Goal: Task Accomplishment & Management: Manage account settings

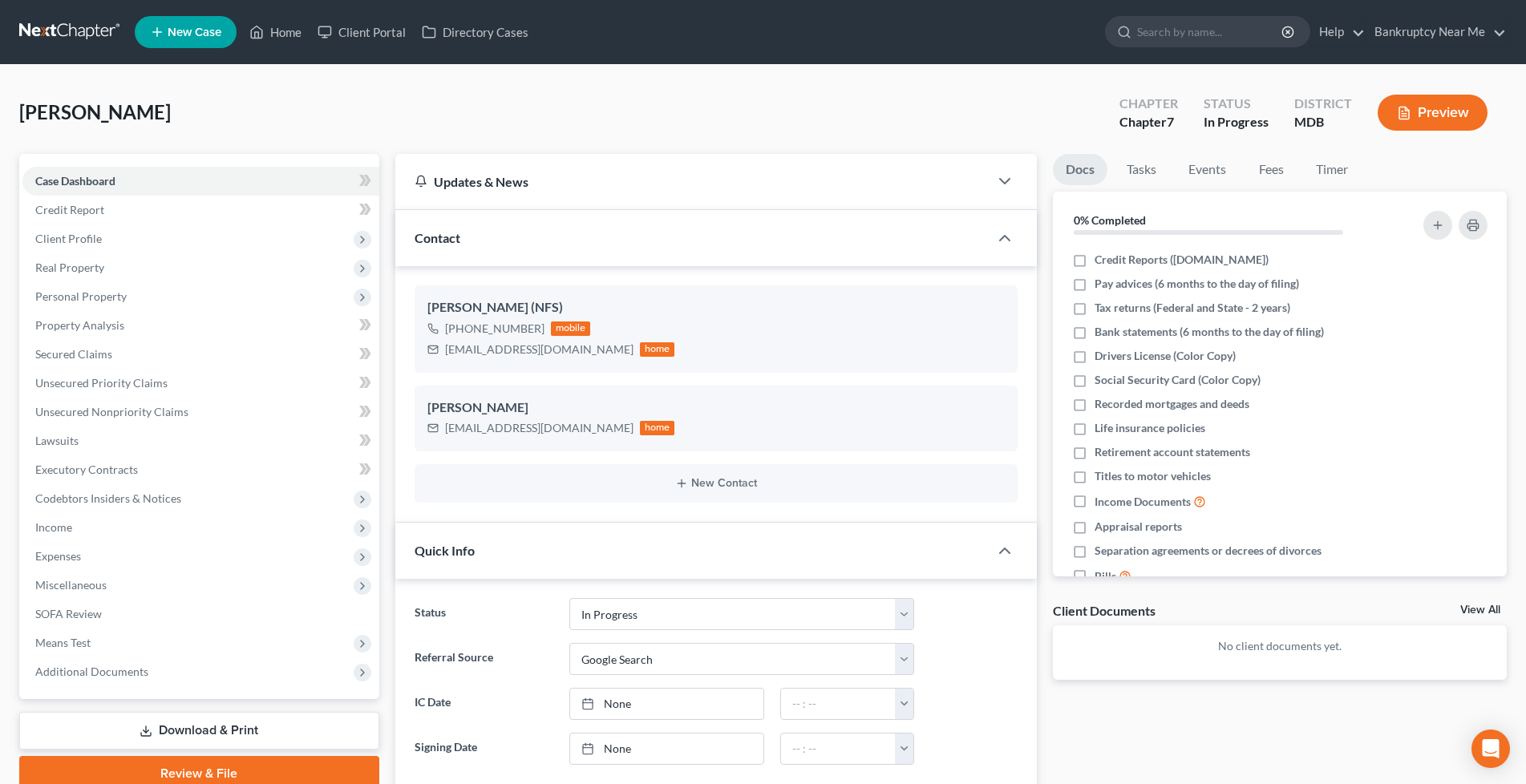
select select "9"
select select "4"
click at [68, 38] on link at bounding box center [71, 32] width 103 height 29
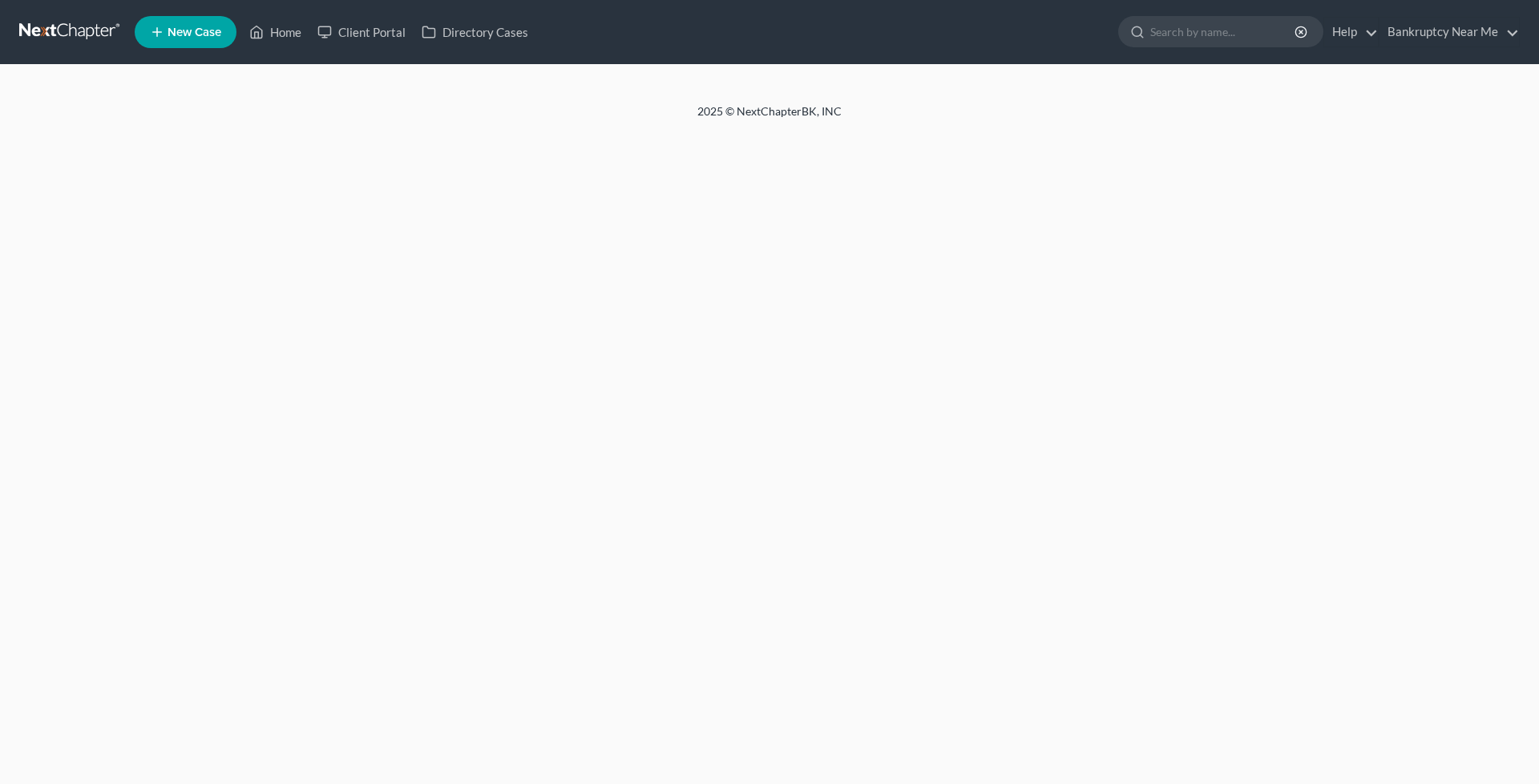
click at [73, 18] on link at bounding box center [71, 32] width 102 height 29
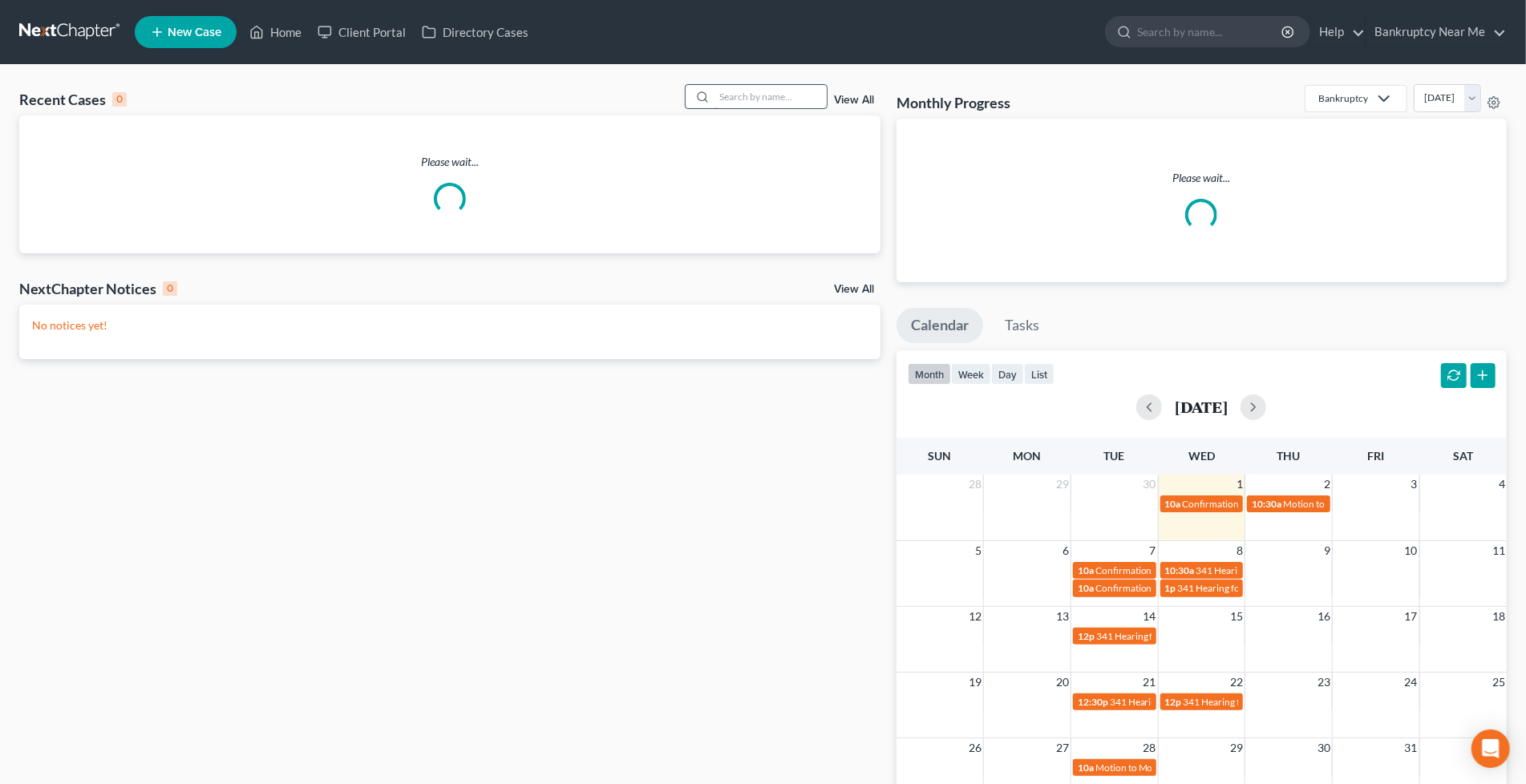
click at [754, 91] on input "search" at bounding box center [771, 97] width 112 height 23
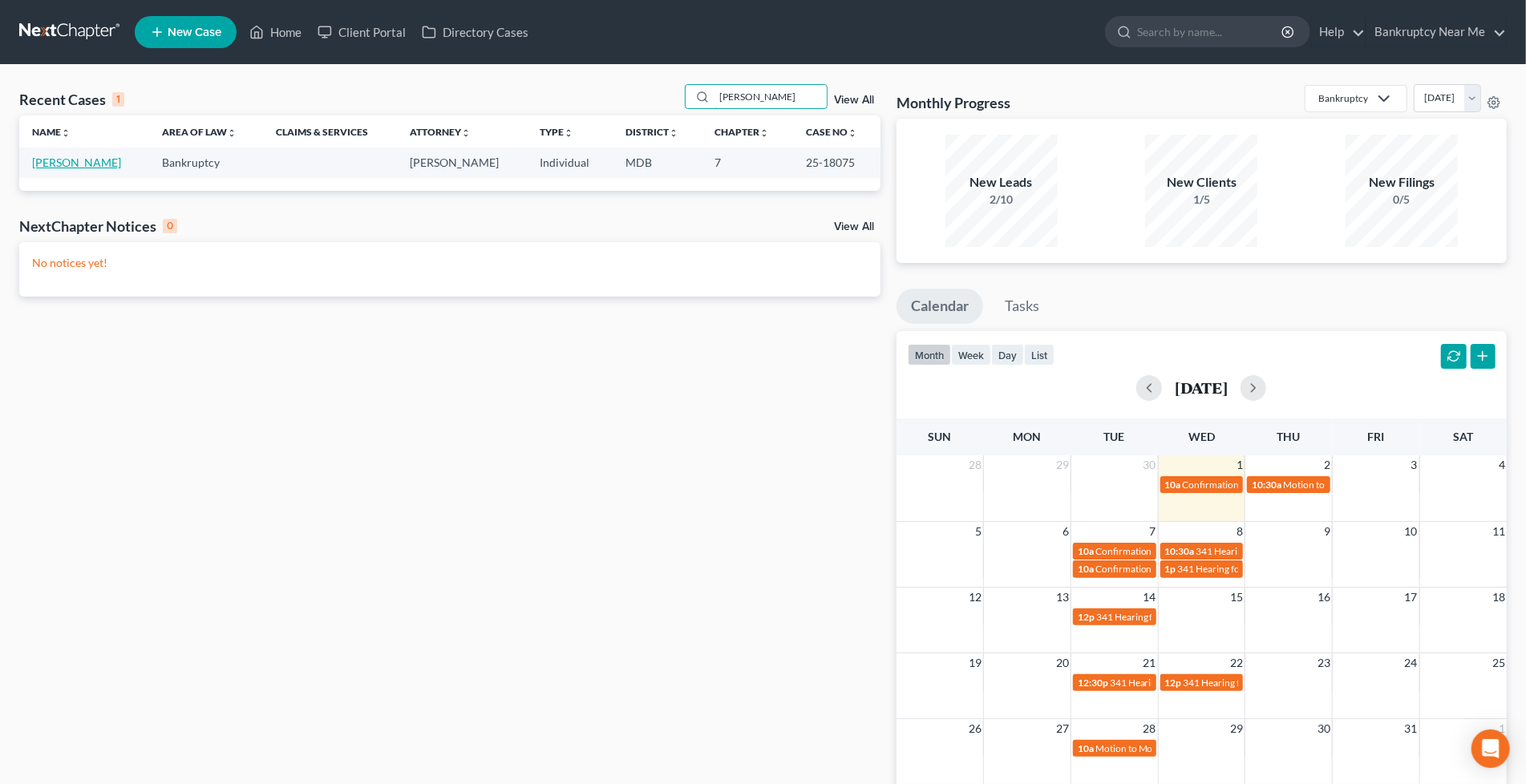
type input "wanda"
click at [65, 158] on link "[PERSON_NAME]" at bounding box center [76, 162] width 89 height 14
select select "6"
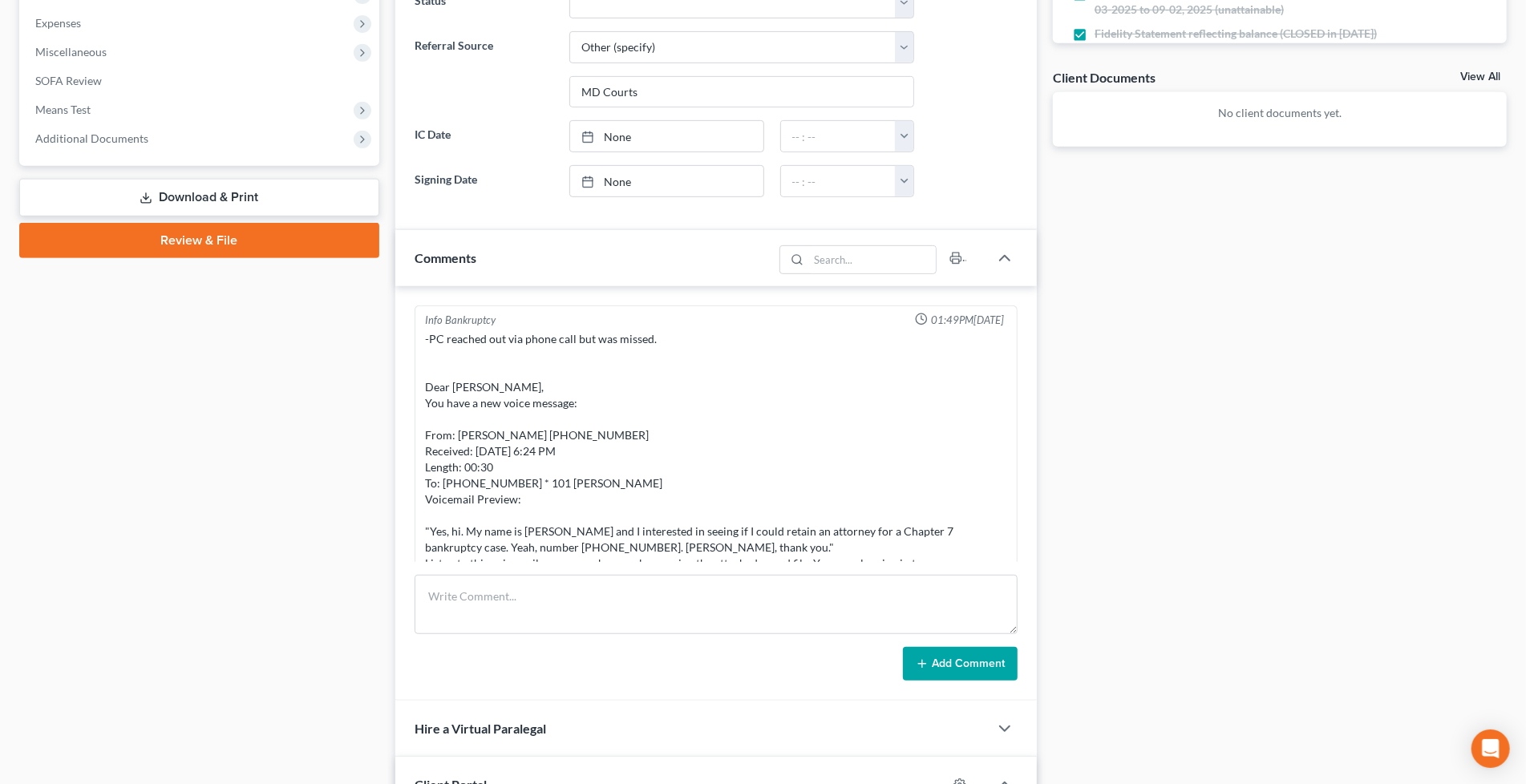
scroll to position [534, 0]
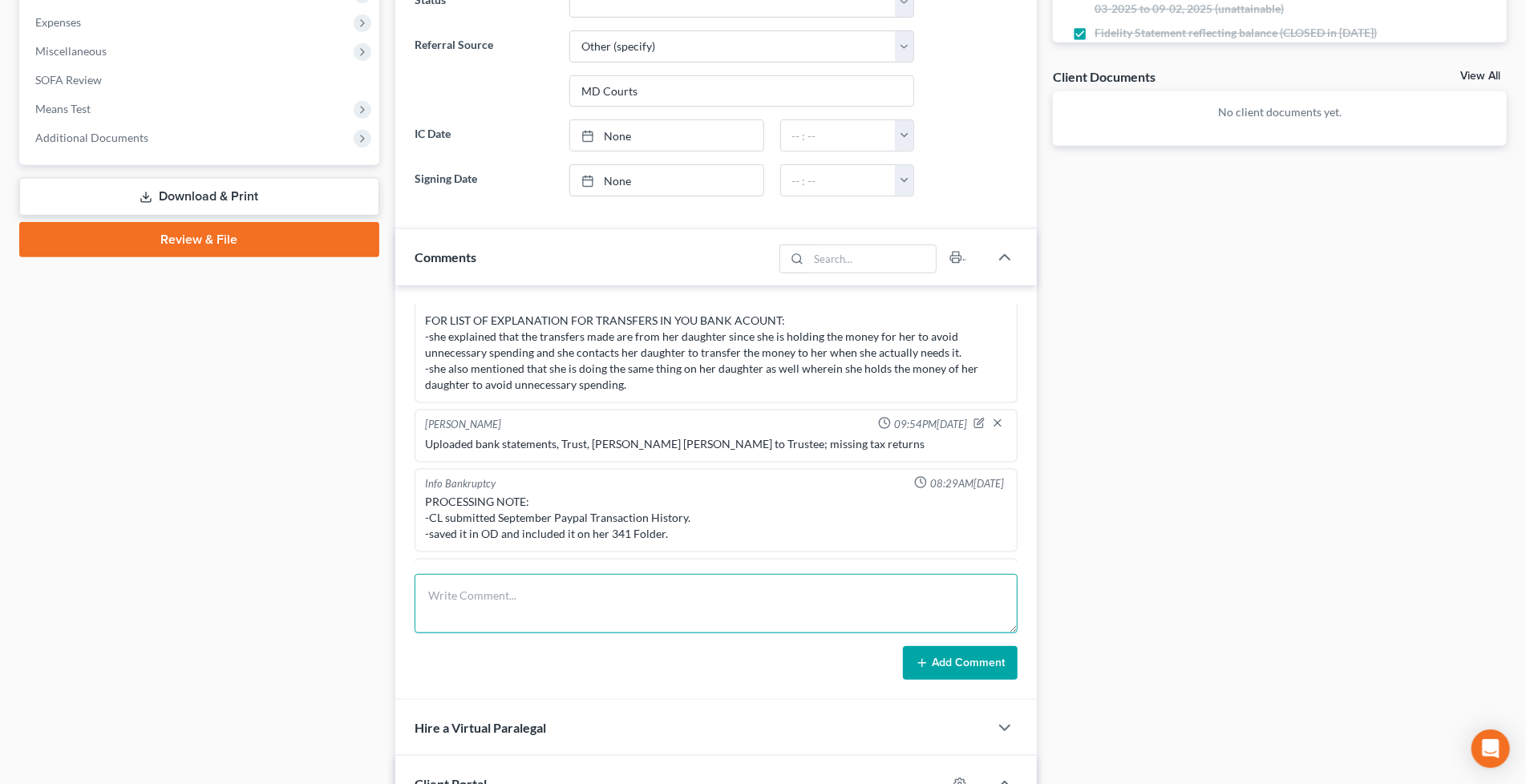
click at [669, 614] on textarea at bounding box center [717, 603] width 603 height 59
type textarea "CL MEETING- Motion to Extend Stay Prep -"
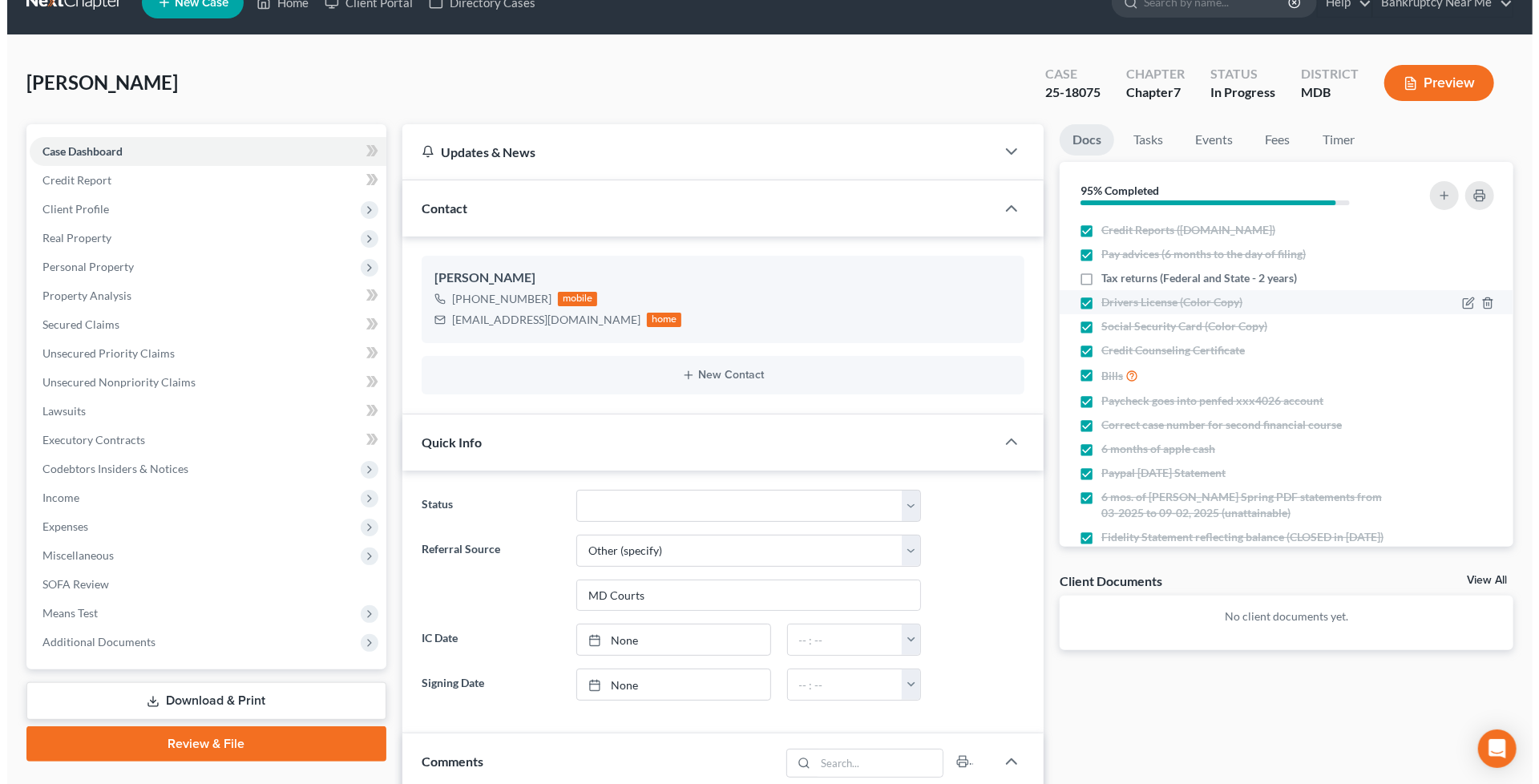
scroll to position [0, 0]
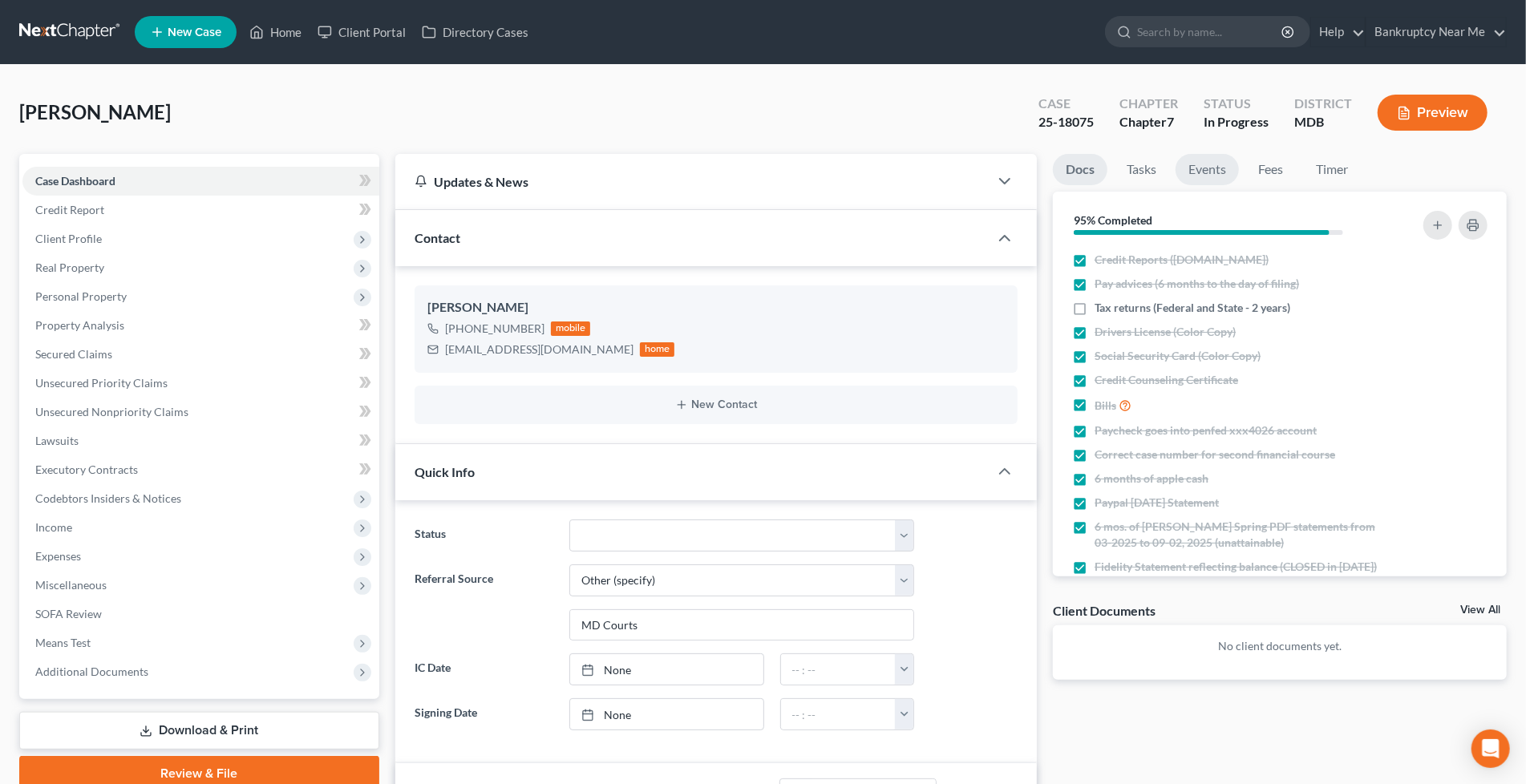
click at [1221, 182] on link "Events" at bounding box center [1208, 169] width 64 height 31
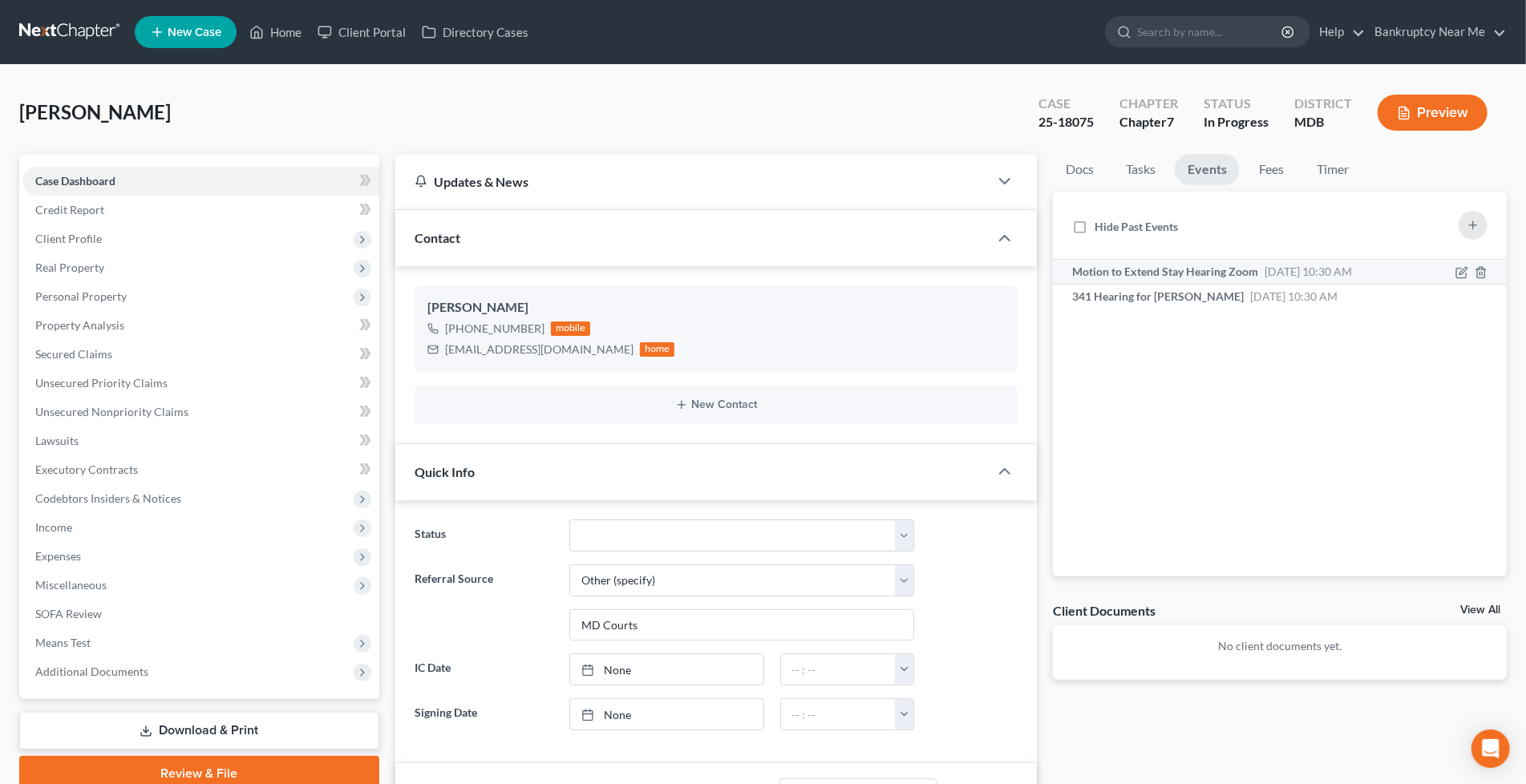
click at [1352, 269] on span "Oct 2, 2025 10:30 AM" at bounding box center [1308, 272] width 87 height 14
click at [658, 133] on div "Whitney, Wanda Upgraded Case 25-18075 Chapter Chapter 7 Status In Progress Dist…" at bounding box center [763, 119] width 1487 height 70
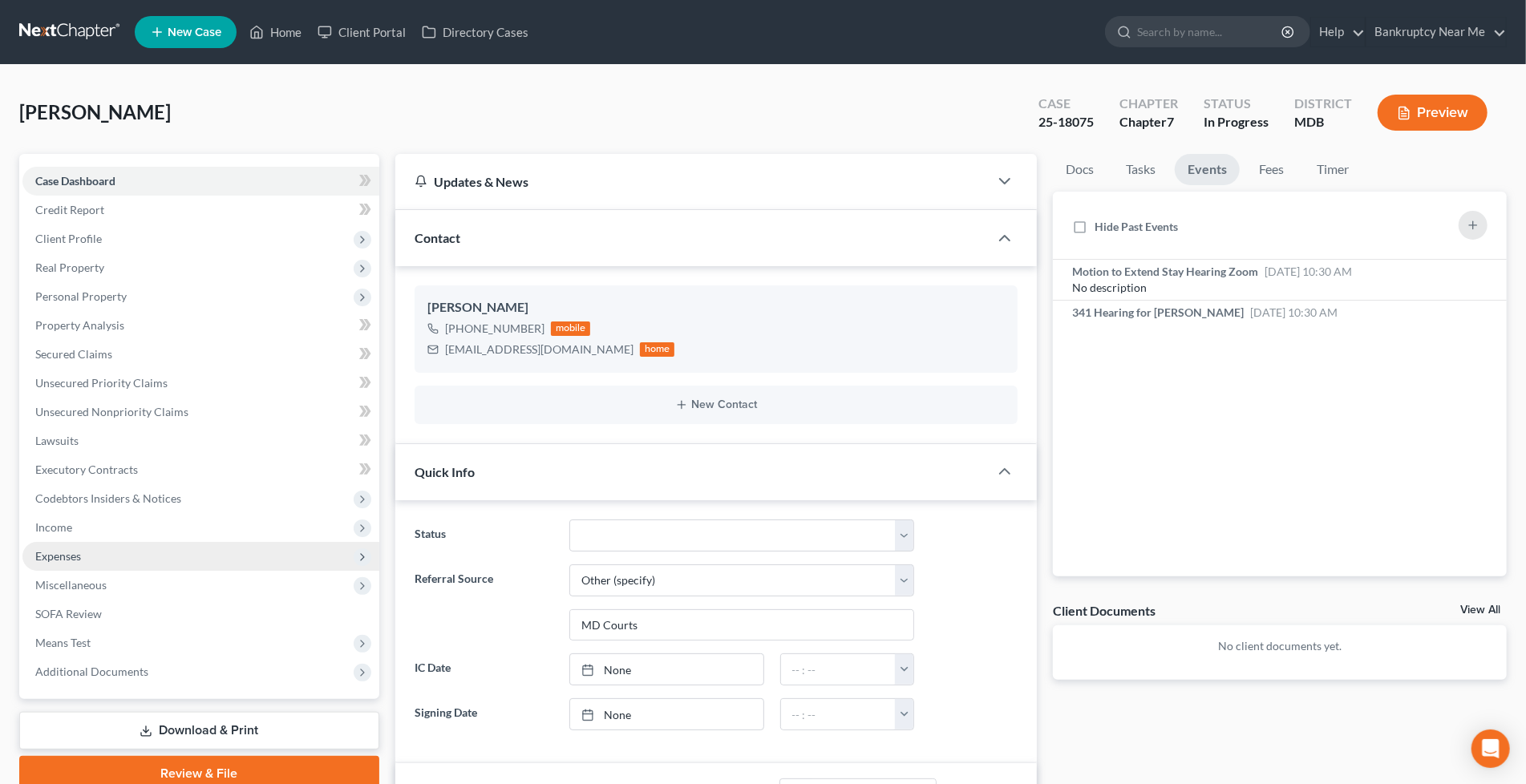
click at [137, 545] on span "Expenses" at bounding box center [200, 557] width 357 height 29
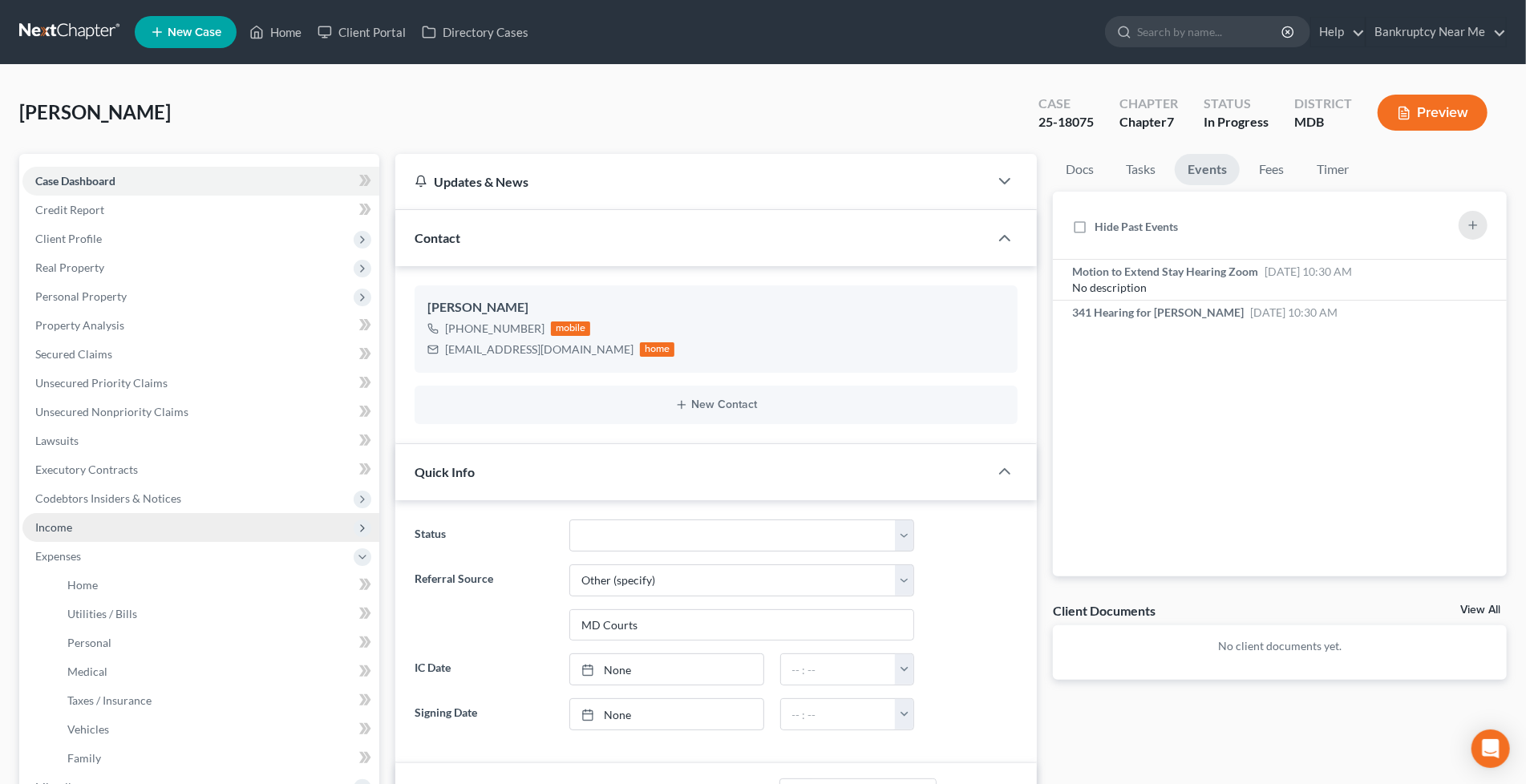
click at [125, 529] on span "Income" at bounding box center [200, 528] width 357 height 29
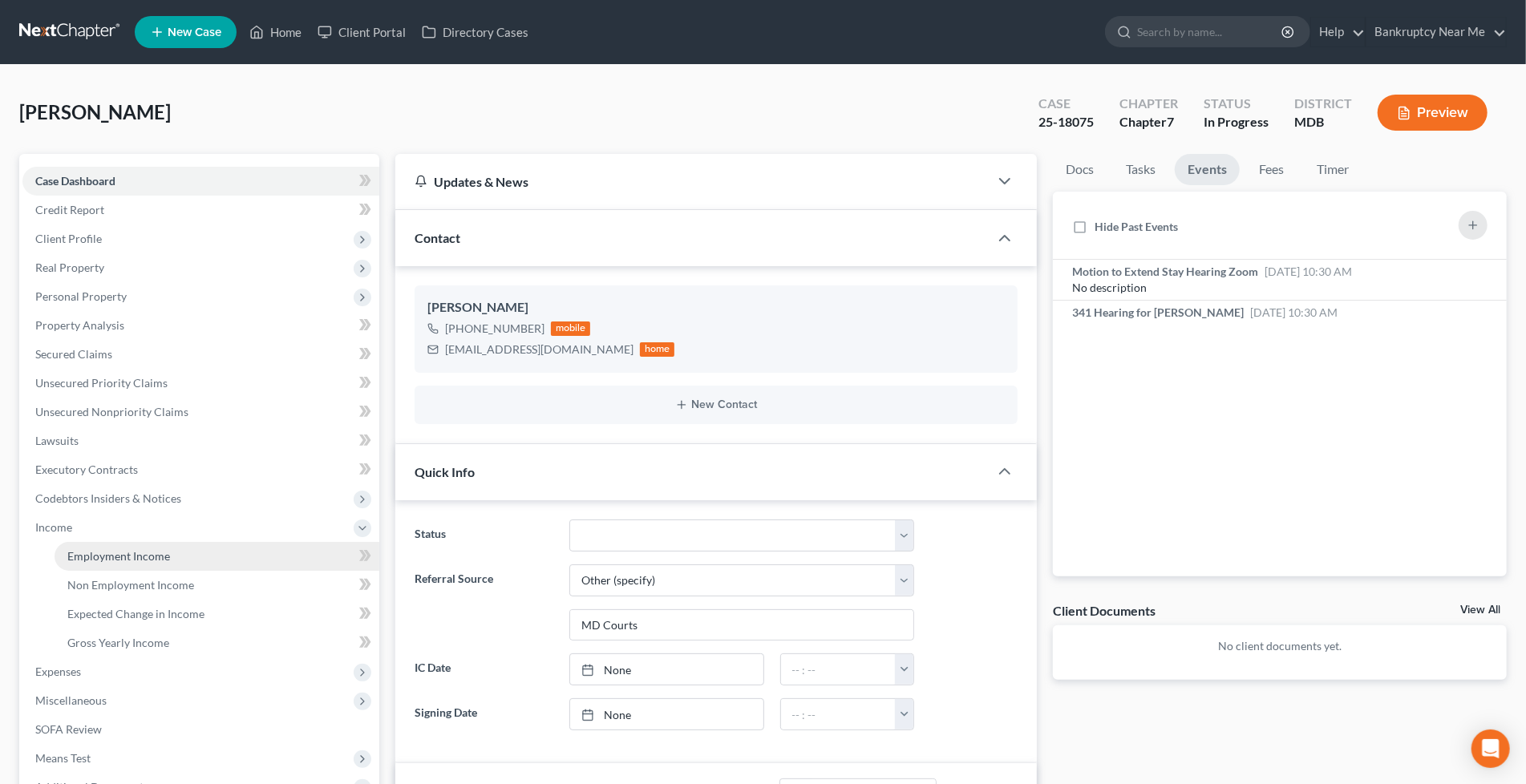
click at [136, 546] on link "Employment Income" at bounding box center [217, 557] width 325 height 29
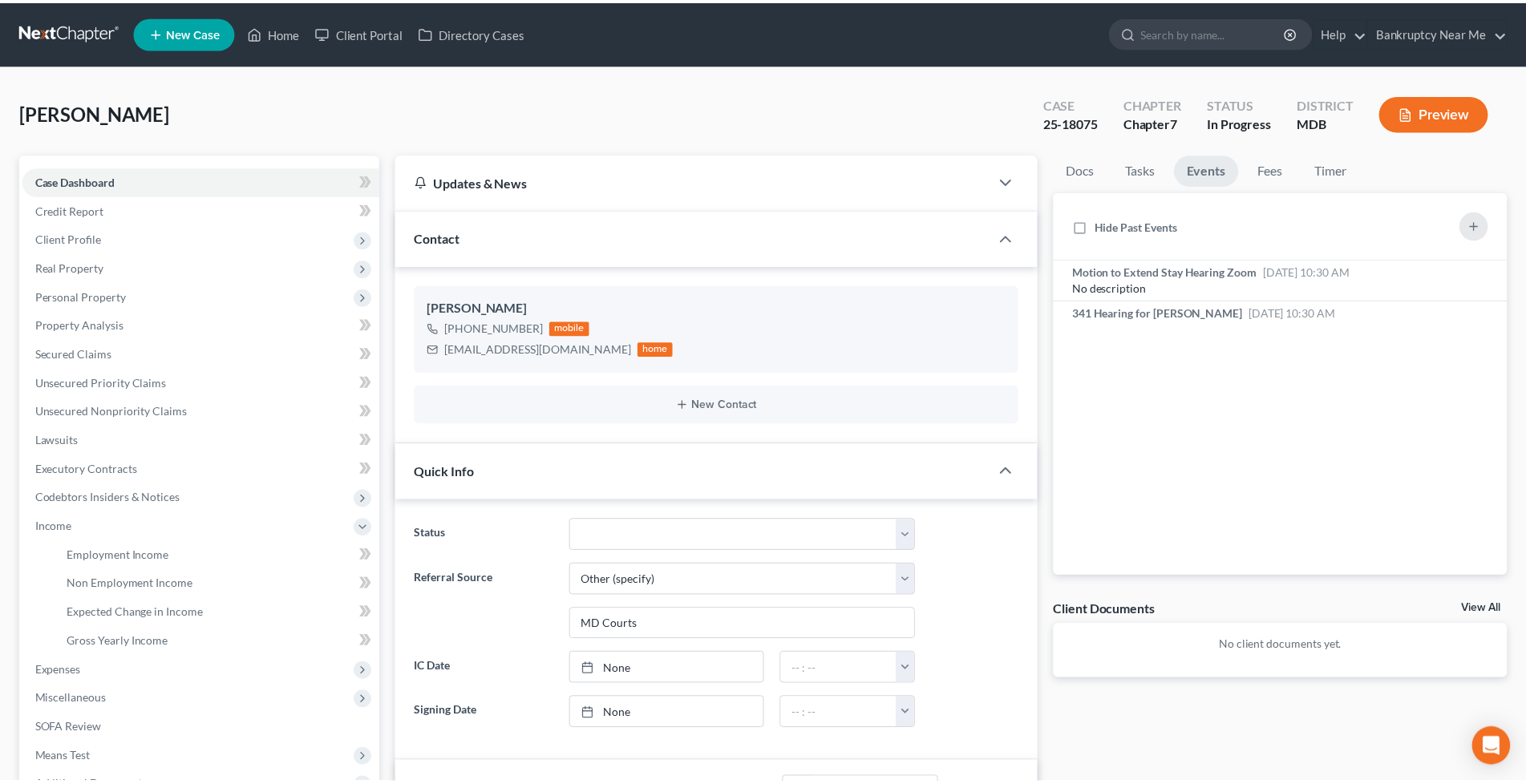
scroll to position [11165, 0]
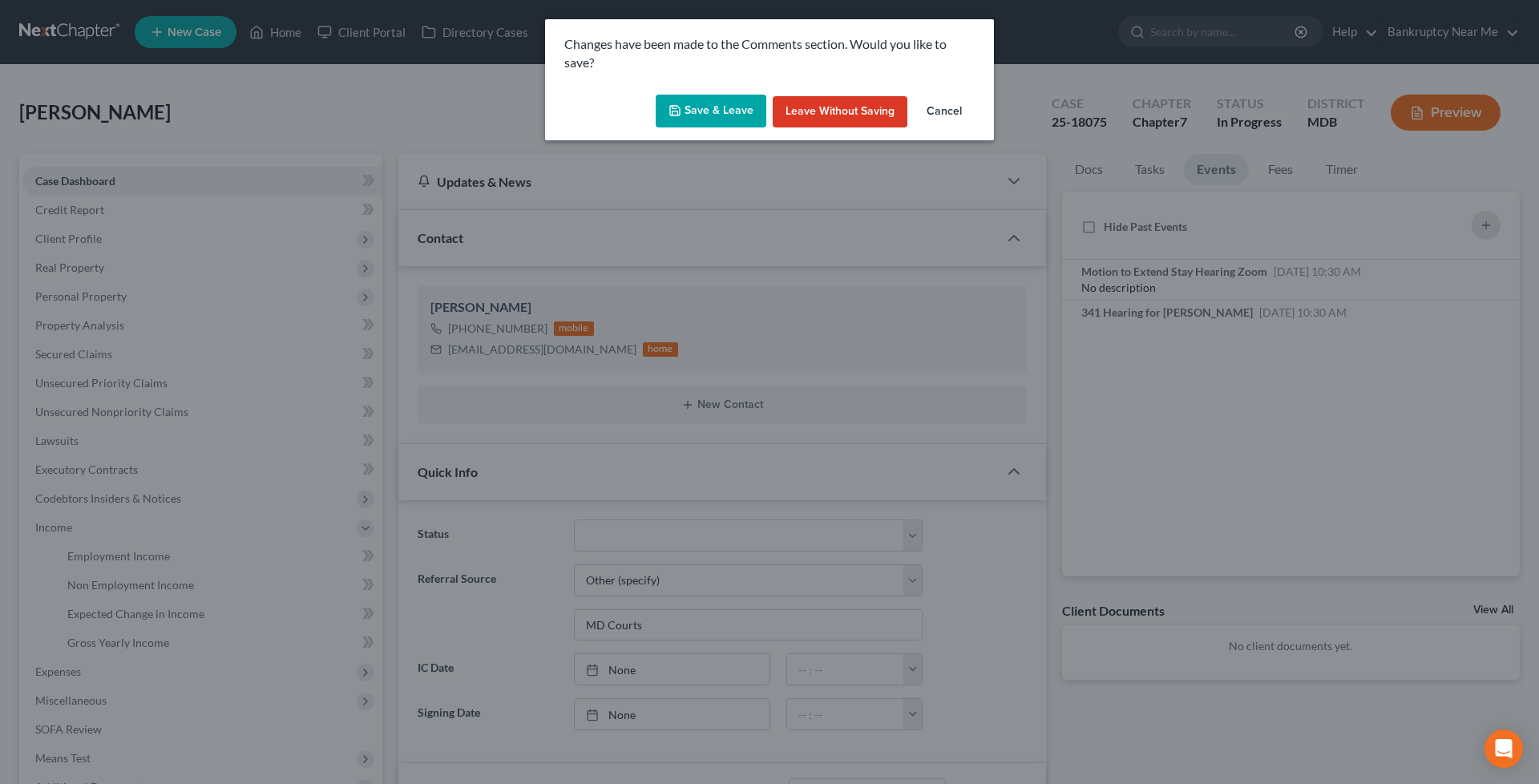
click at [728, 115] on button "Save & Leave" at bounding box center [711, 111] width 110 height 34
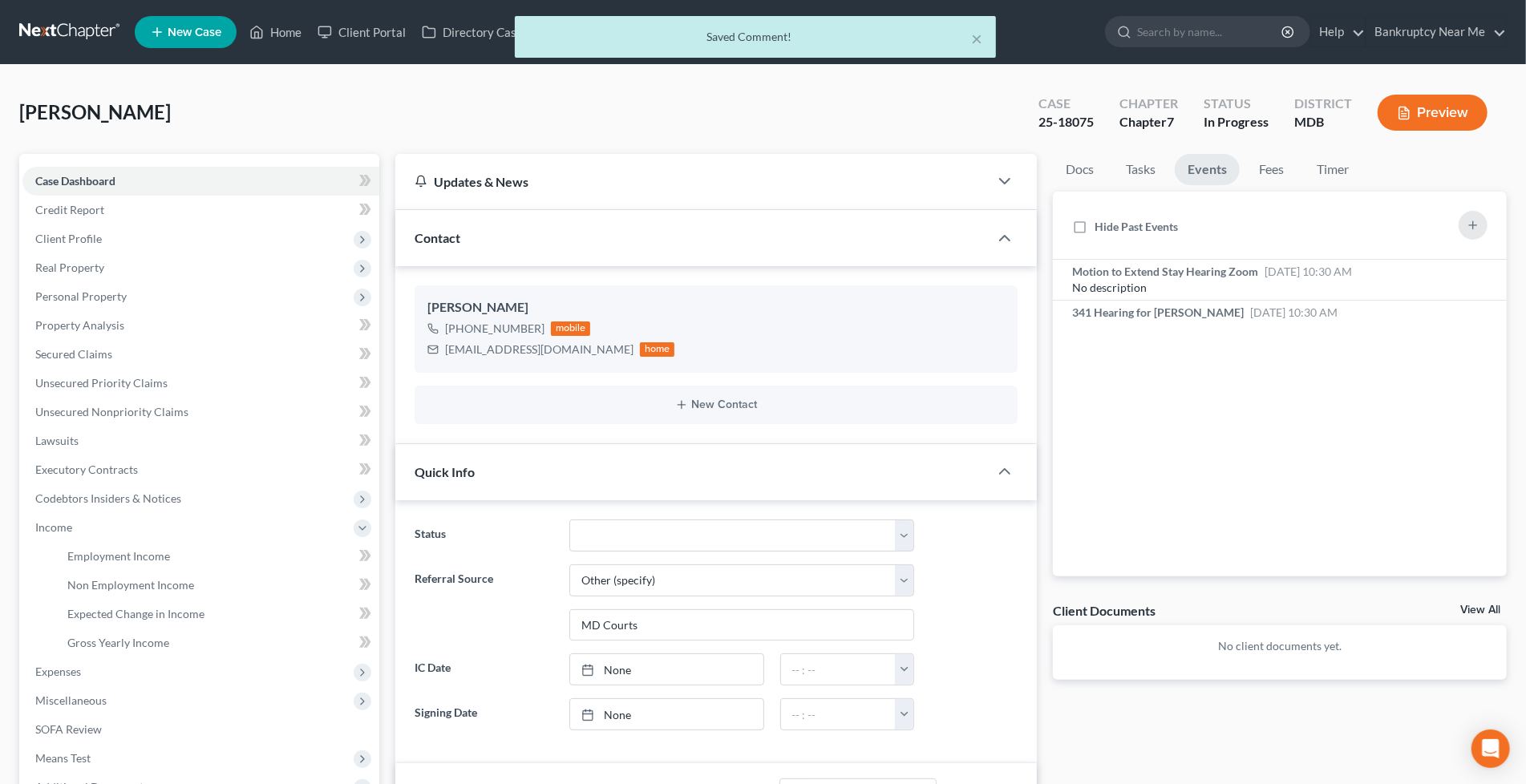
scroll to position [11273, 0]
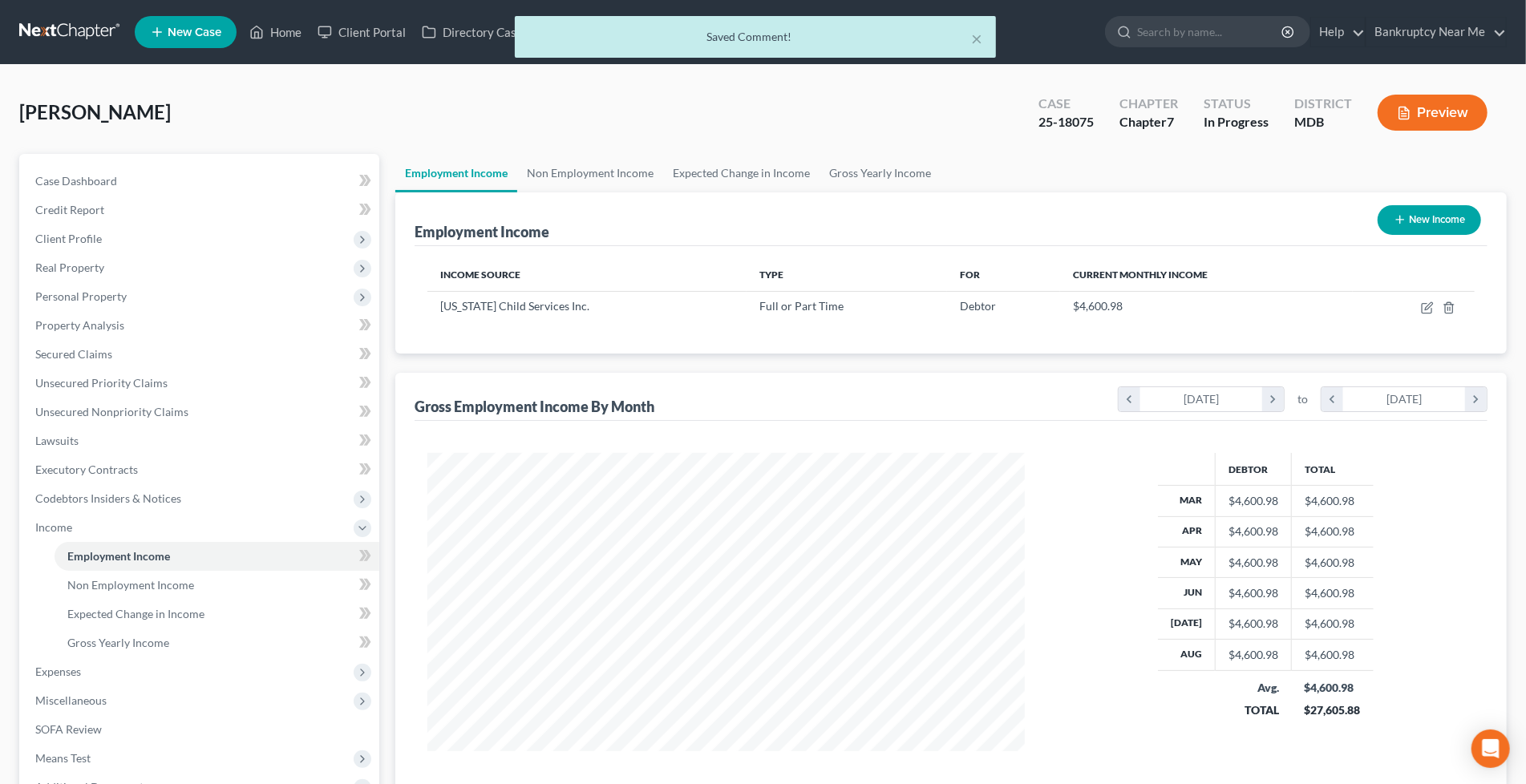
scroll to position [298, 630]
click at [153, 239] on span "Client Profile" at bounding box center [200, 239] width 357 height 29
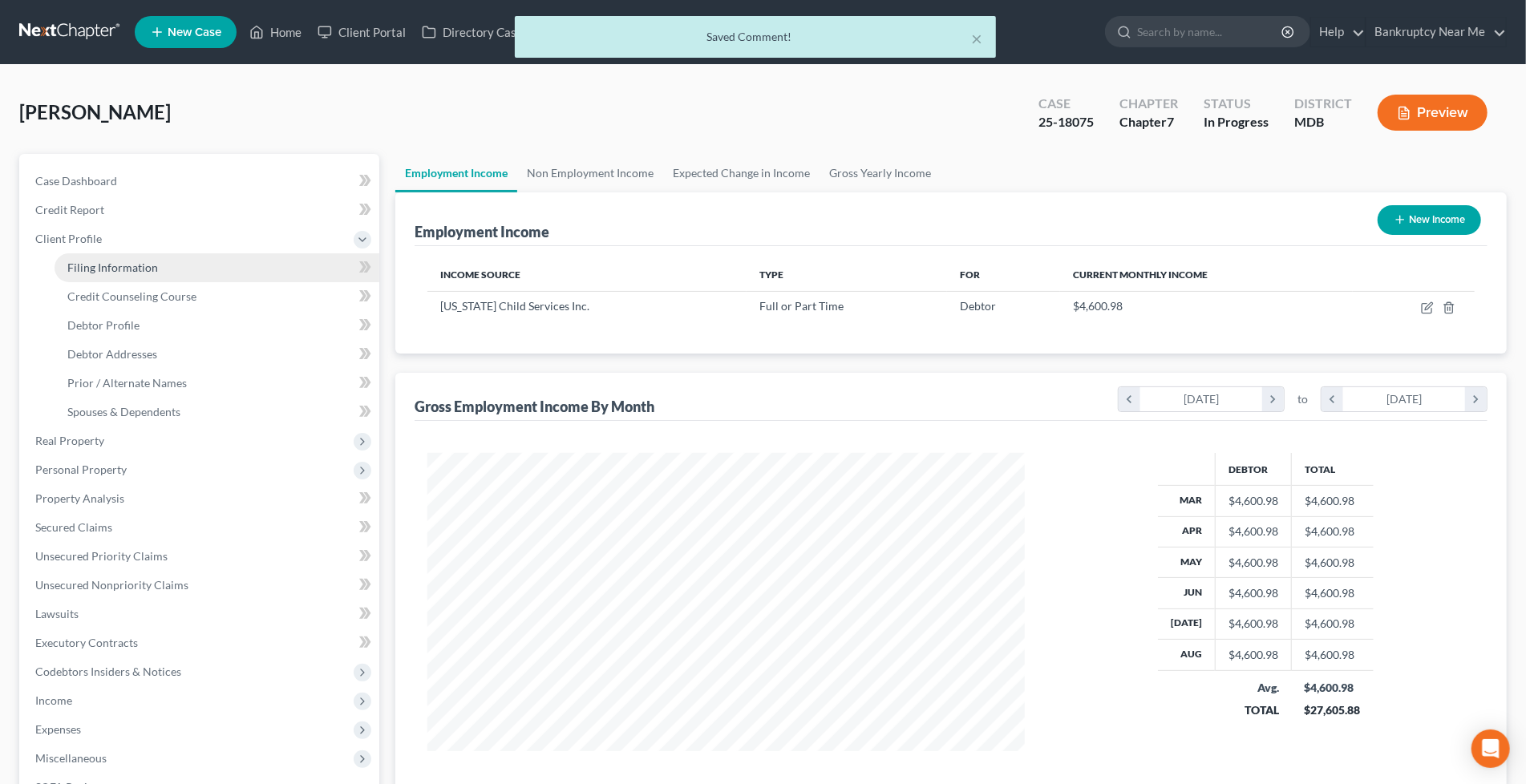
click at [163, 270] on link "Filing Information" at bounding box center [217, 268] width 325 height 29
select select "1"
select select "0"
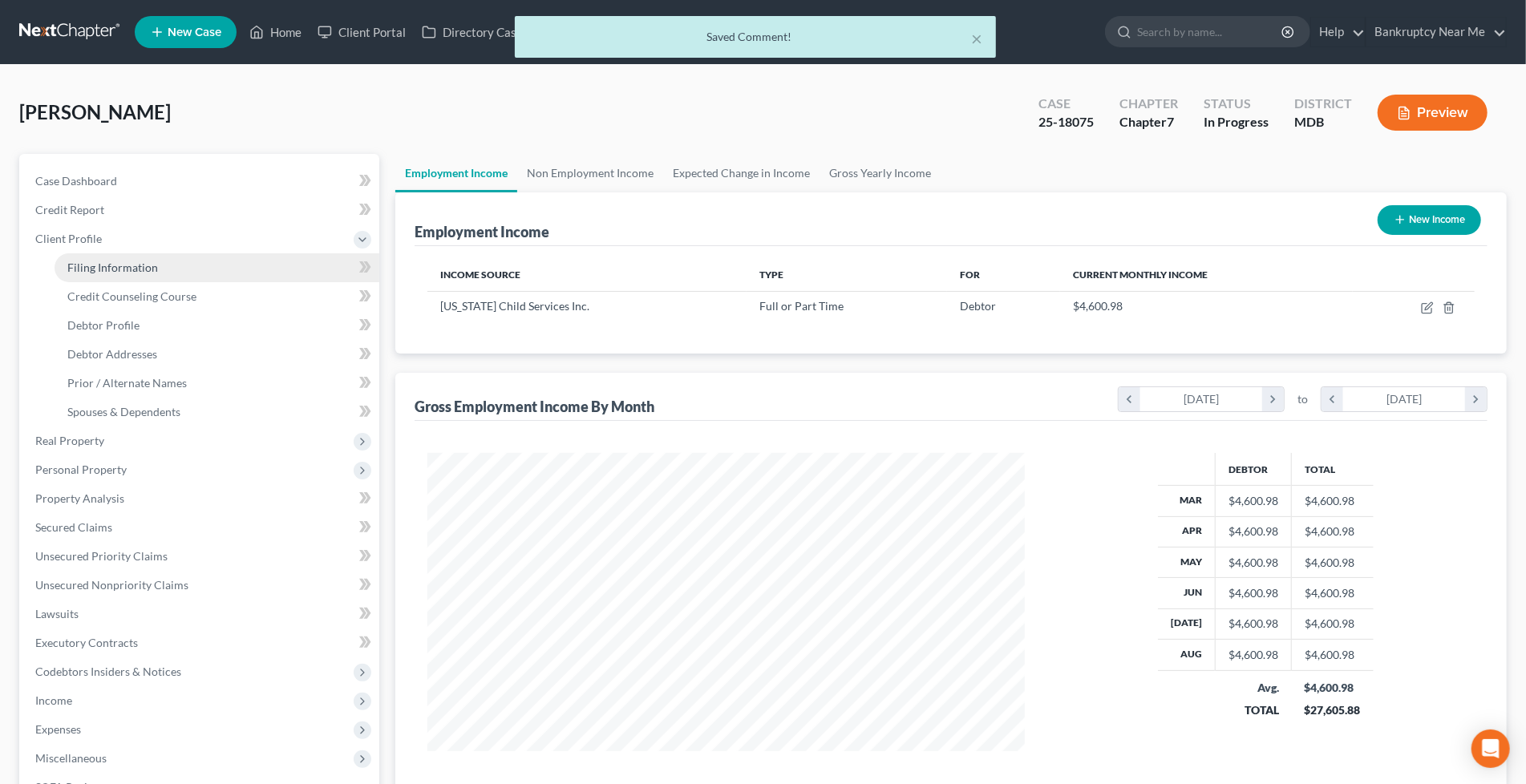
select select "21"
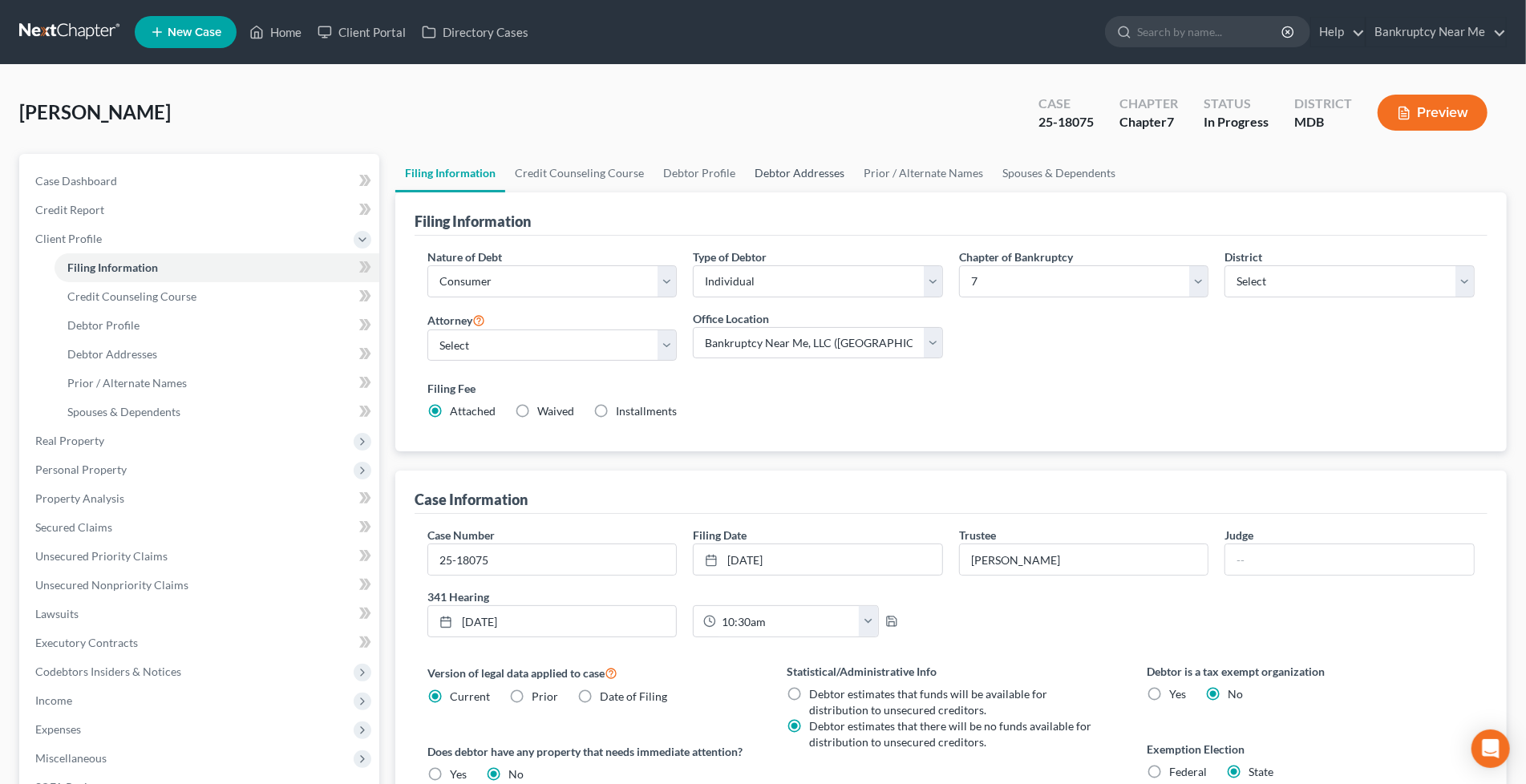
click at [767, 166] on link "Debtor Addresses" at bounding box center [799, 173] width 109 height 39
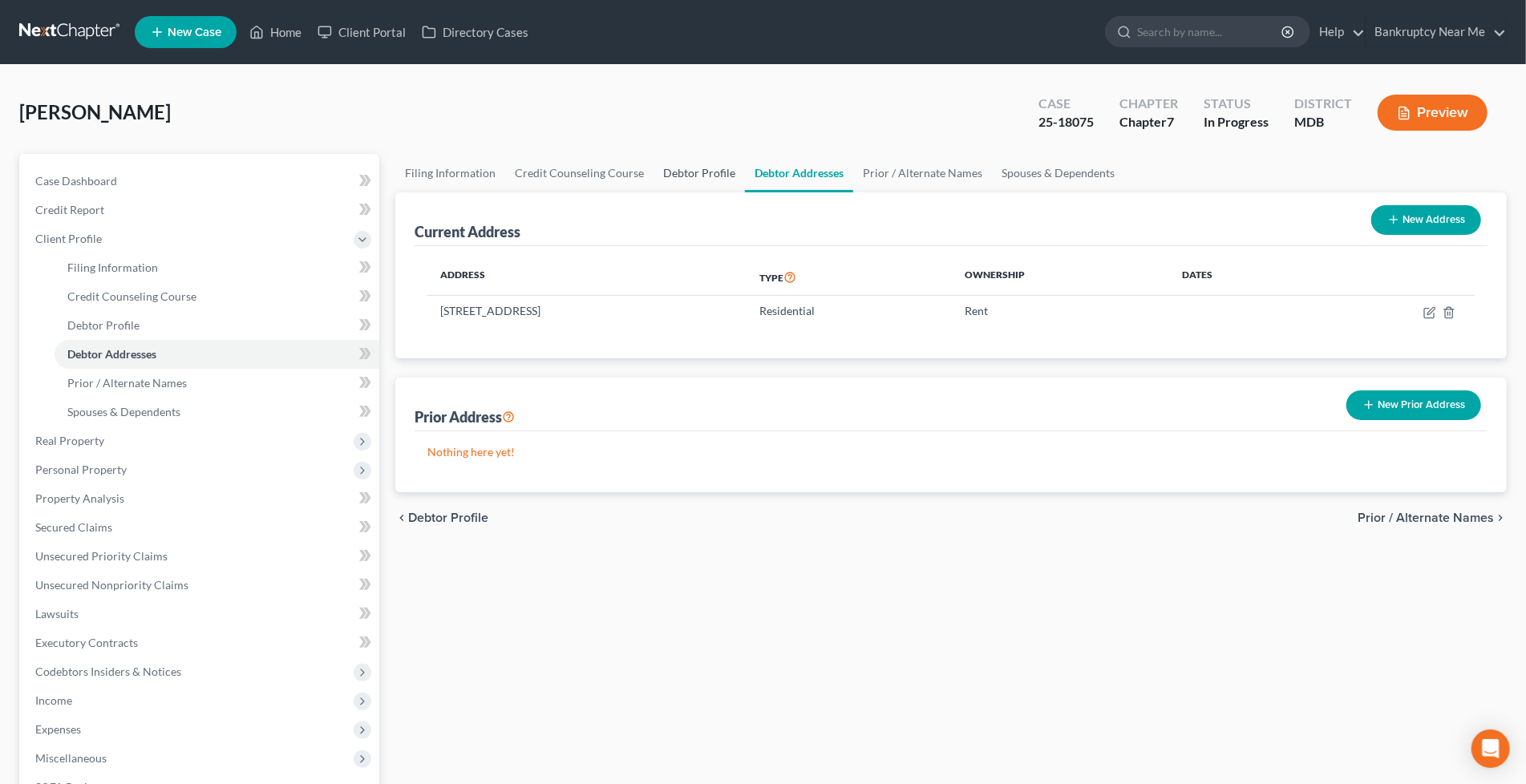
click at [678, 166] on link "Debtor Profile" at bounding box center [699, 173] width 92 height 39
select select "0"
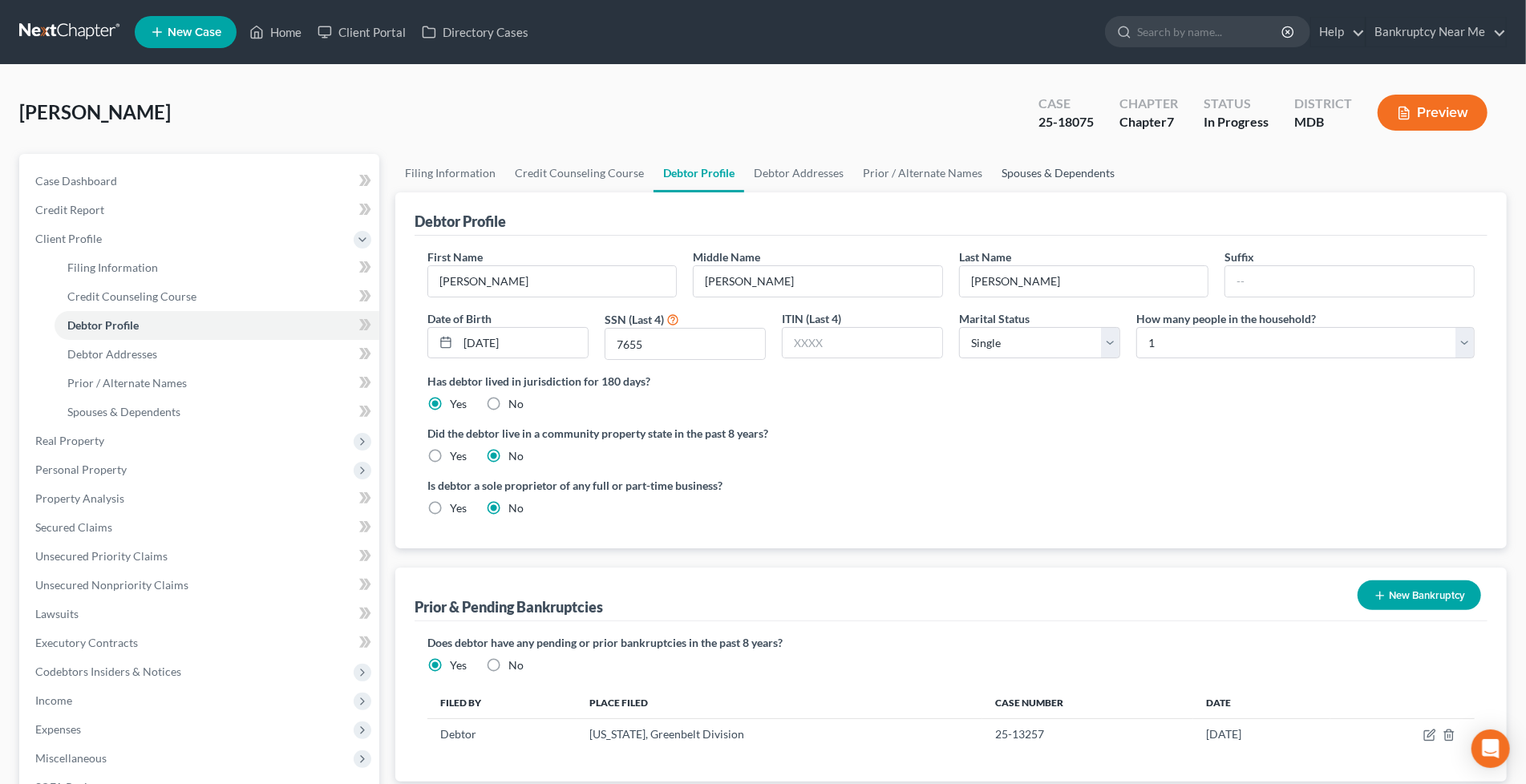
drag, startPoint x: 1041, startPoint y: 169, endPoint x: 1026, endPoint y: 171, distance: 15.1
click at [1040, 169] on link "Spouses & Dependents" at bounding box center [1058, 173] width 132 height 39
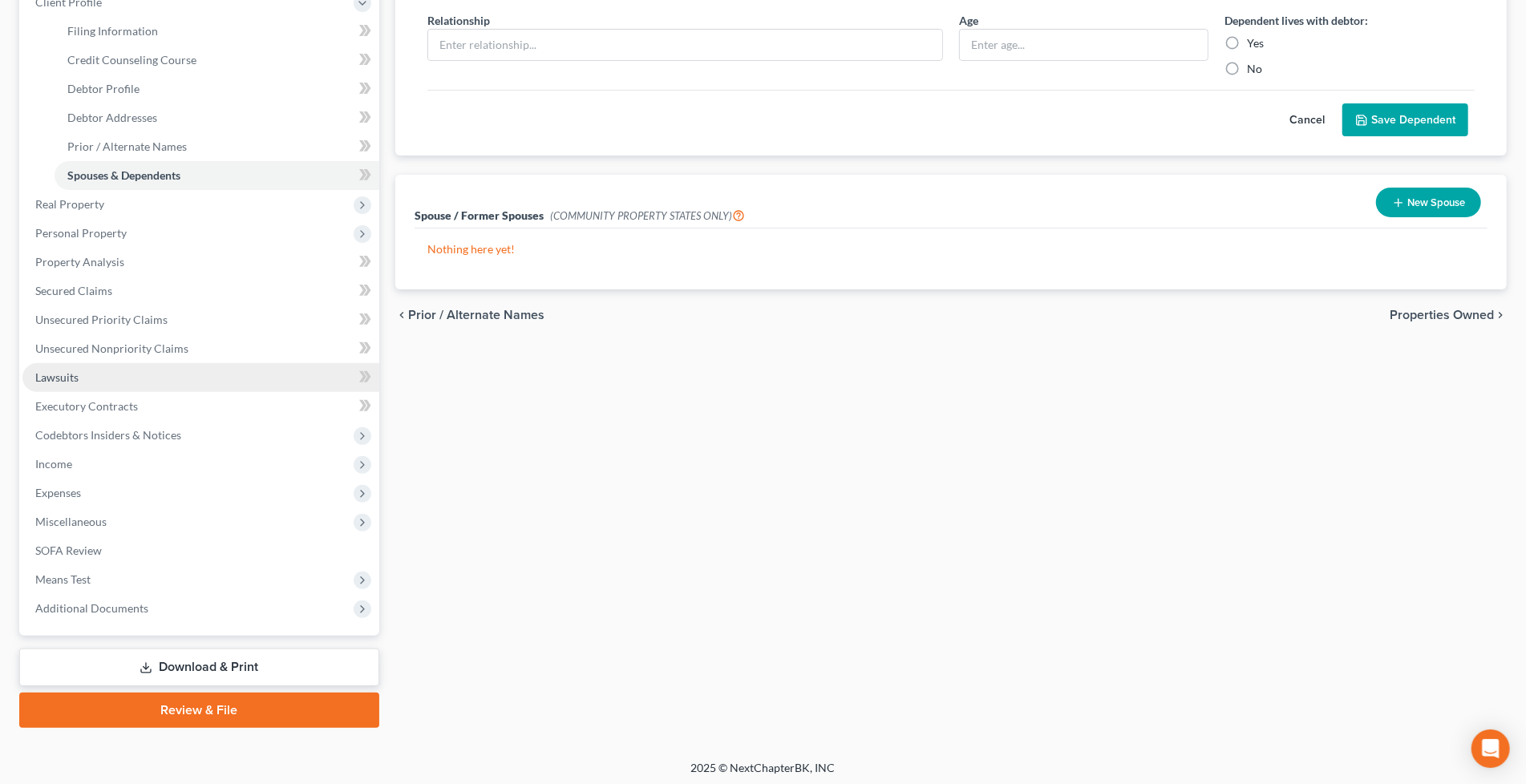
scroll to position [238, 0]
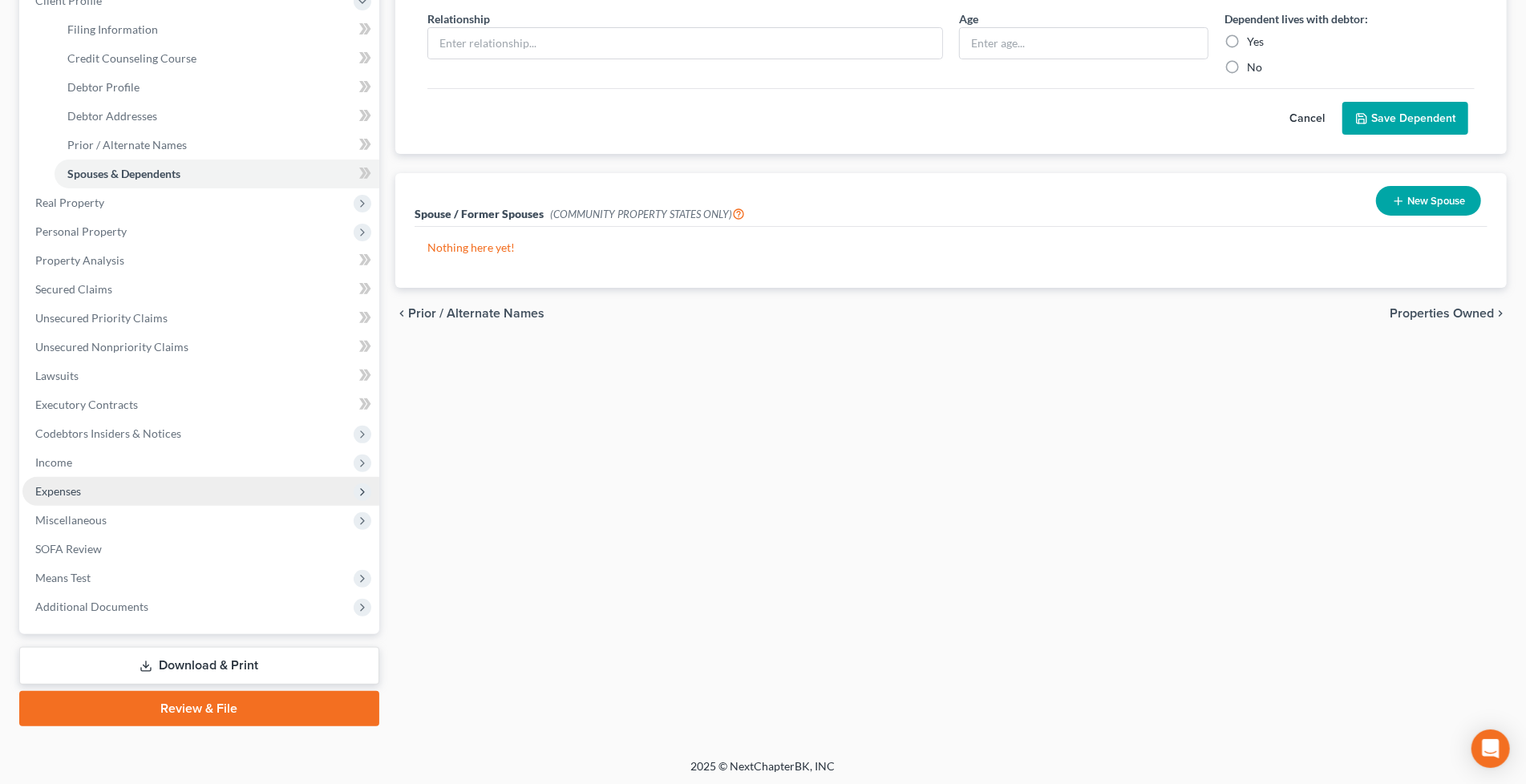
click at [158, 490] on span "Expenses" at bounding box center [200, 491] width 357 height 29
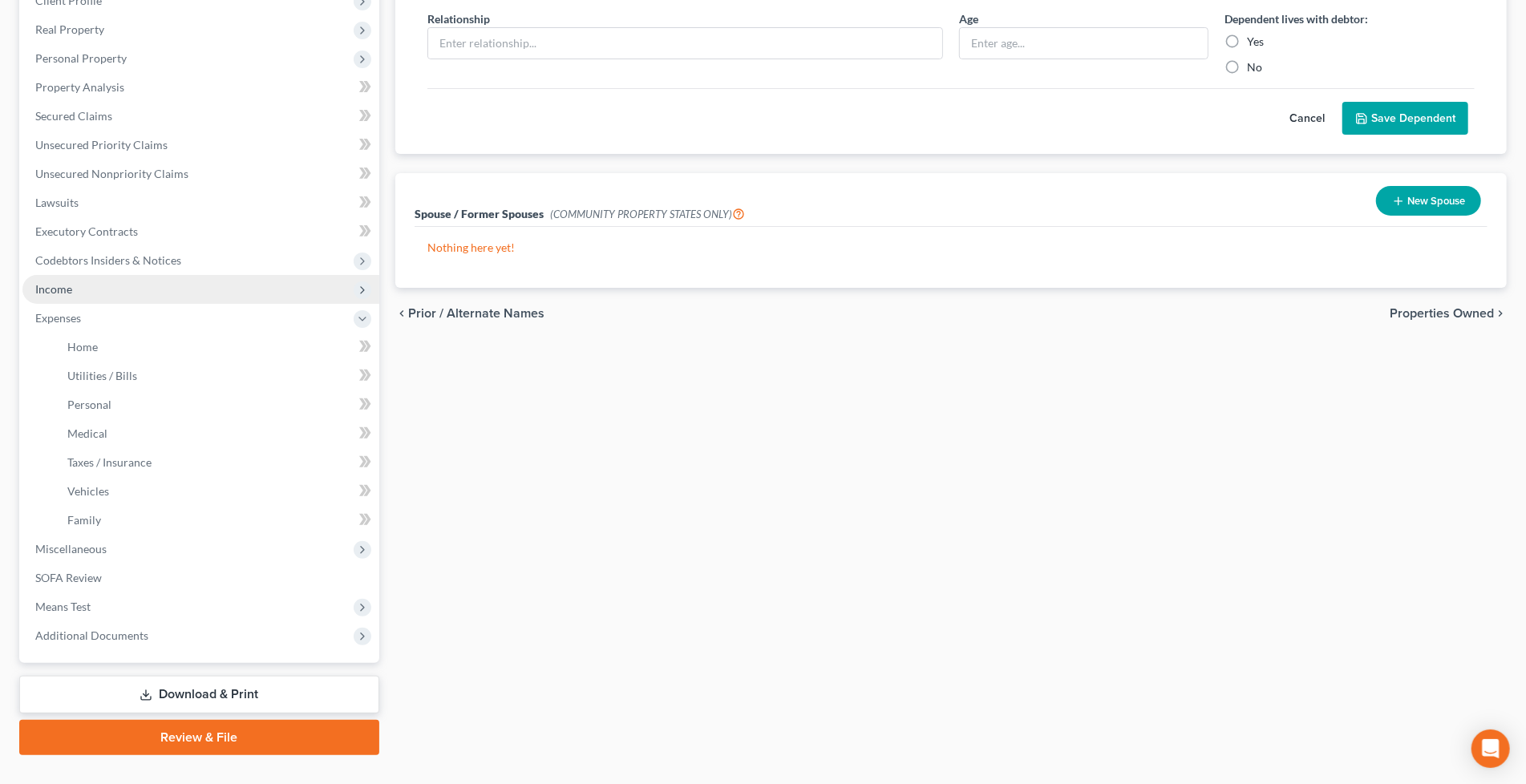
click at [126, 292] on span "Income" at bounding box center [200, 289] width 357 height 29
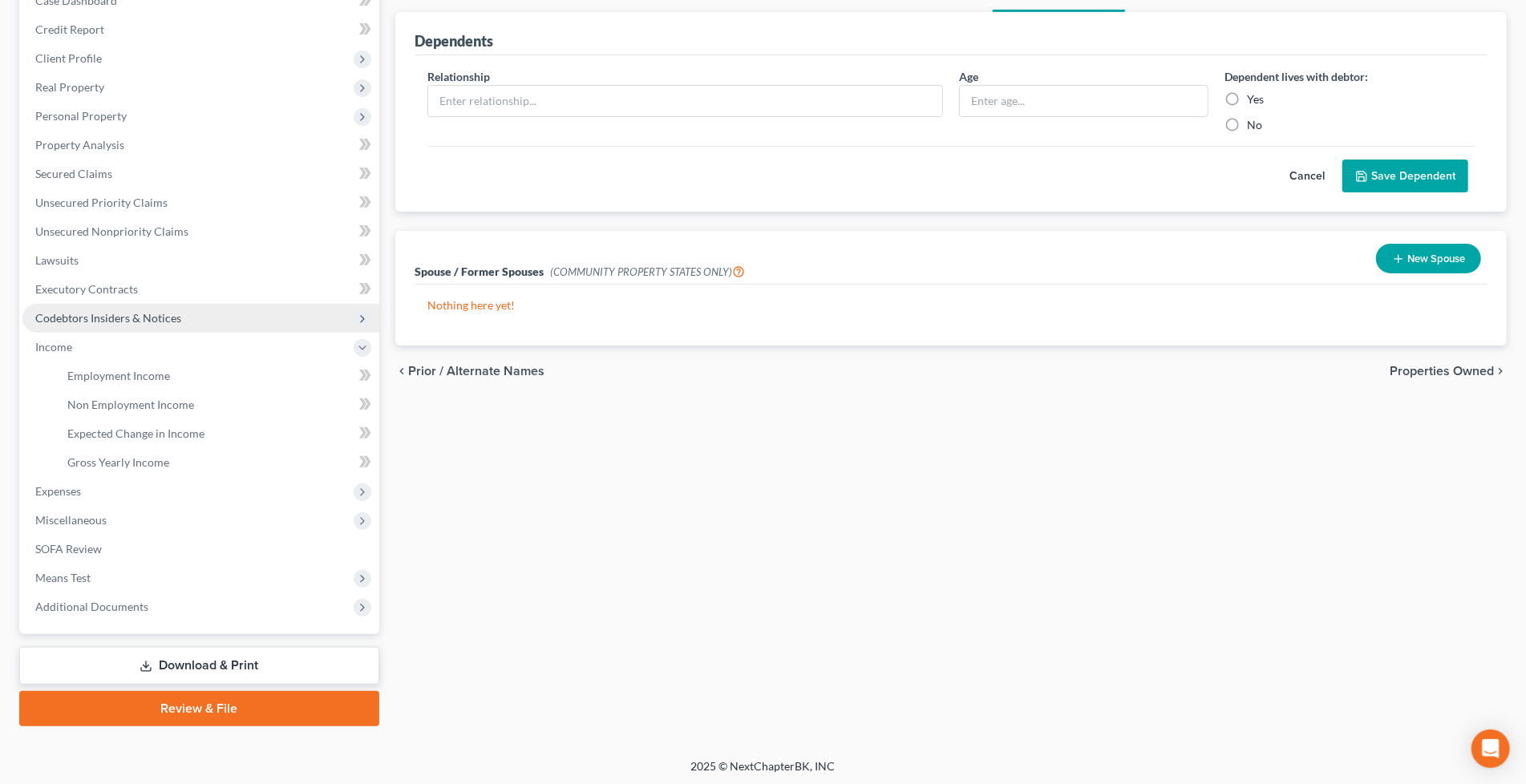
click at [129, 317] on span "Codebtors Insiders & Notices" at bounding box center [107, 318] width 146 height 14
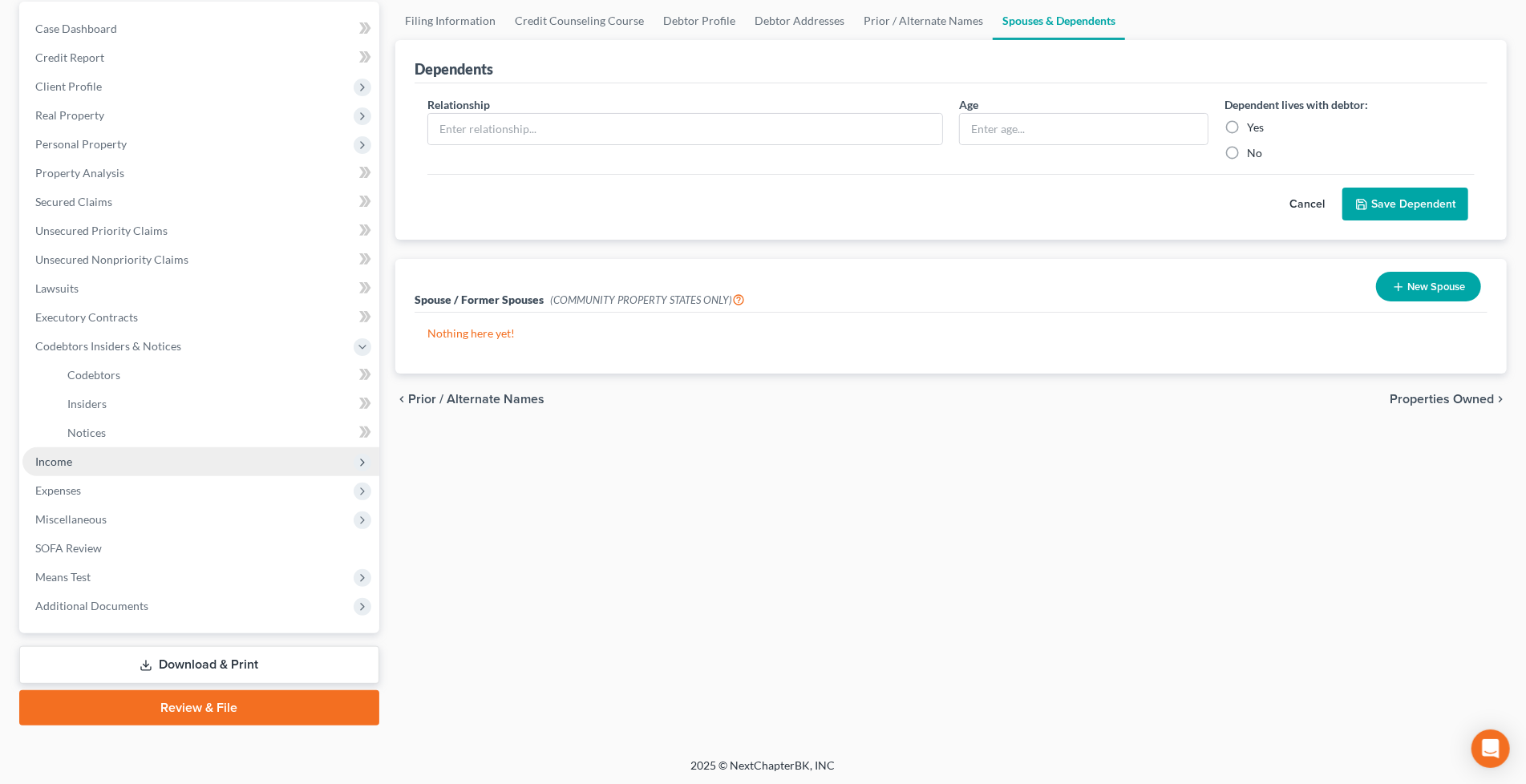
click at [64, 457] on span "Income" at bounding box center [53, 461] width 37 height 14
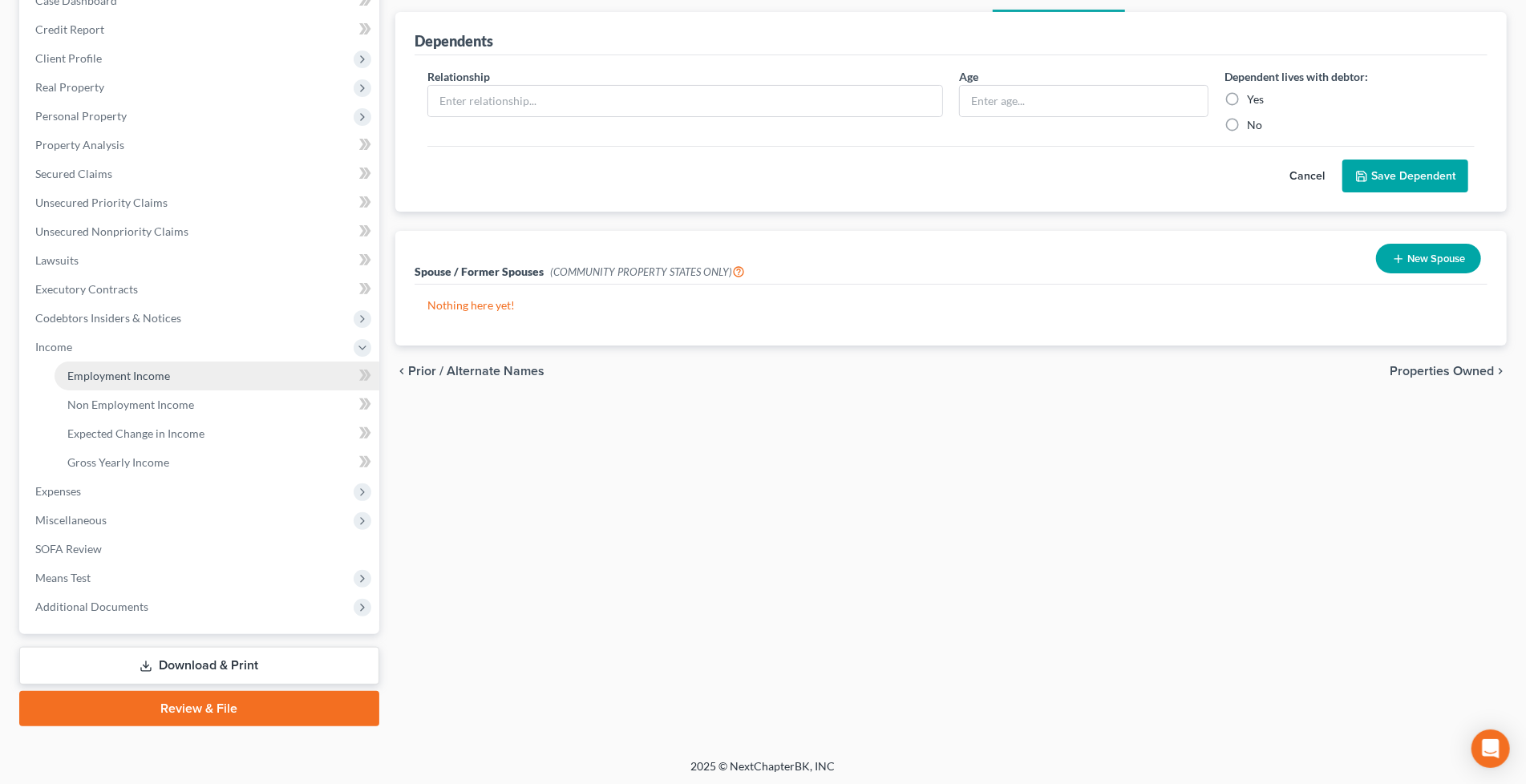
click at [133, 373] on span "Employment Income" at bounding box center [119, 375] width 103 height 14
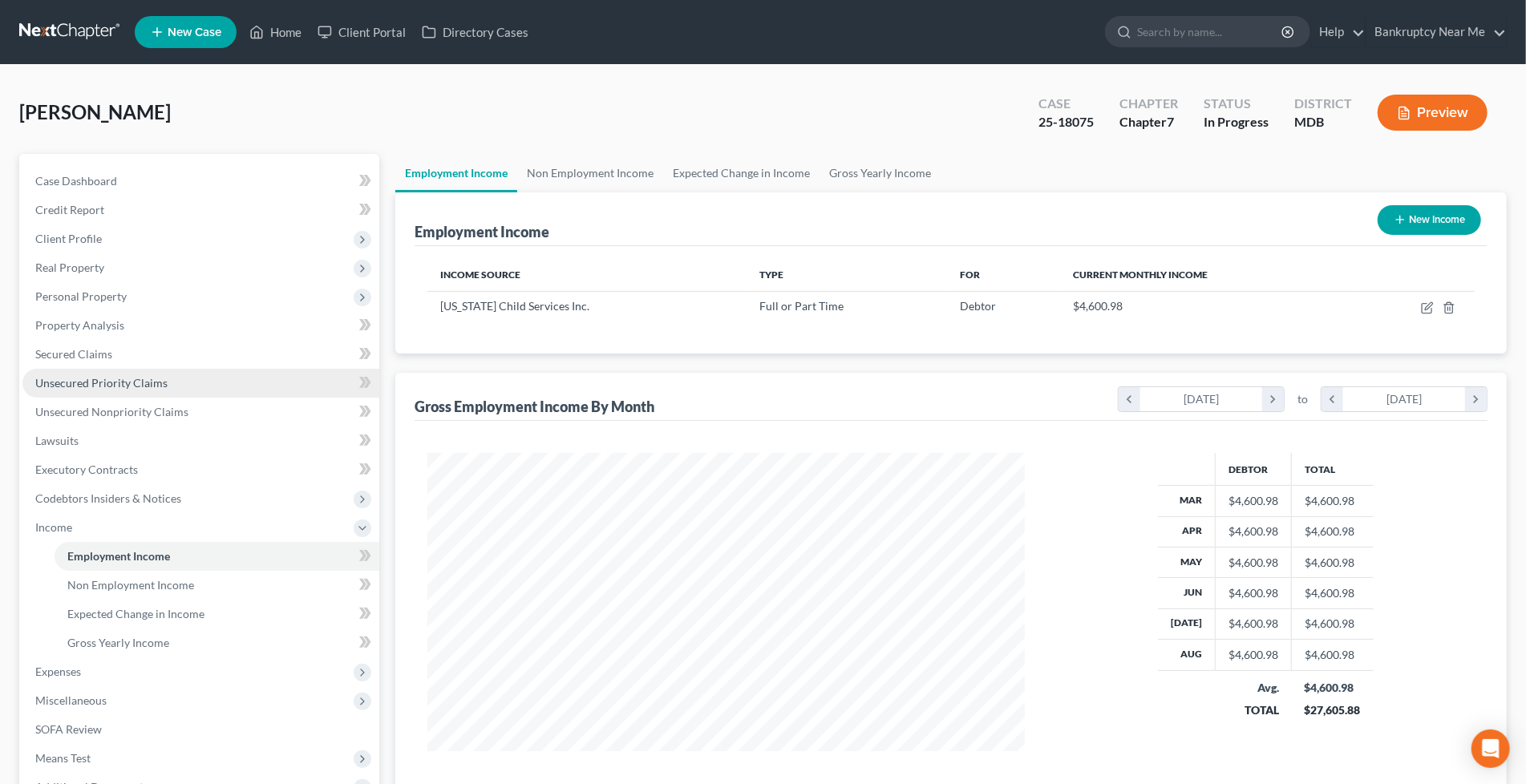
scroll to position [298, 630]
click at [612, 168] on link "Non Employment Income" at bounding box center [590, 173] width 146 height 39
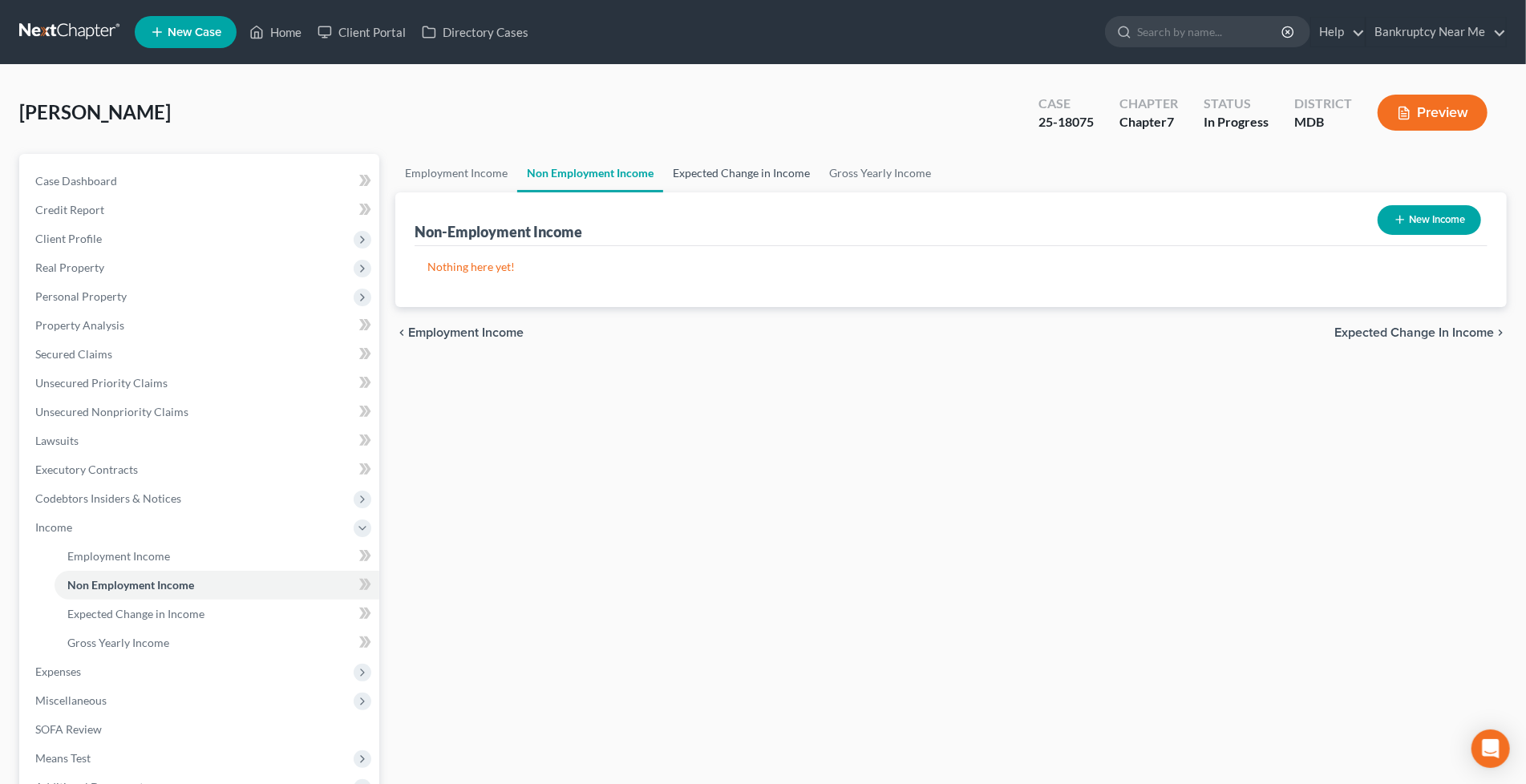
click at [727, 172] on link "Expected Change in Income" at bounding box center [742, 173] width 157 height 39
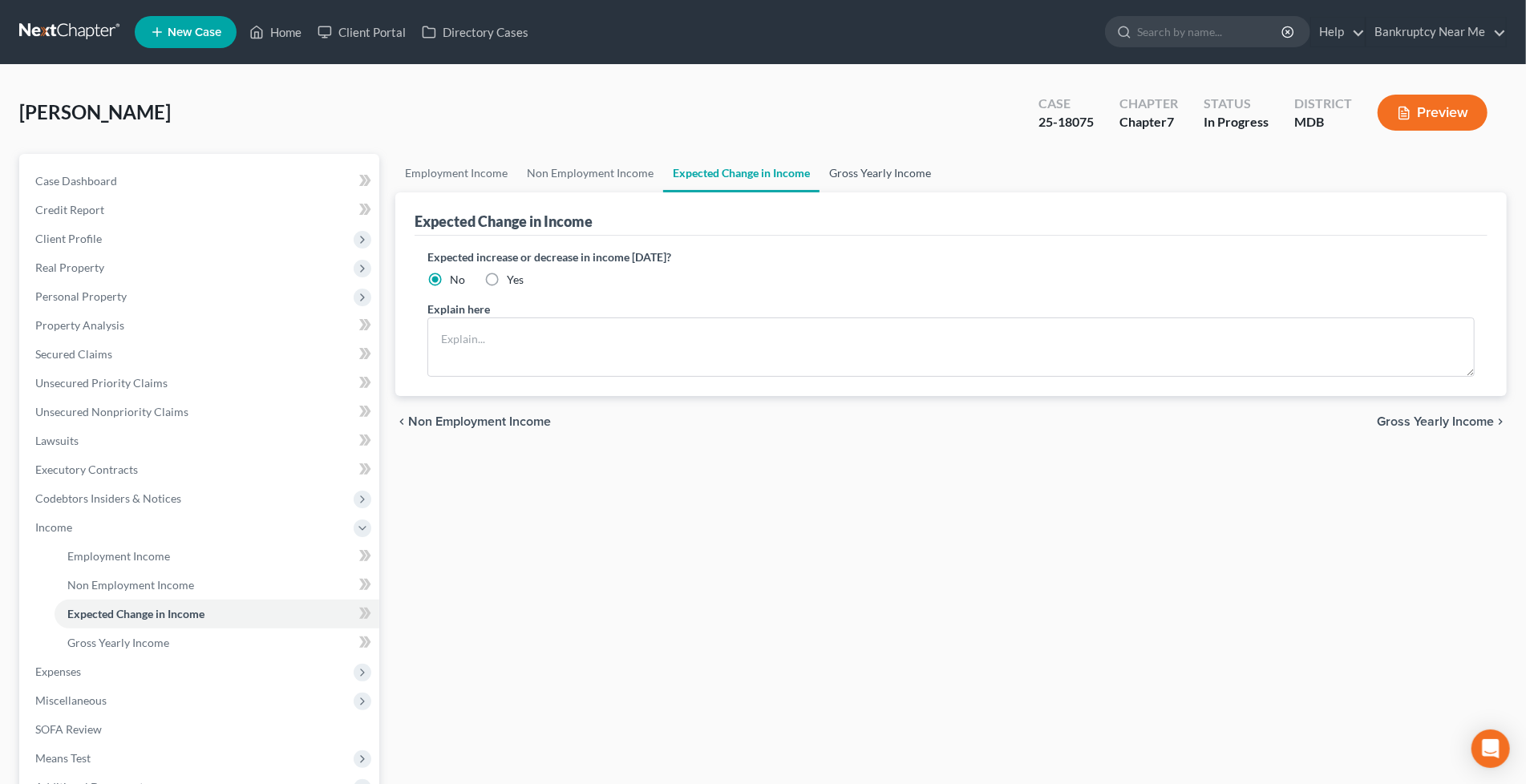
click at [882, 171] on link "Gross Yearly Income" at bounding box center [879, 173] width 121 height 39
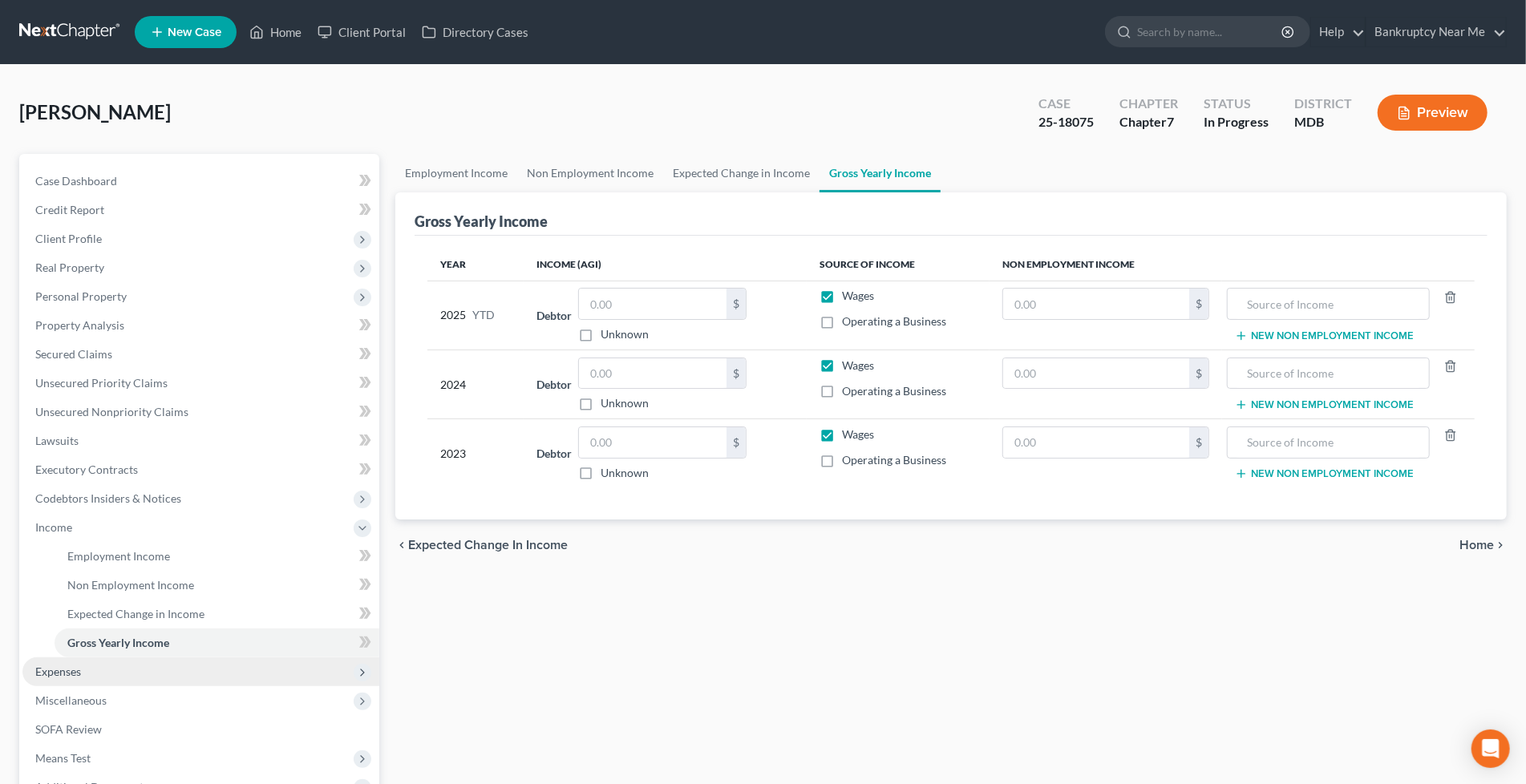
click at [150, 679] on span "Expenses" at bounding box center [200, 672] width 357 height 29
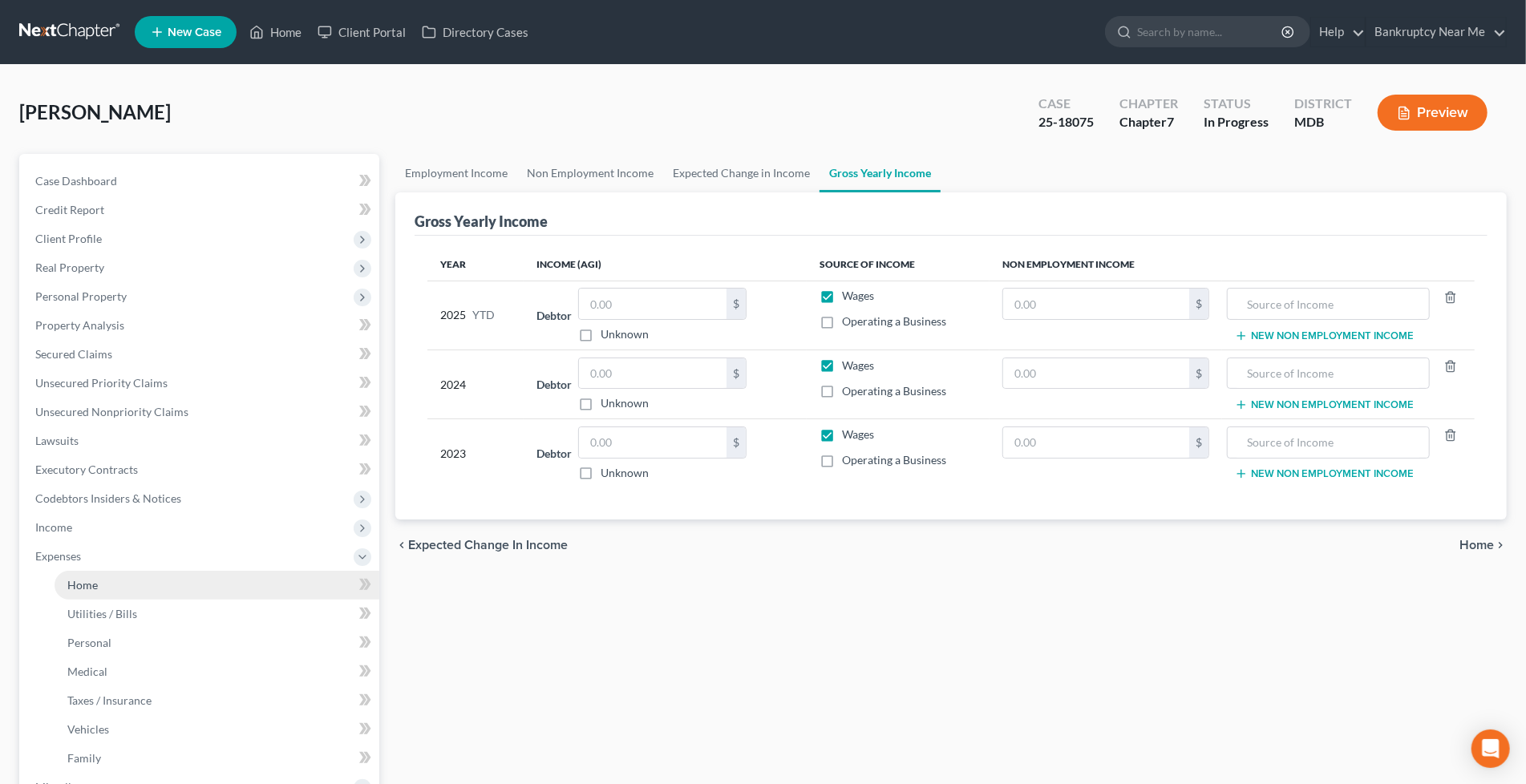
click at [186, 591] on link "Home" at bounding box center [217, 585] width 325 height 29
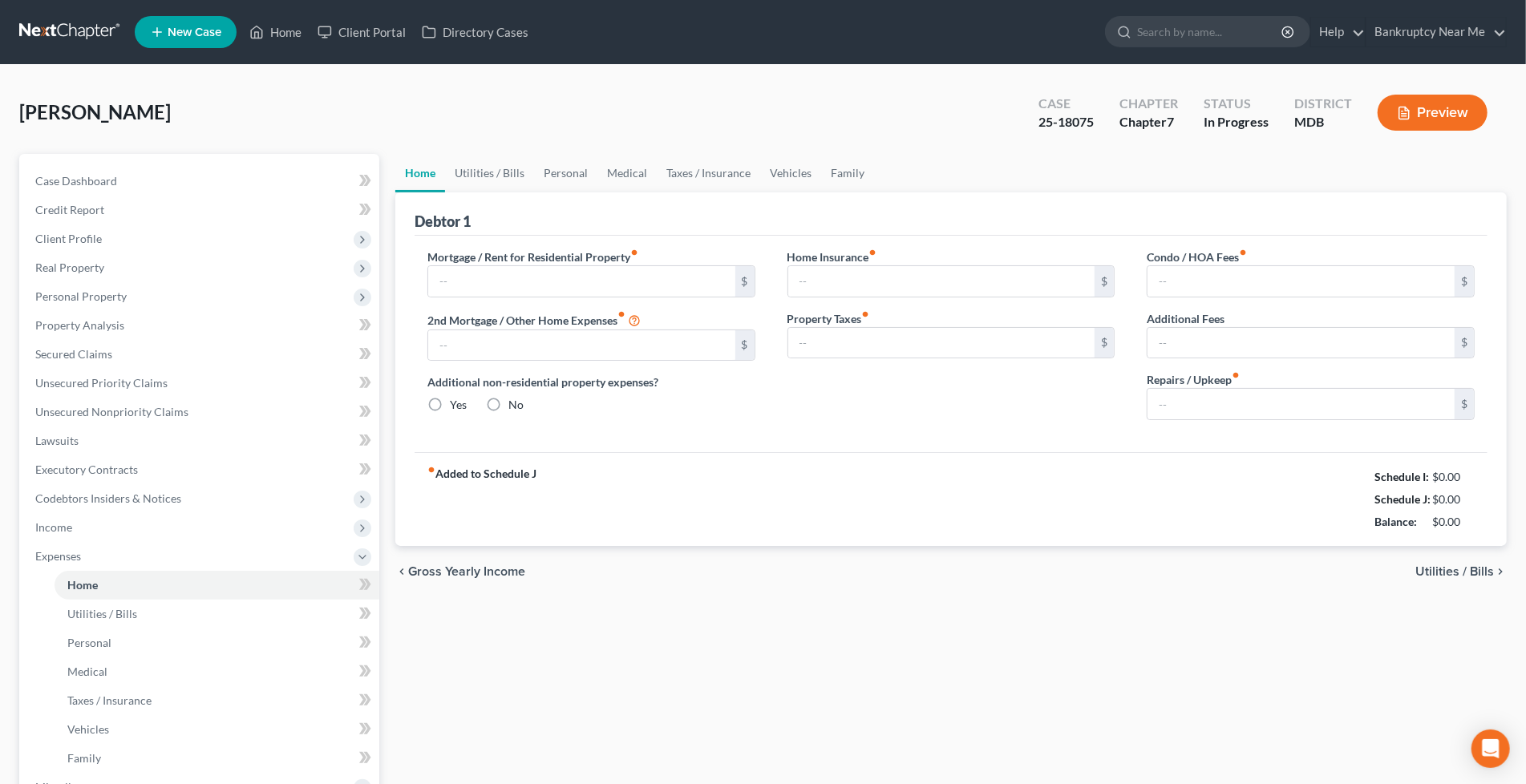
type input "1,300.00"
radio input "true"
type input "18.00"
type input "44.00"
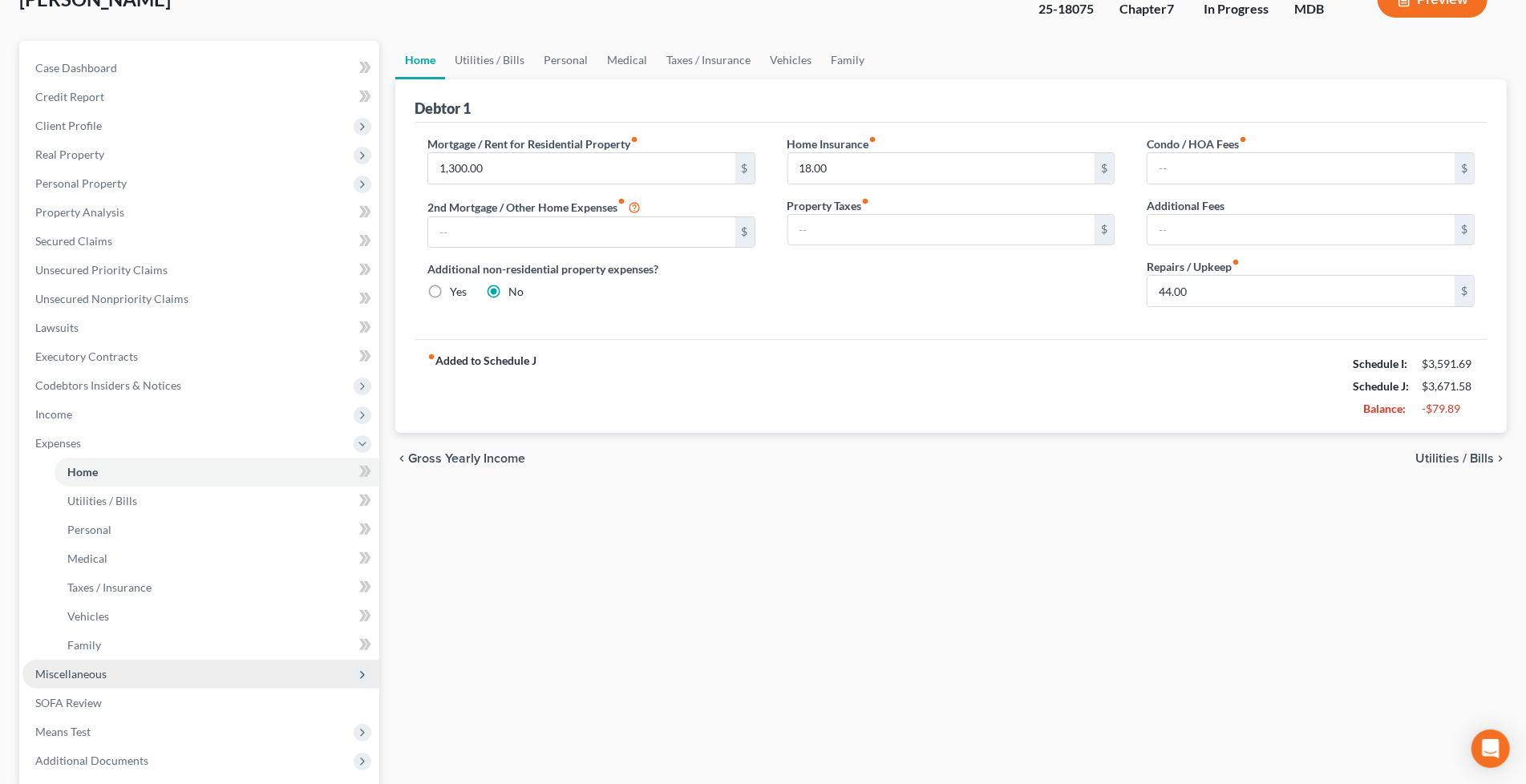
scroll to position [178, 0]
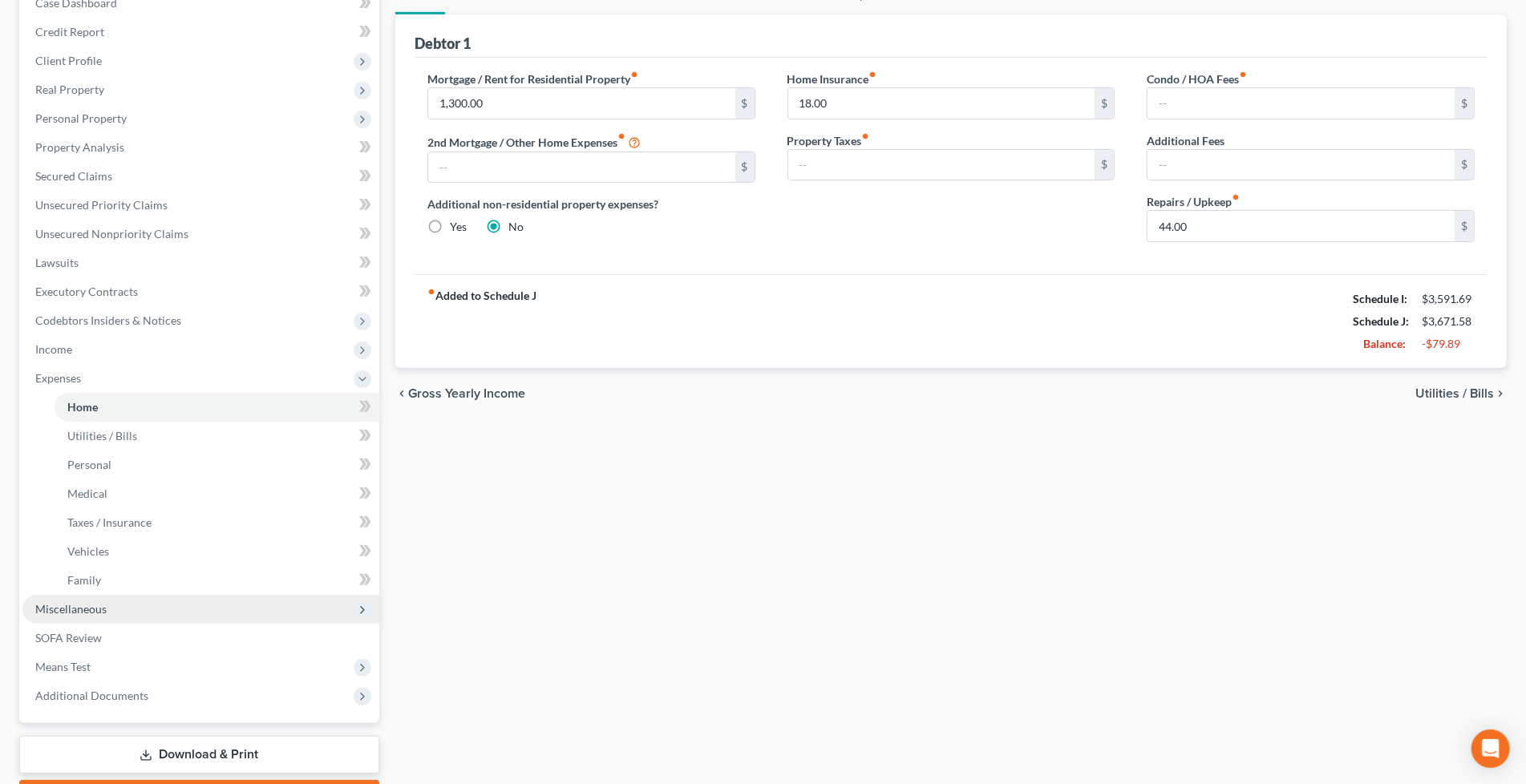
click at [117, 606] on span "Miscellaneous" at bounding box center [200, 609] width 357 height 29
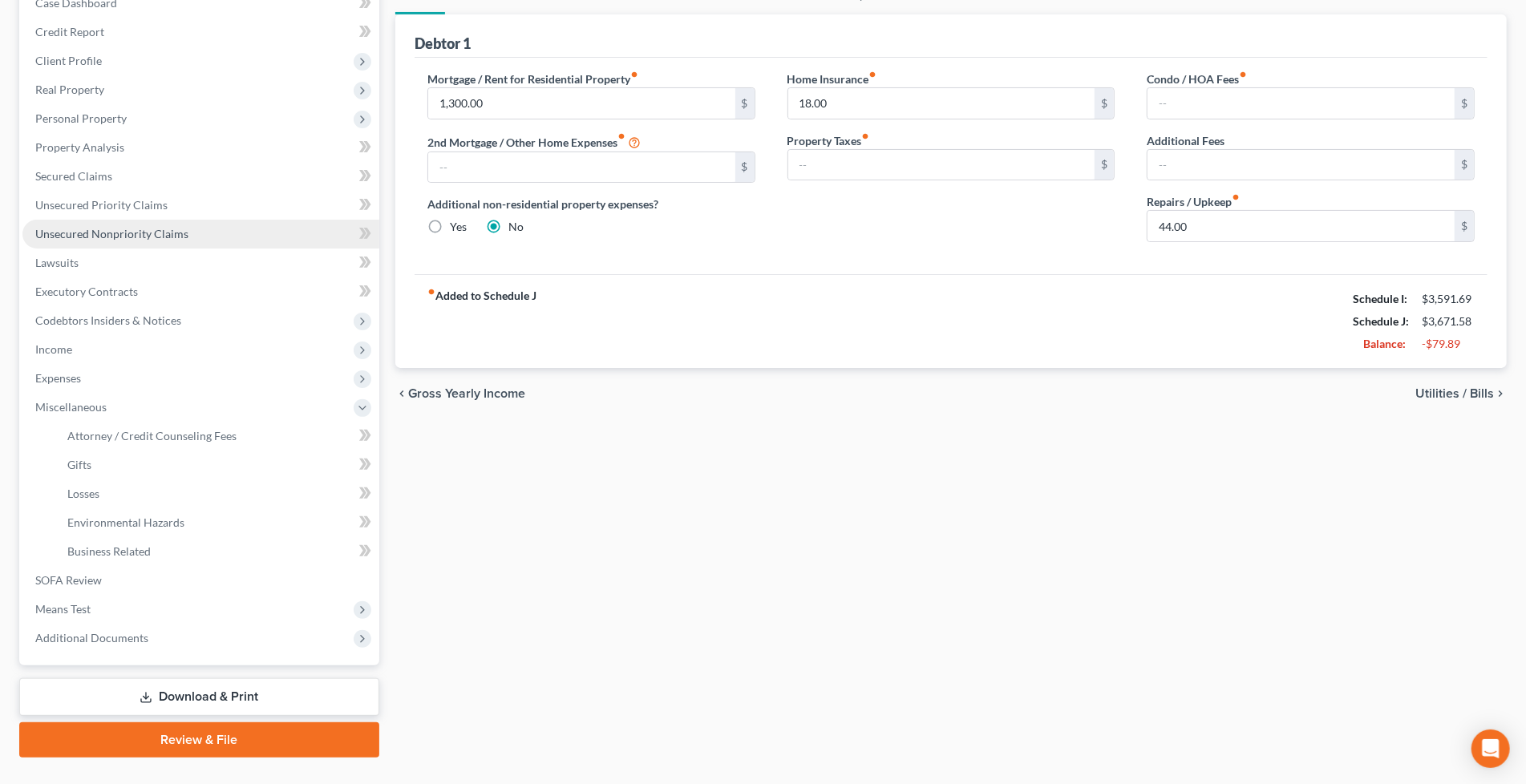
click at [171, 219] on link "Unsecured Nonpriority Claims" at bounding box center [200, 234] width 357 height 29
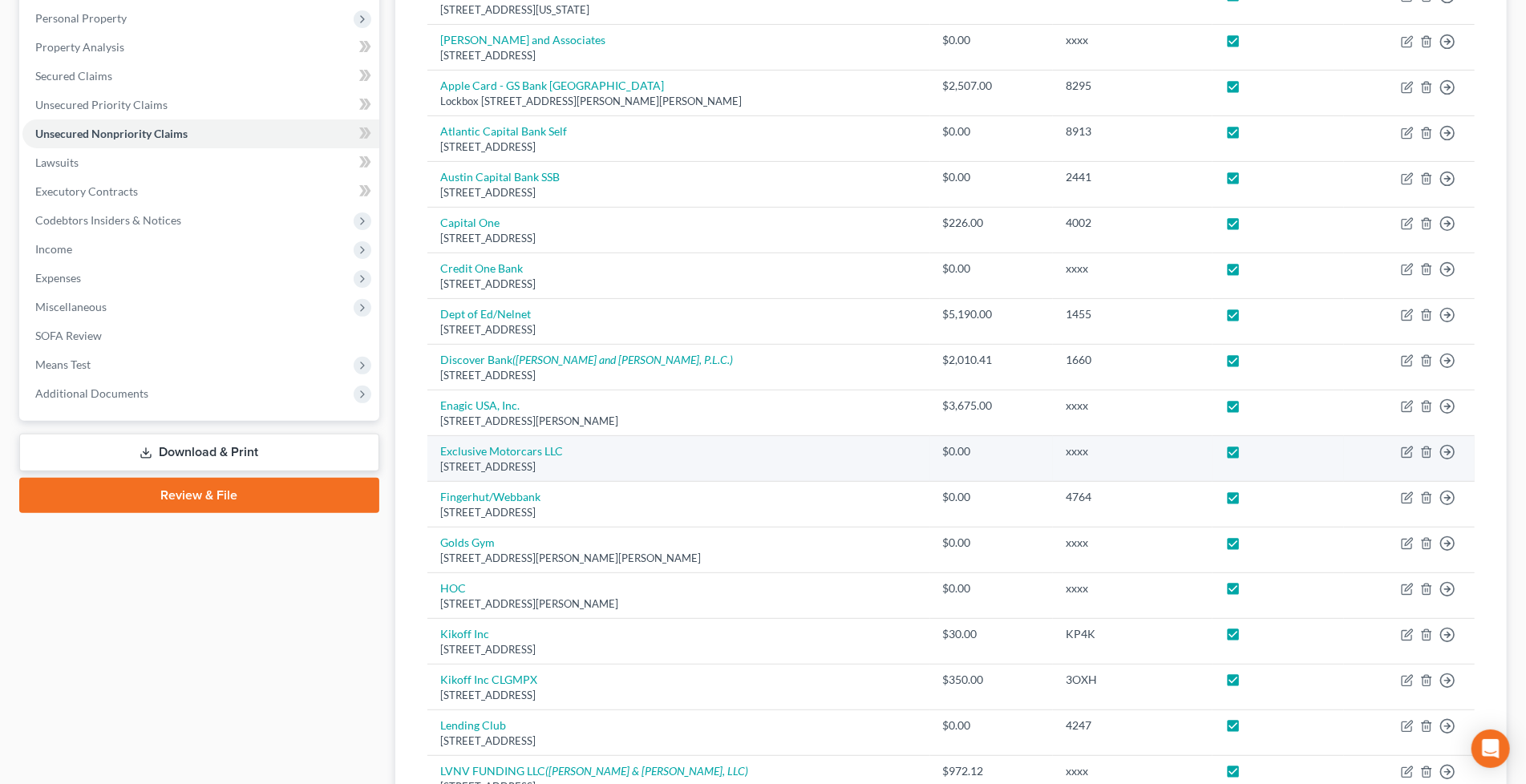
scroll to position [93, 0]
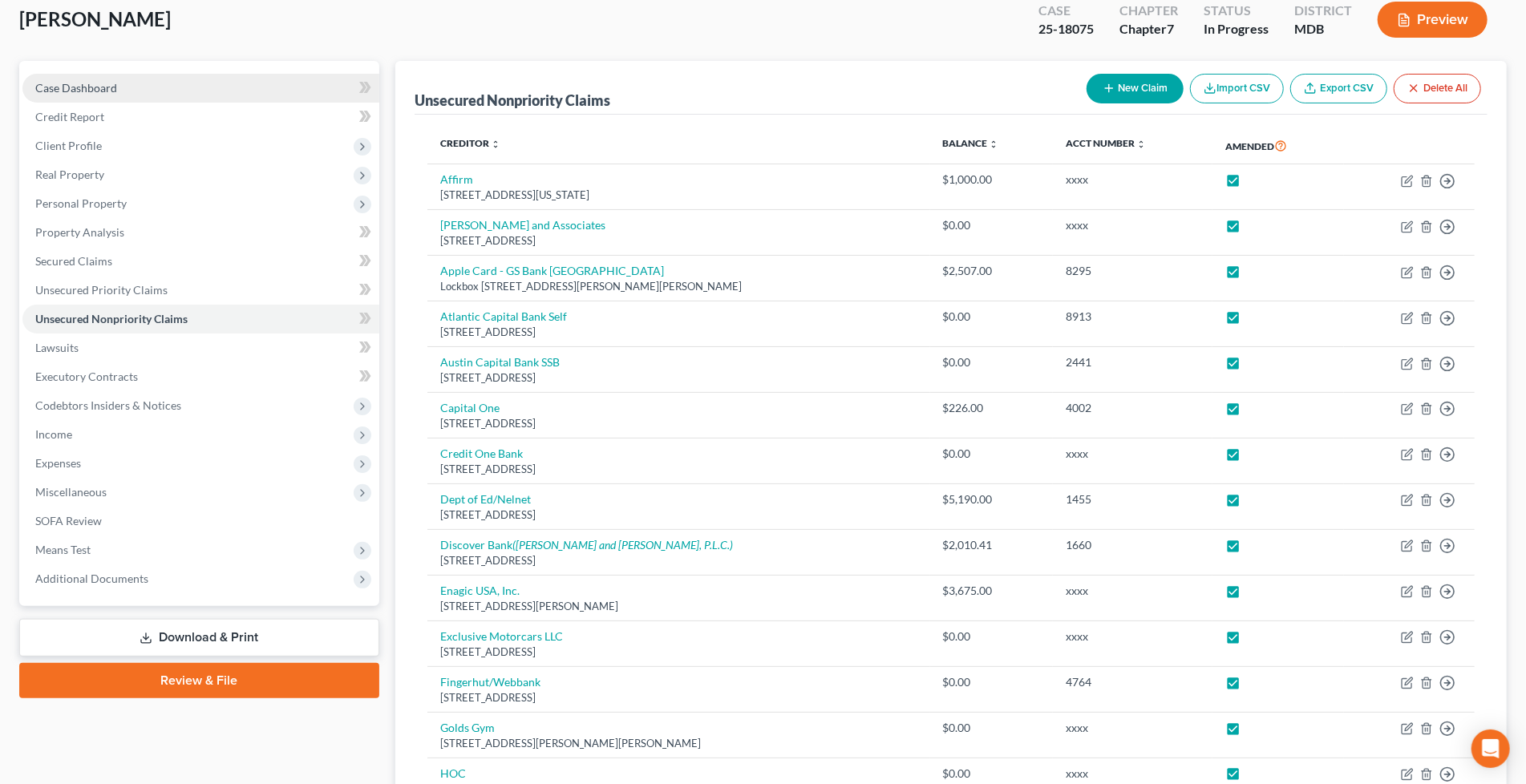
click at [130, 82] on link "Case Dashboard" at bounding box center [200, 88] width 357 height 29
select select "6"
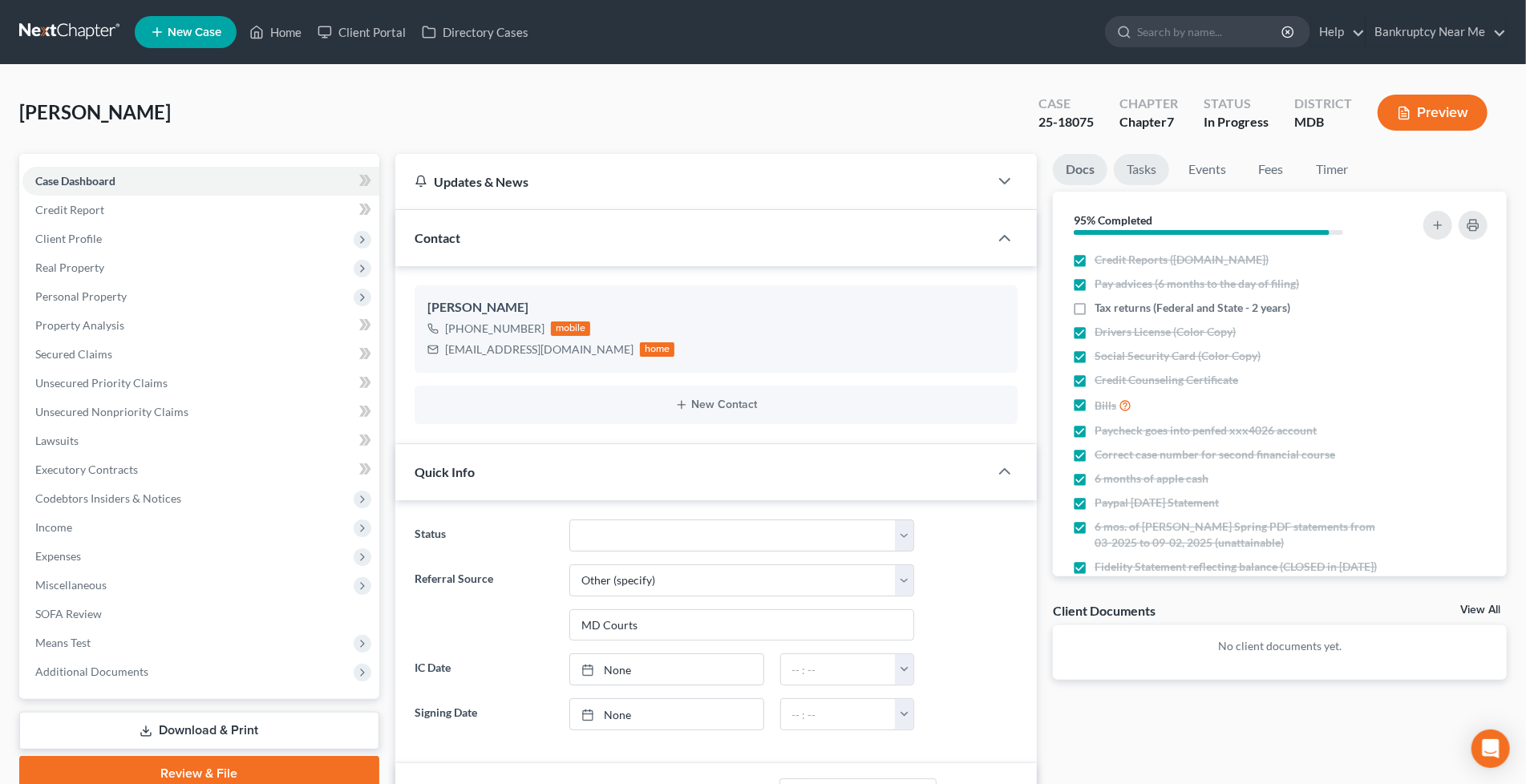
scroll to position [11273, 0]
click at [1157, 174] on link "Tasks" at bounding box center [1141, 169] width 55 height 31
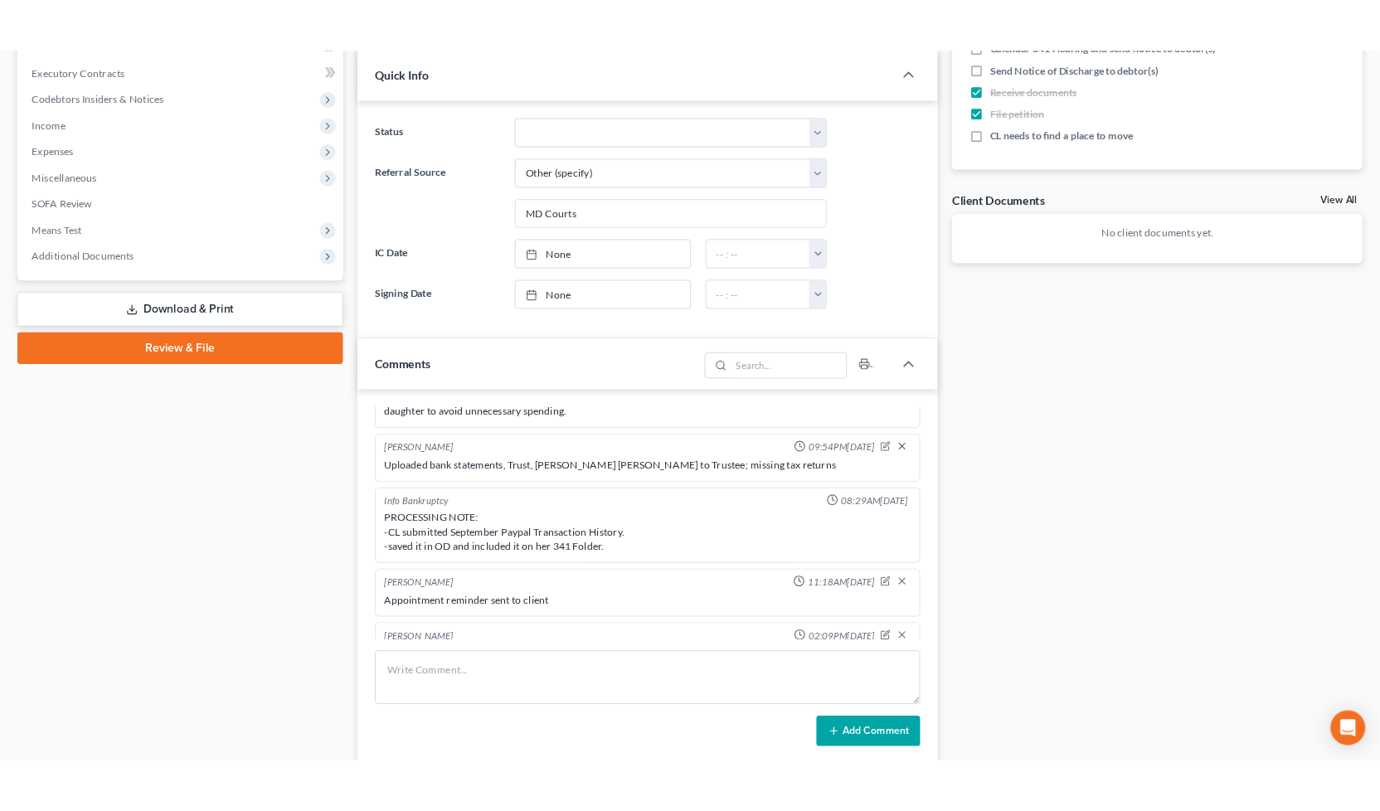
scroll to position [644, 0]
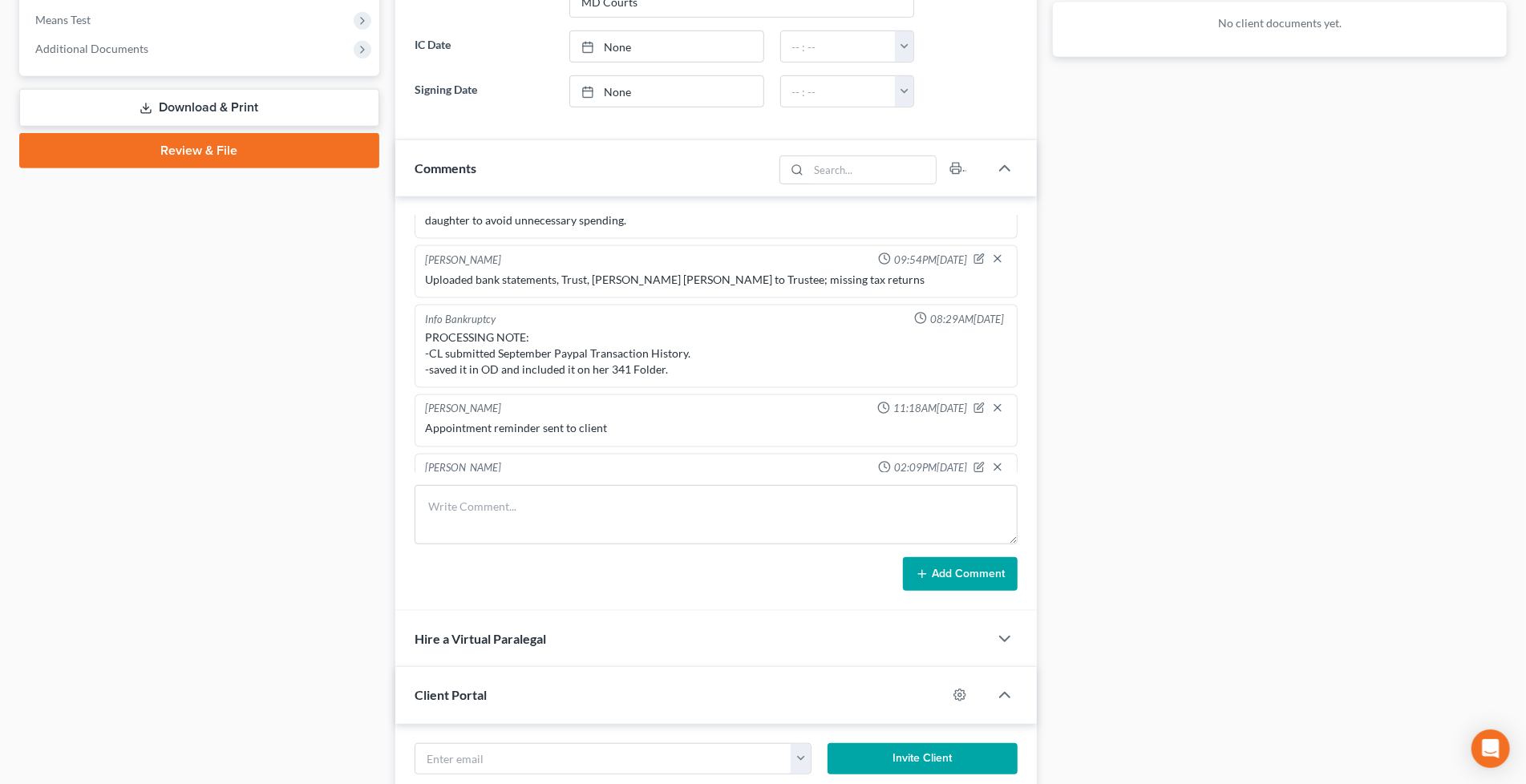
click at [974, 462] on icon "button" at bounding box center [980, 468] width 12 height 12
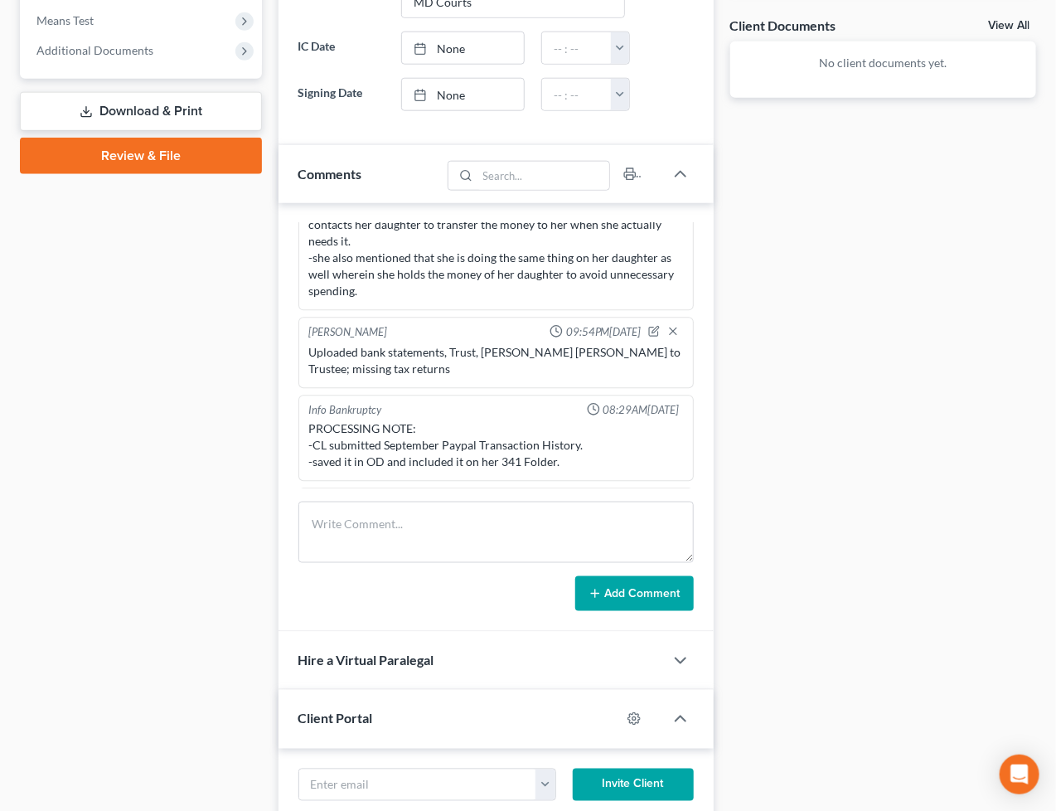
scroll to position [13313, 0]
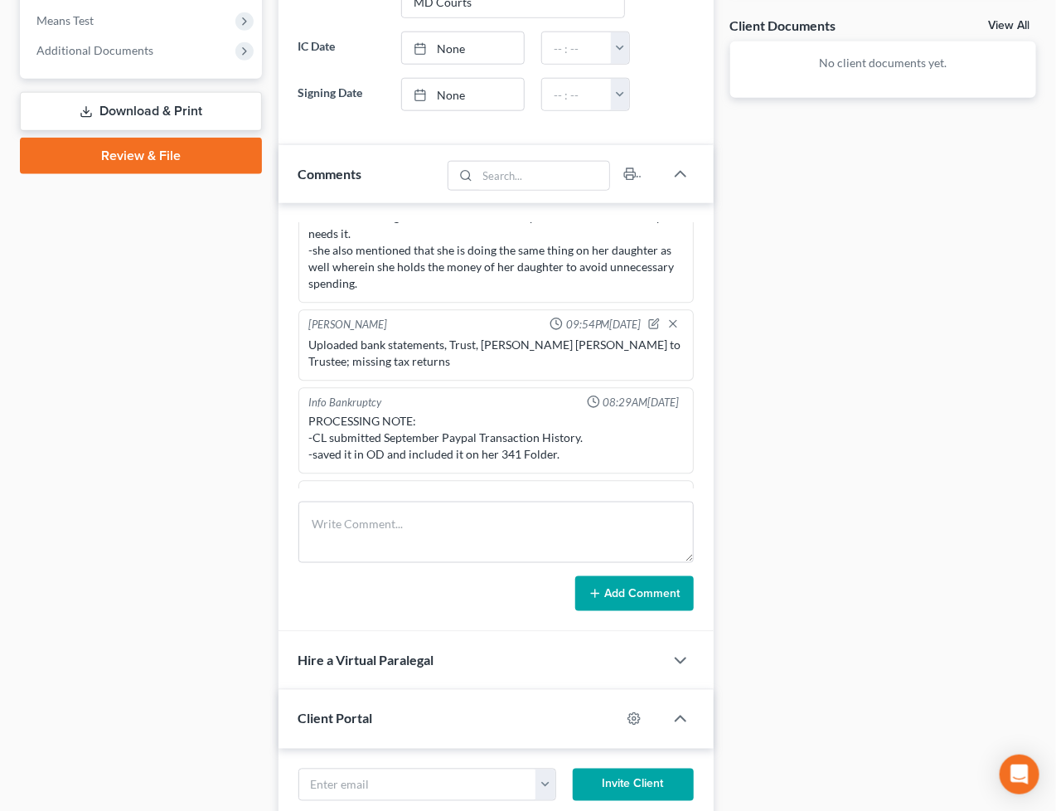
drag, startPoint x: 664, startPoint y: 477, endPoint x: 689, endPoint y: 491, distance: 28.6
click at [692, 634] on div "Updates & News × Maryland District Notes: Take a look at NextChapter's District…" at bounding box center [496, 366] width 435 height 1703
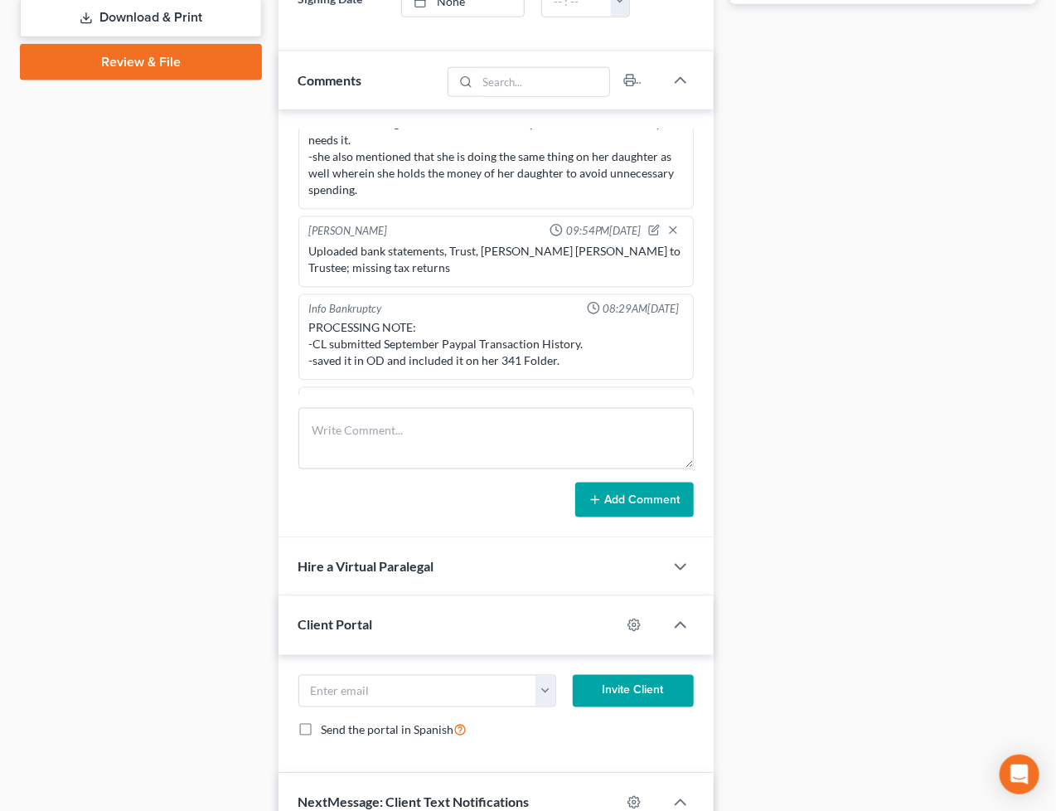
scroll to position [736, 0]
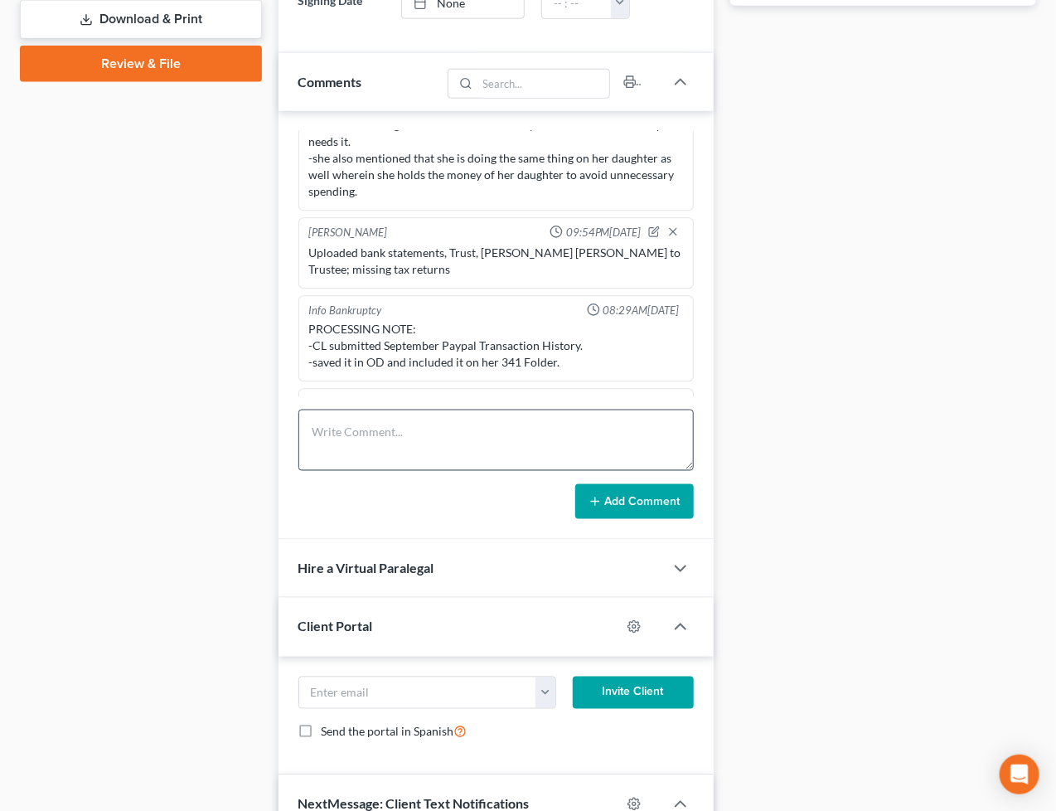
drag, startPoint x: 660, startPoint y: 375, endPoint x: 637, endPoint y: 435, distance: 64.1
click at [669, 594] on div "Updates & News × Maryland District Notes: Take a look at NextChapter's District…" at bounding box center [496, 274] width 435 height 1703
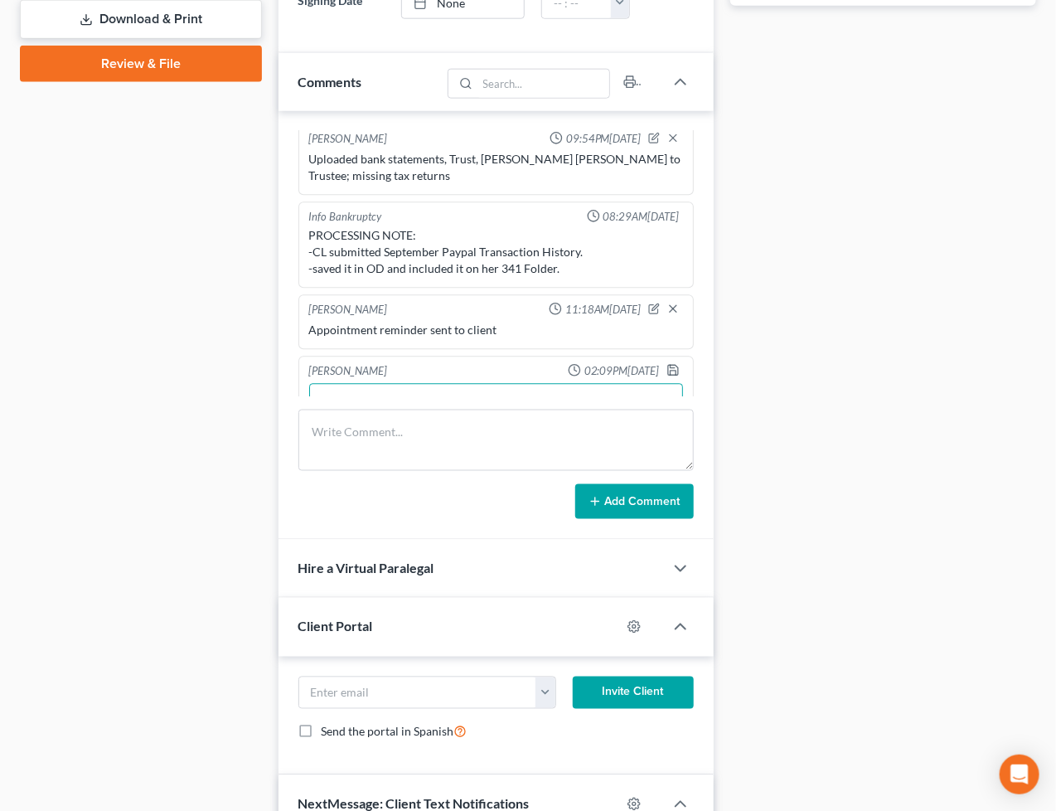
scroll to position [13440, 0]
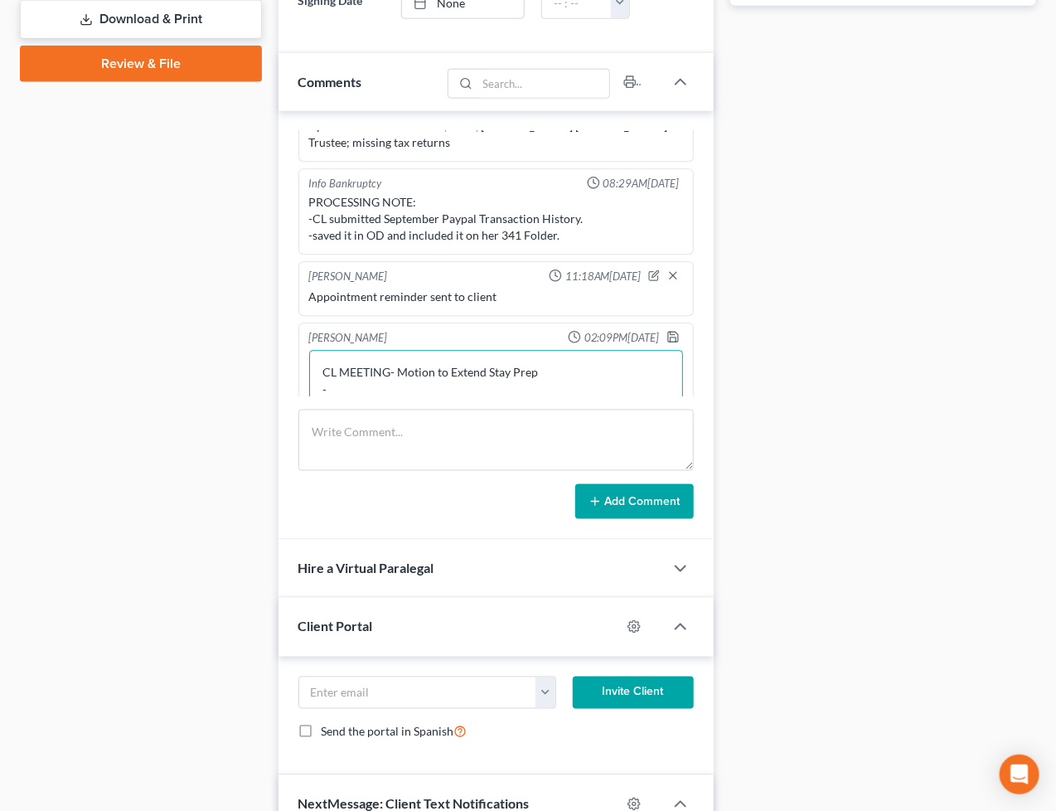
click at [527, 351] on textarea "CL MEETING- Motion to Extend Stay Prep -" at bounding box center [496, 491] width 374 height 280
click at [660, 351] on textarea "CL MEETING- Motion to Extend Stay Prep - she gives money to her daughter and sh…" at bounding box center [496, 491] width 374 height 280
drag, startPoint x: 564, startPoint y: 308, endPoint x: 628, endPoint y: 304, distance: 64.0
click at [565, 351] on textarea "CL MEETING- Motion to Extend Stay Prep - she gives money to her daughter and sh…" at bounding box center [496, 491] width 374 height 280
click at [622, 351] on textarea "CL MEETING- Motion to Extend Stay Prep - she gives money to her daughter and sh…" at bounding box center [496, 491] width 374 height 280
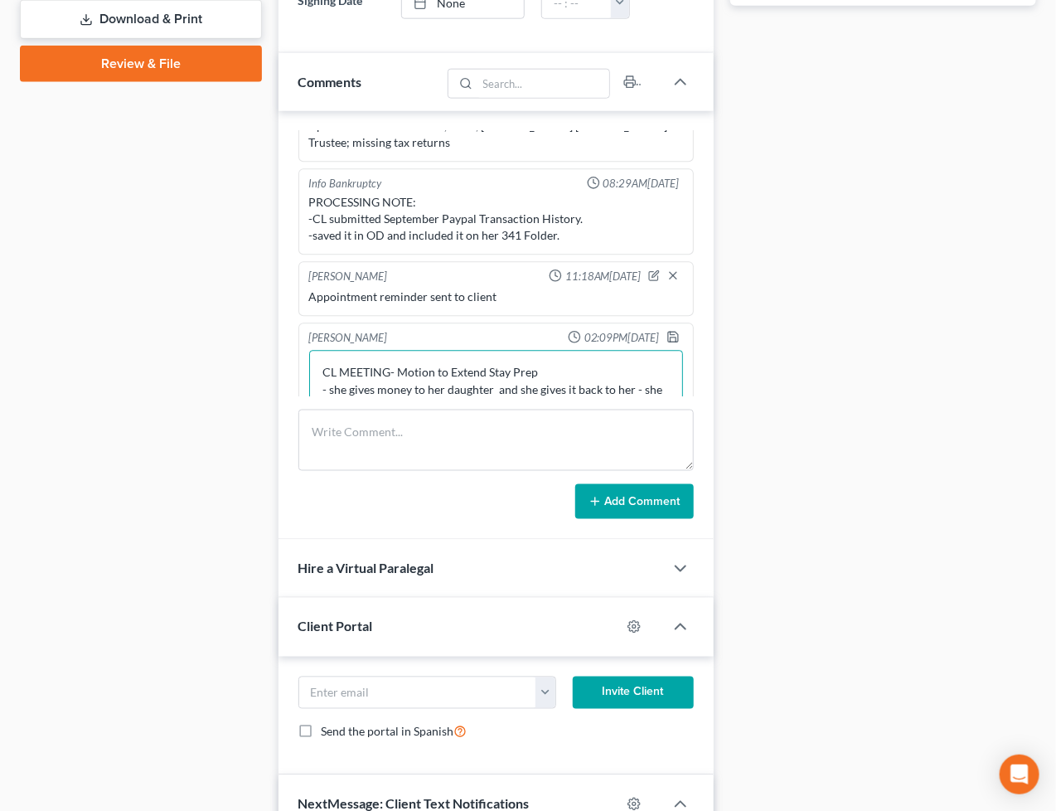
click at [651, 351] on textarea "CL MEETING- Motion to Extend Stay Prep - she gives money to her daughter and sh…" at bounding box center [496, 491] width 374 height 280
type textarea "CL MEETING- Motion to Extend Stay Prep - she gives money to her daughter and sh…"
click at [670, 333] on polyline "button" at bounding box center [672, 334] width 4 height 2
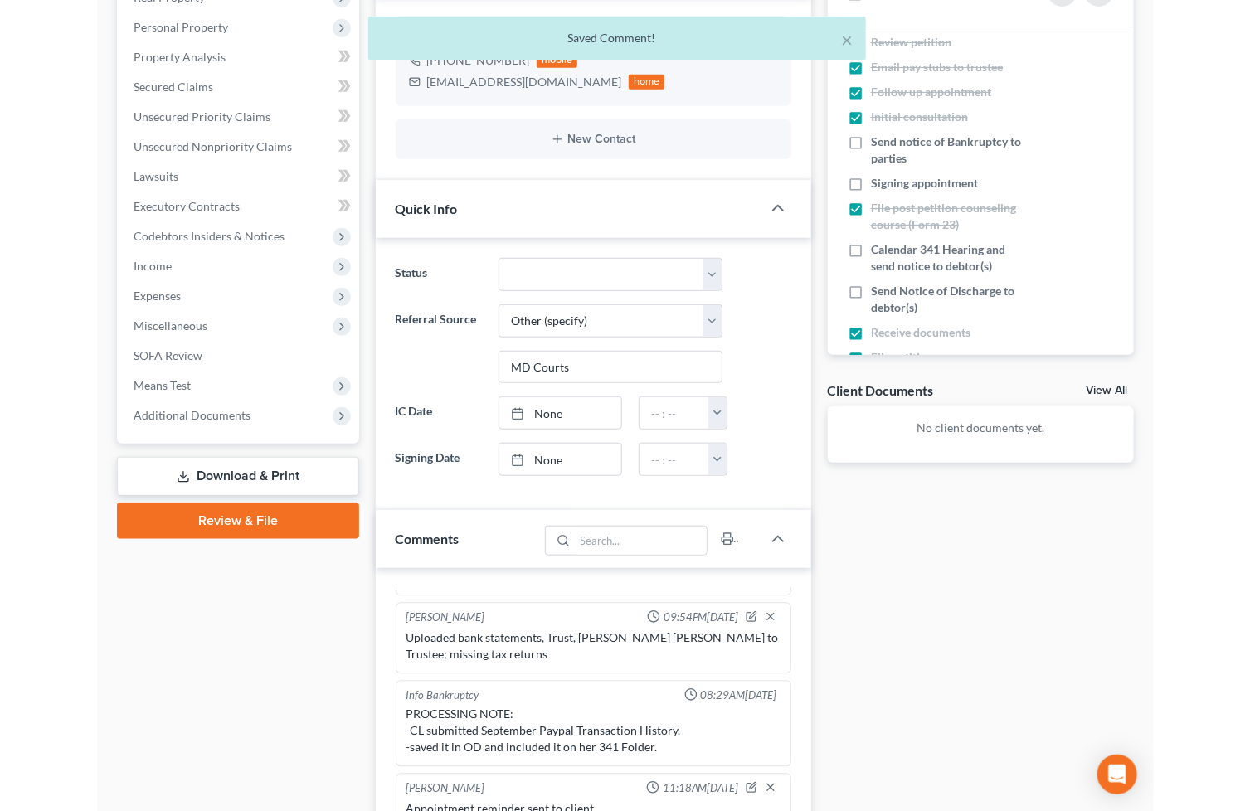
scroll to position [276, 0]
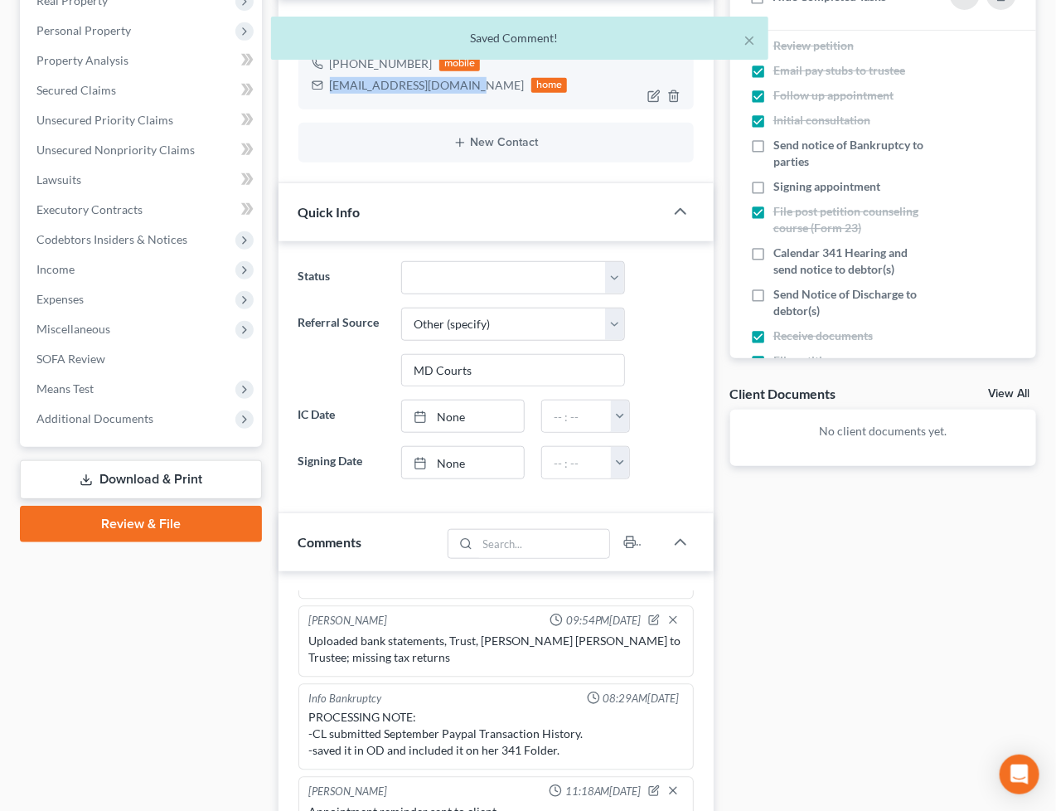
drag, startPoint x: 470, startPoint y: 85, endPoint x: 313, endPoint y: 105, distance: 158.9
click at [313, 105] on div "Wanda Whitney +1 (240) 483-8635 mobile wlwhitney1791@gmail.com home" at bounding box center [497, 64] width 396 height 90
copy div "wlwhitney1791@gmail.com"
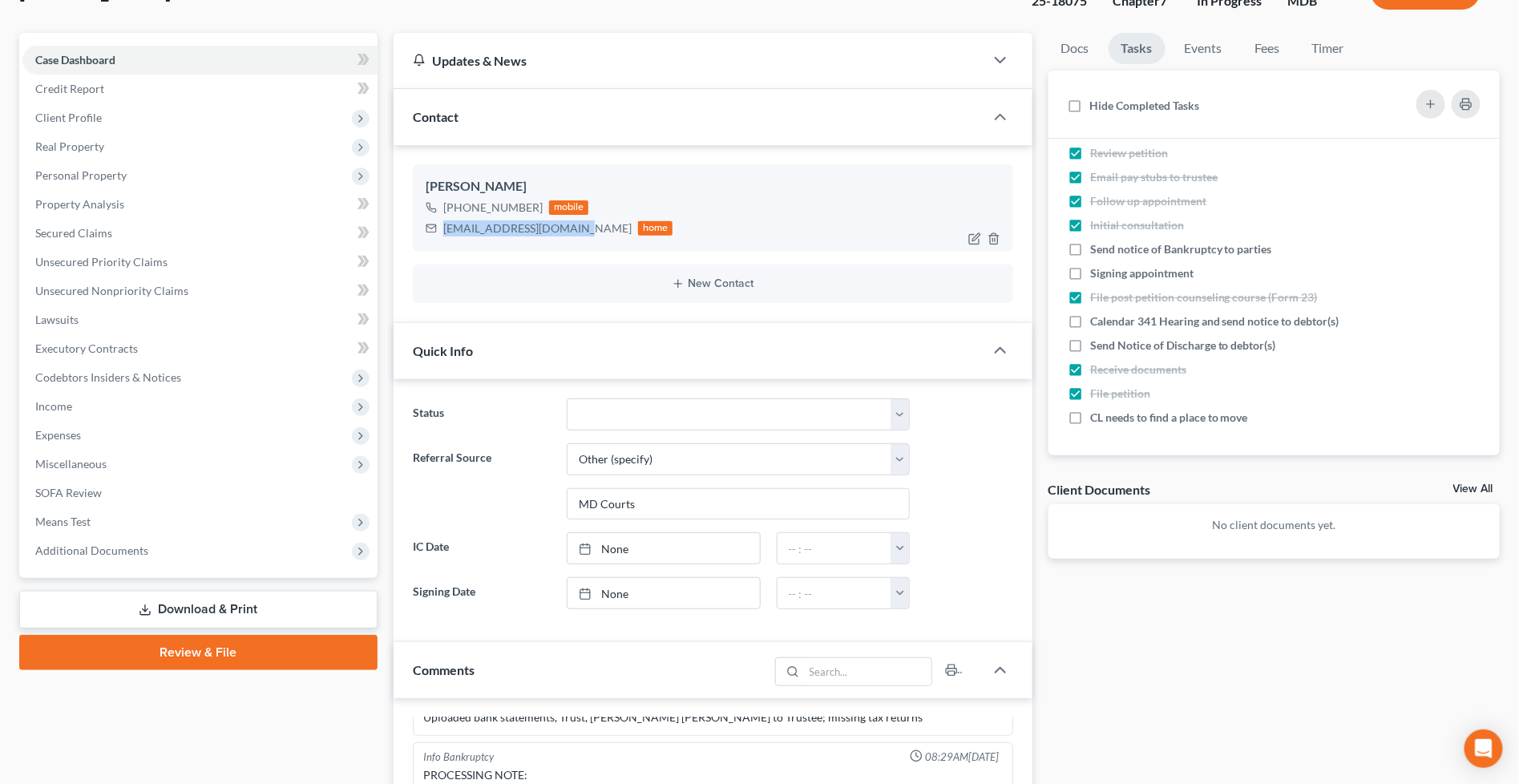
scroll to position [0, 0]
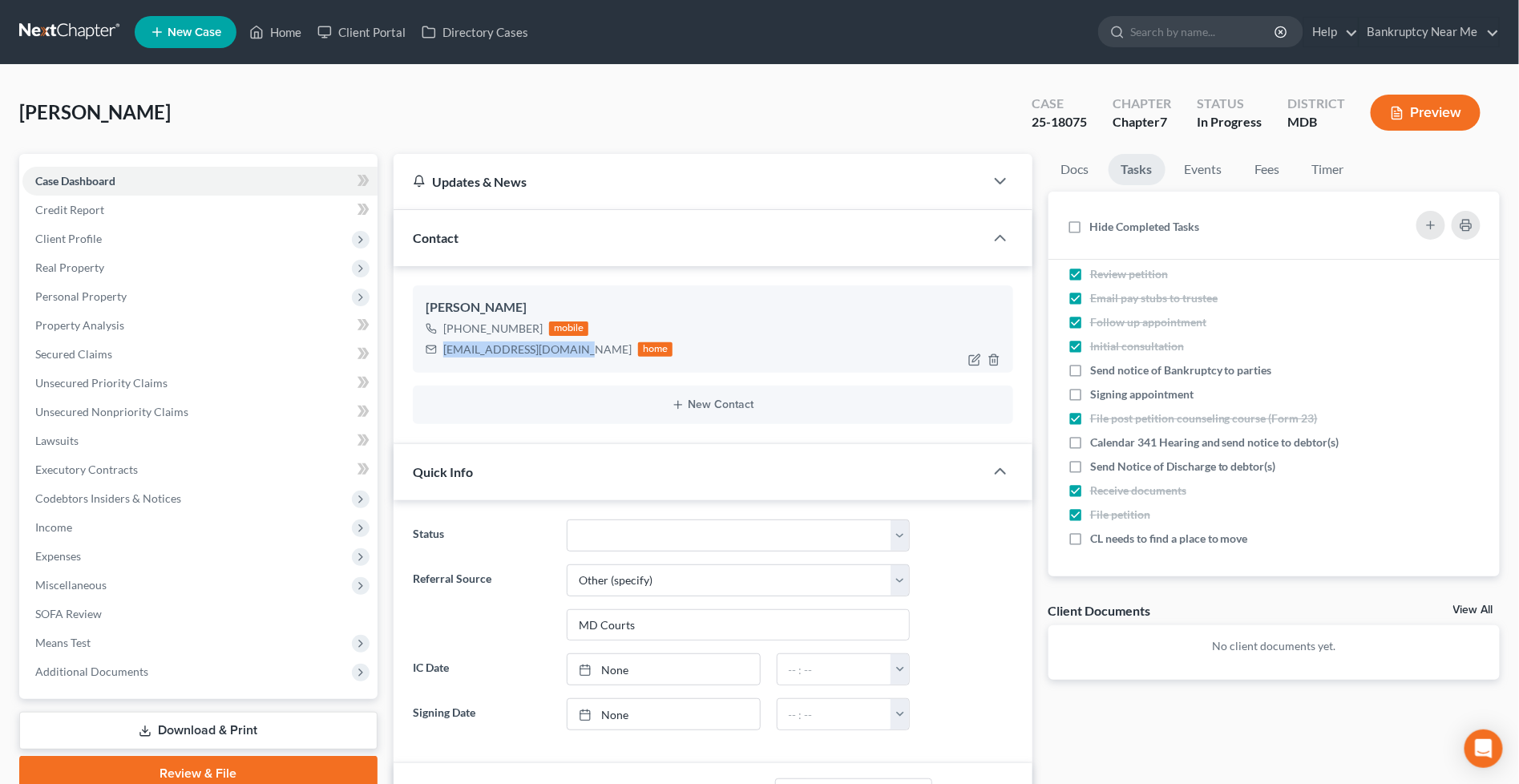
copy div "wlwhitney1791@gmail.com"
click at [1185, 160] on link "Events" at bounding box center [1204, 169] width 64 height 31
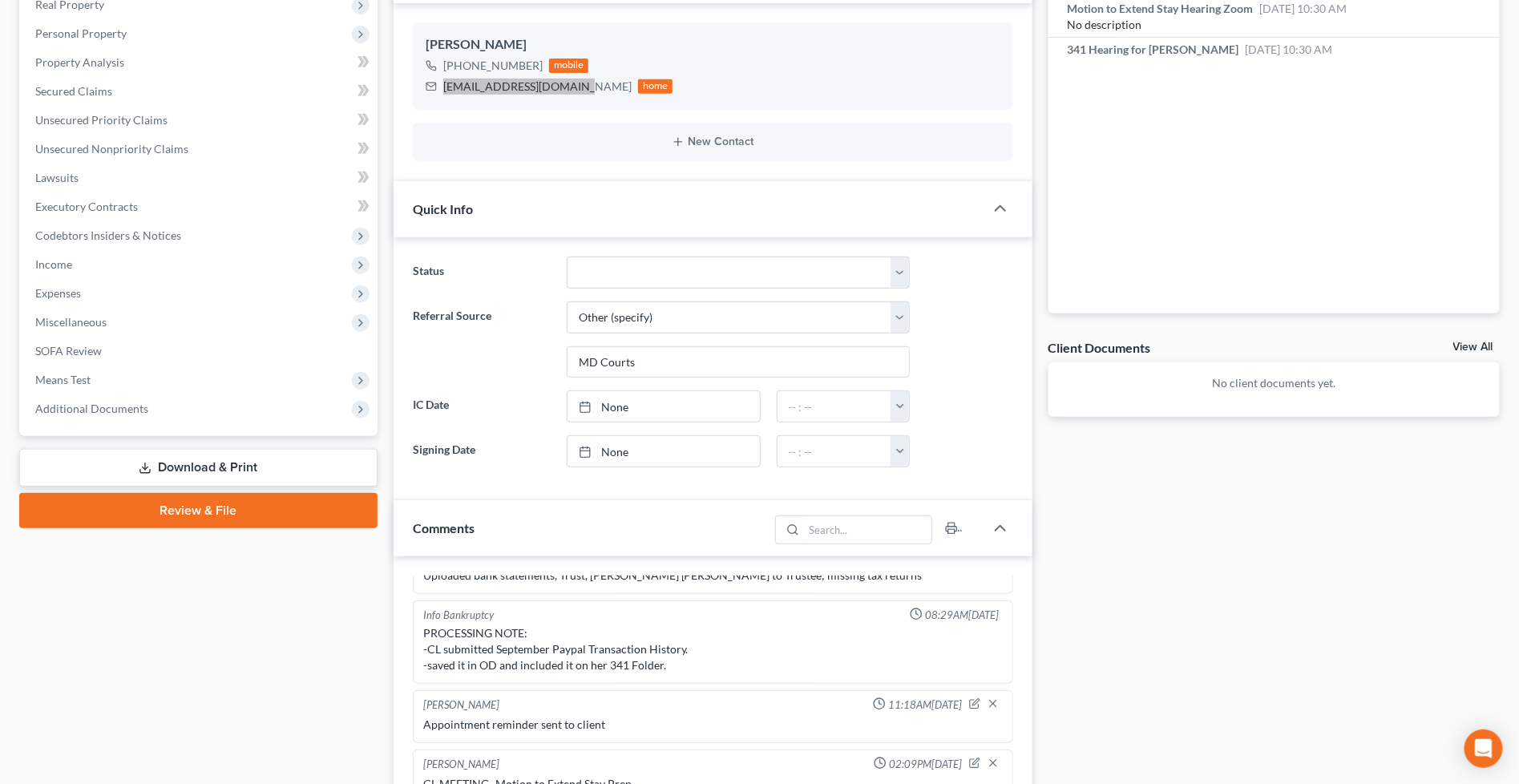
scroll to position [711, 0]
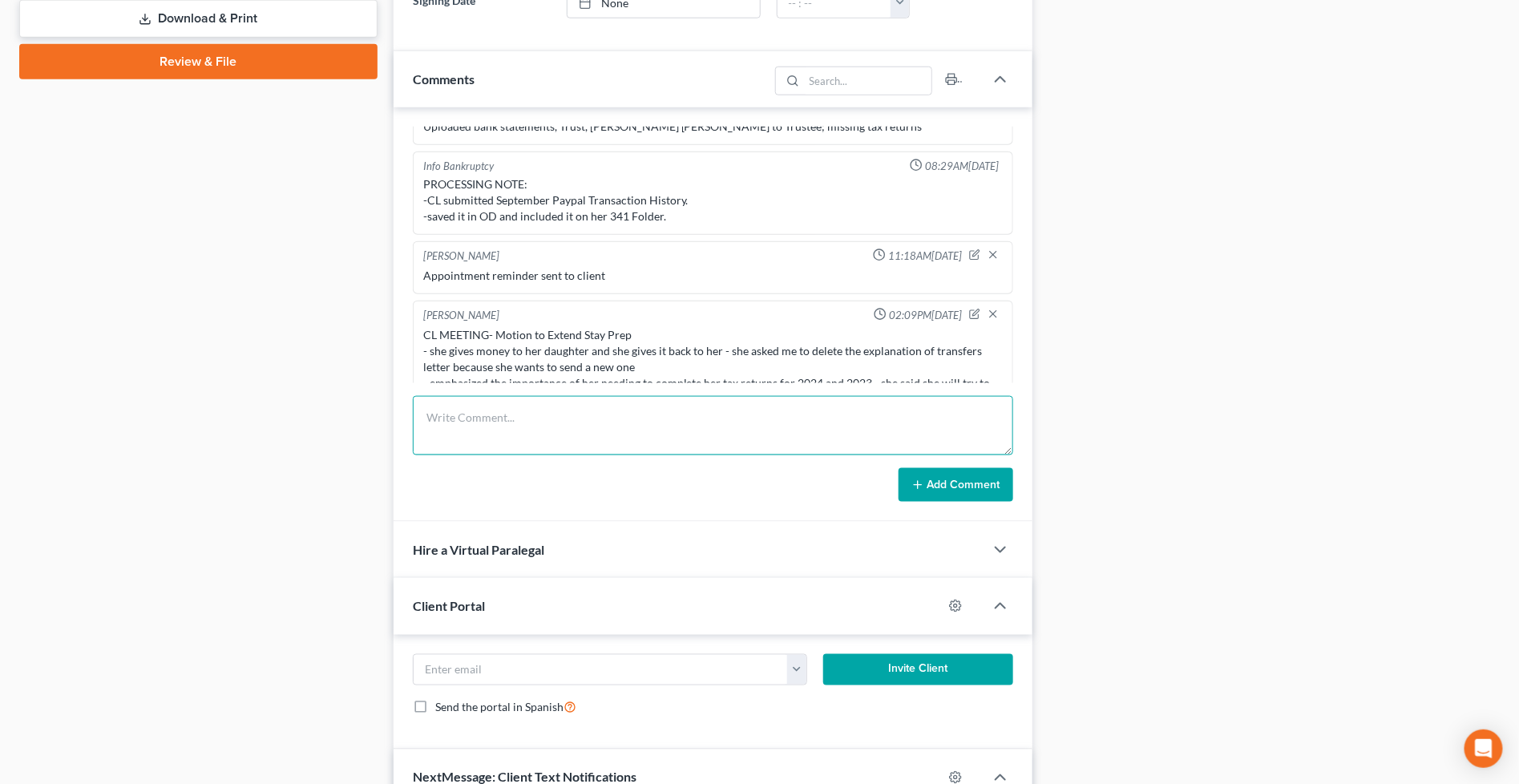
click at [659, 419] on textarea at bounding box center [713, 425] width 600 height 59
paste textarea "From: Iris Kwon <iris@bankruptcynearme.org> Sent: Wednesday, October 01, 2025 2…"
type textarea "From: Iris Kwon <iris@bankruptcynearme.org> Sent: Wednesday, October 01, 2025 2…"
click at [934, 475] on button "Add Comment" at bounding box center [956, 484] width 115 height 34
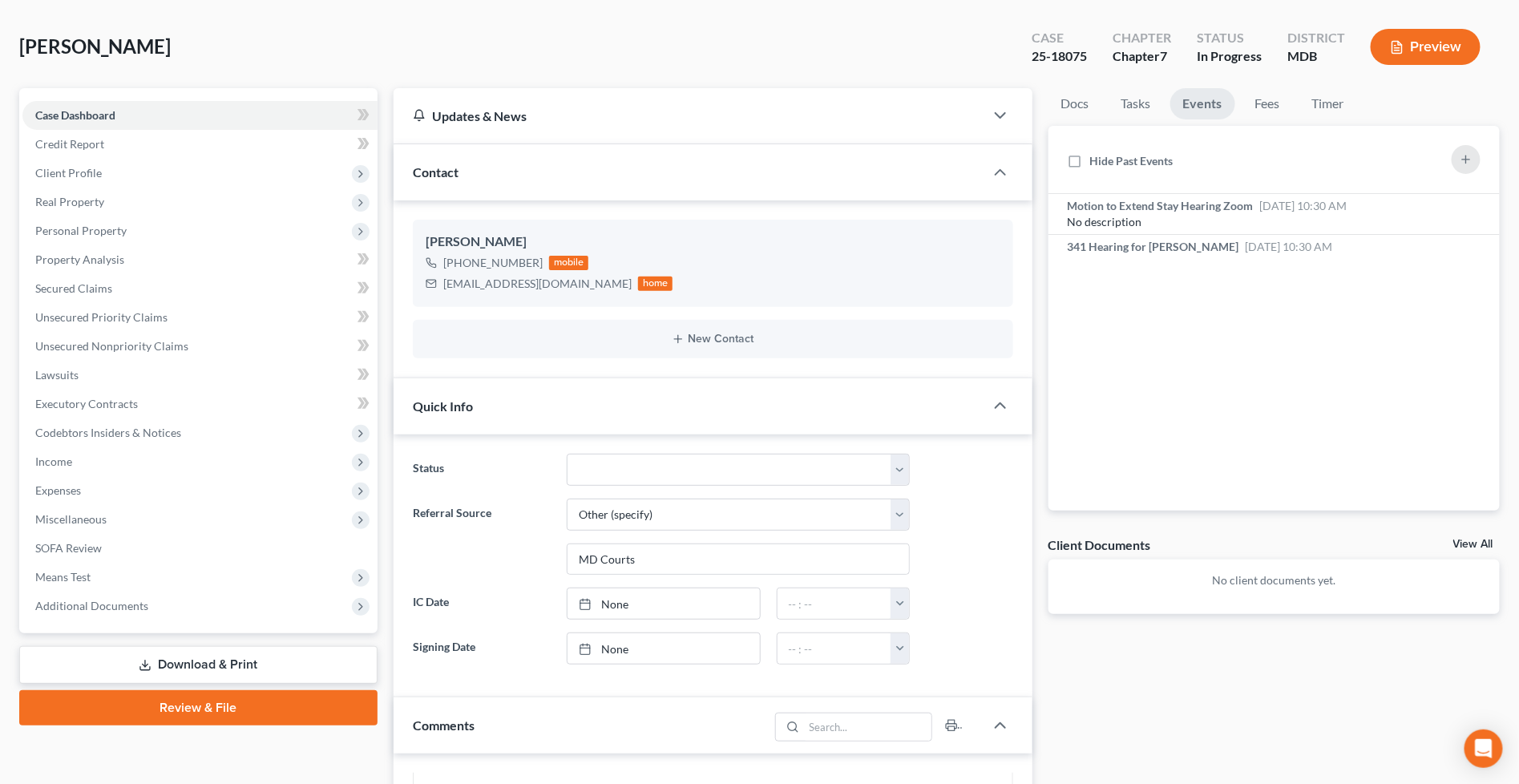
scroll to position [0, 0]
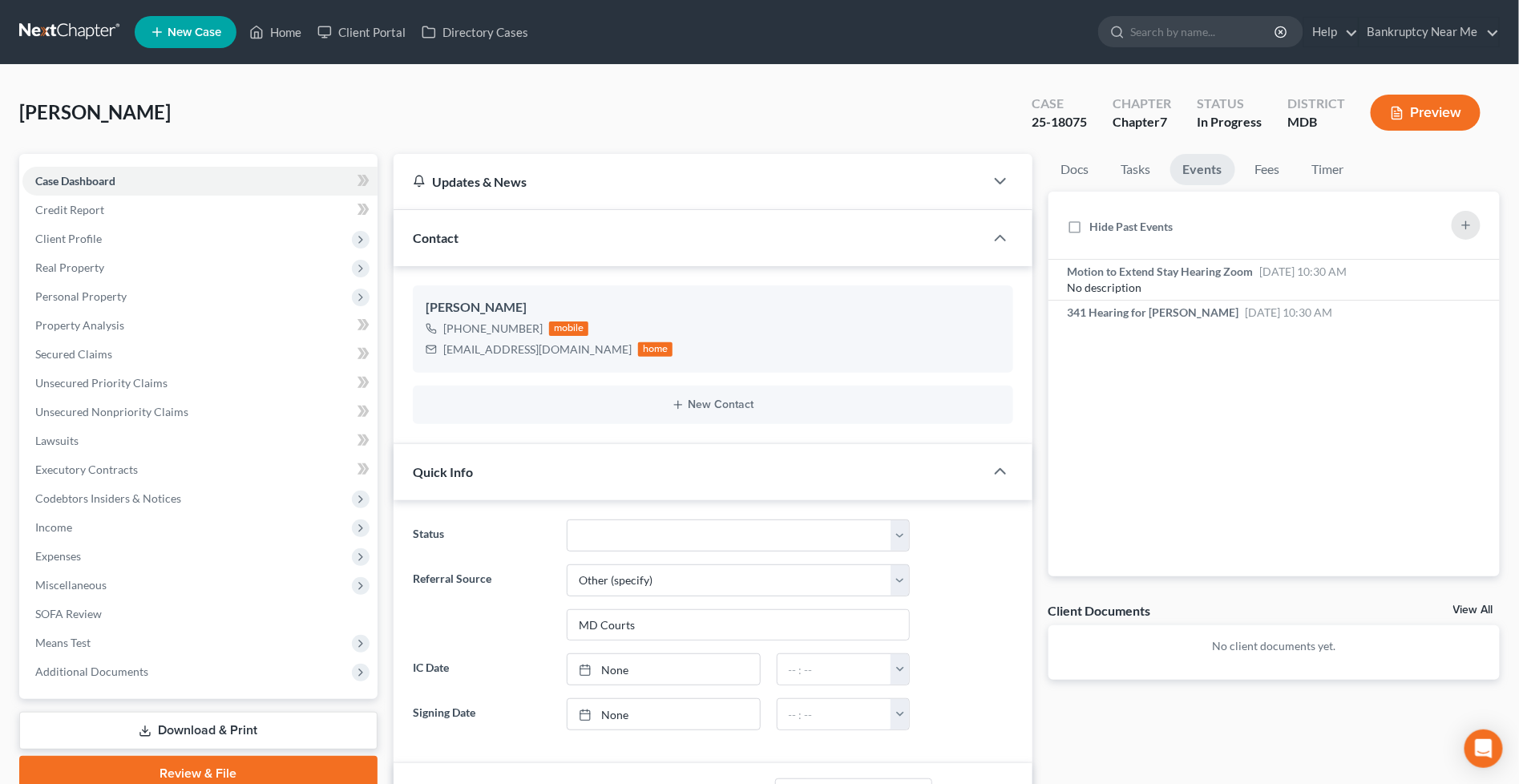
click at [70, 36] on link at bounding box center [71, 32] width 102 height 29
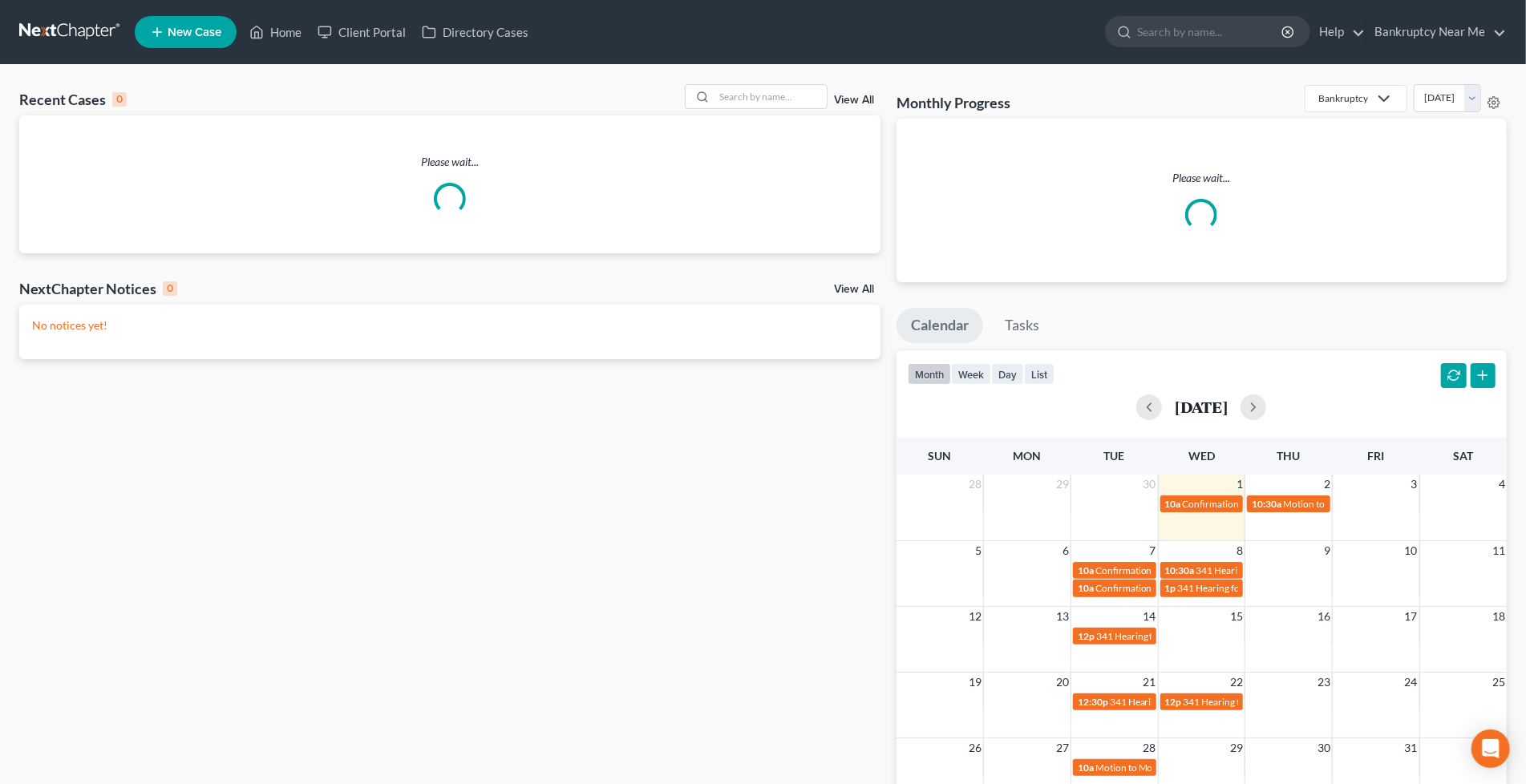
click at [783, 81] on div "Recent Cases 0 View All Please wait... NextChapter Notices 0 View All No notice…" at bounding box center [763, 490] width 1526 height 852
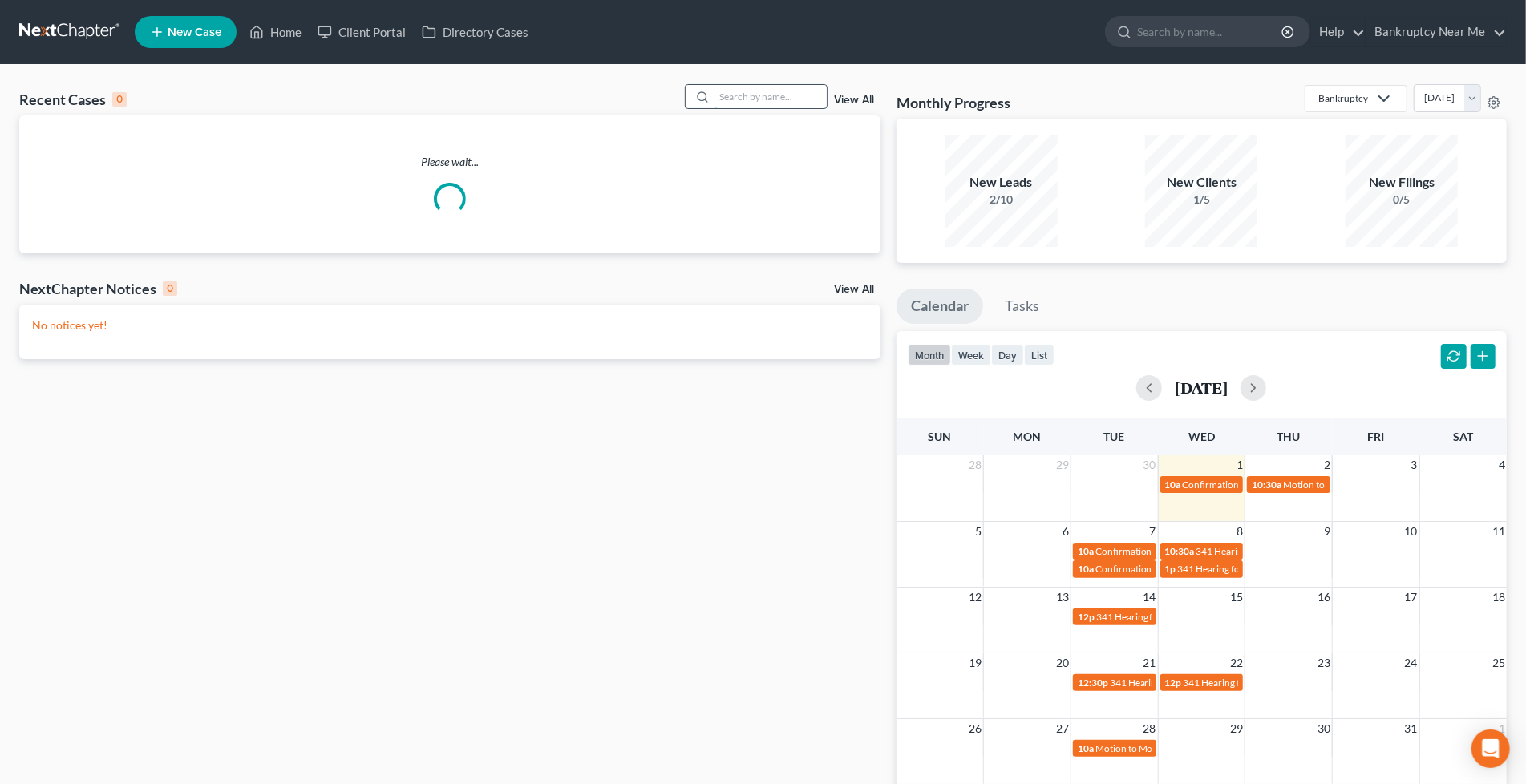
click at [776, 92] on input "search" at bounding box center [771, 97] width 112 height 23
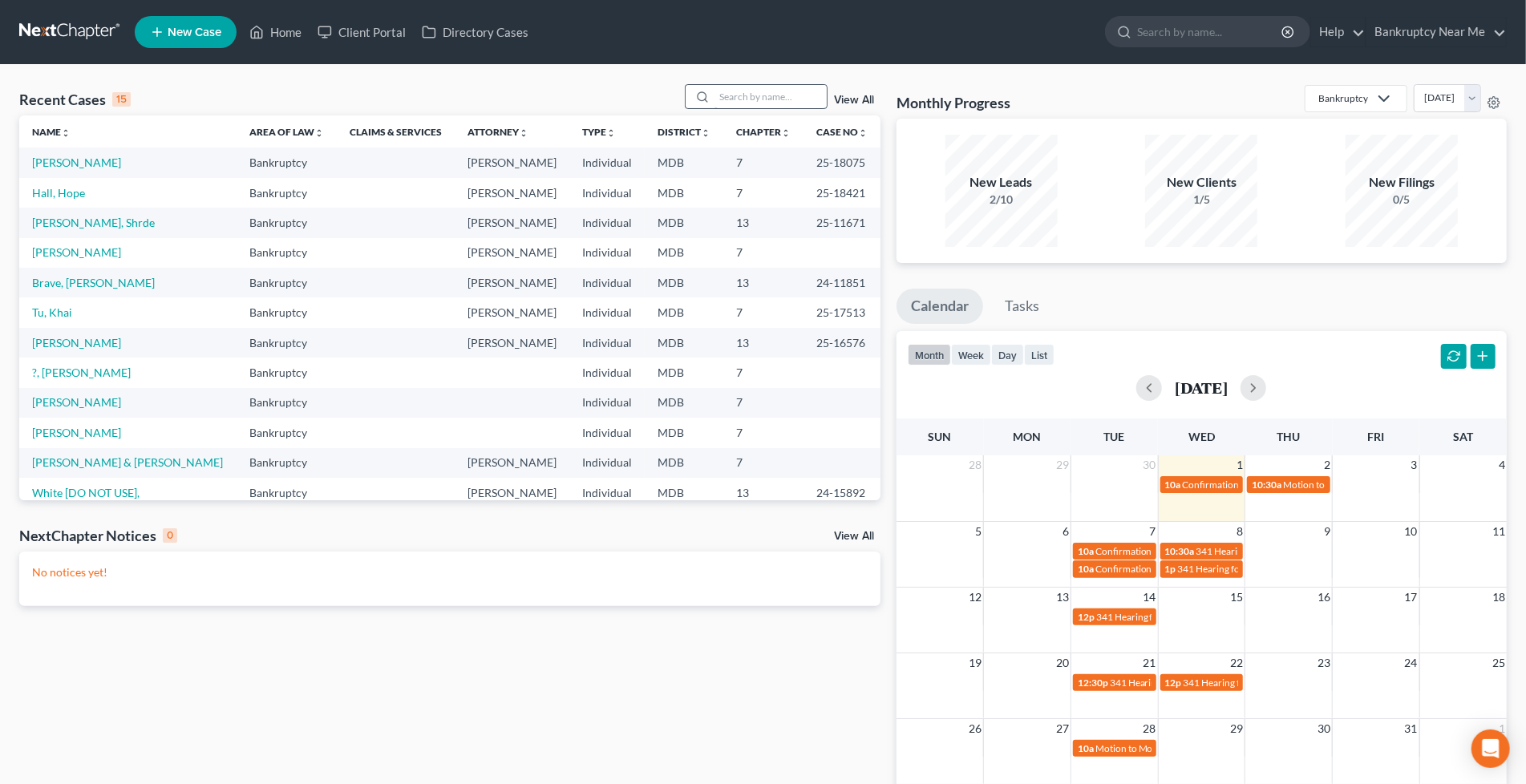
type input "e"
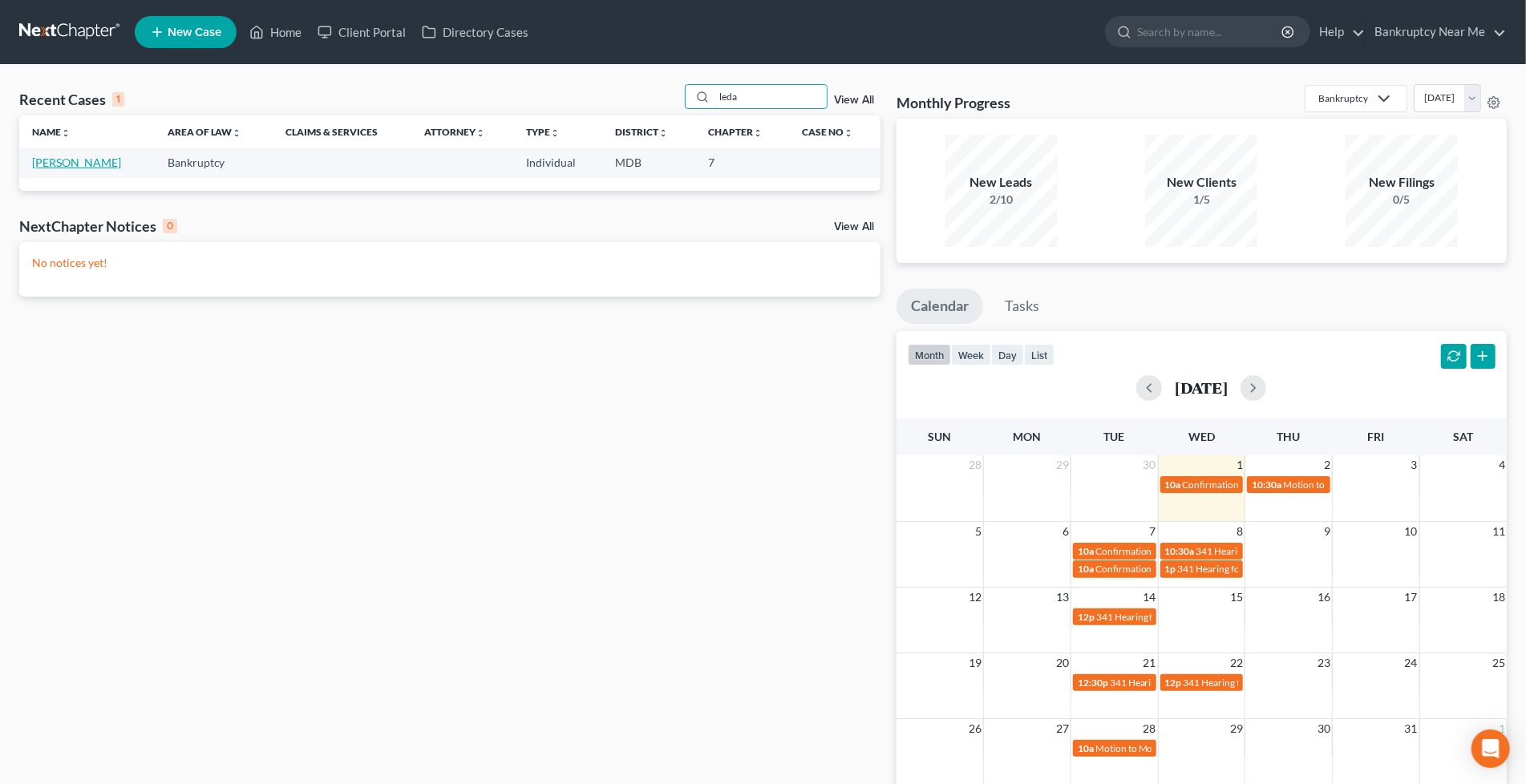
type input "leda"
click at [45, 164] on link "[PERSON_NAME]" at bounding box center [76, 162] width 89 height 14
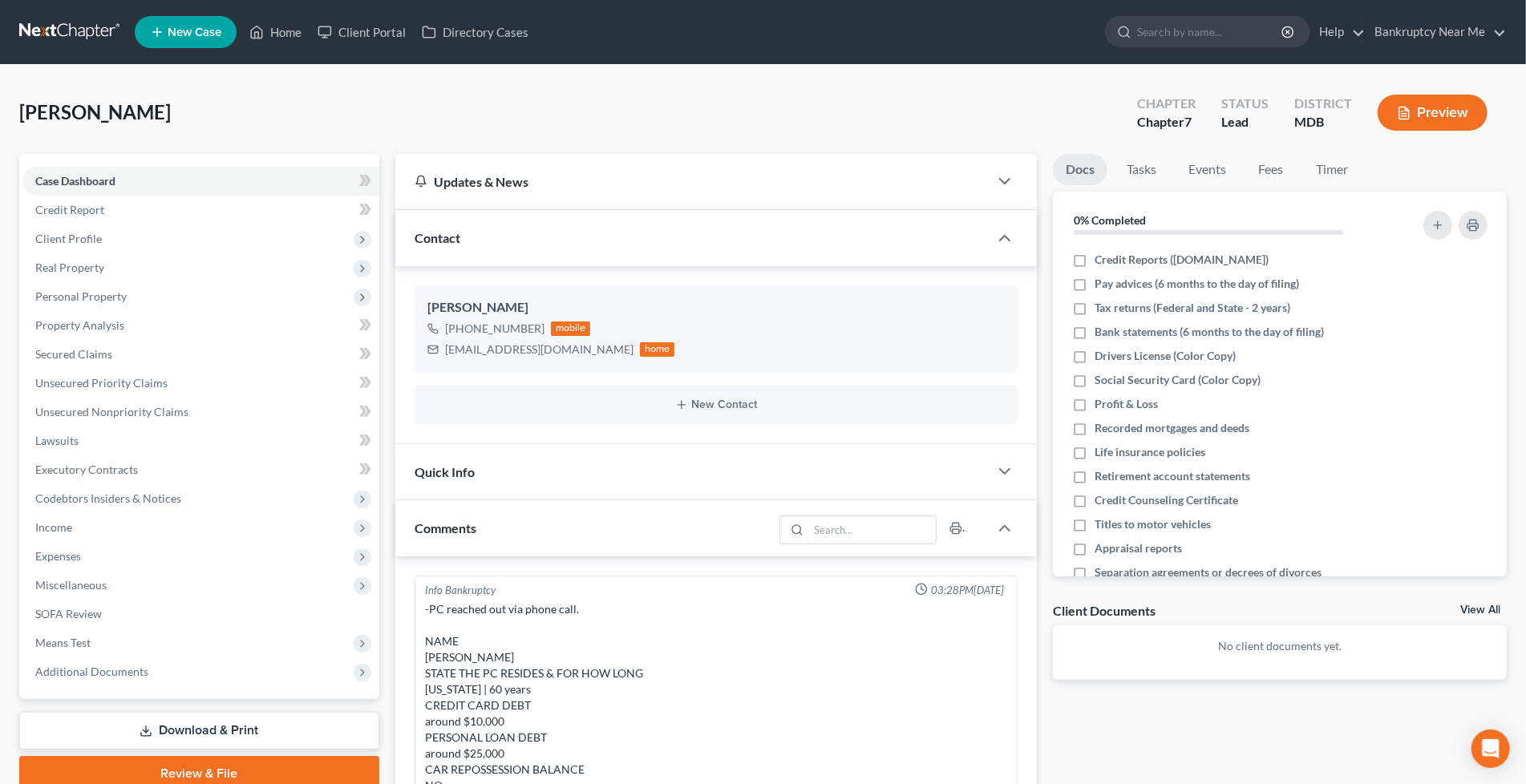
scroll to position [2544, 0]
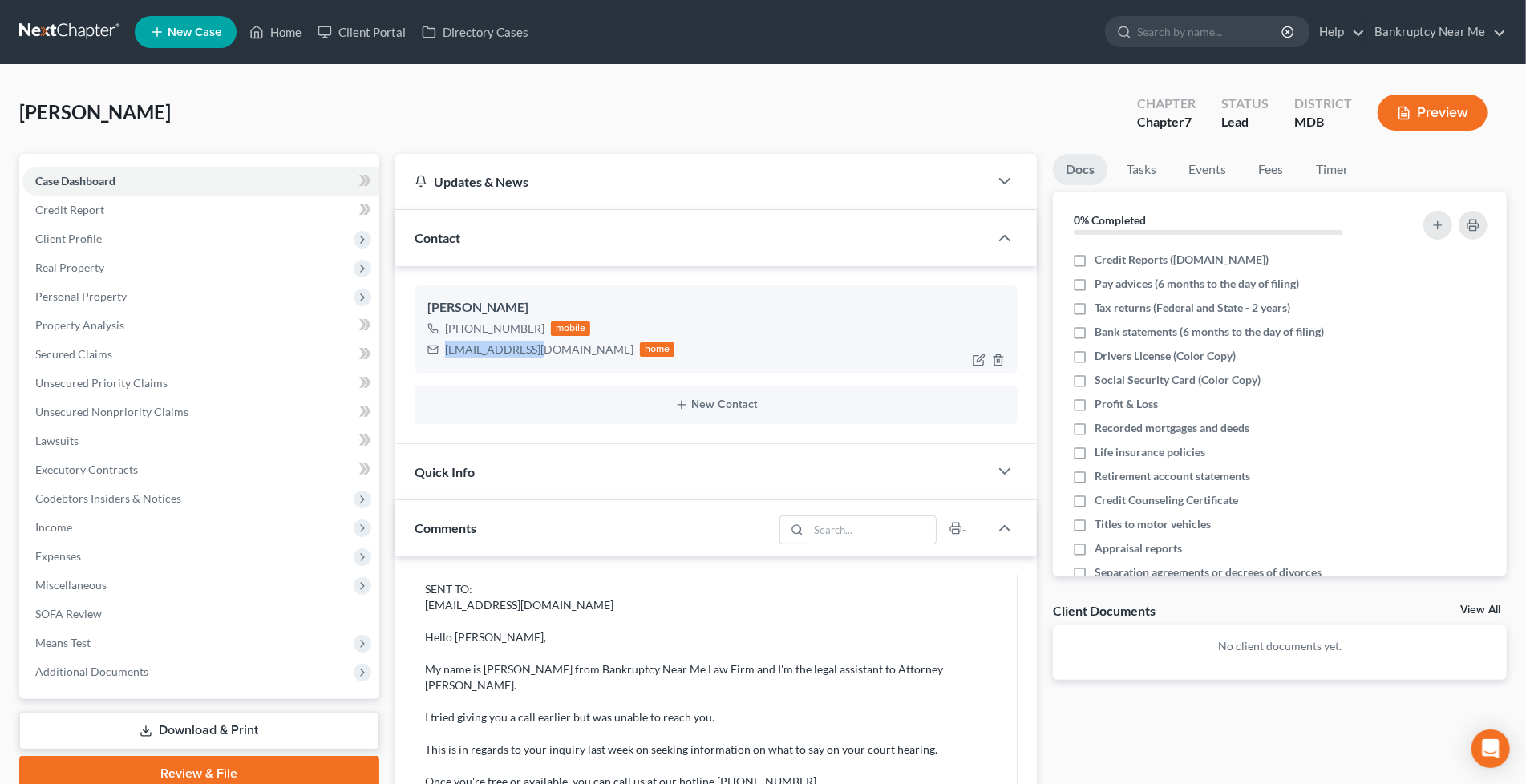
drag, startPoint x: 539, startPoint y: 347, endPoint x: 442, endPoint y: 346, distance: 97.0
click at [415, 347] on div "Leda Harris +1 (240) 626-1027 mobile onebmitw@aol.com home" at bounding box center [717, 329] width 603 height 87
copy div "onebmitw@aol.com"
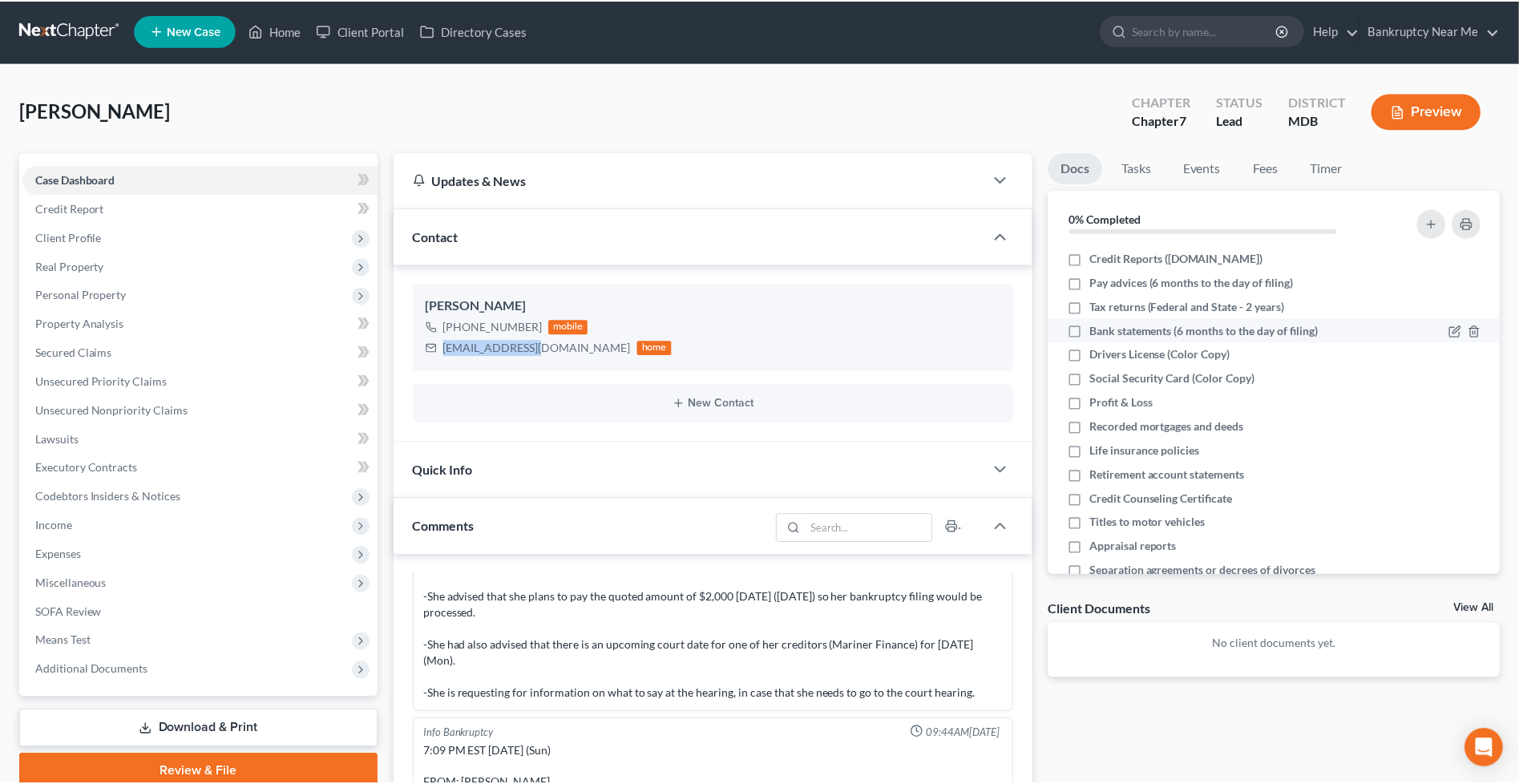
scroll to position [0, 0]
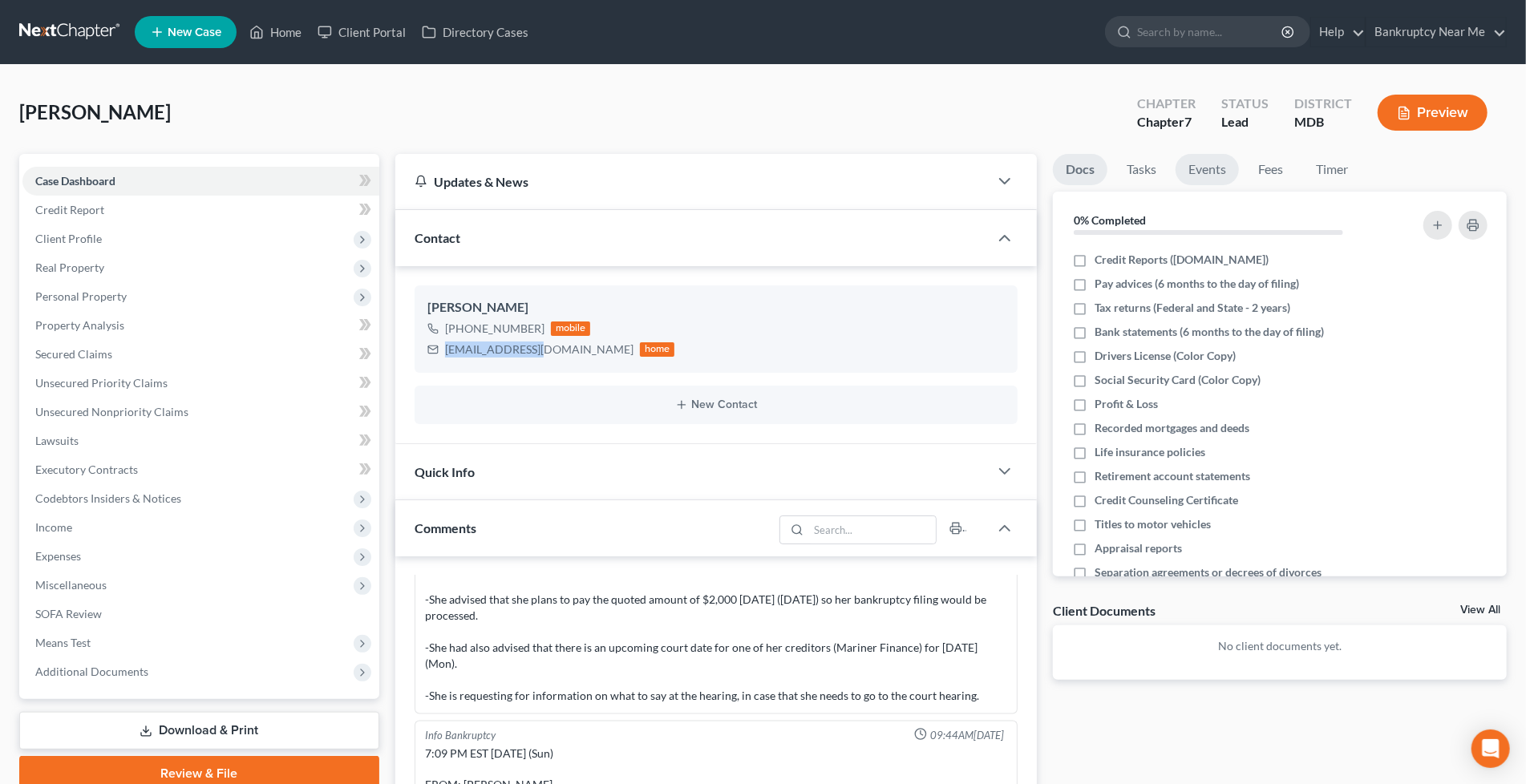
click at [1210, 176] on link "Events" at bounding box center [1208, 169] width 64 height 31
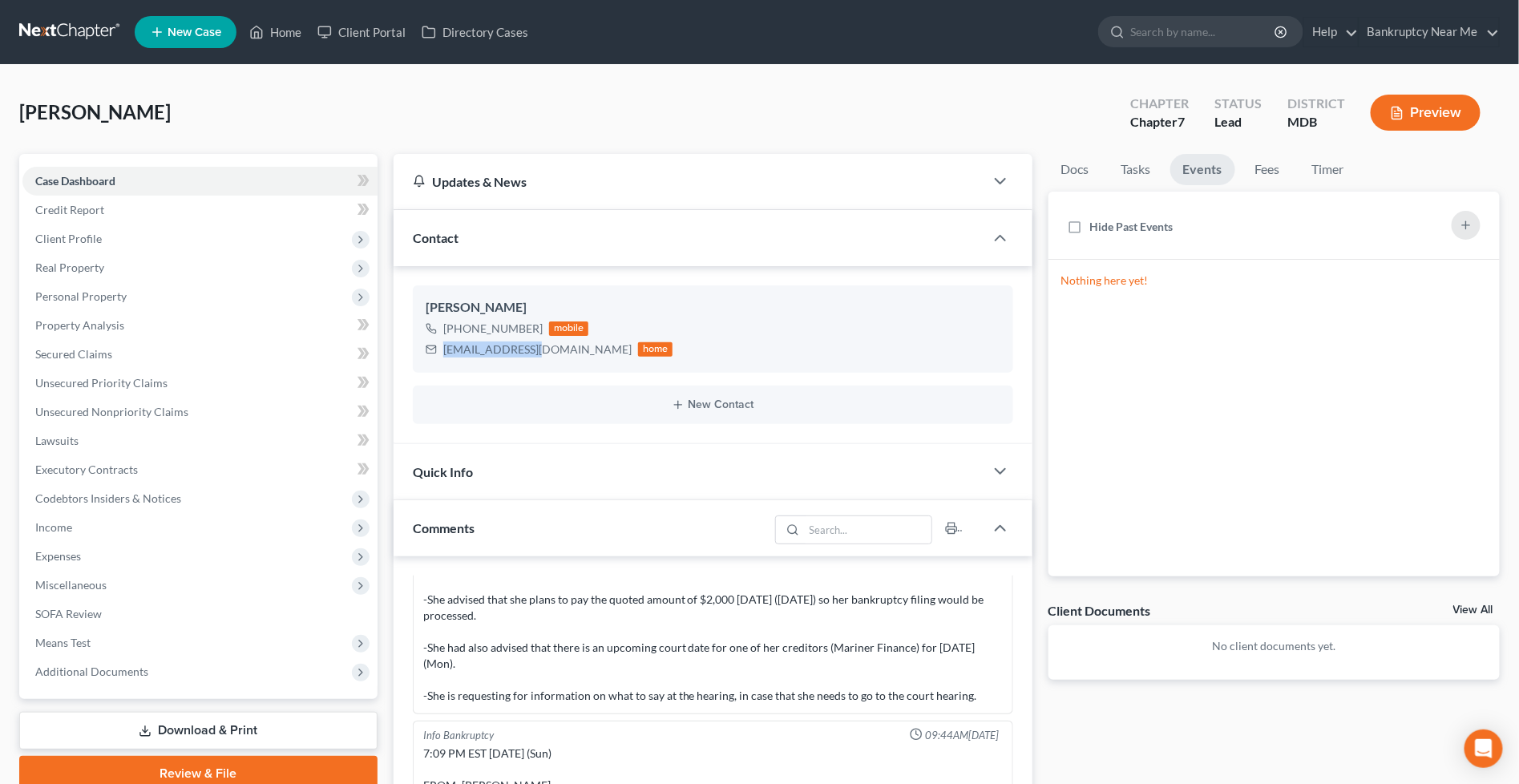
click at [73, 22] on link at bounding box center [71, 32] width 102 height 29
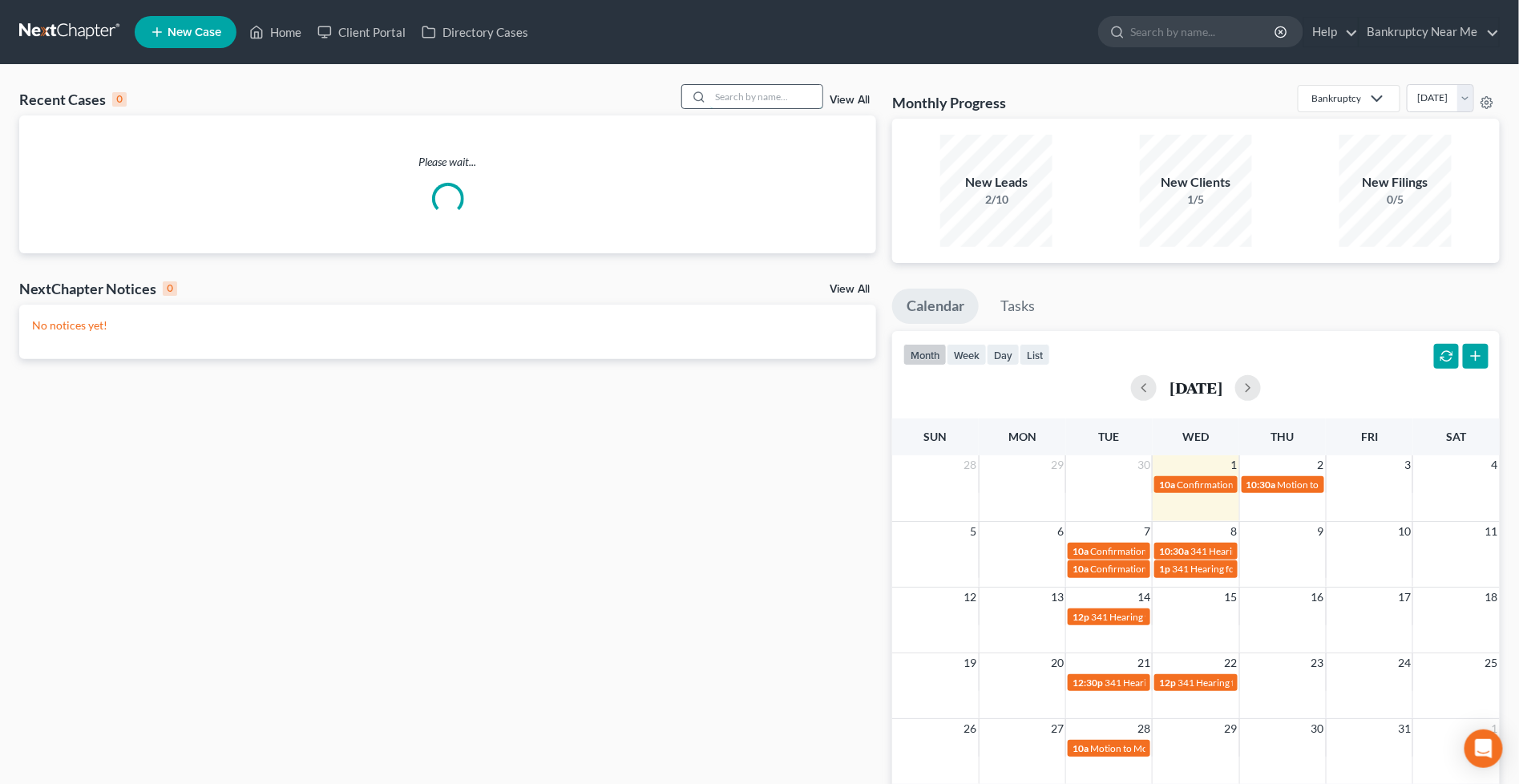
click at [760, 99] on input "search" at bounding box center [767, 97] width 112 height 23
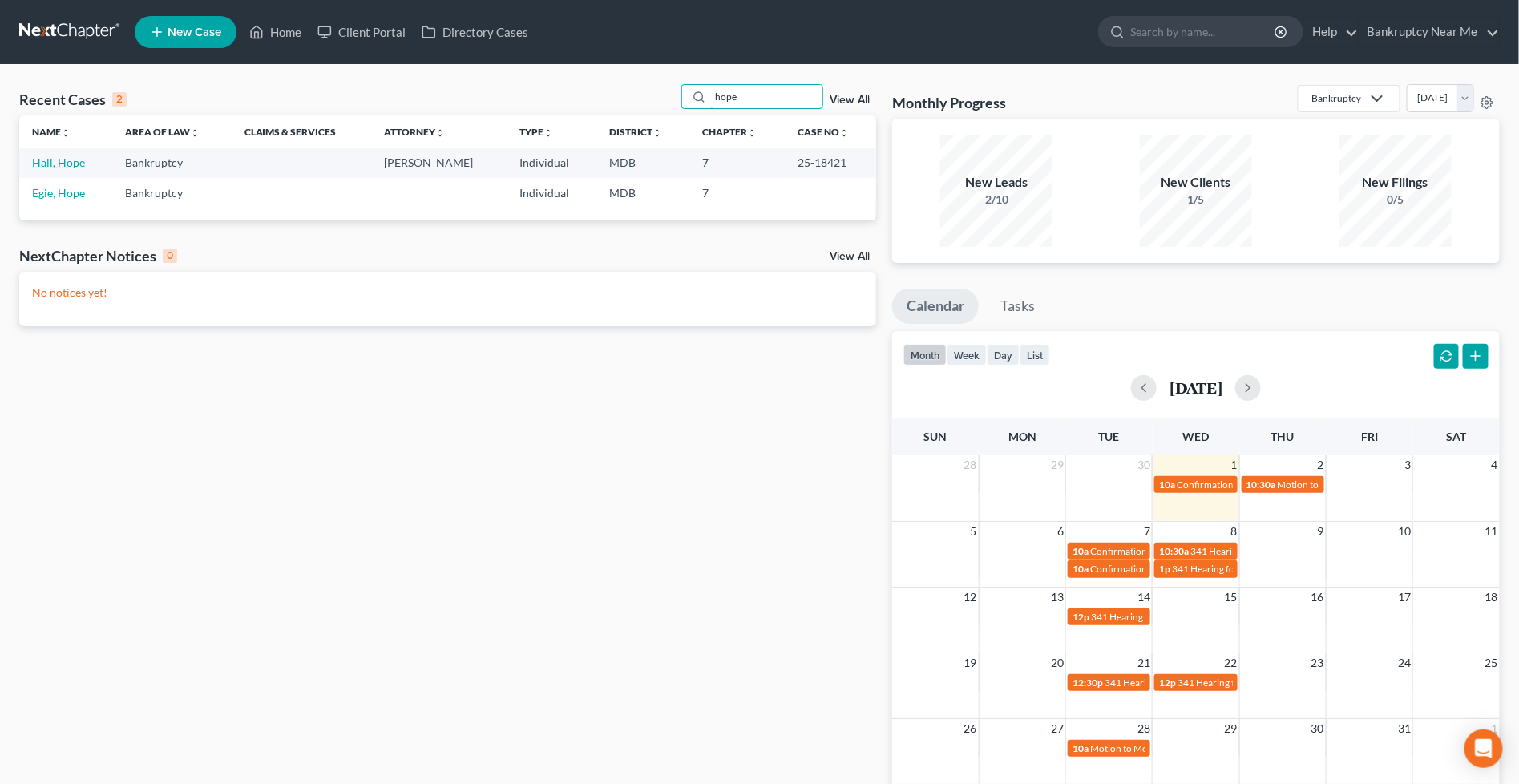
type input "hope"
click at [63, 163] on link "Hall, Hope" at bounding box center [58, 162] width 53 height 14
select select "6"
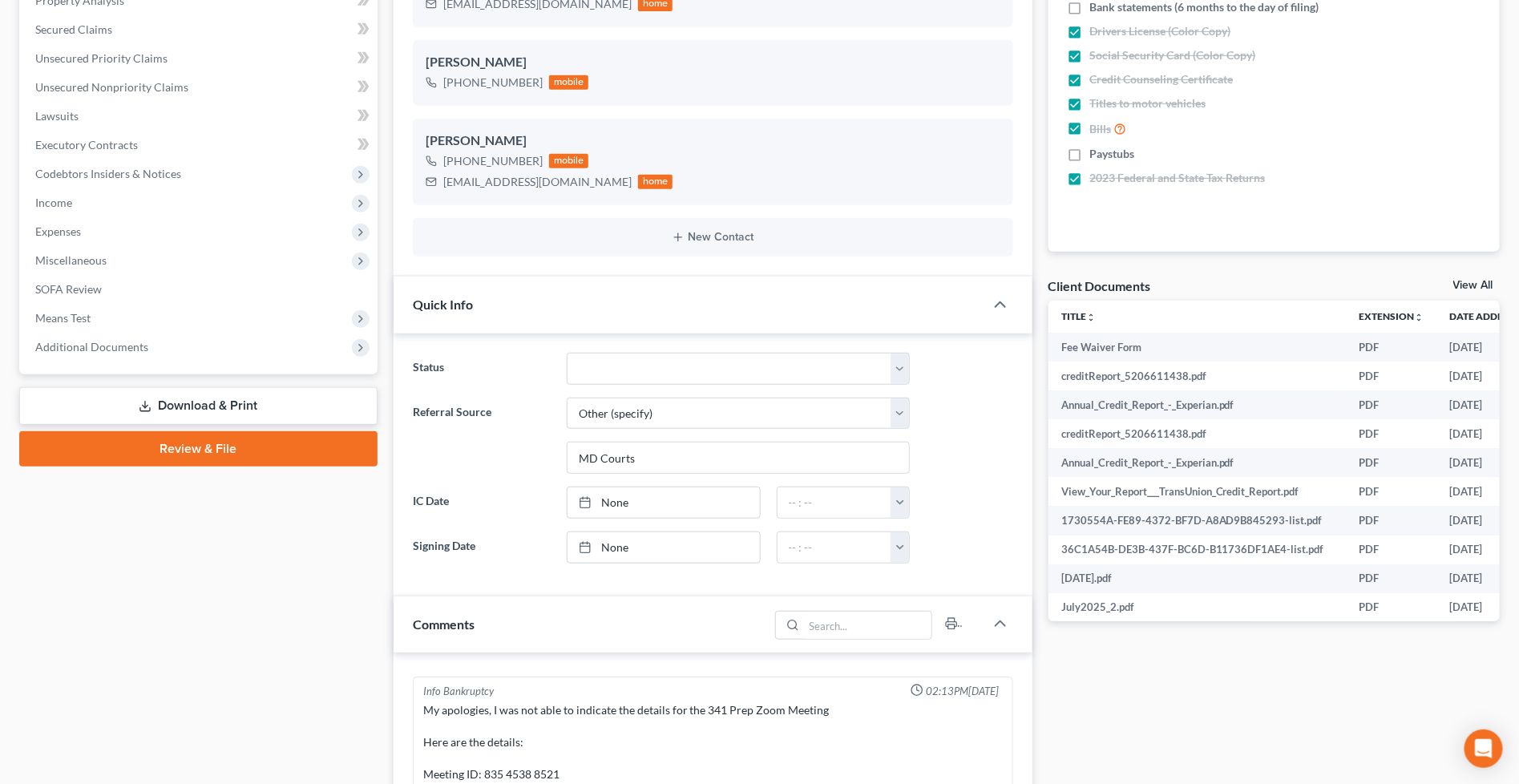
scroll to position [711, 0]
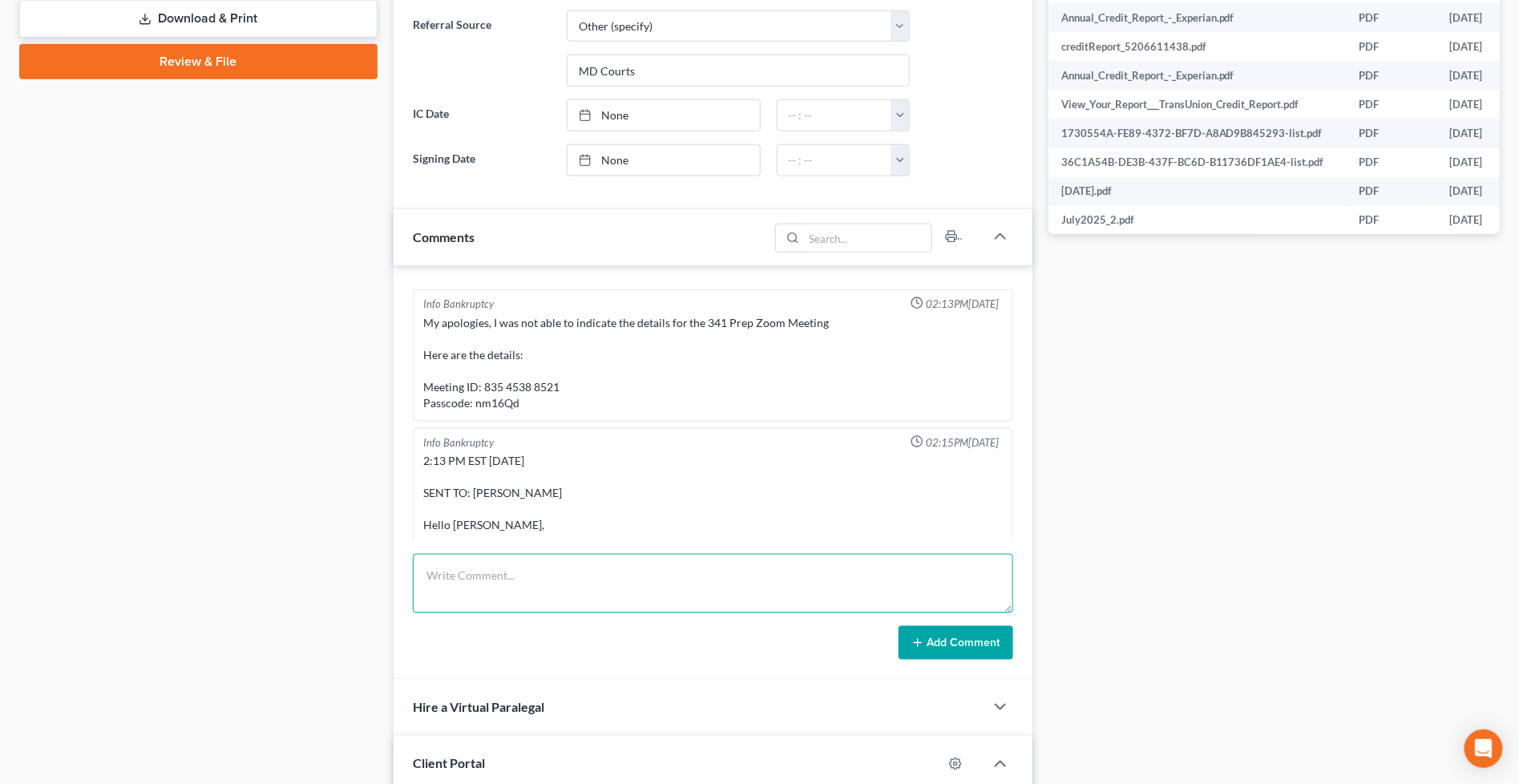
click at [608, 565] on textarea at bounding box center [713, 583] width 600 height 59
paste textarea "From: Iris Kwon <iris@bankruptcynearme.org> Sent: Wednesday, October 01, 2025 2…"
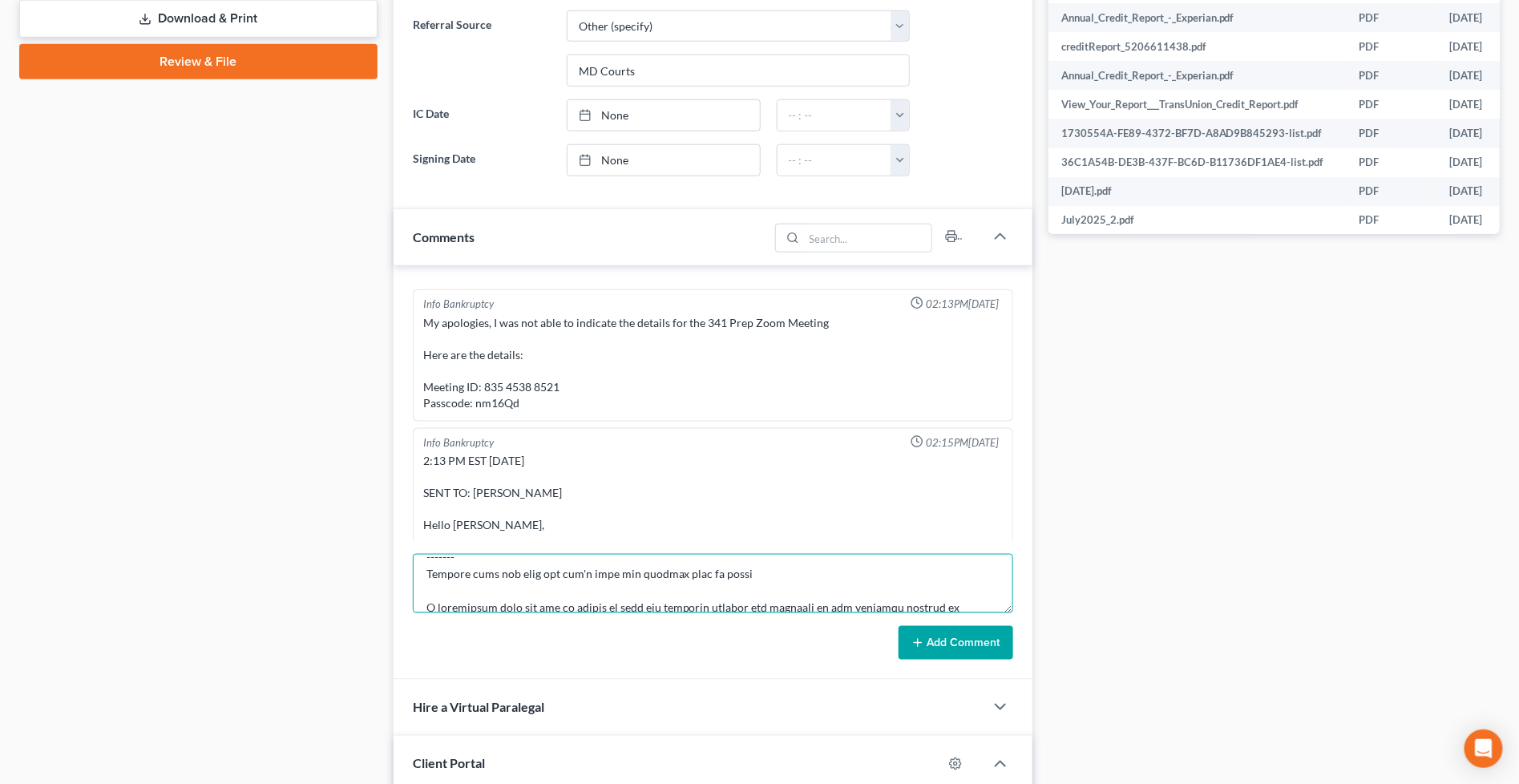
type textarea "From: Iris Kwon <iris@bankruptcynearme.org> Sent: Wednesday, October 01, 2025 2…"
click at [956, 660] on div "Info Bankruptcy 01:21PM, 07/18/2025 NAME Hope Hall STATE THE PC RESIDES & FOR H…" at bounding box center [713, 472] width 639 height 415
drag, startPoint x: 958, startPoint y: 645, endPoint x: 963, endPoint y: 636, distance: 10.3
click at [960, 643] on button "Add Comment" at bounding box center [956, 643] width 115 height 34
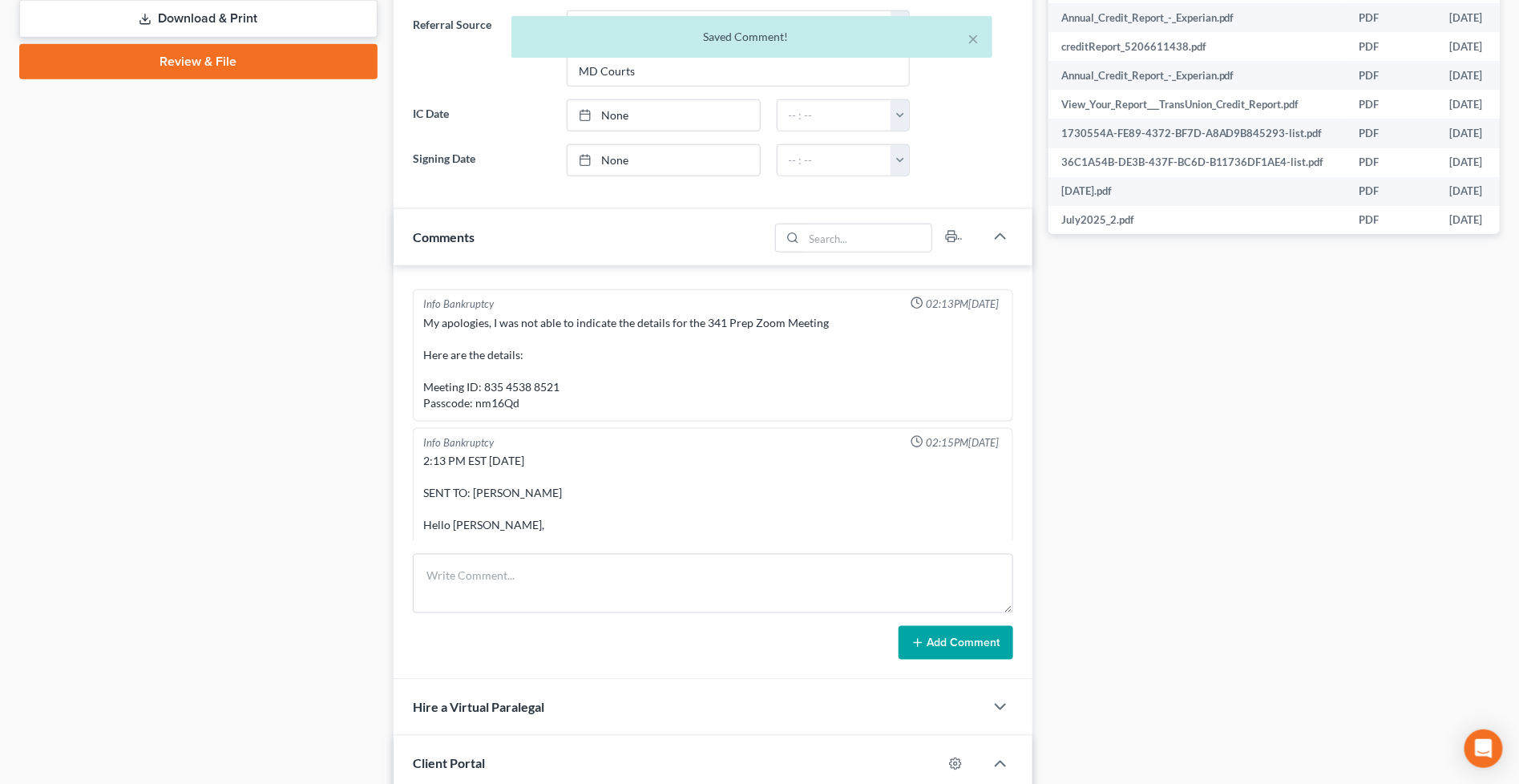
scroll to position [14655, 0]
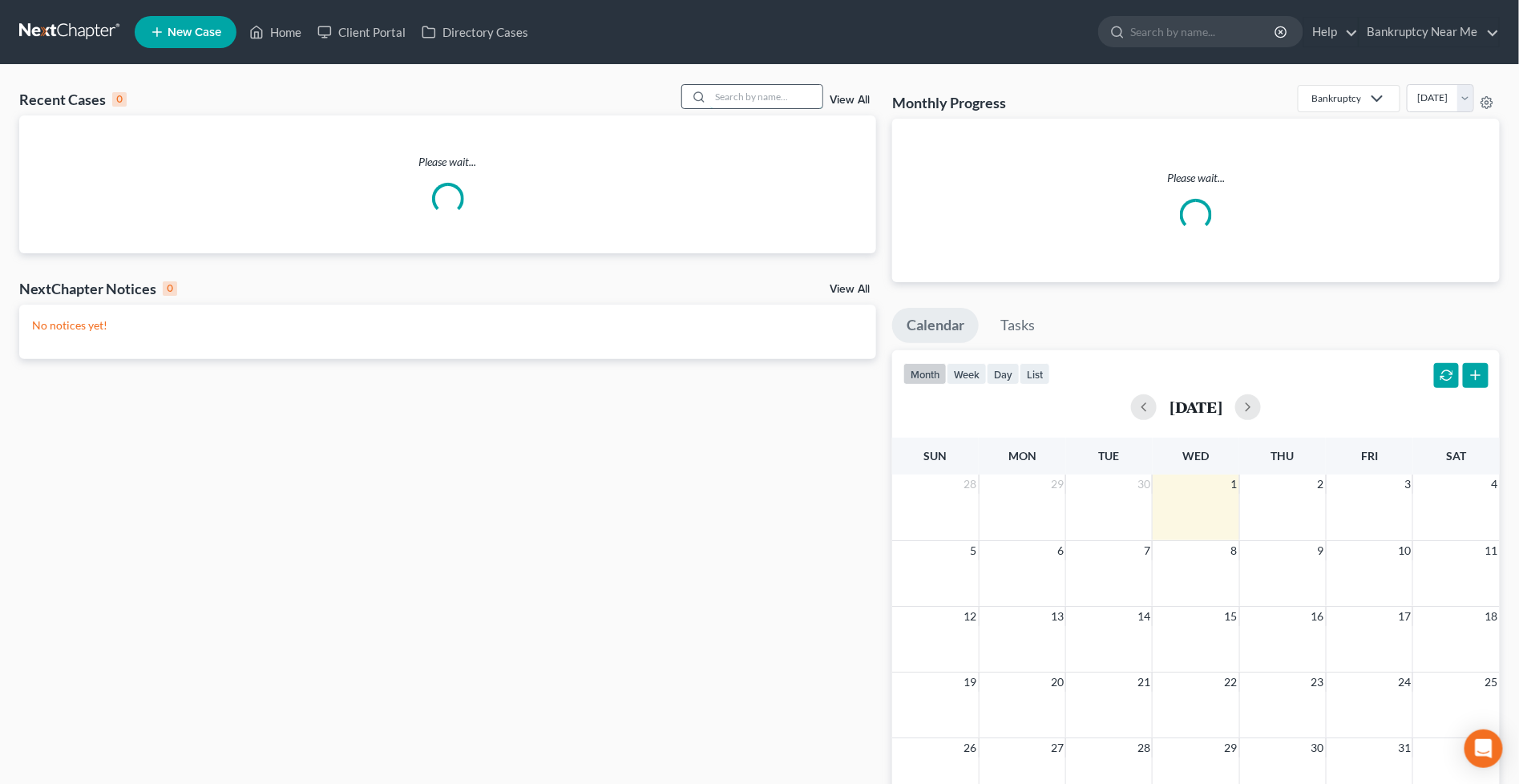
click at [783, 97] on input "search" at bounding box center [767, 97] width 112 height 23
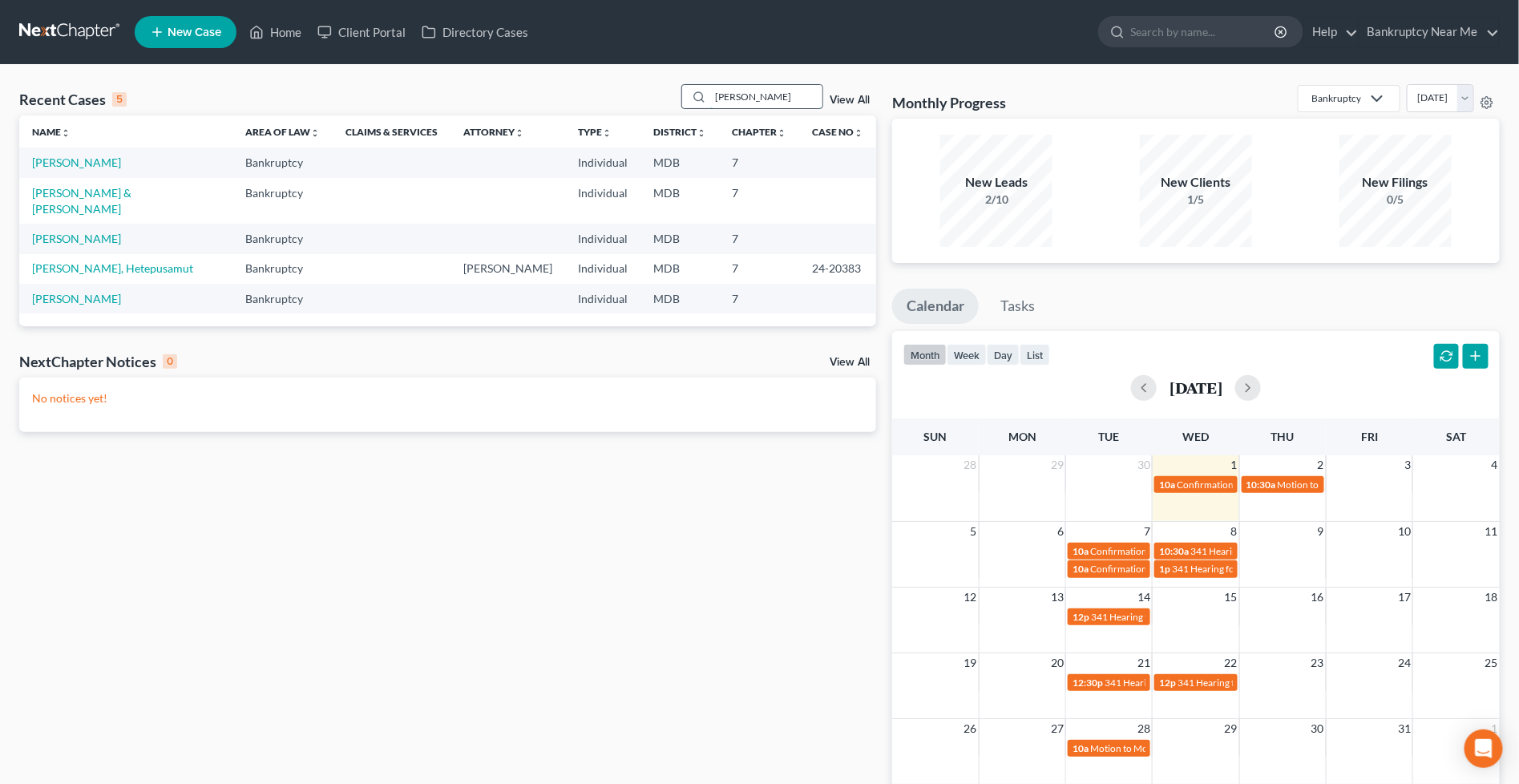
drag, startPoint x: 725, startPoint y: 94, endPoint x: 758, endPoint y: 98, distance: 33.2
click at [758, 98] on input "[PERSON_NAME]" at bounding box center [767, 97] width 112 height 23
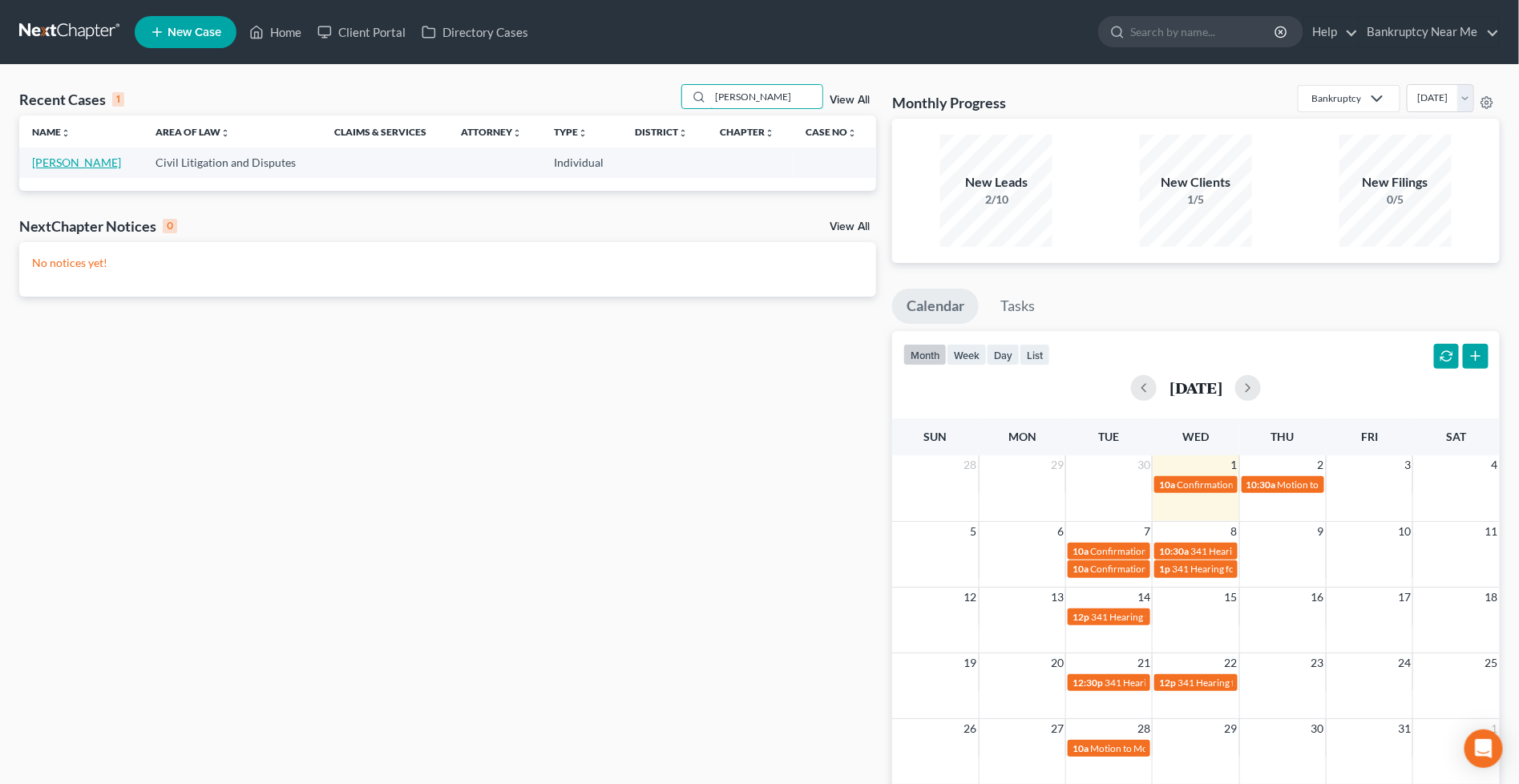
type input "[PERSON_NAME]"
click at [81, 165] on link "[PERSON_NAME]" at bounding box center [76, 162] width 89 height 14
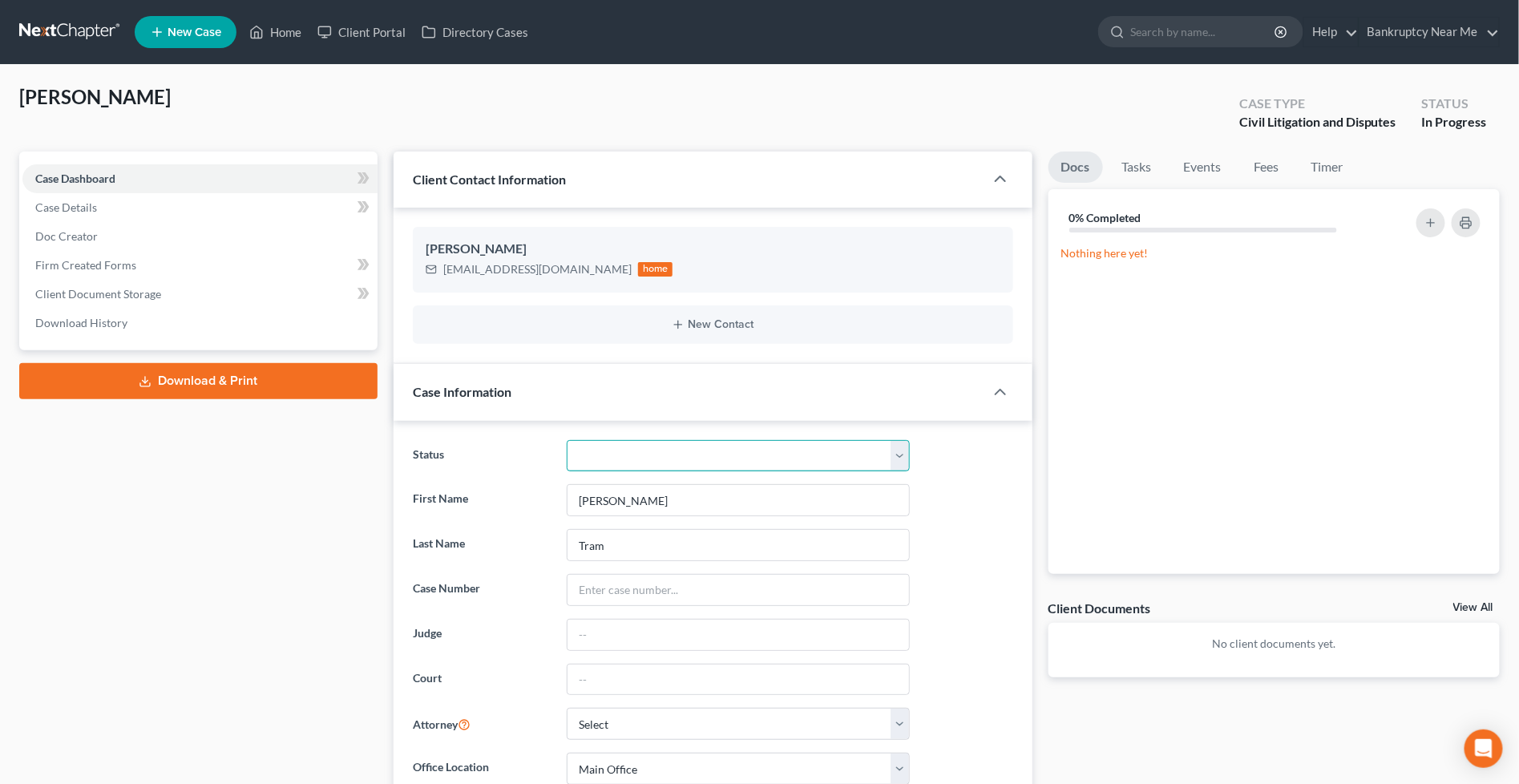
drag, startPoint x: 589, startPoint y: 449, endPoint x: 622, endPoint y: 450, distance: 33.0
click at [589, 449] on select "Discharged Discharged & Reported Discharge Litigation Dismissal Notice Dismisse…" at bounding box center [738, 455] width 343 height 32
select select "23"
click at [567, 440] on select "Discharged Discharged & Reported Discharge Litigation Dismissal Notice Dismisse…" at bounding box center [738, 455] width 343 height 32
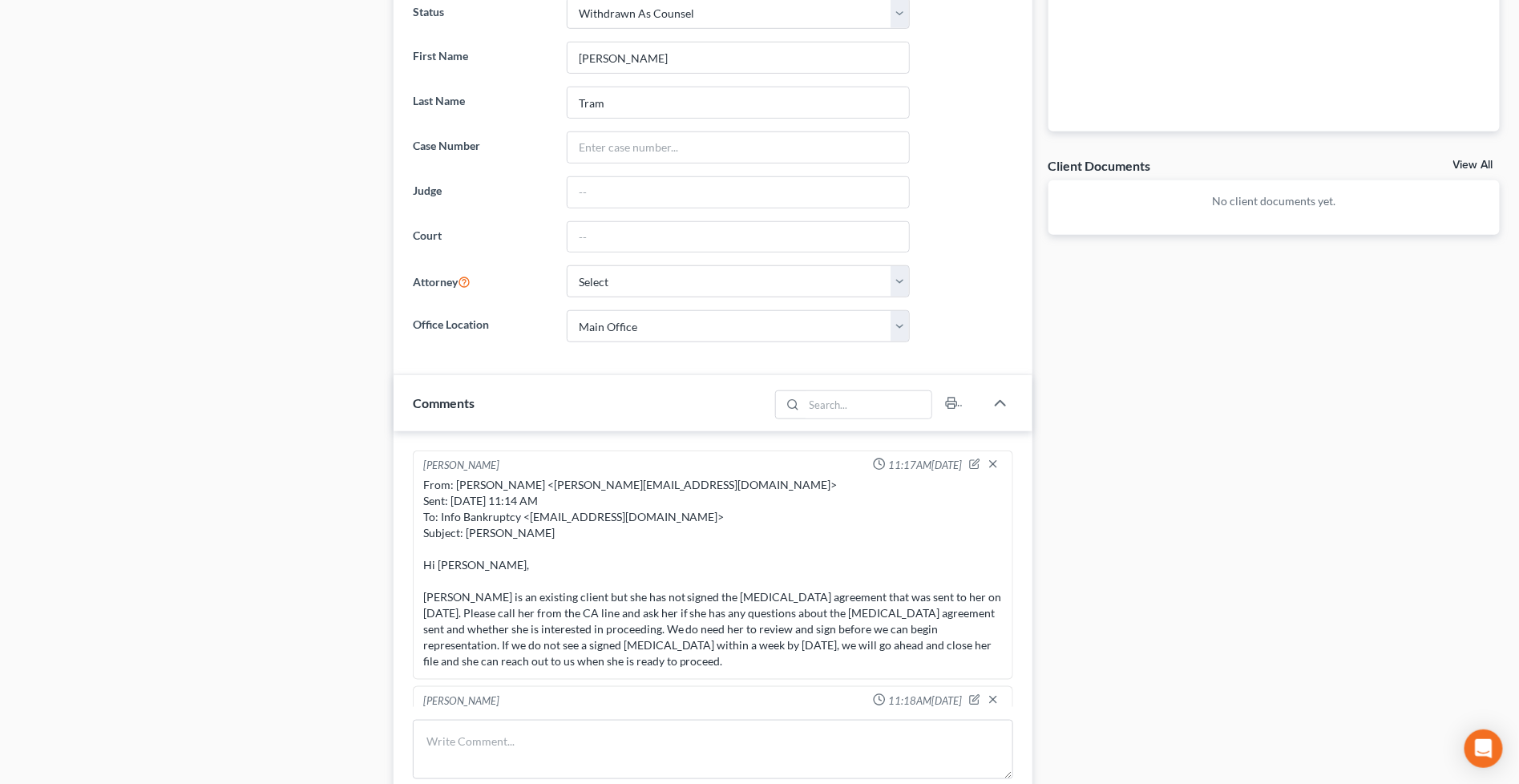
scroll to position [623, 0]
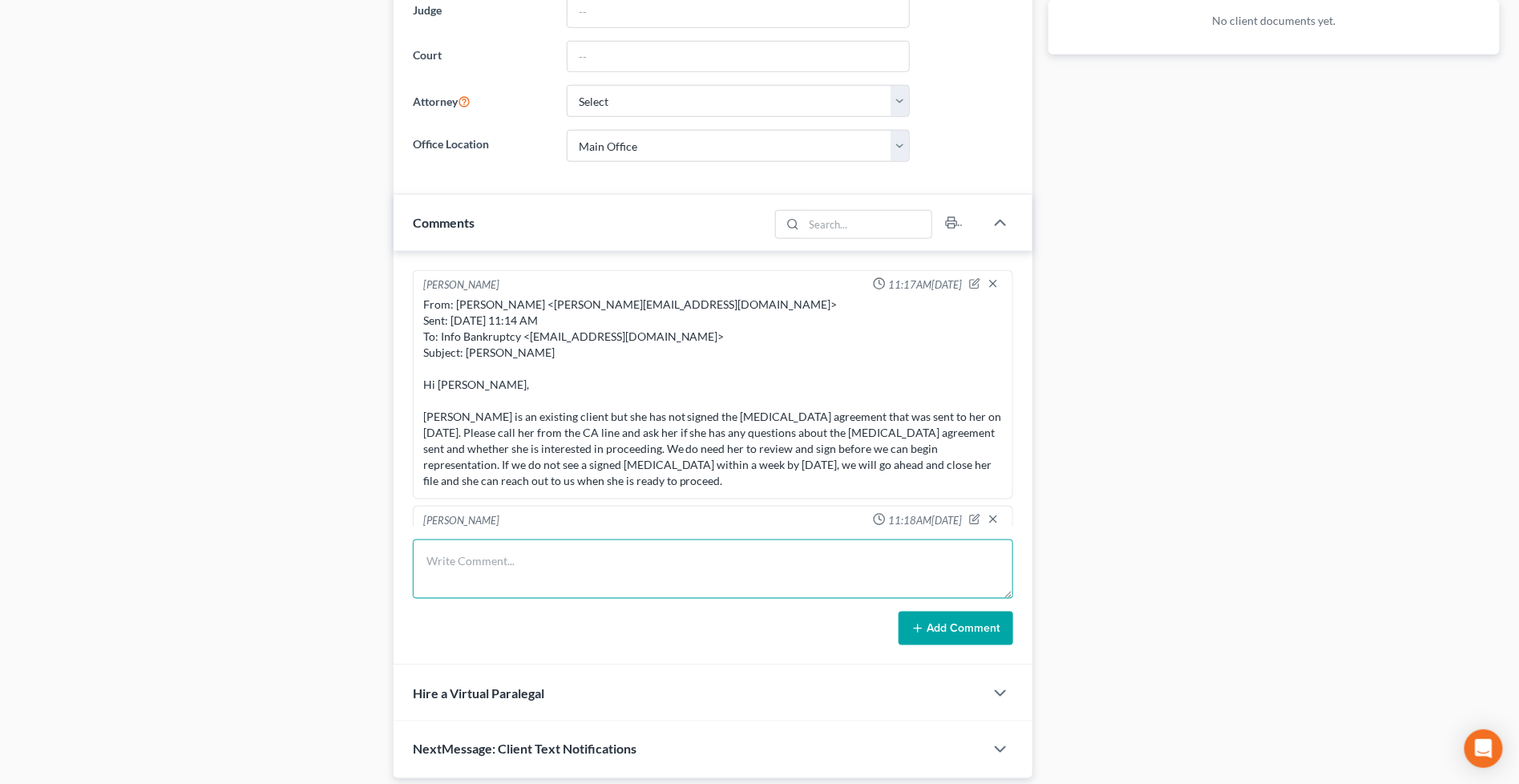
drag, startPoint x: 749, startPoint y: 561, endPoint x: 745, endPoint y: 580, distance: 19.4
click at [749, 562] on textarea at bounding box center [713, 568] width 600 height 59
type textarea "Closing file due to CL not submitting documents"
click at [967, 624] on button "Add Comment" at bounding box center [956, 628] width 115 height 34
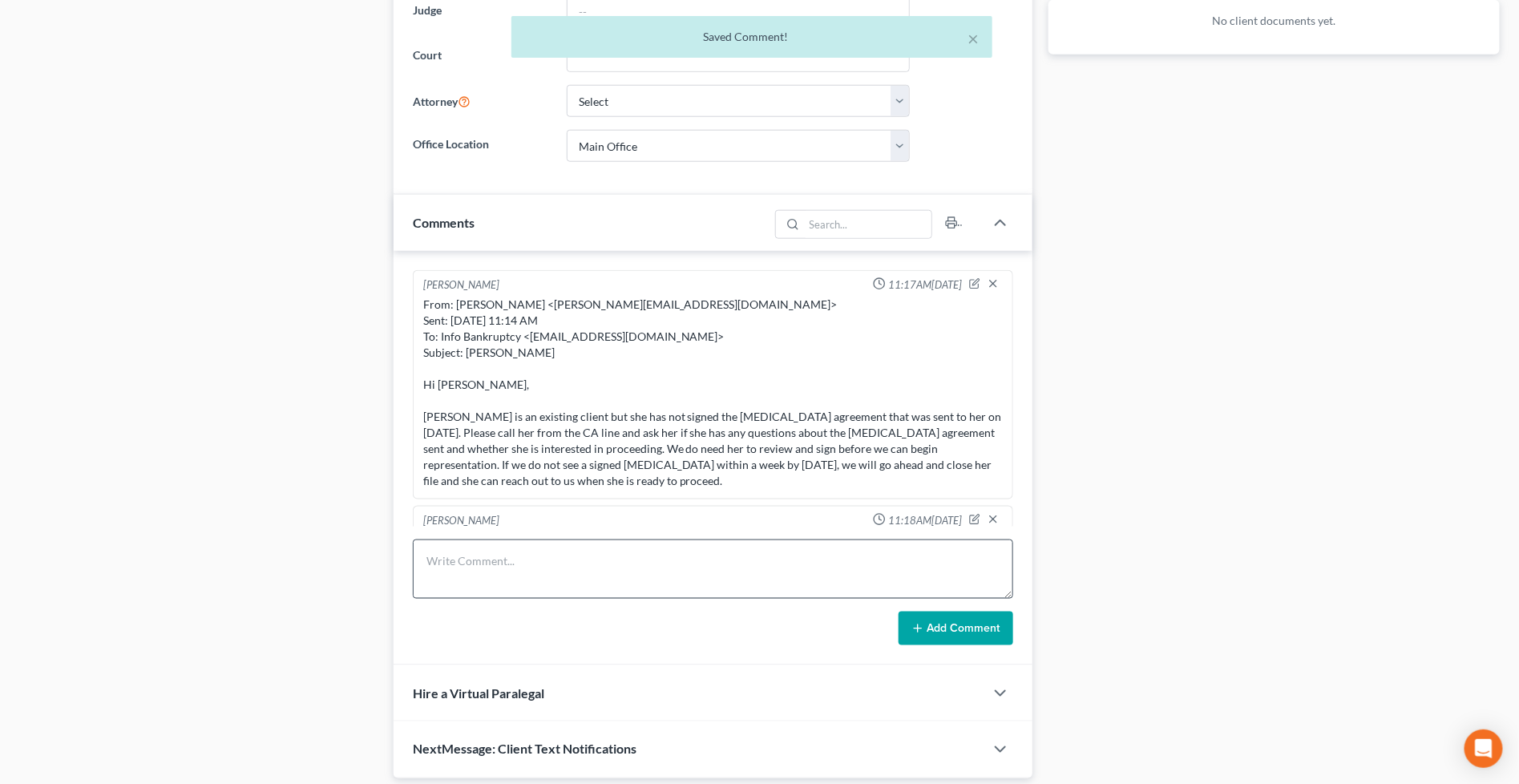
scroll to position [406, 0]
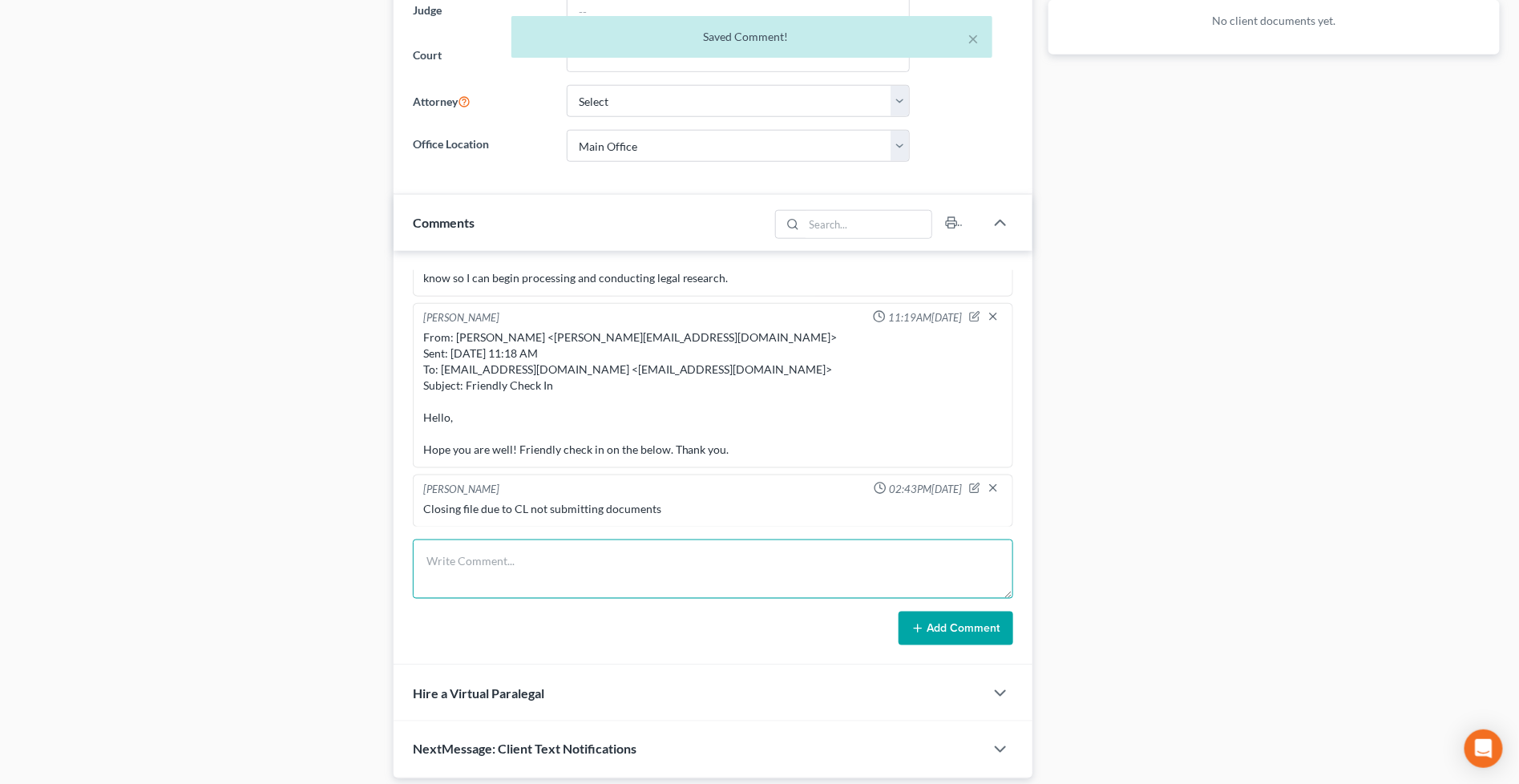
click at [795, 578] on textarea at bounding box center [713, 568] width 600 height 59
paste textarea "From: Iris Kwon <iris@bankruptcynearme.org> Sent: Wednesday, October 01, 2025 2…"
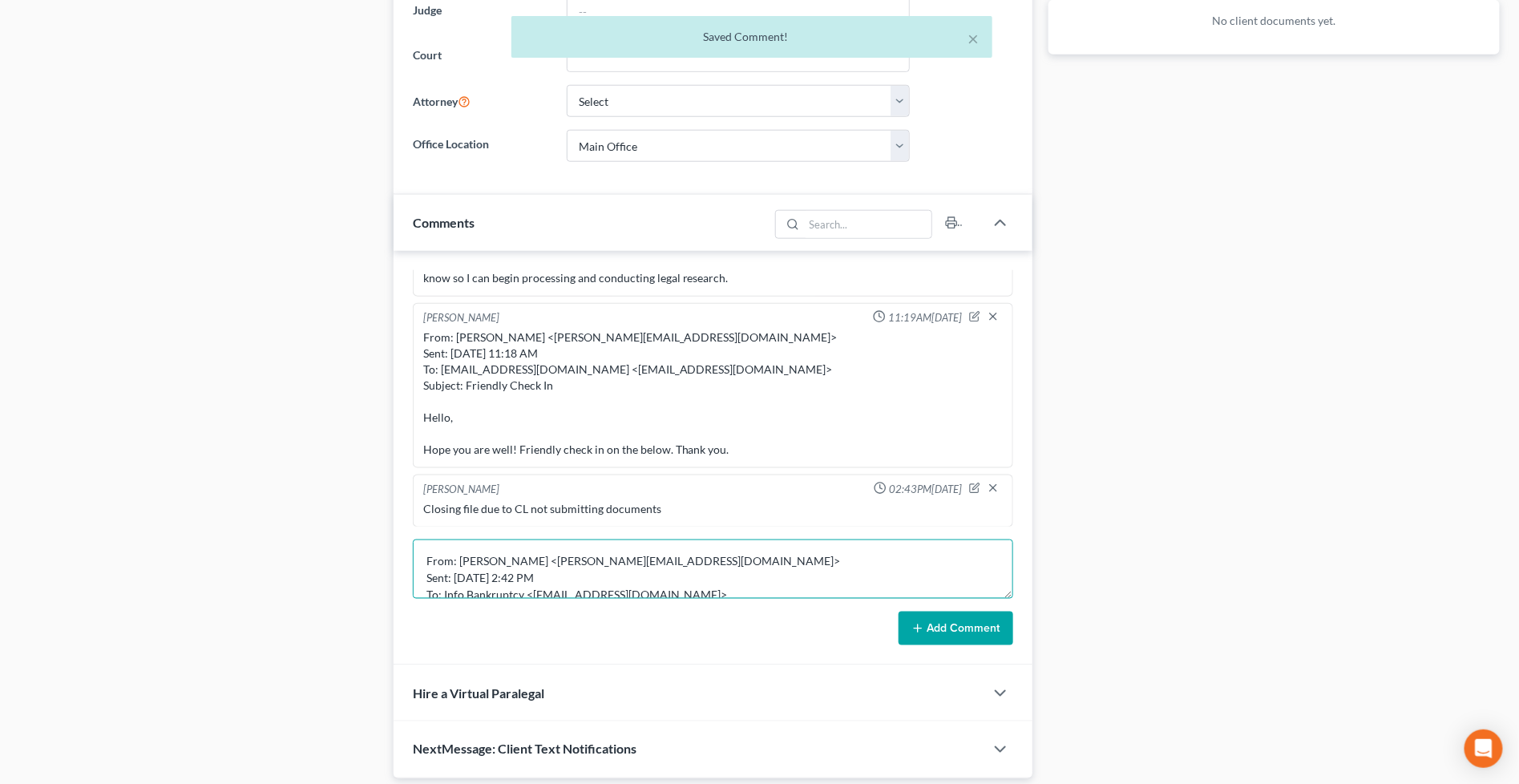
scroll to position [69, 0]
type textarea "From: Iris Kwon <iris@bankruptcynearme.org> Sent: Wednesday, October 01, 2025 2…"
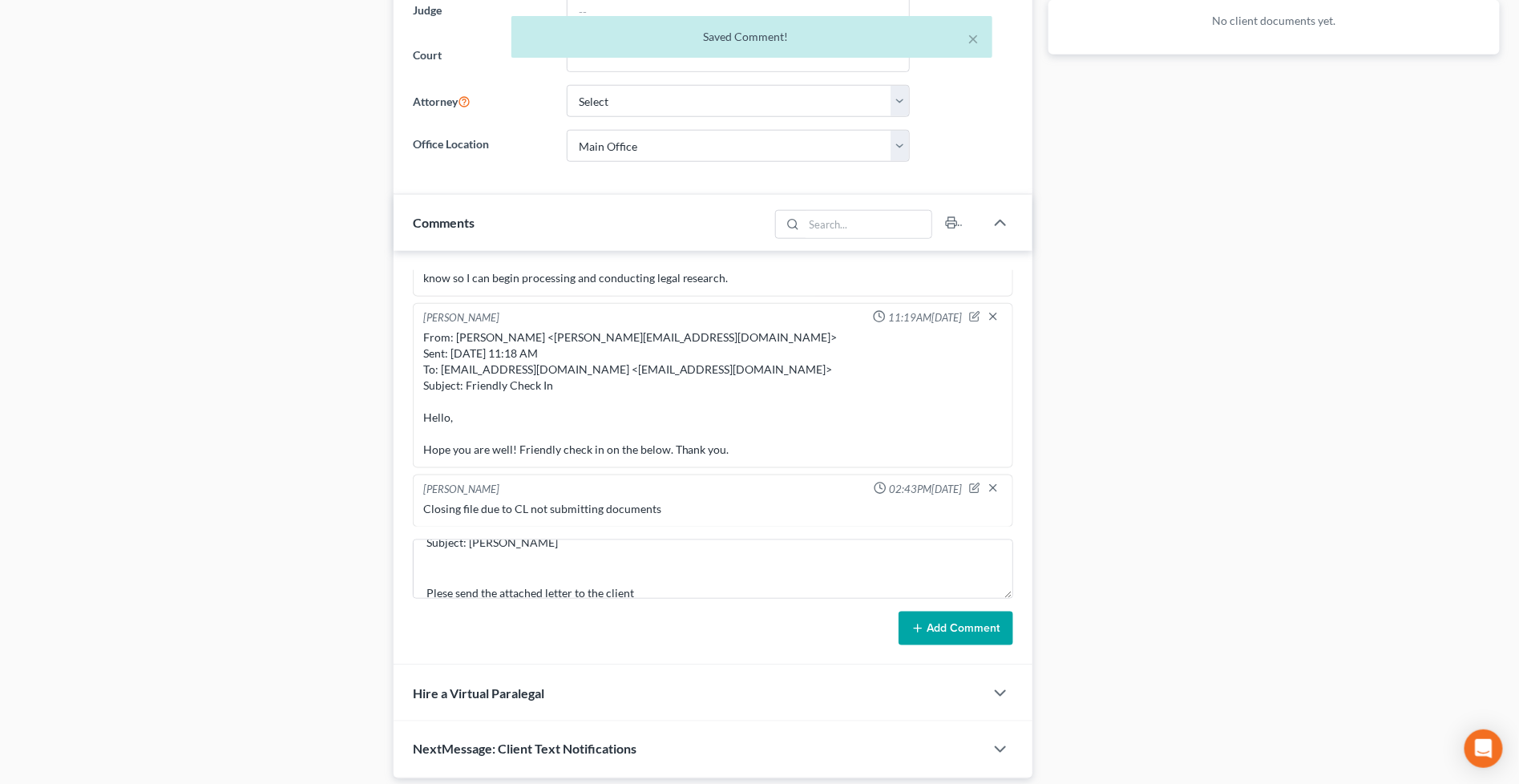
click at [922, 622] on icon at bounding box center [918, 627] width 13 height 13
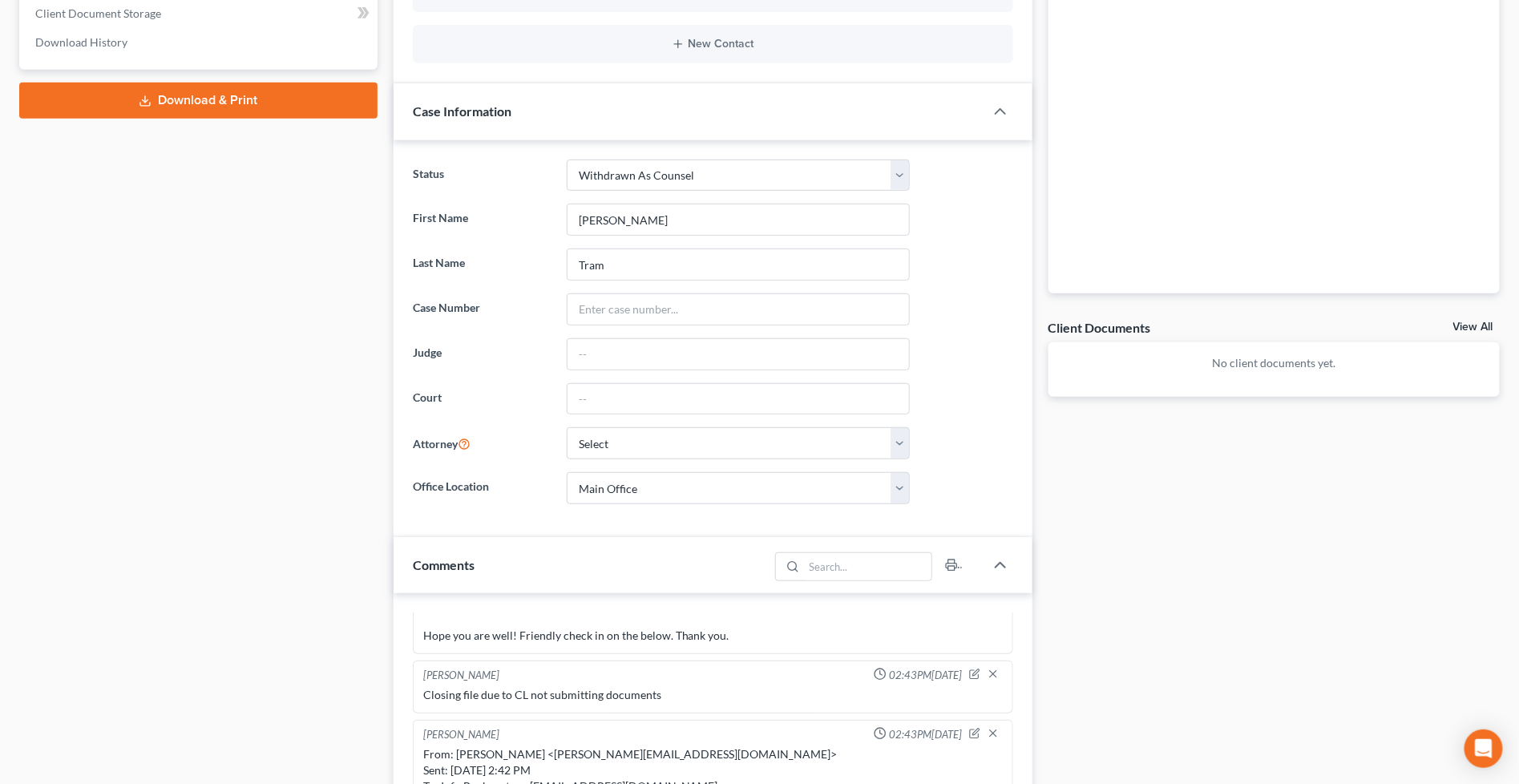
scroll to position [0, 0]
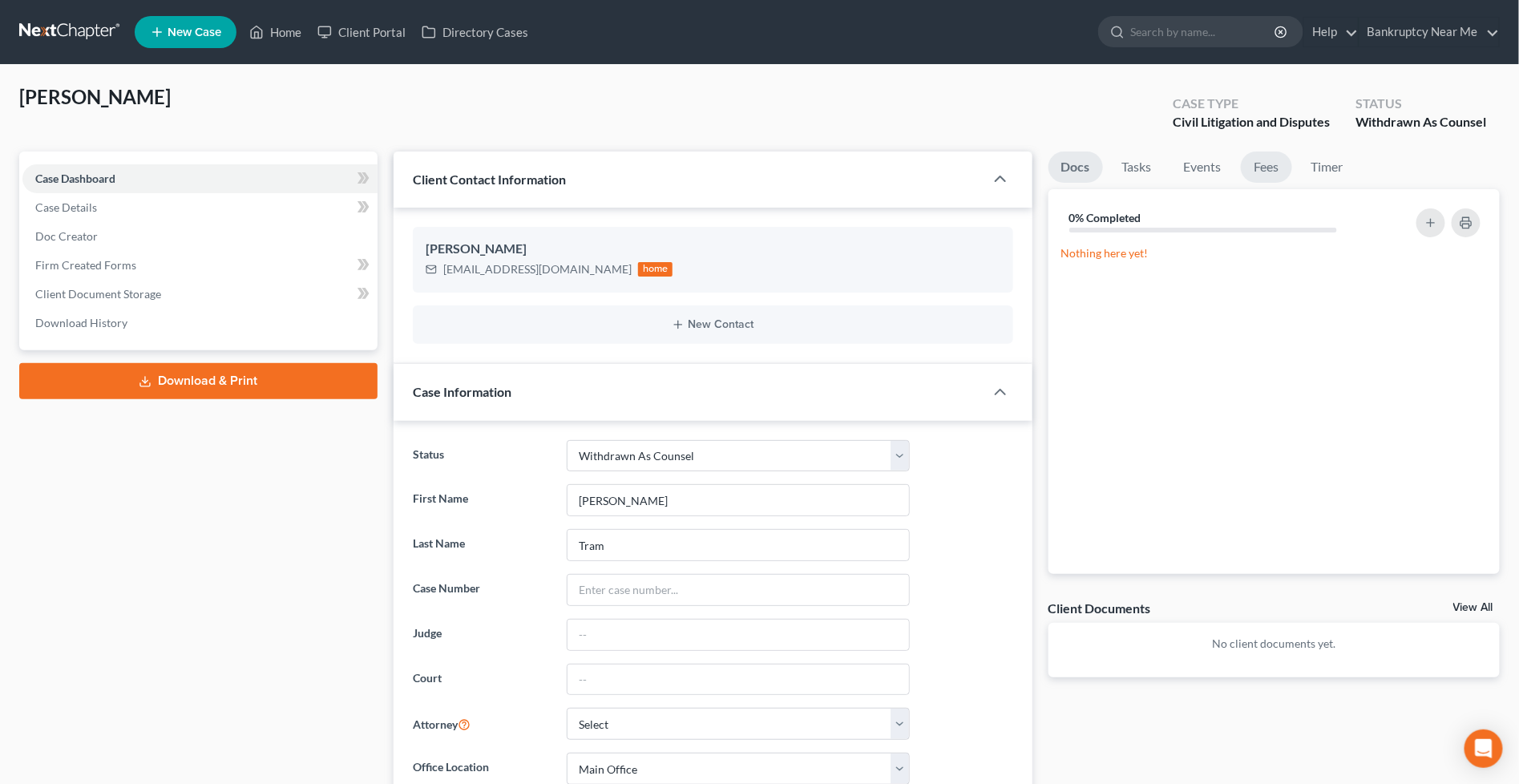
click at [1267, 160] on link "Fees" at bounding box center [1267, 167] width 51 height 31
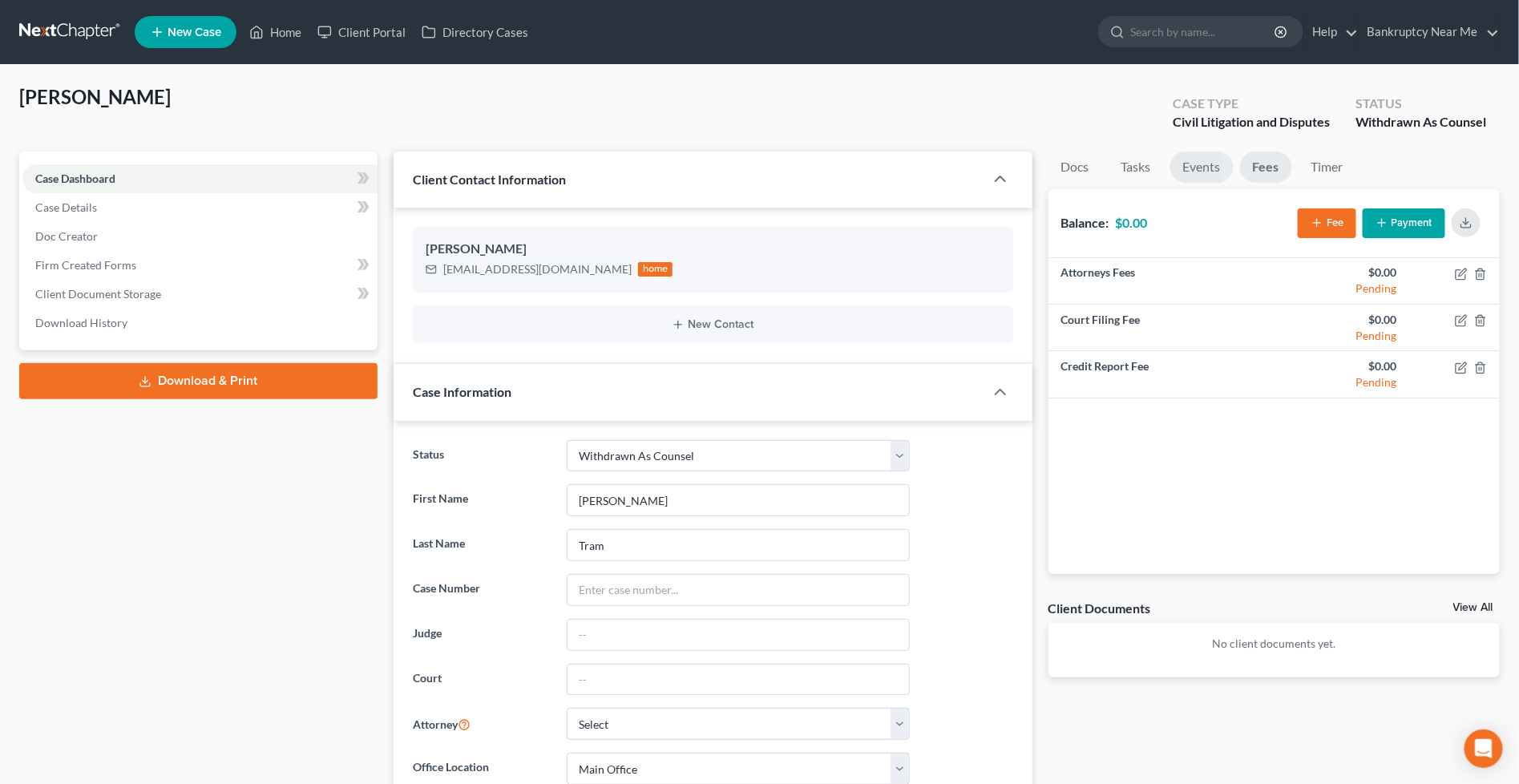
click at [1231, 162] on link "Events" at bounding box center [1203, 167] width 64 height 31
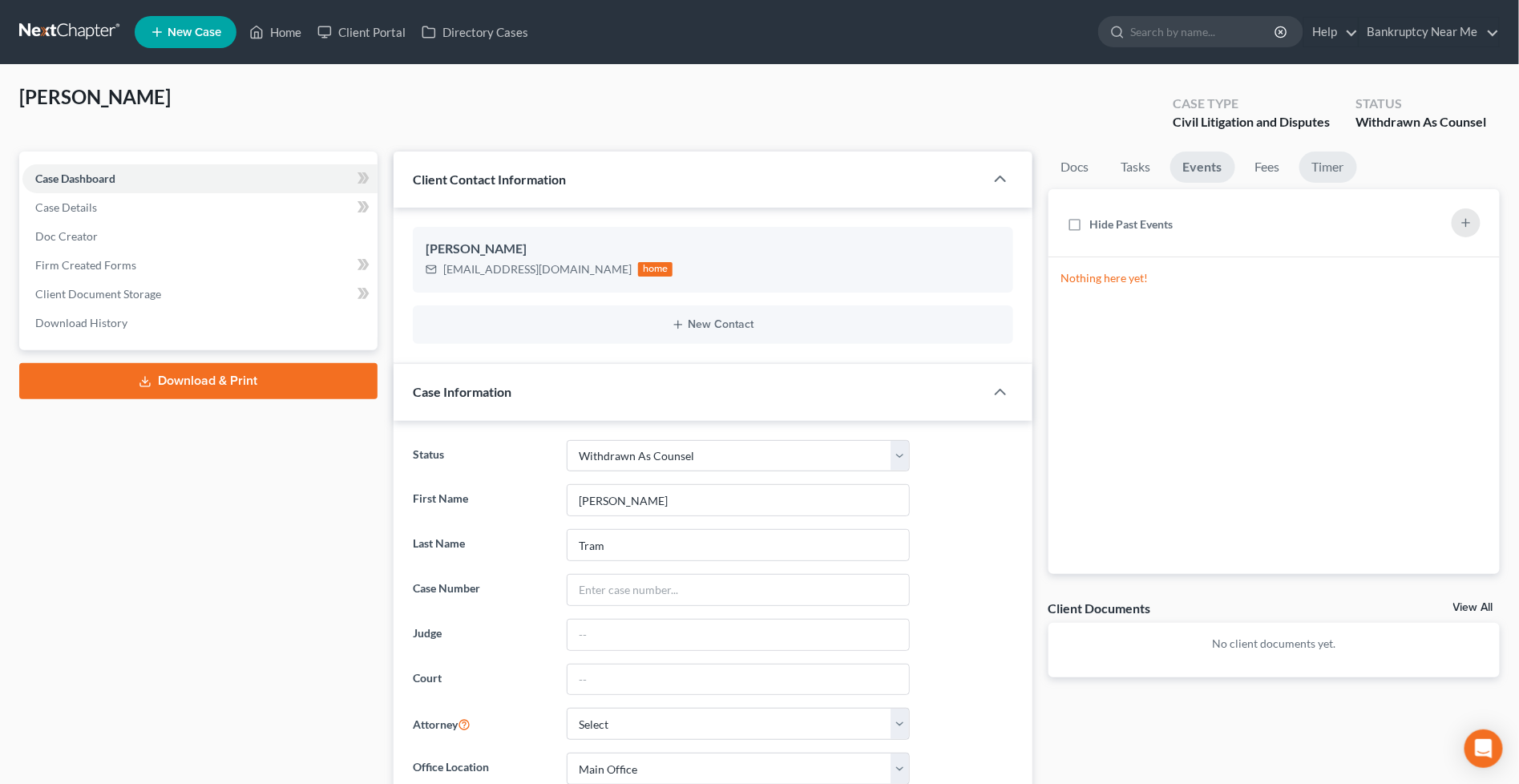
click at [1300, 161] on link "Timer" at bounding box center [1329, 167] width 58 height 31
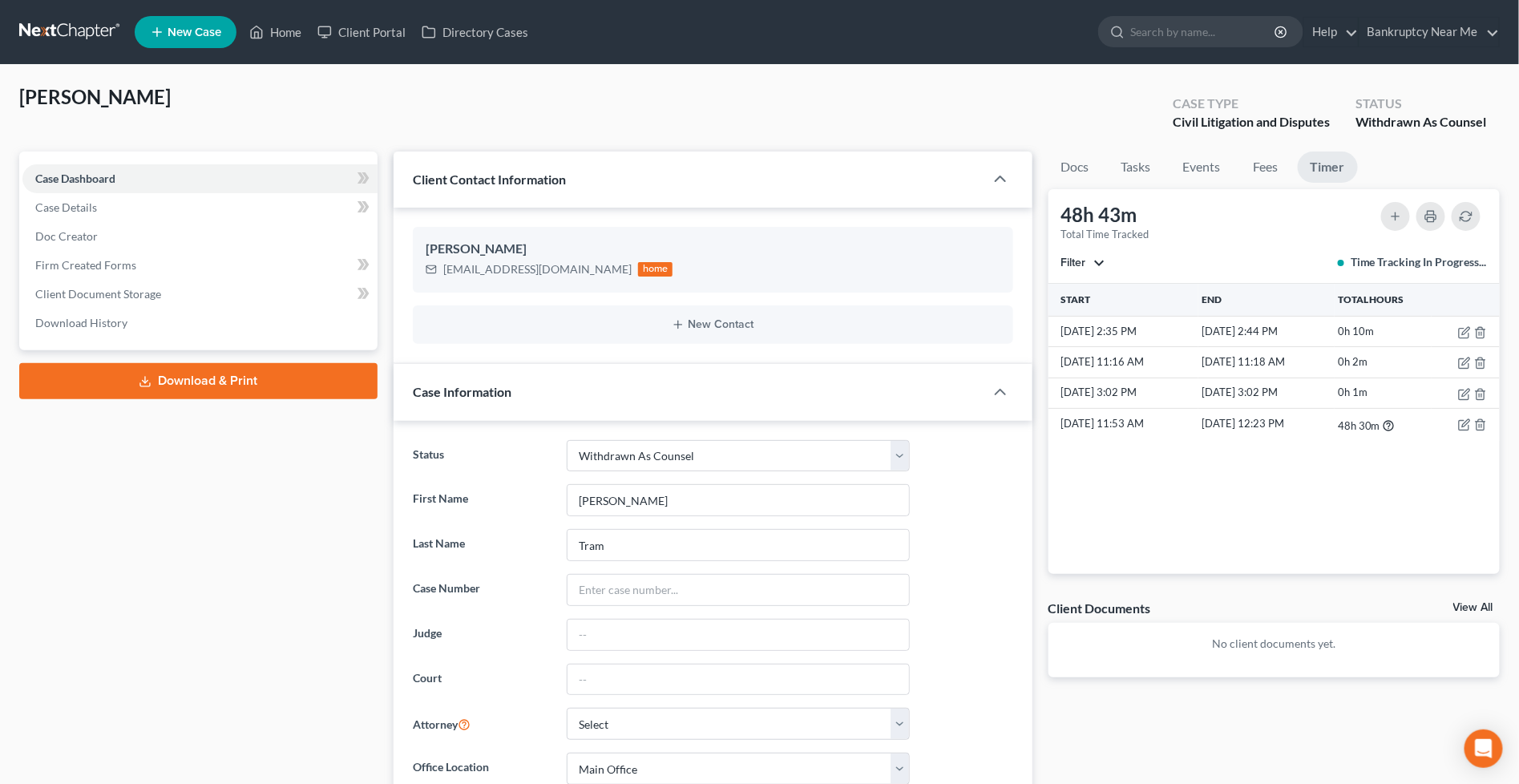
click at [67, 30] on link at bounding box center [71, 32] width 102 height 29
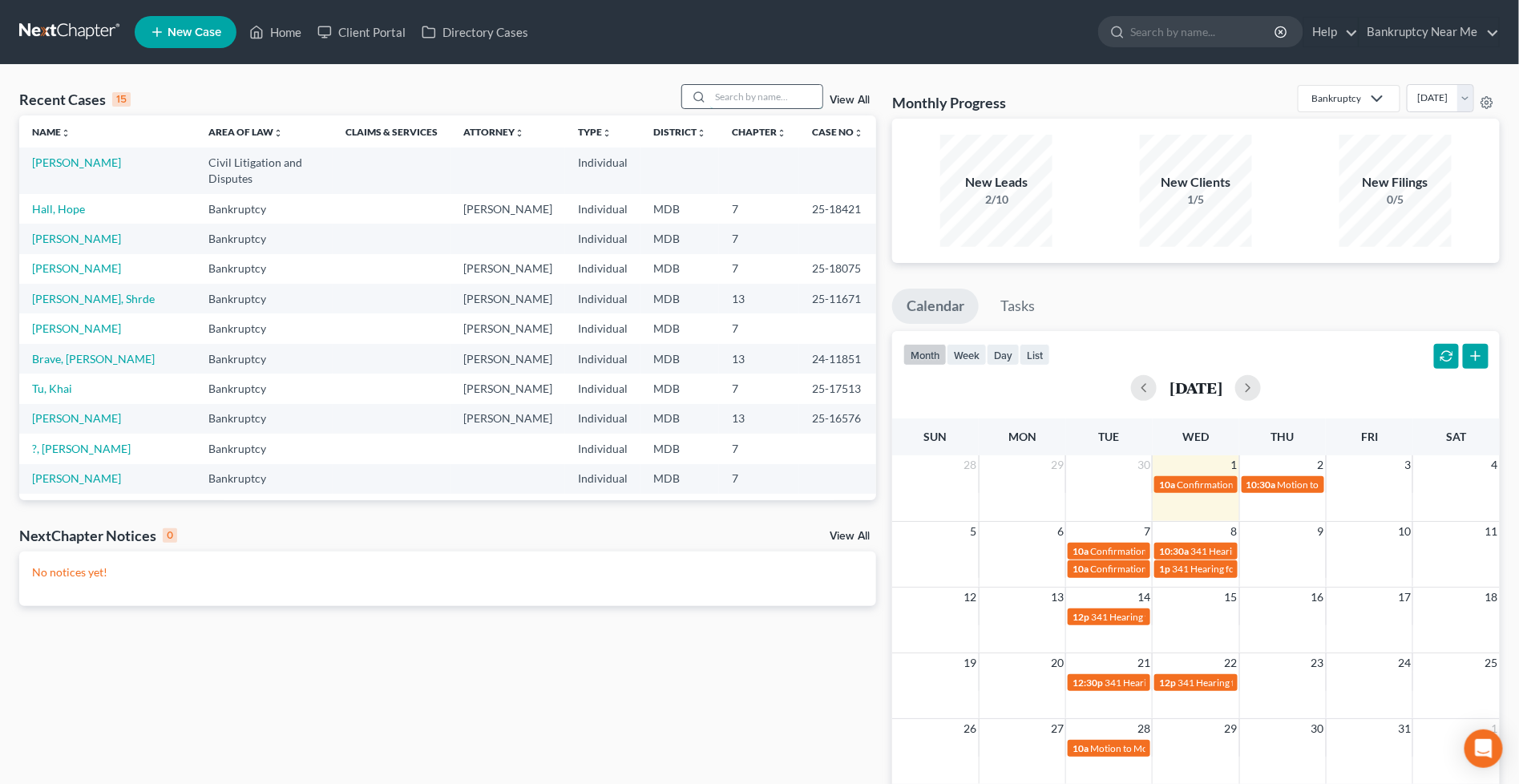
click at [782, 95] on input "search" at bounding box center [767, 97] width 112 height 23
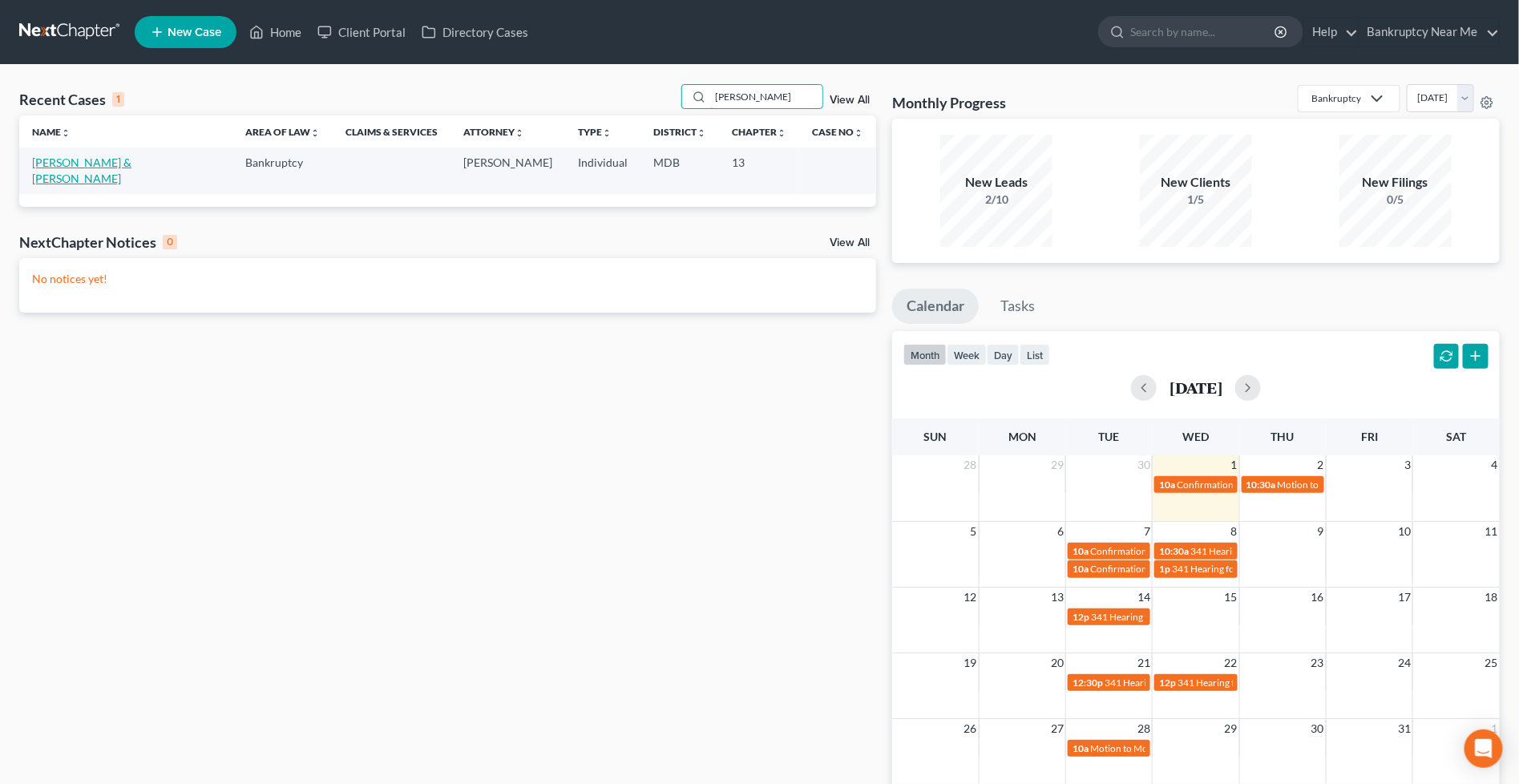
type input "[PERSON_NAME]"
click at [54, 163] on link "[PERSON_NAME] & [PERSON_NAME]" at bounding box center [81, 170] width 100 height 30
select select "6"
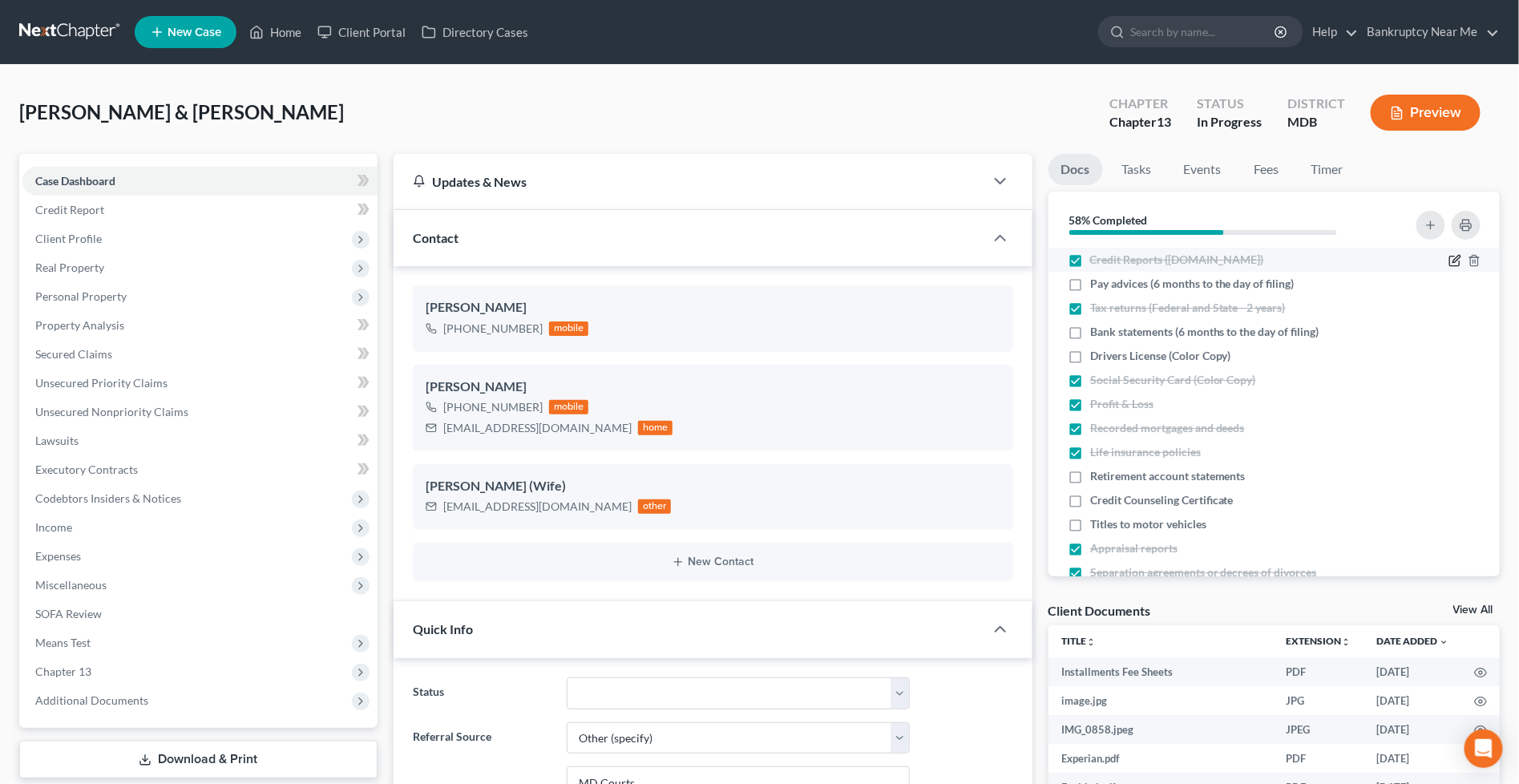
scroll to position [6786, 0]
click at [1260, 175] on link "Fees" at bounding box center [1267, 169] width 51 height 31
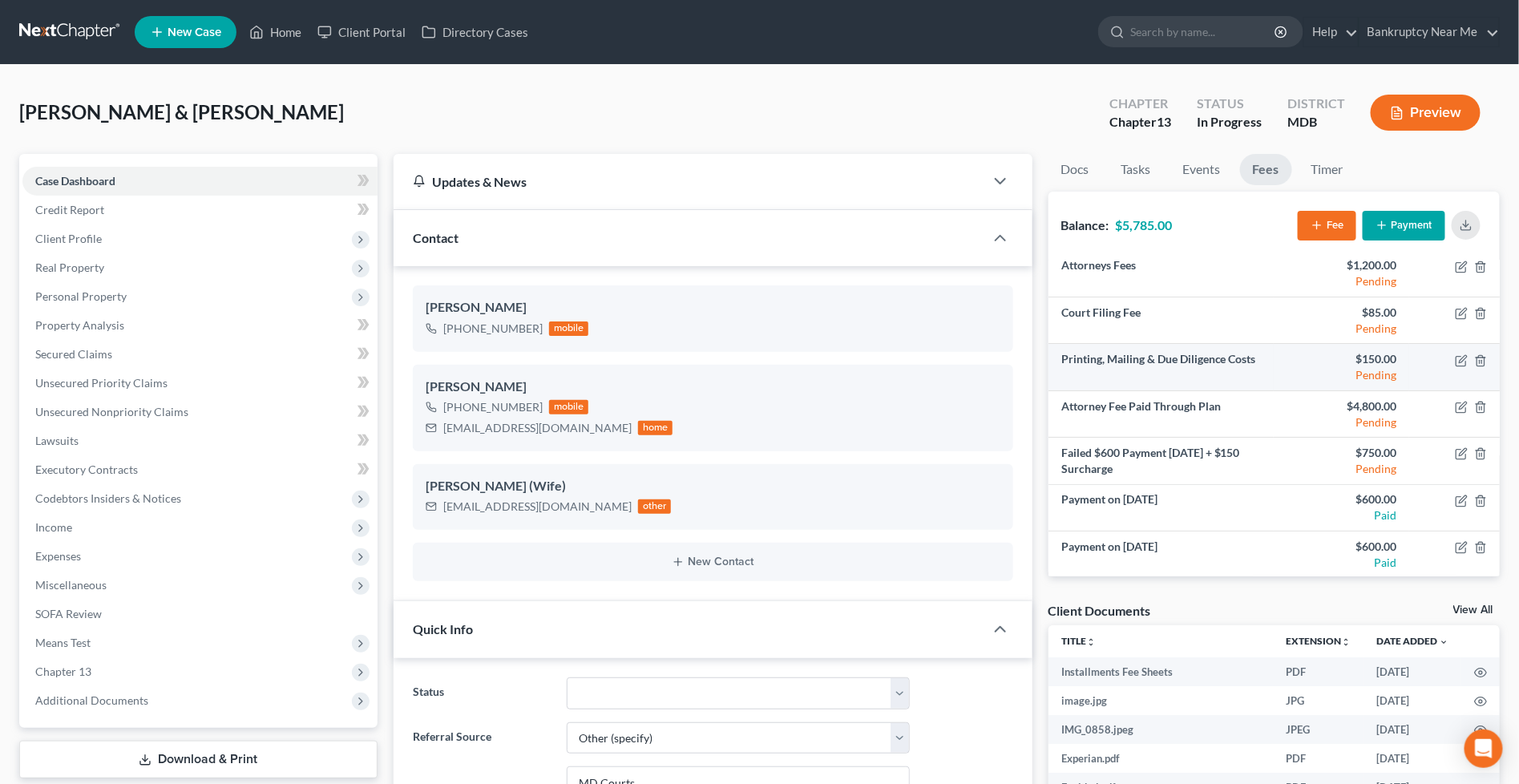
scroll to position [11, 0]
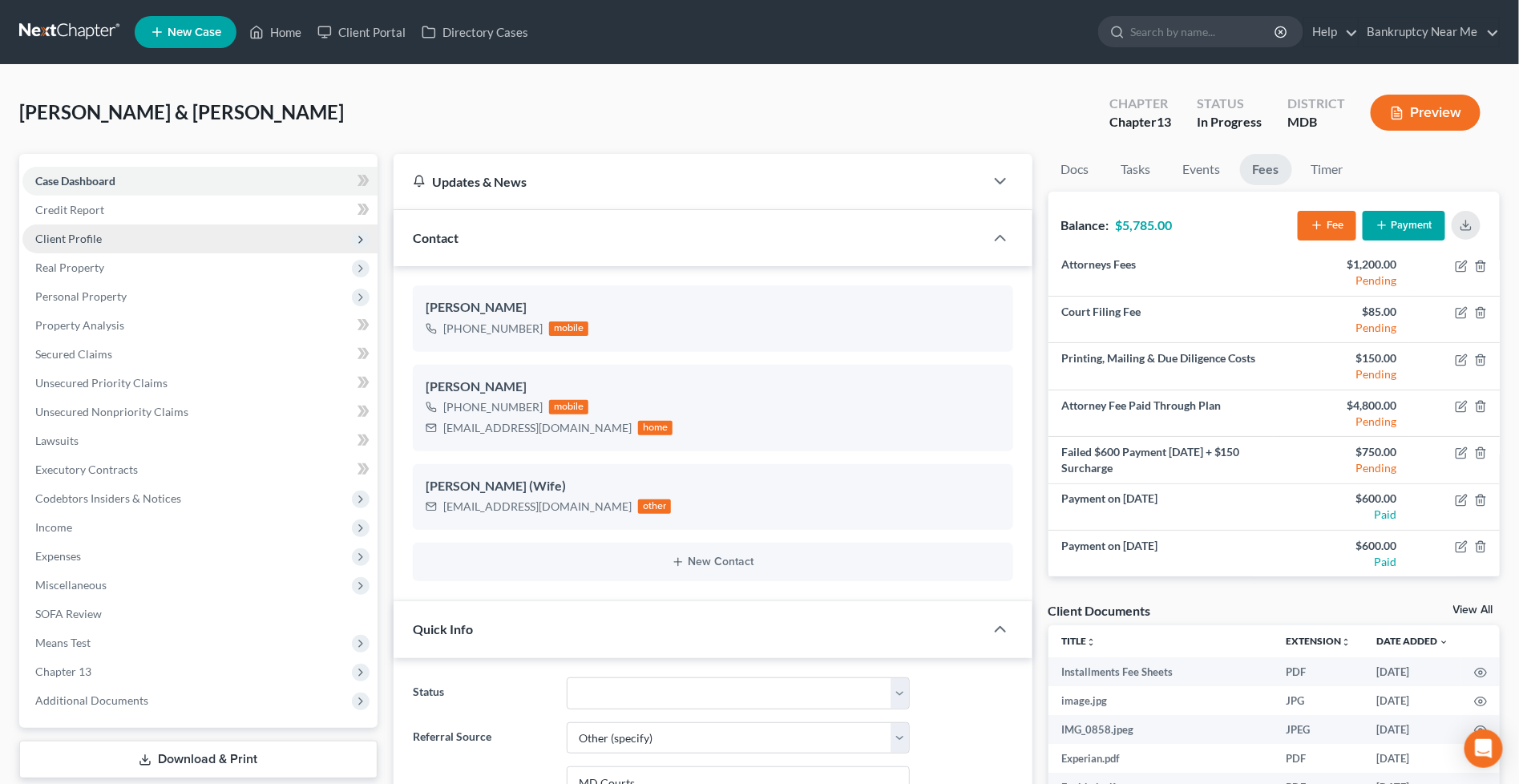
click at [127, 244] on span "Client Profile" at bounding box center [199, 239] width 355 height 29
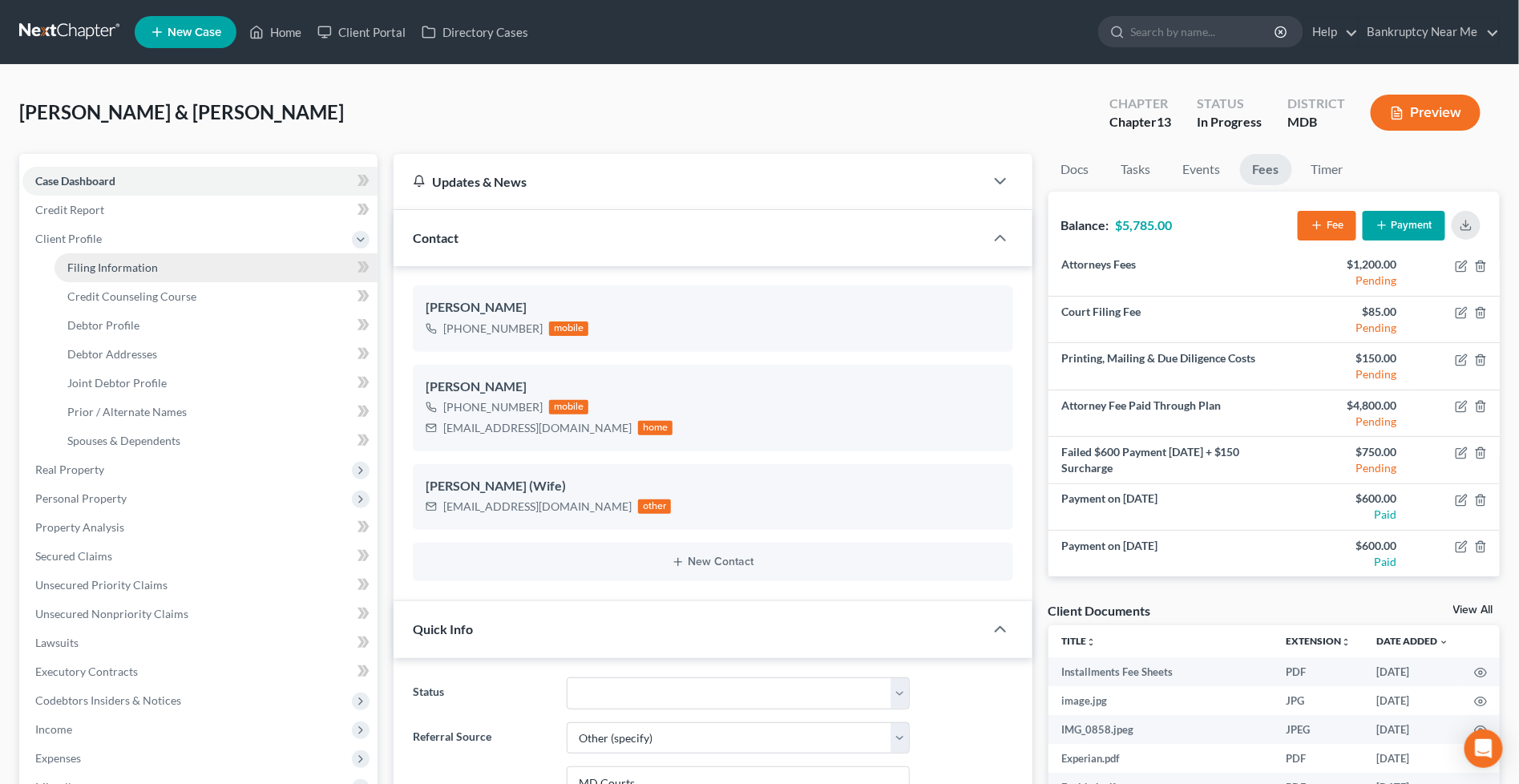
drag, startPoint x: 133, startPoint y: 265, endPoint x: 185, endPoint y: 253, distance: 53.4
click at [133, 265] on span "Filing Information" at bounding box center [113, 268] width 91 height 14
select select "1"
select select "3"
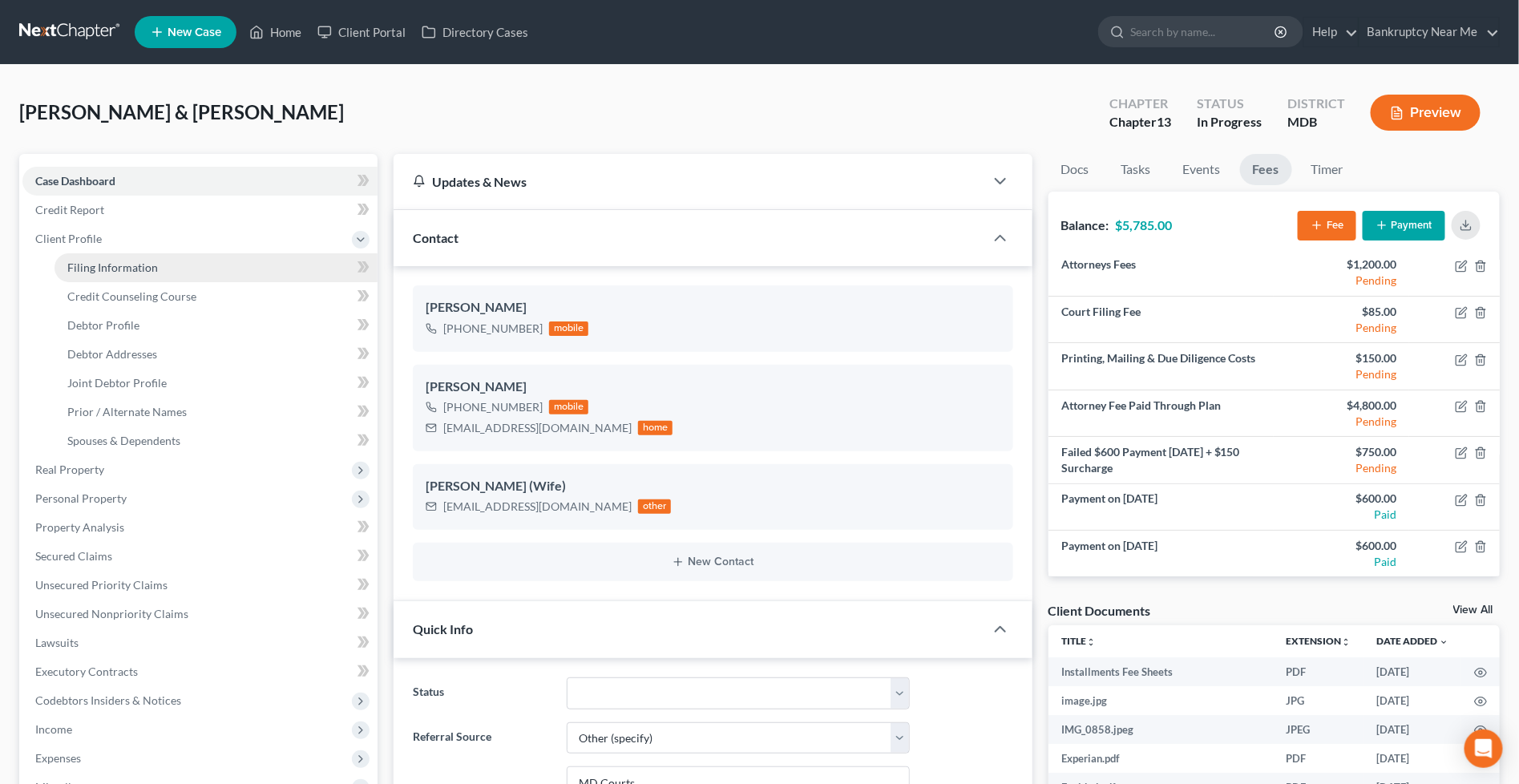
select select "0"
select select "21"
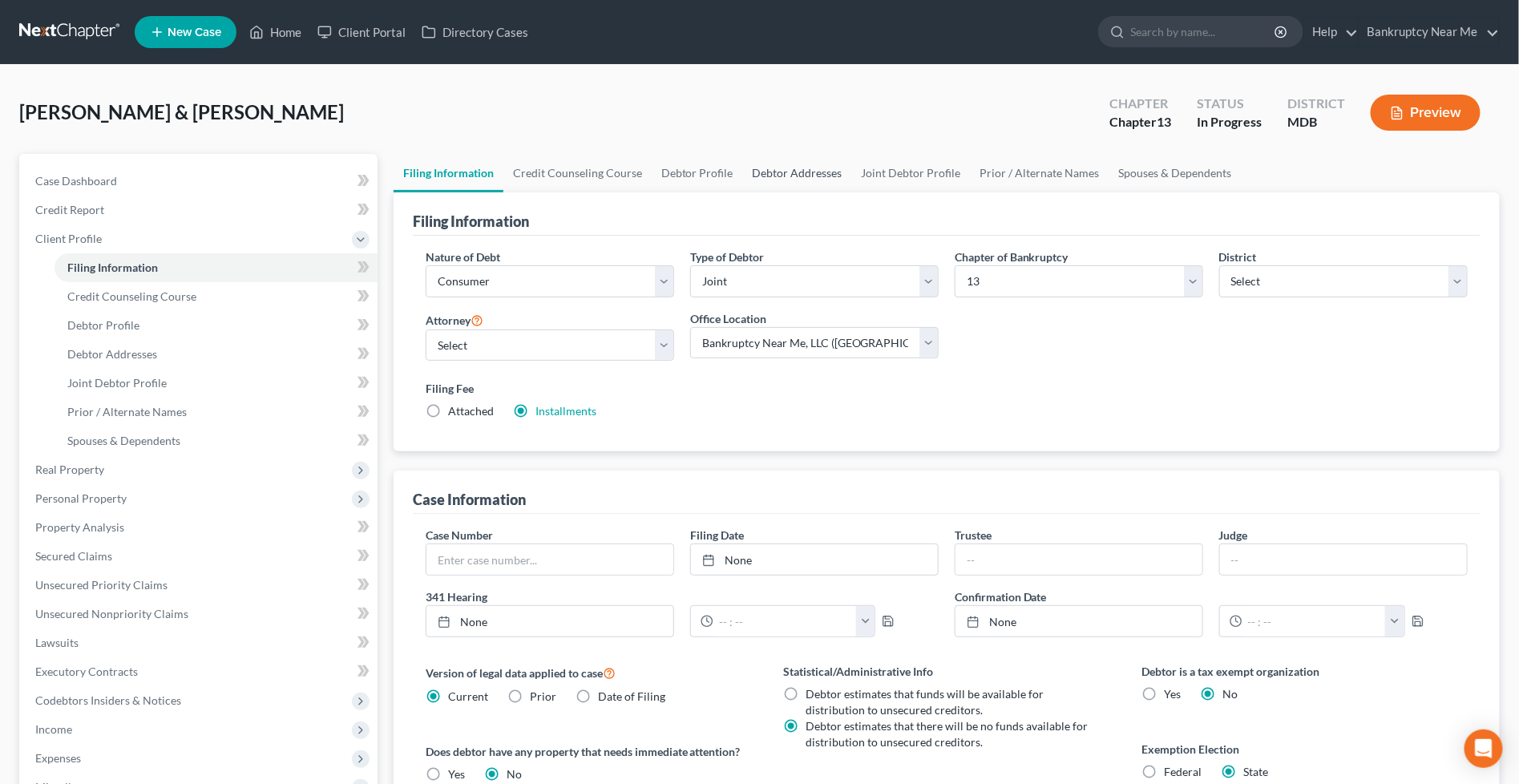
click at [749, 170] on link "Debtor Addresses" at bounding box center [798, 173] width 109 height 39
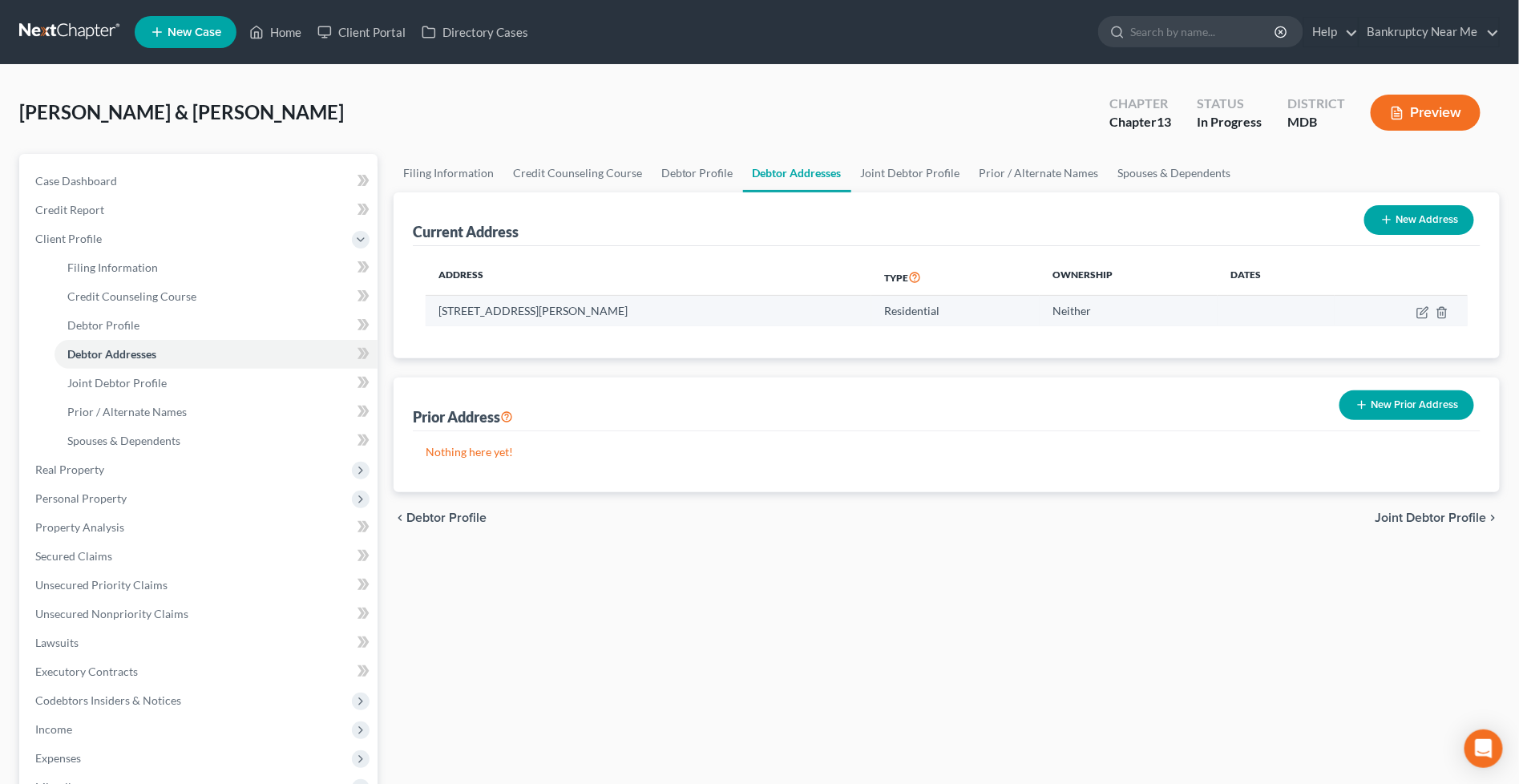
drag, startPoint x: 650, startPoint y: 313, endPoint x: 542, endPoint y: 308, distance: 108.1
click at [435, 314] on td "[STREET_ADDRESS][PERSON_NAME]" at bounding box center [649, 311] width 447 height 31
copy td "[STREET_ADDRESS][PERSON_NAME]"
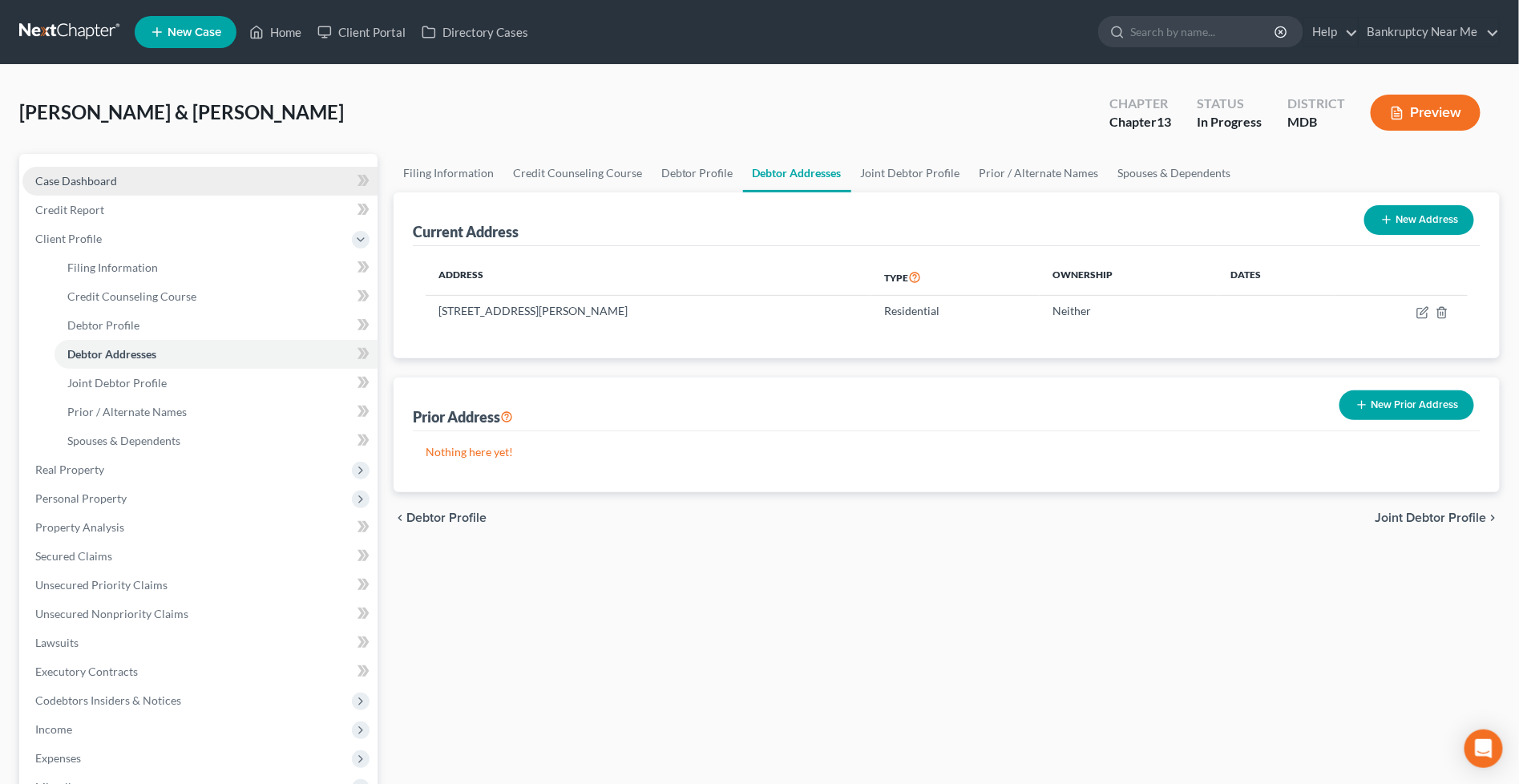
click at [100, 174] on span "Case Dashboard" at bounding box center [75, 181] width 82 height 14
select select "6"
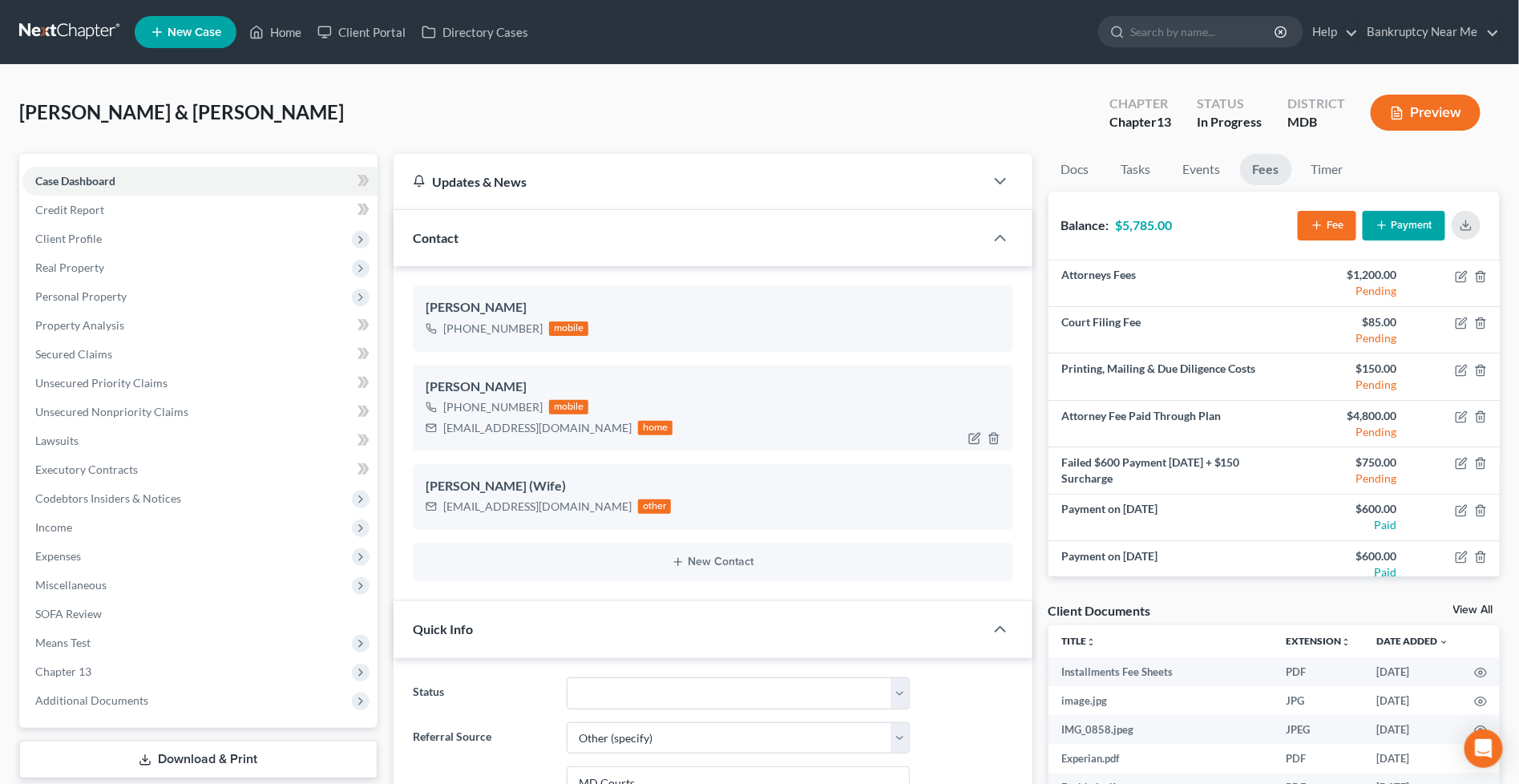
scroll to position [6786, 0]
click at [533, 429] on div "[EMAIL_ADDRESS][DOMAIN_NAME]" at bounding box center [538, 428] width 189 height 16
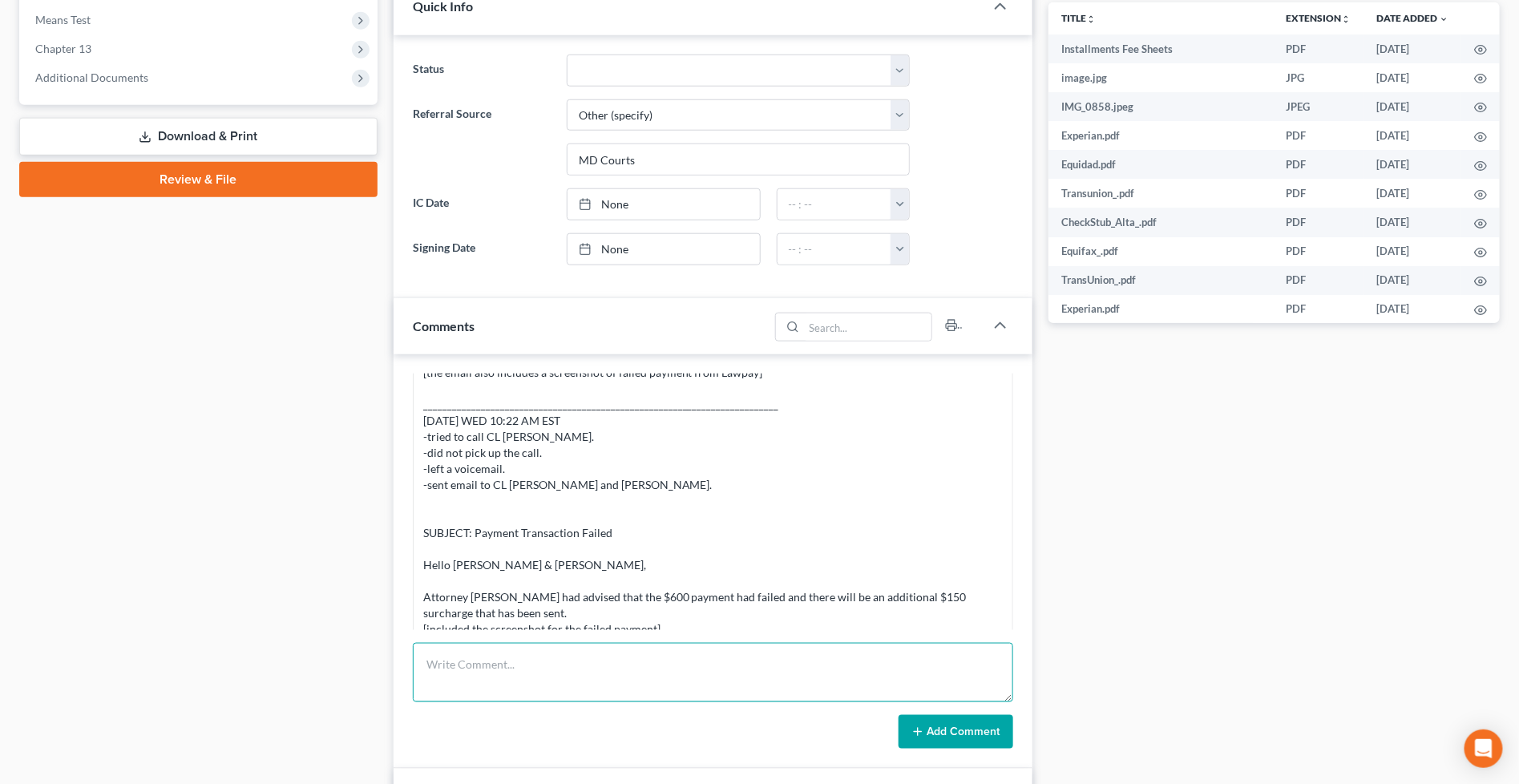
click at [687, 659] on textarea at bounding box center [713, 672] width 600 height 59
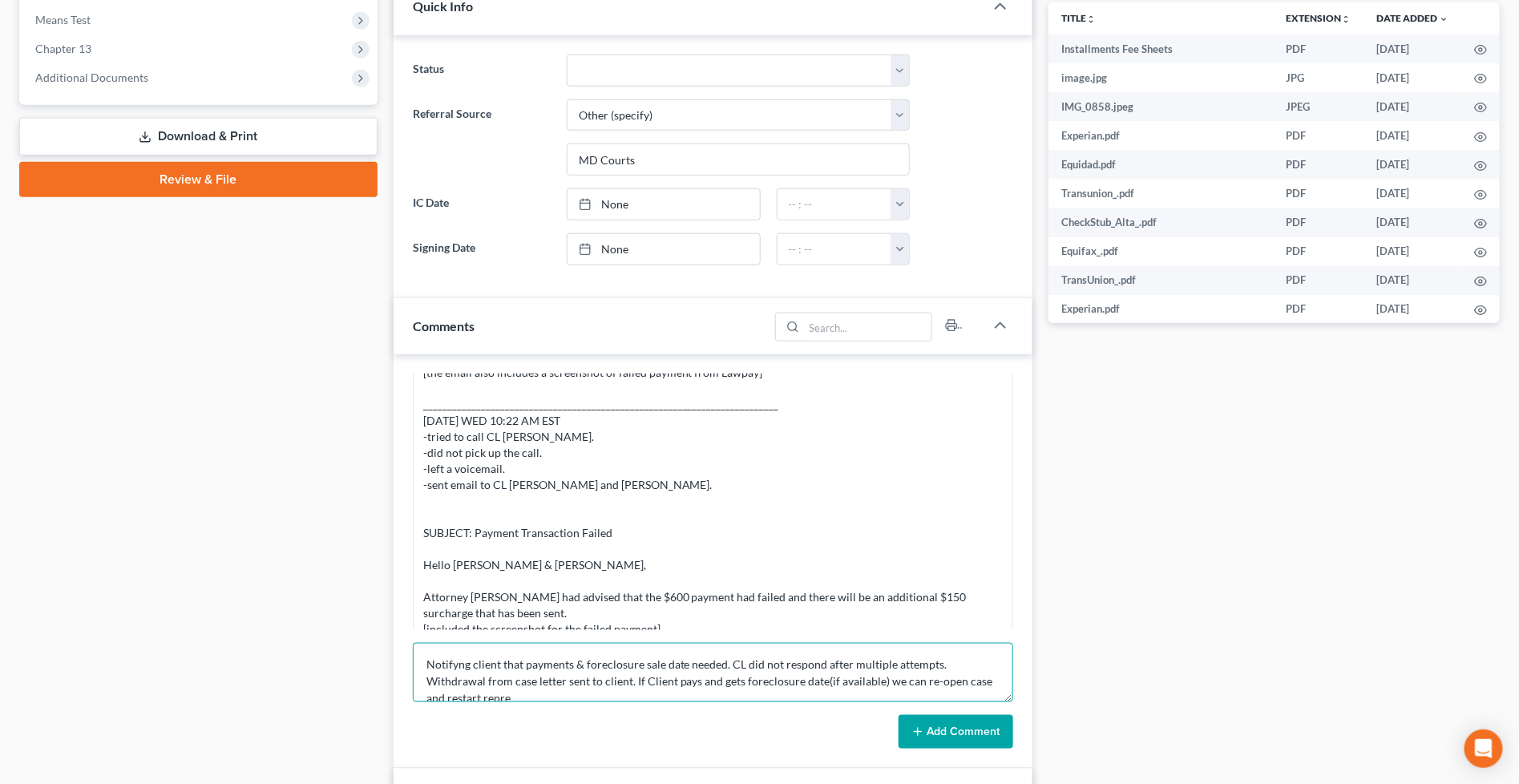
scroll to position [2, 0]
click at [453, 654] on textarea "Notifyng client that payments & foreclosure sale date needed. CL did not respon…" at bounding box center [713, 672] width 600 height 59
type textarea "Notifying client that payments & foreclosure sale date needed. CL did not respo…"
drag, startPoint x: 942, startPoint y: 730, endPoint x: 949, endPoint y: 715, distance: 16.6
click at [944, 725] on button "Add Comment" at bounding box center [956, 732] width 115 height 34
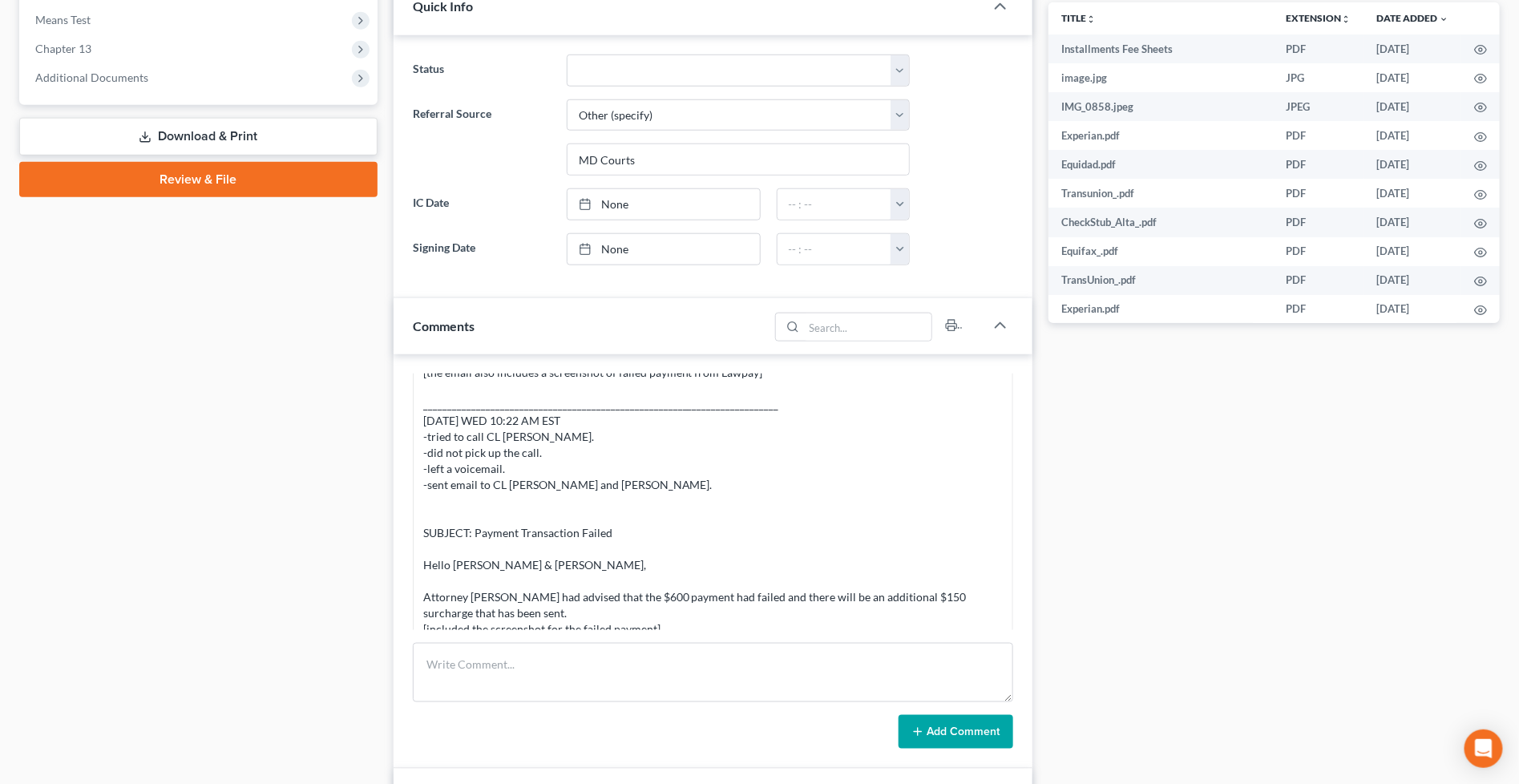
scroll to position [0, 0]
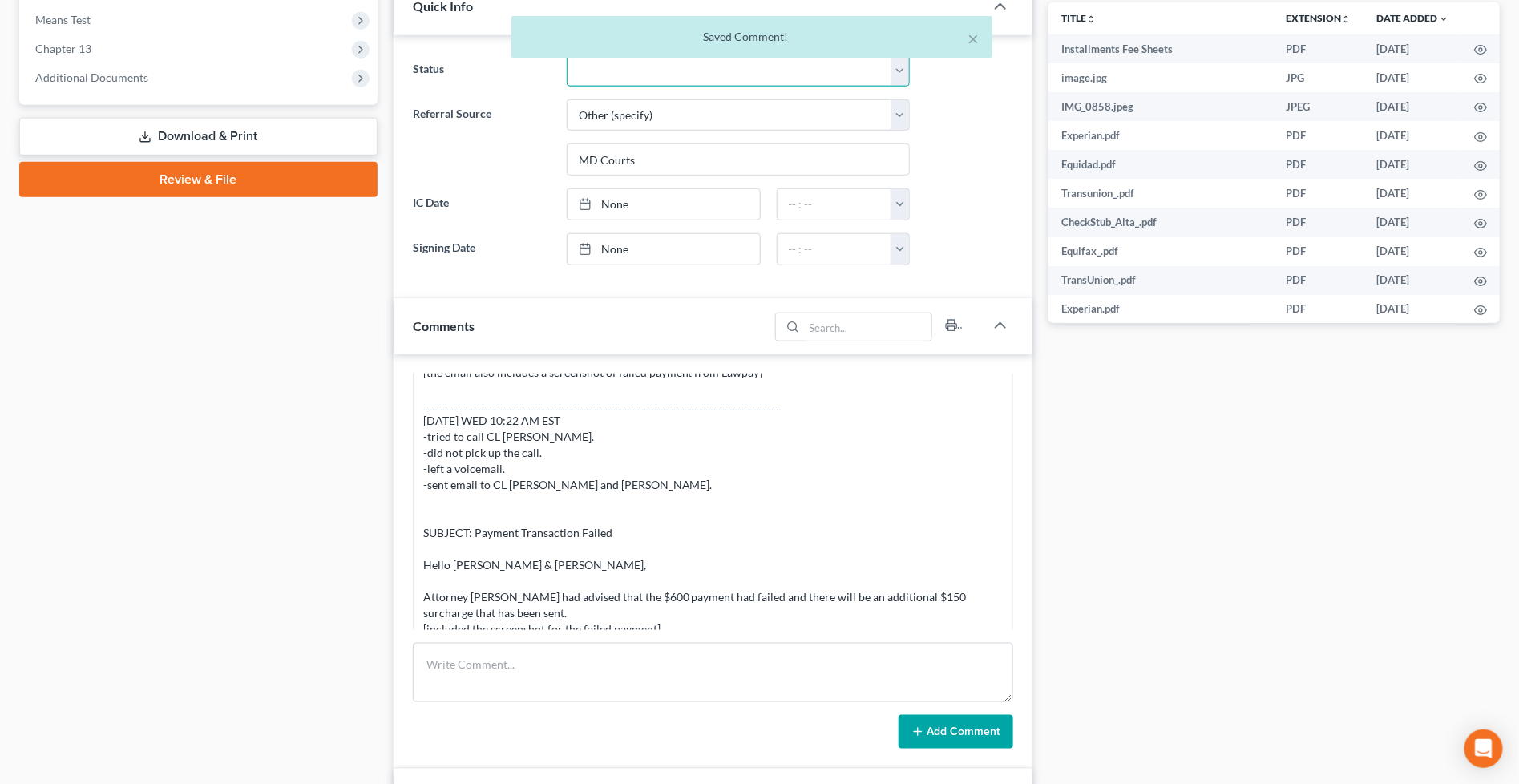
click at [732, 77] on select "Discharged Discharged & Reported Discharge Litigation Dismissal Notice Dismisse…" at bounding box center [738, 70] width 343 height 32
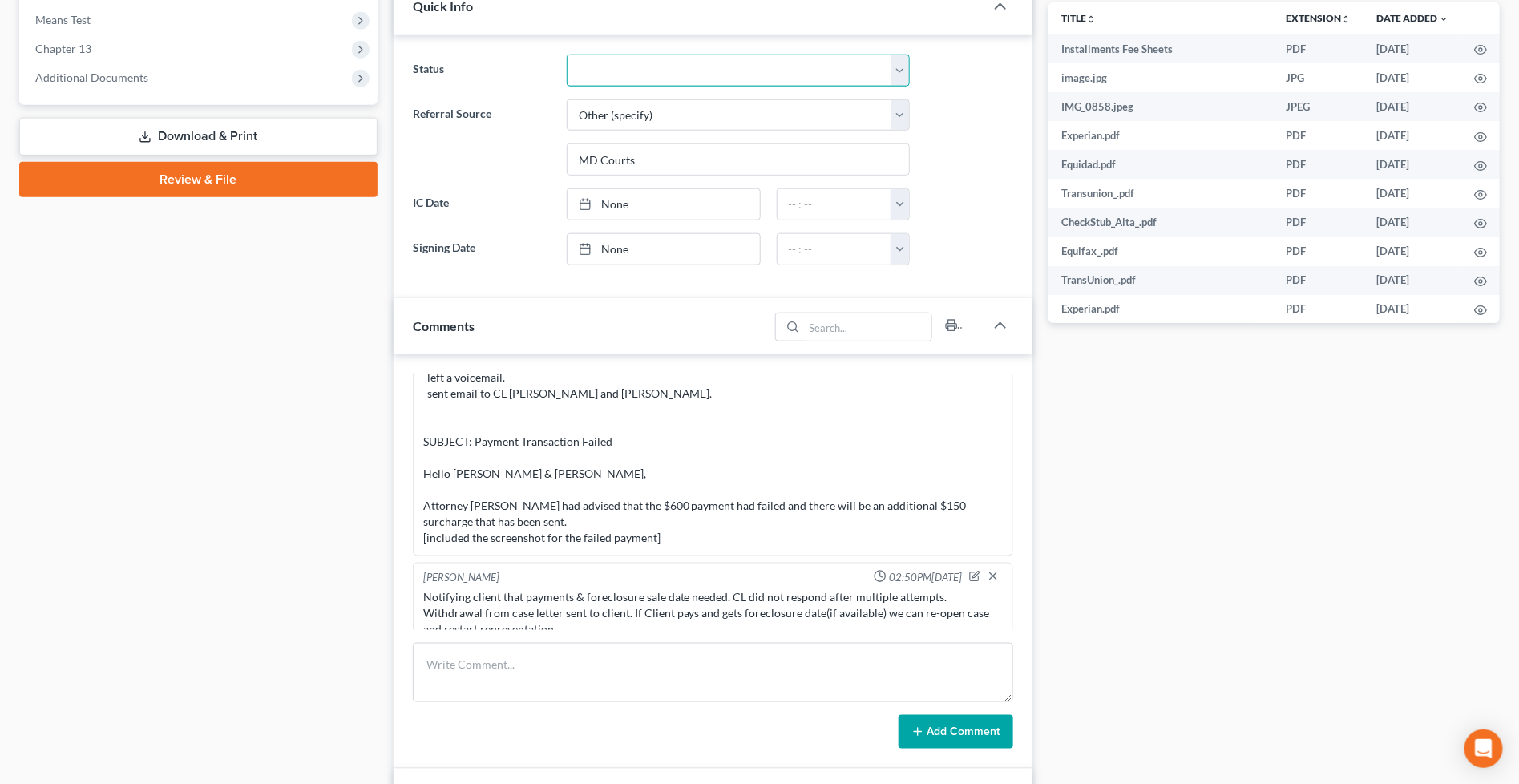
select select "8"
click at [567, 54] on select "Discharged Discharged & Reported Discharge Litigation Dismissal Notice Dismisse…" at bounding box center [738, 70] width 343 height 32
click at [1188, 495] on div "Docs Tasks Events Fees Timer 58% Completed Nothing here yet! Credit Reports (ww…" at bounding box center [1273, 652] width 467 height 2241
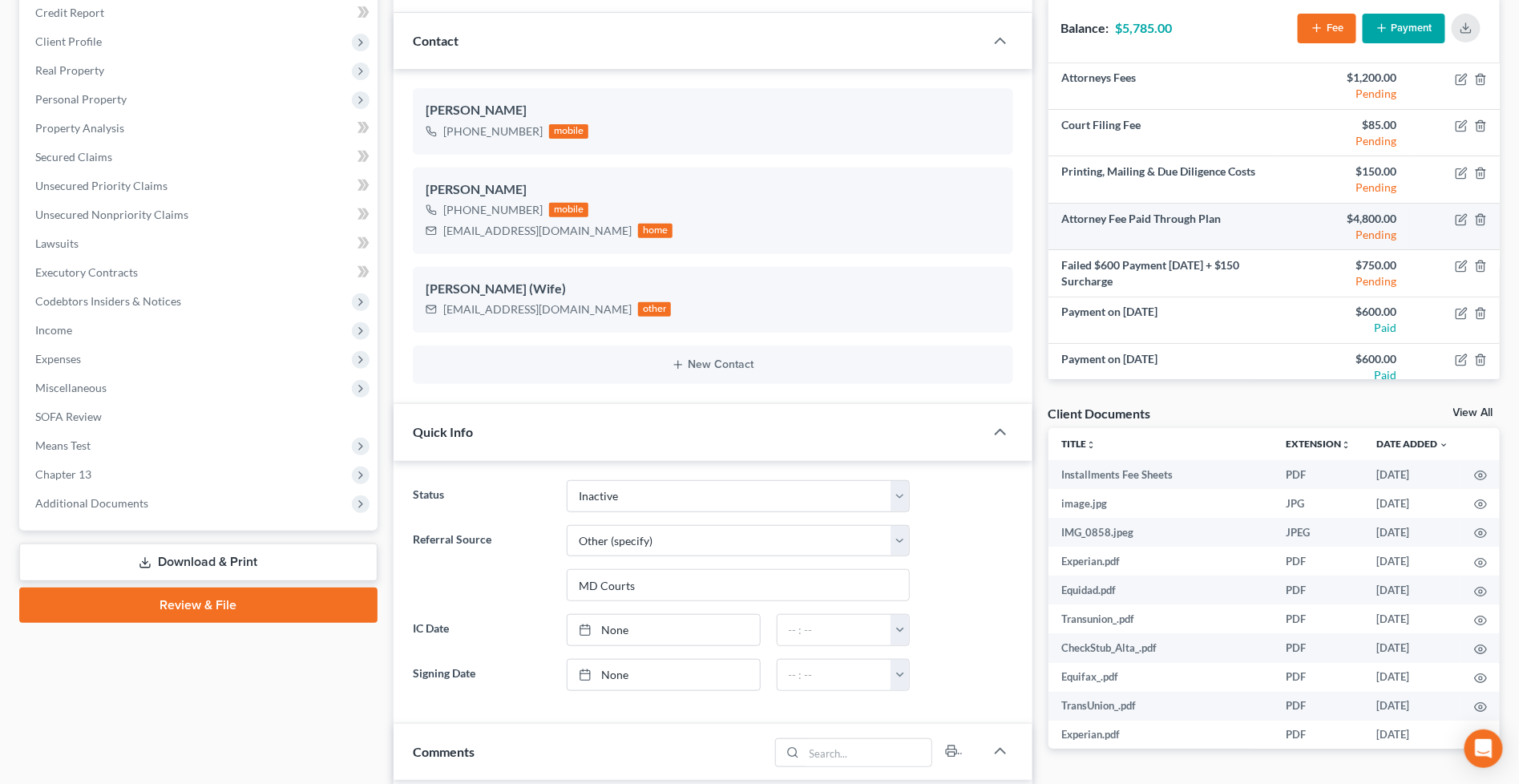
scroll to position [0, 0]
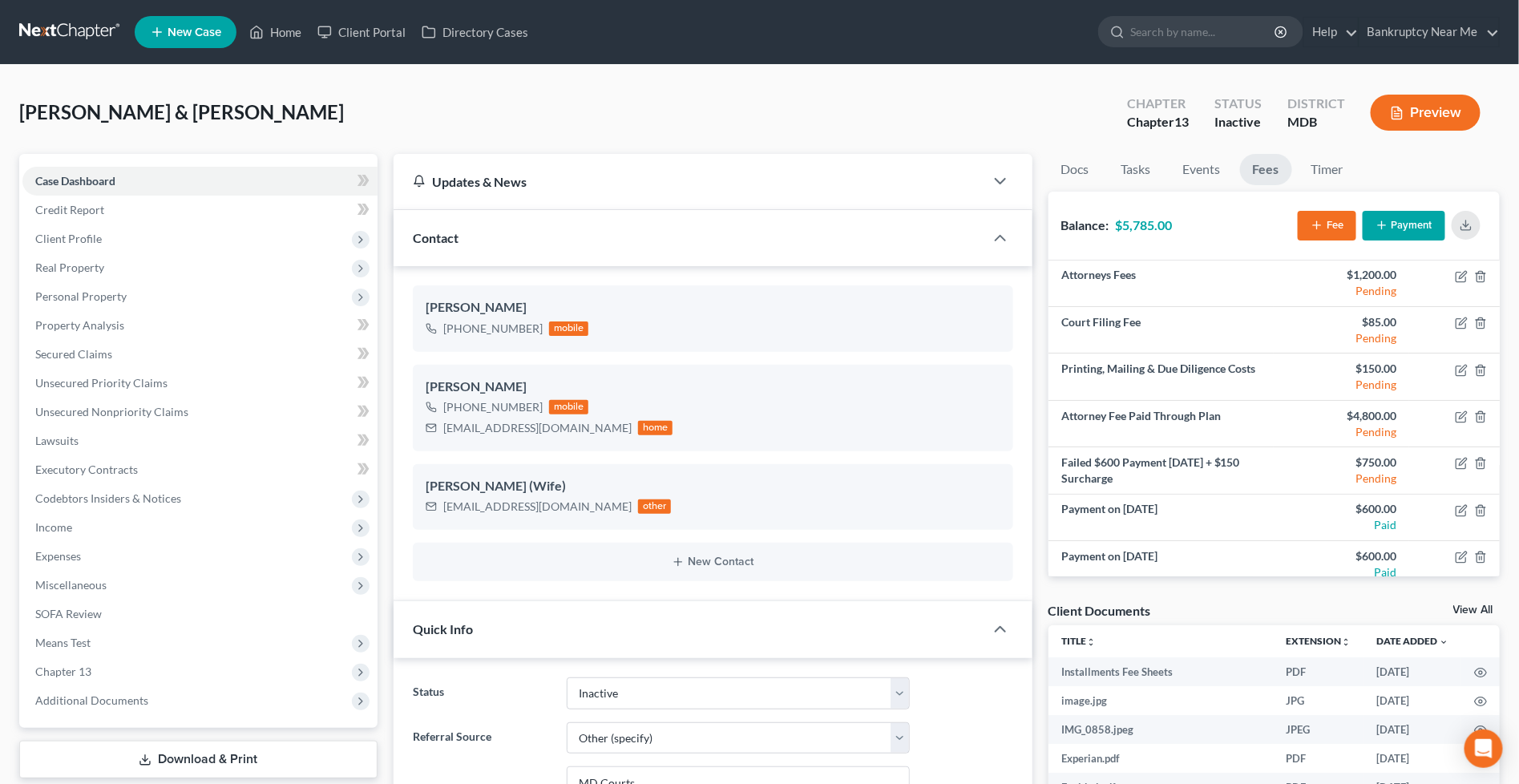
click at [73, 28] on link at bounding box center [71, 32] width 102 height 29
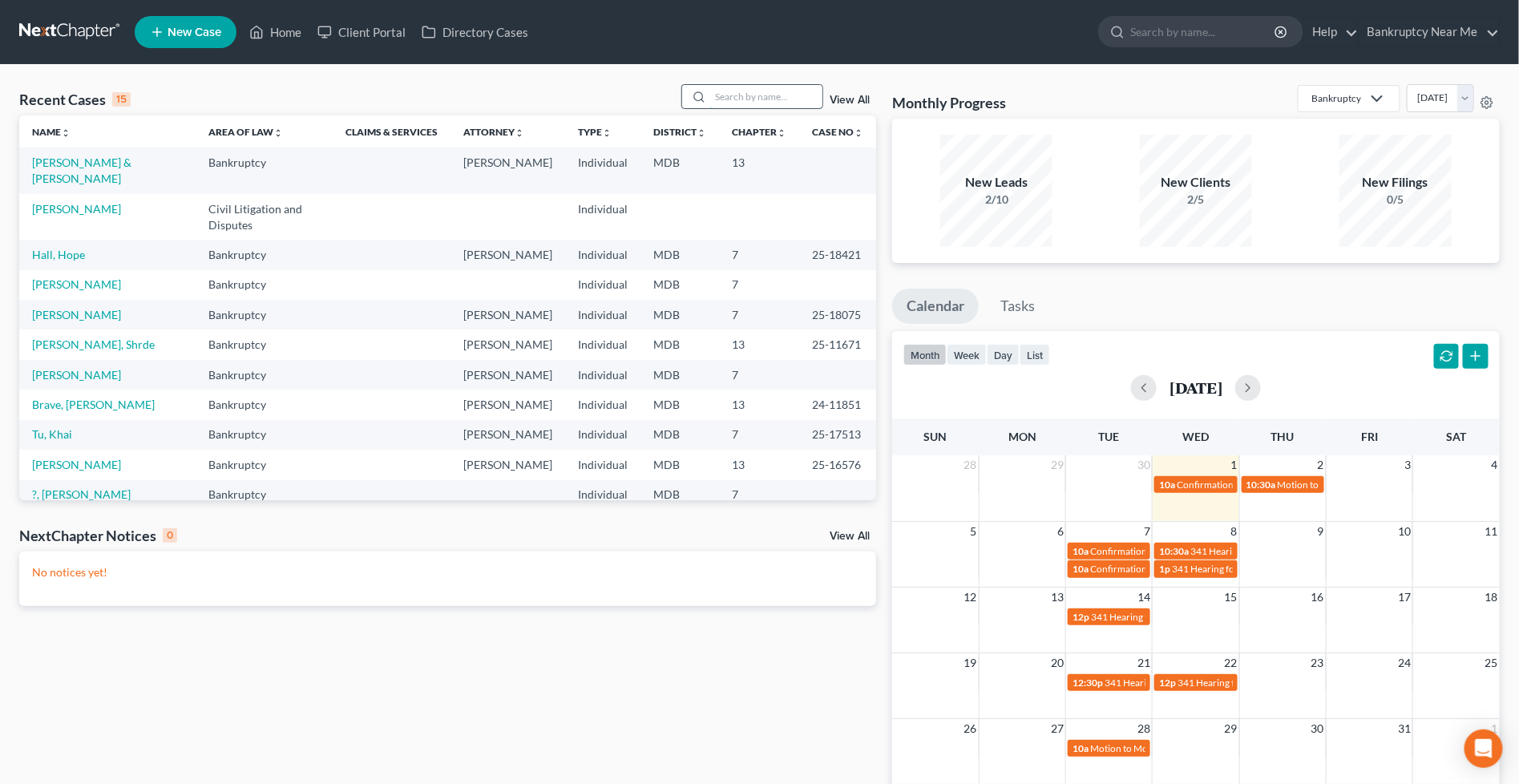
click at [780, 97] on input "search" at bounding box center [767, 97] width 112 height 23
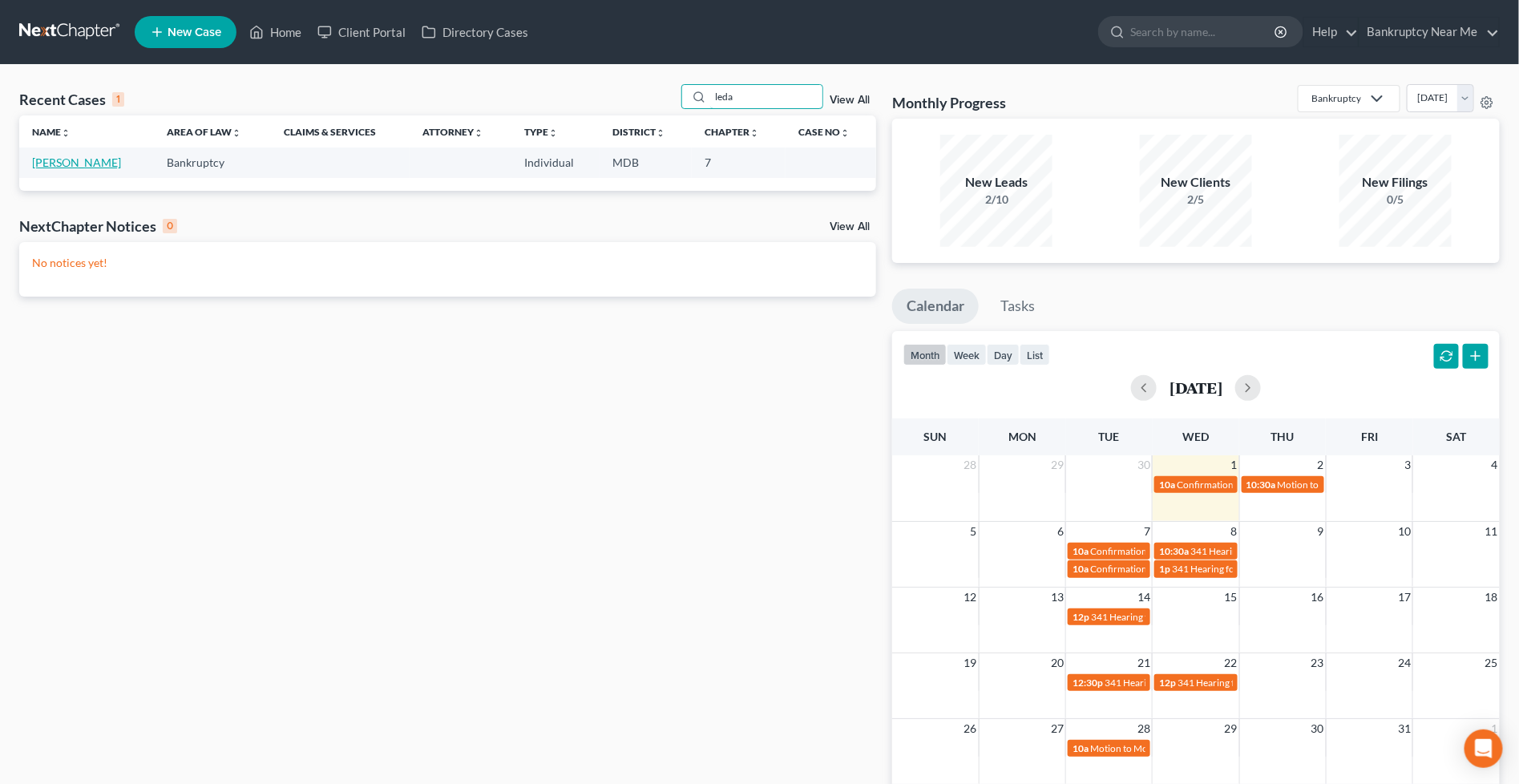
type input "leda"
click at [68, 168] on link "[PERSON_NAME]" at bounding box center [76, 162] width 89 height 14
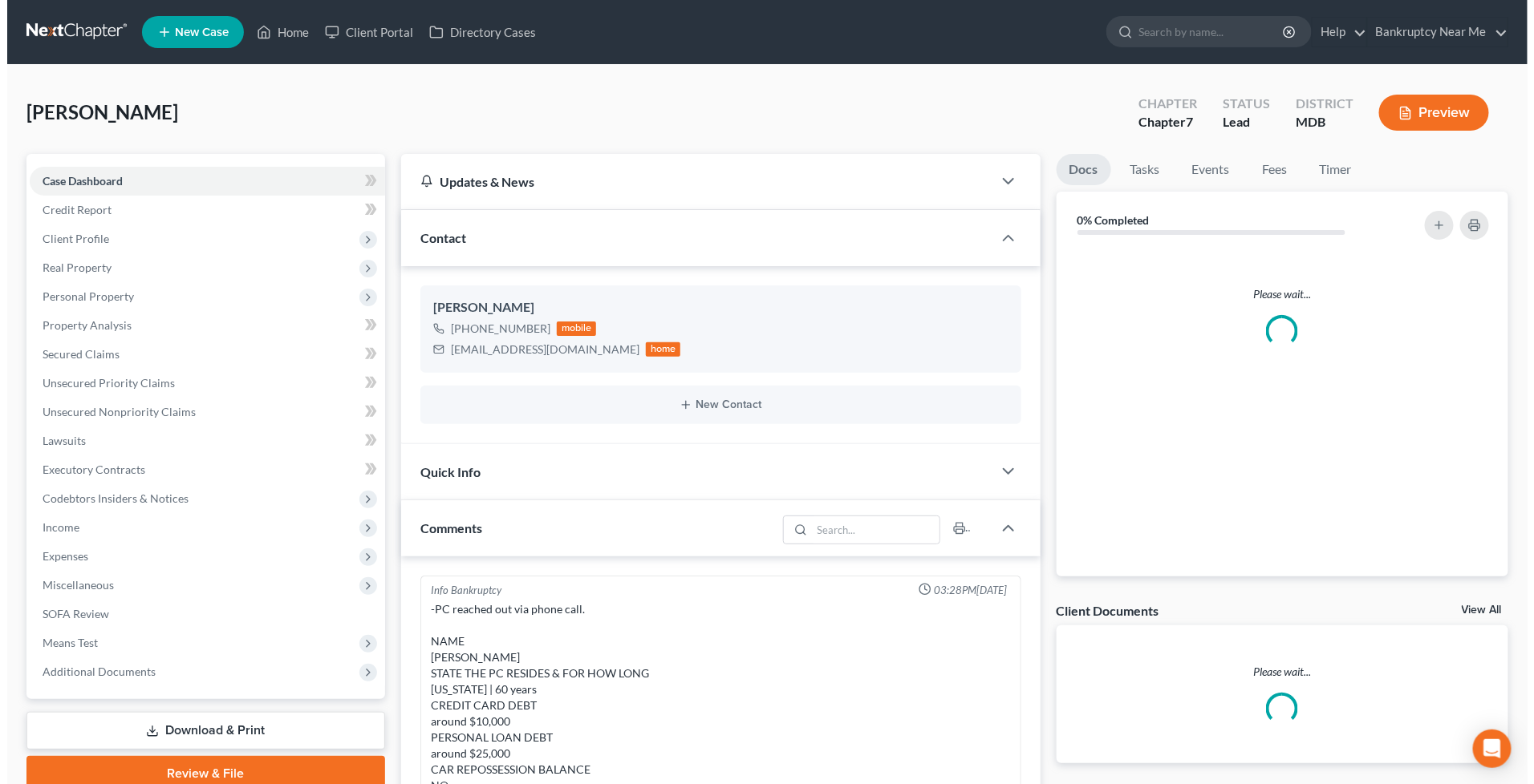
scroll to position [2666, 0]
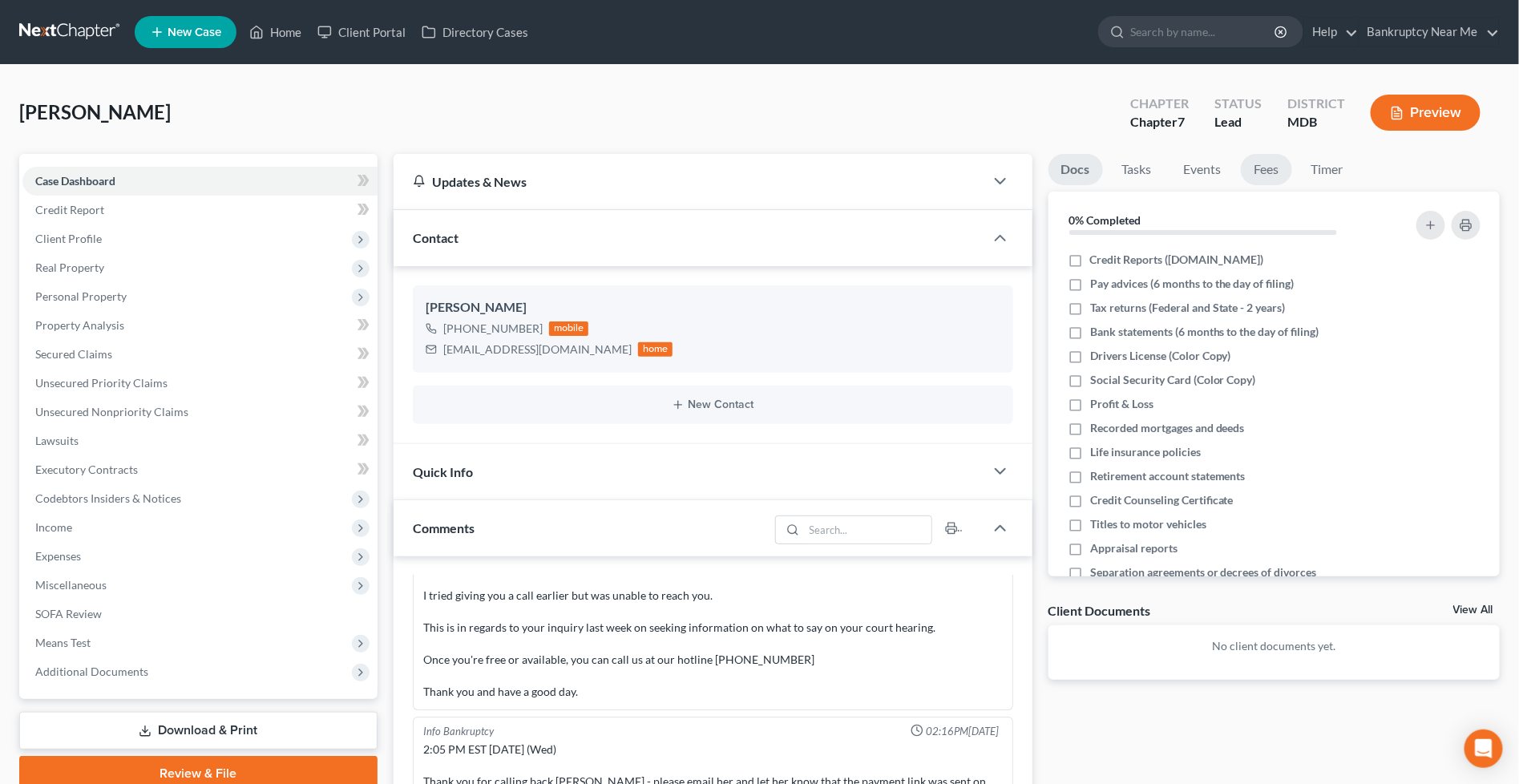
drag, startPoint x: 1261, startPoint y: 166, endPoint x: 1294, endPoint y: 160, distance: 33.5
click at [1261, 166] on link "Fees" at bounding box center [1267, 169] width 51 height 31
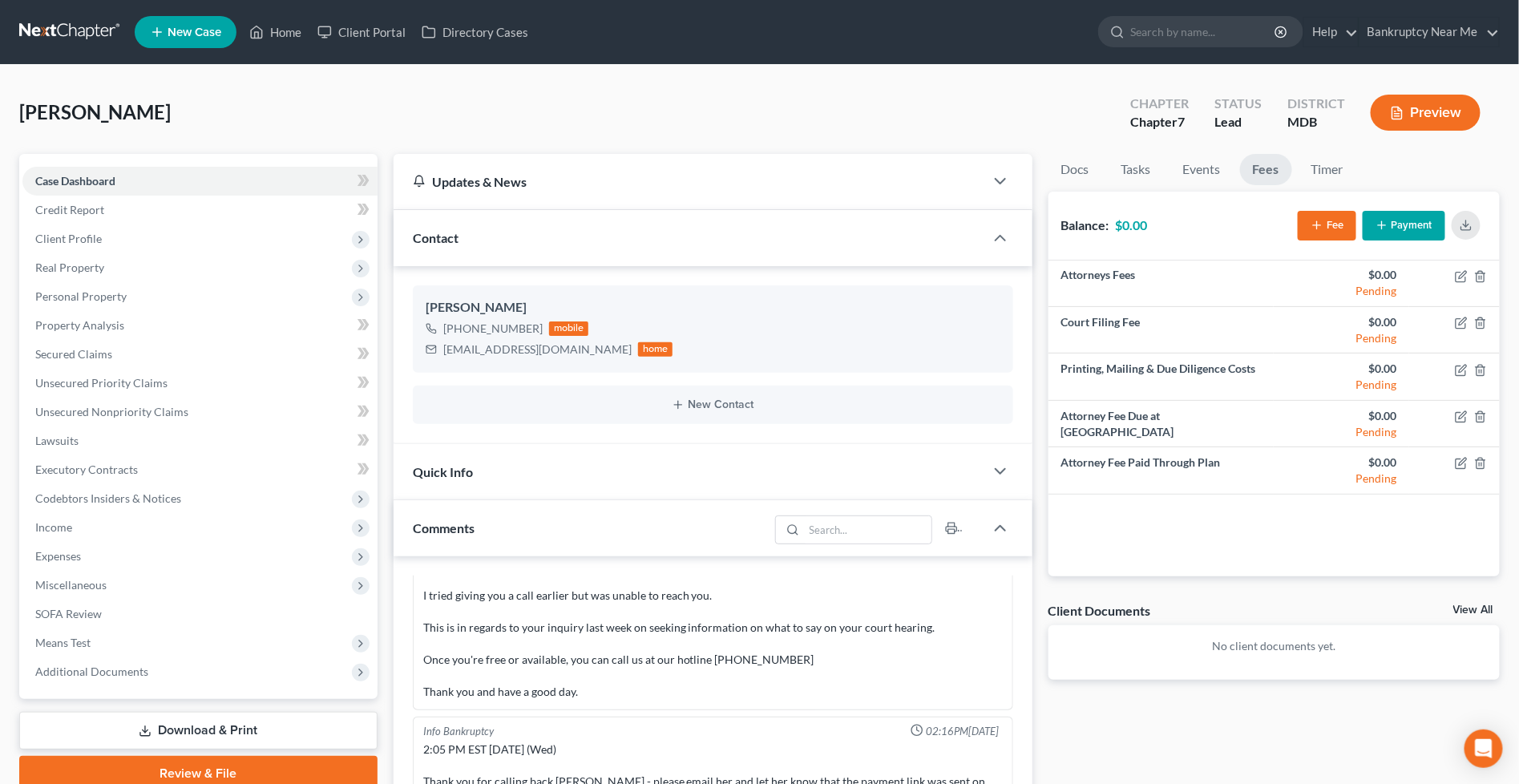
click at [1416, 215] on button "Payment" at bounding box center [1404, 225] width 82 height 30
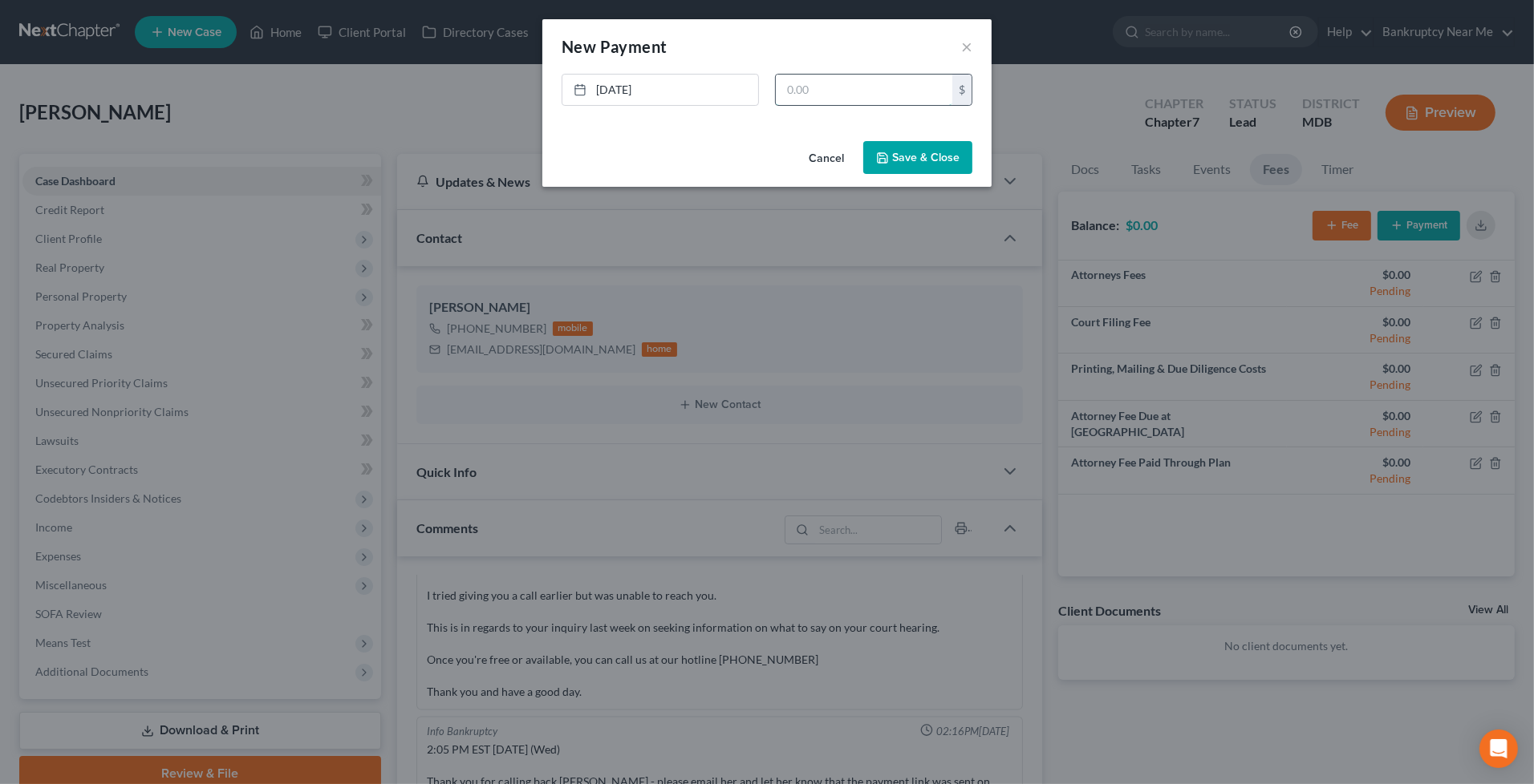
click at [895, 89] on input "text" at bounding box center [864, 90] width 176 height 31
type input "2,000"
click at [908, 143] on button "Save & Close" at bounding box center [917, 158] width 109 height 34
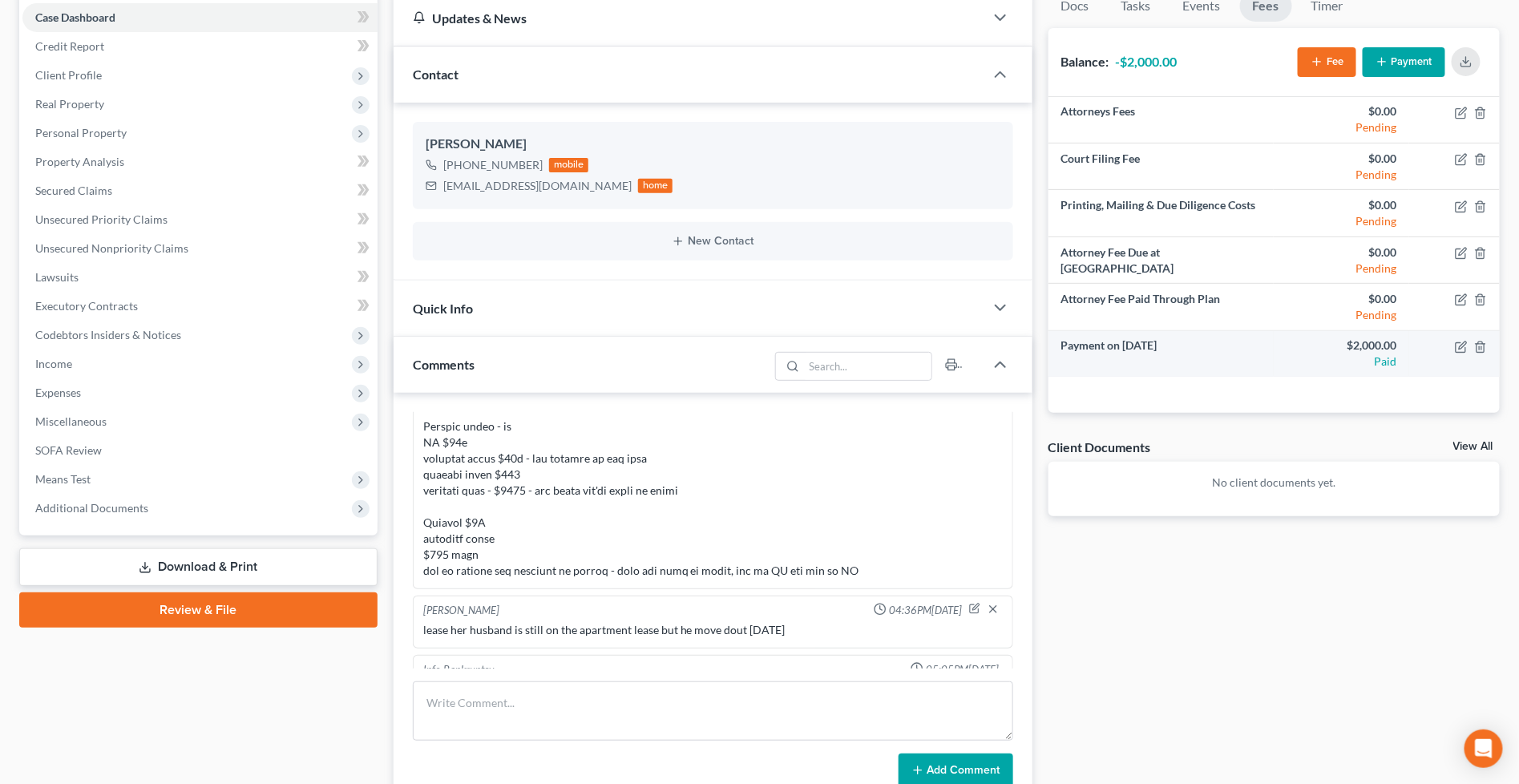
scroll to position [60, 0]
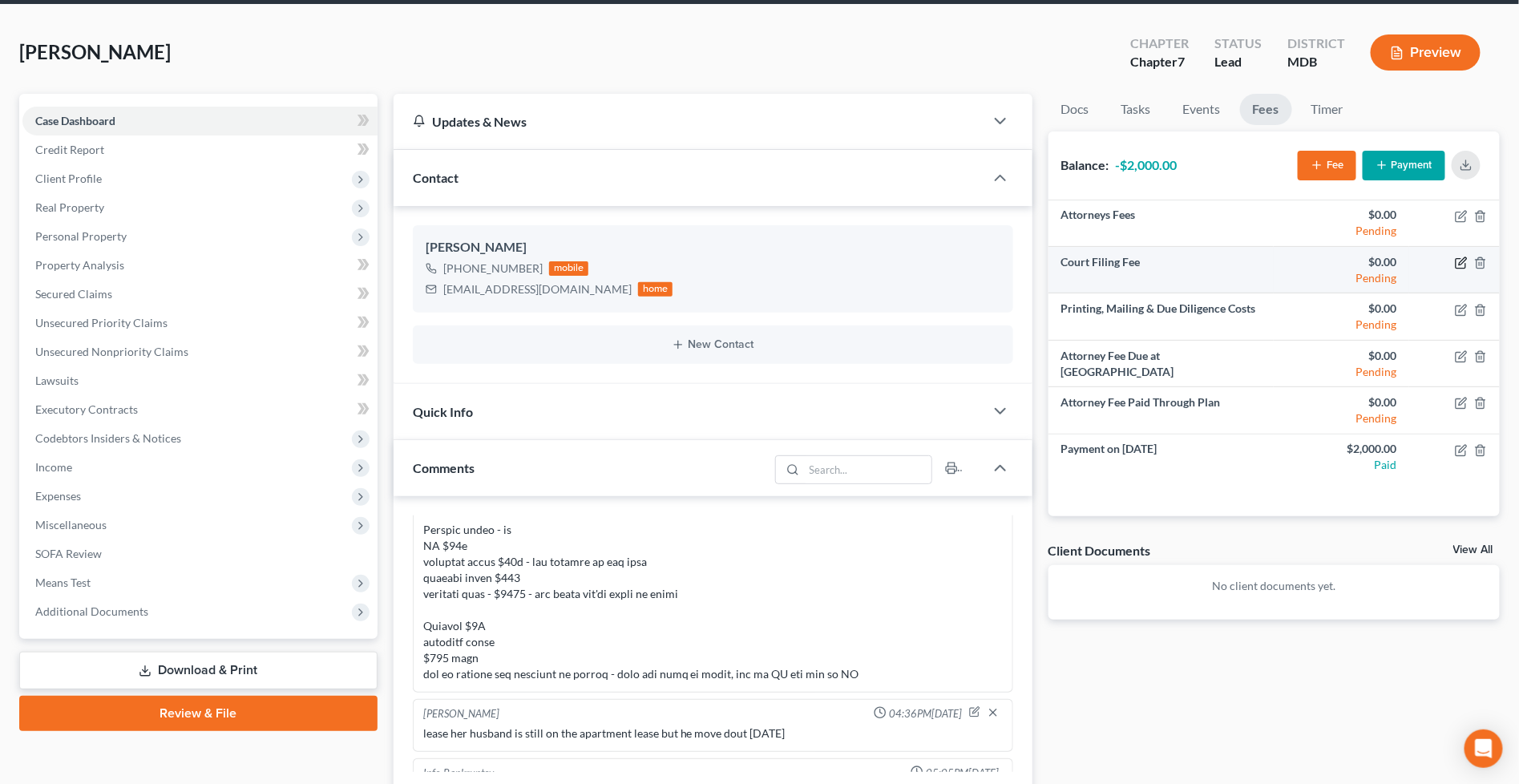
click at [1463, 263] on icon "button" at bounding box center [1461, 262] width 13 height 13
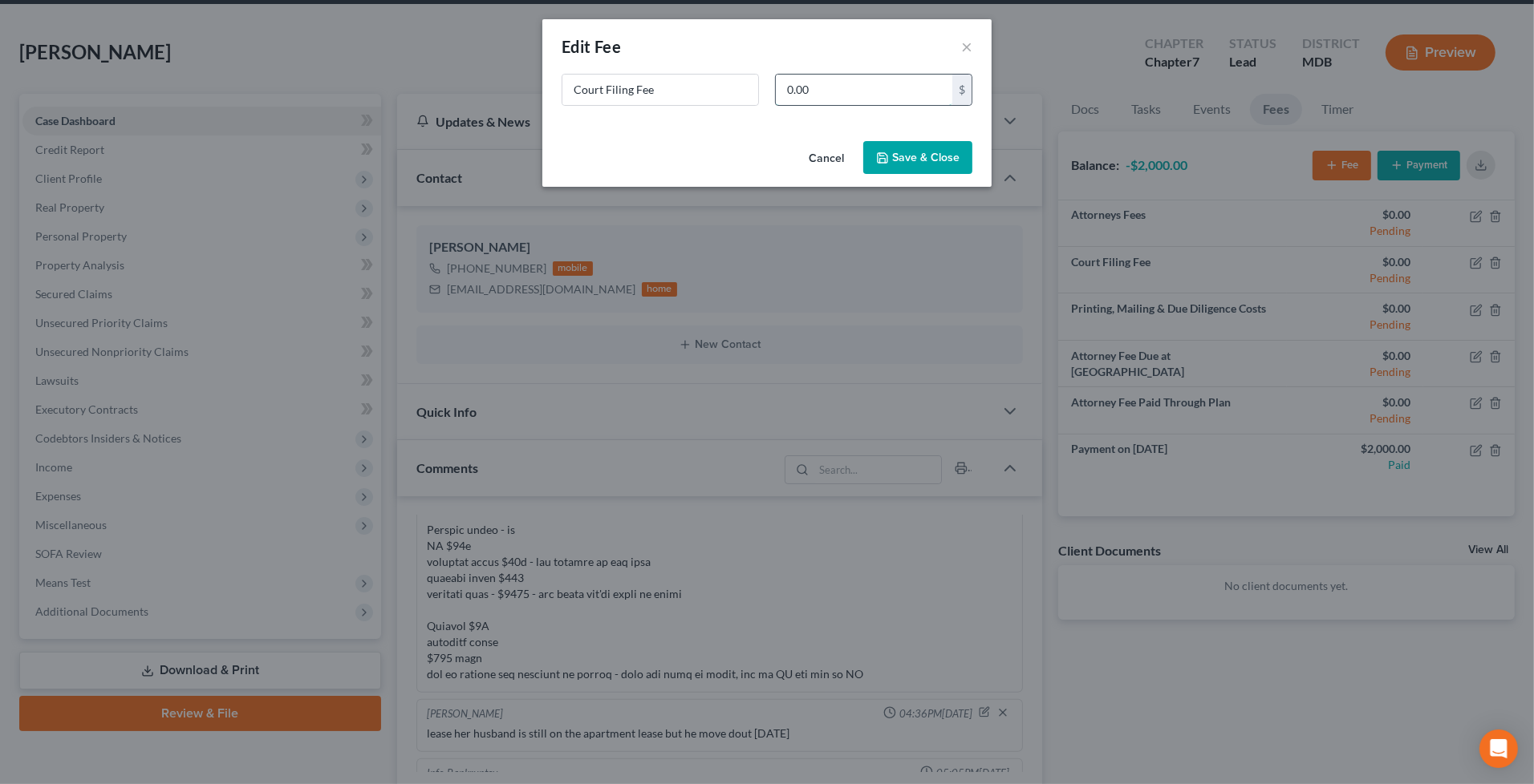
click at [910, 100] on input "0.00" at bounding box center [864, 90] width 176 height 31
type input "338"
click at [900, 151] on button "Save & Close" at bounding box center [917, 158] width 109 height 34
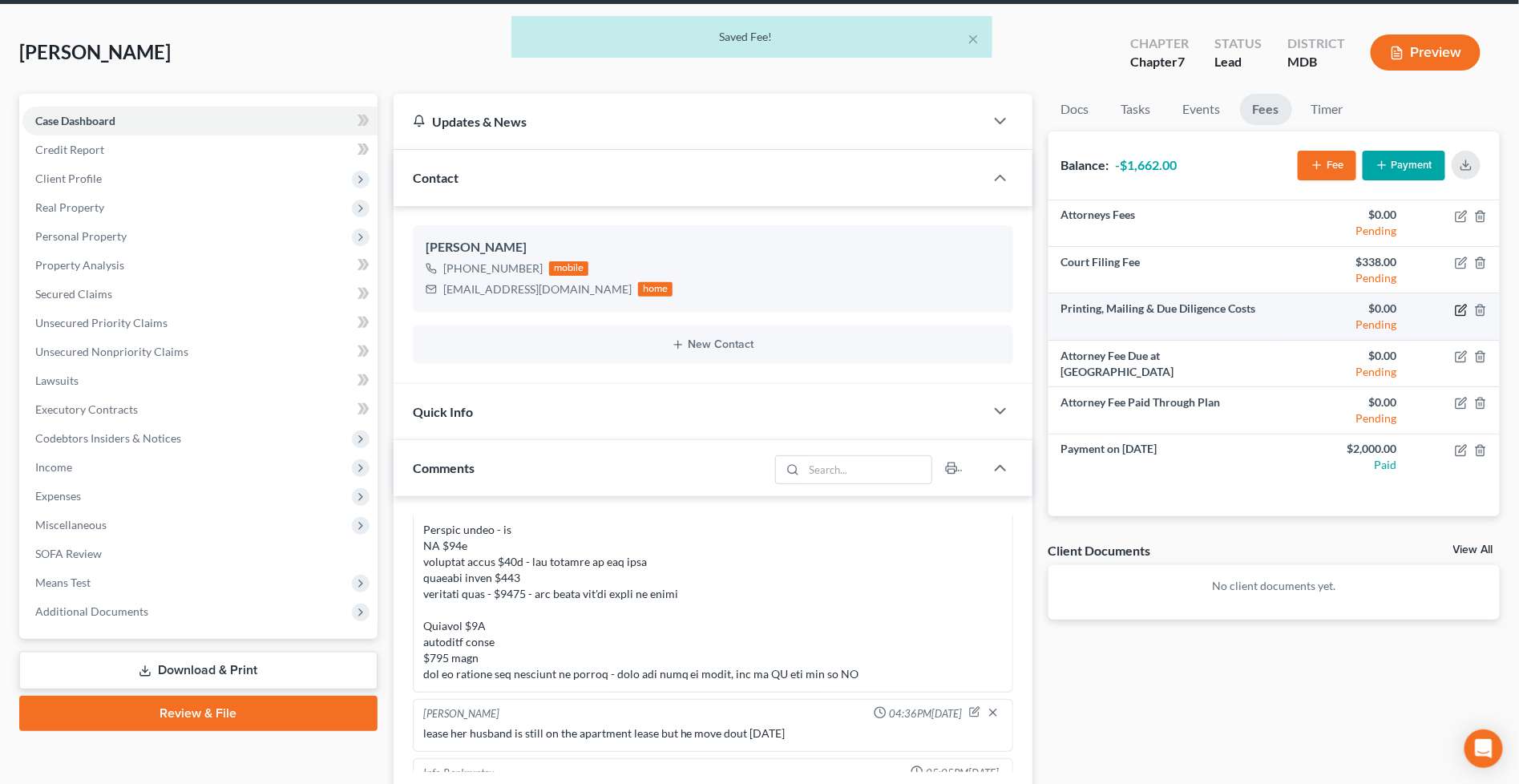
click at [1463, 306] on icon "button" at bounding box center [1462, 307] width 7 height 7
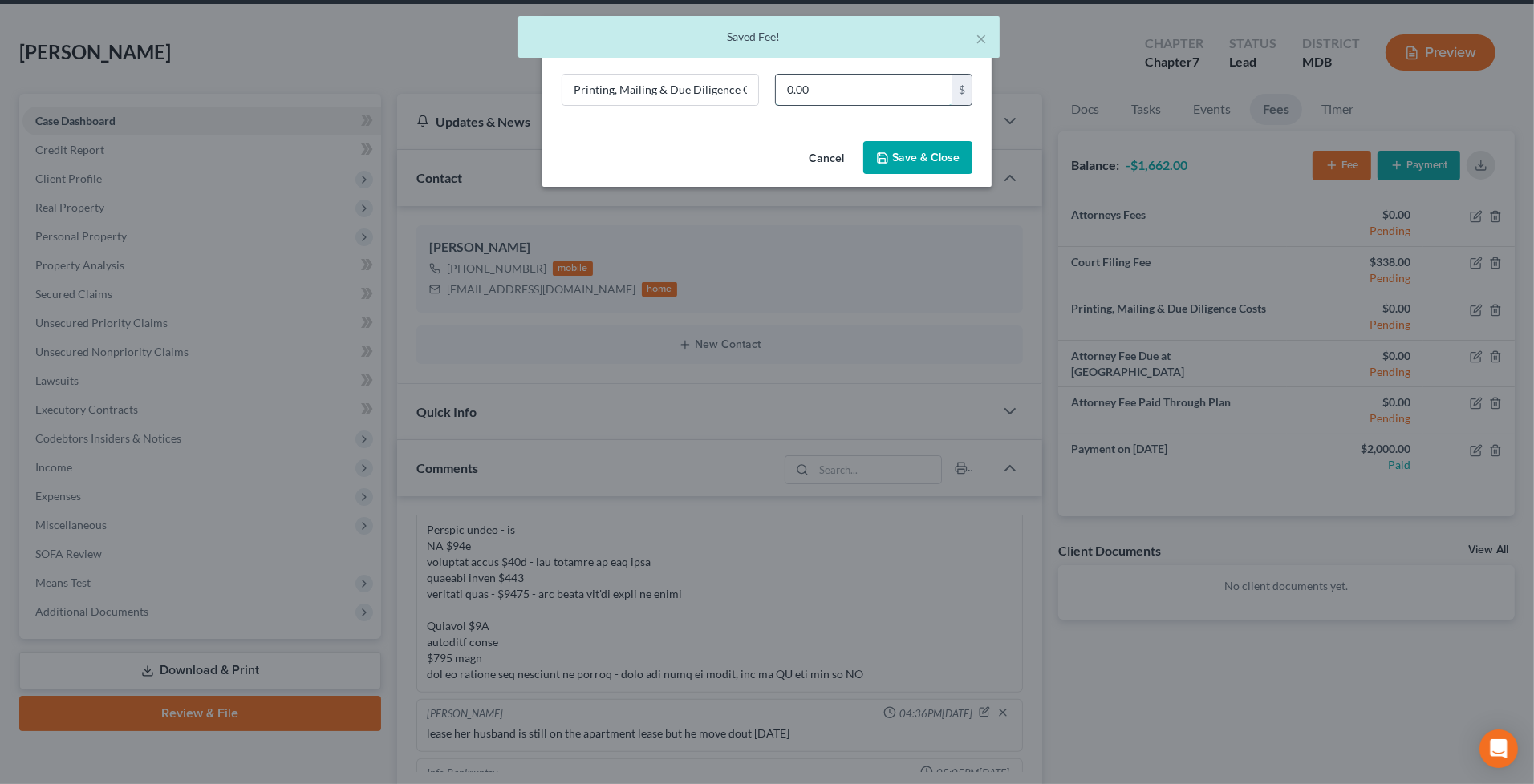
click at [908, 99] on input "0.00" at bounding box center [864, 90] width 176 height 31
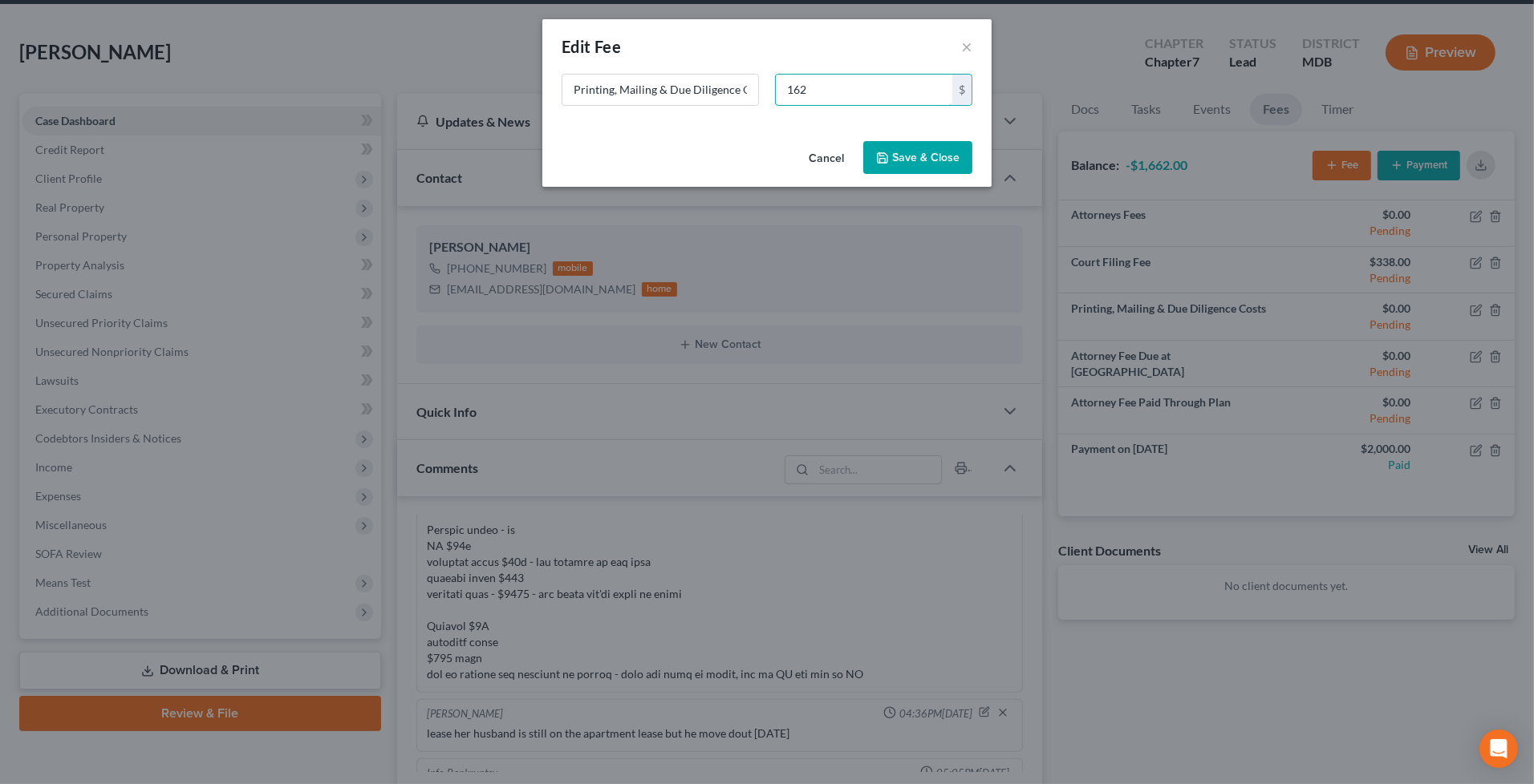
type input "162"
click at [927, 146] on button "Save & Close" at bounding box center [917, 158] width 109 height 34
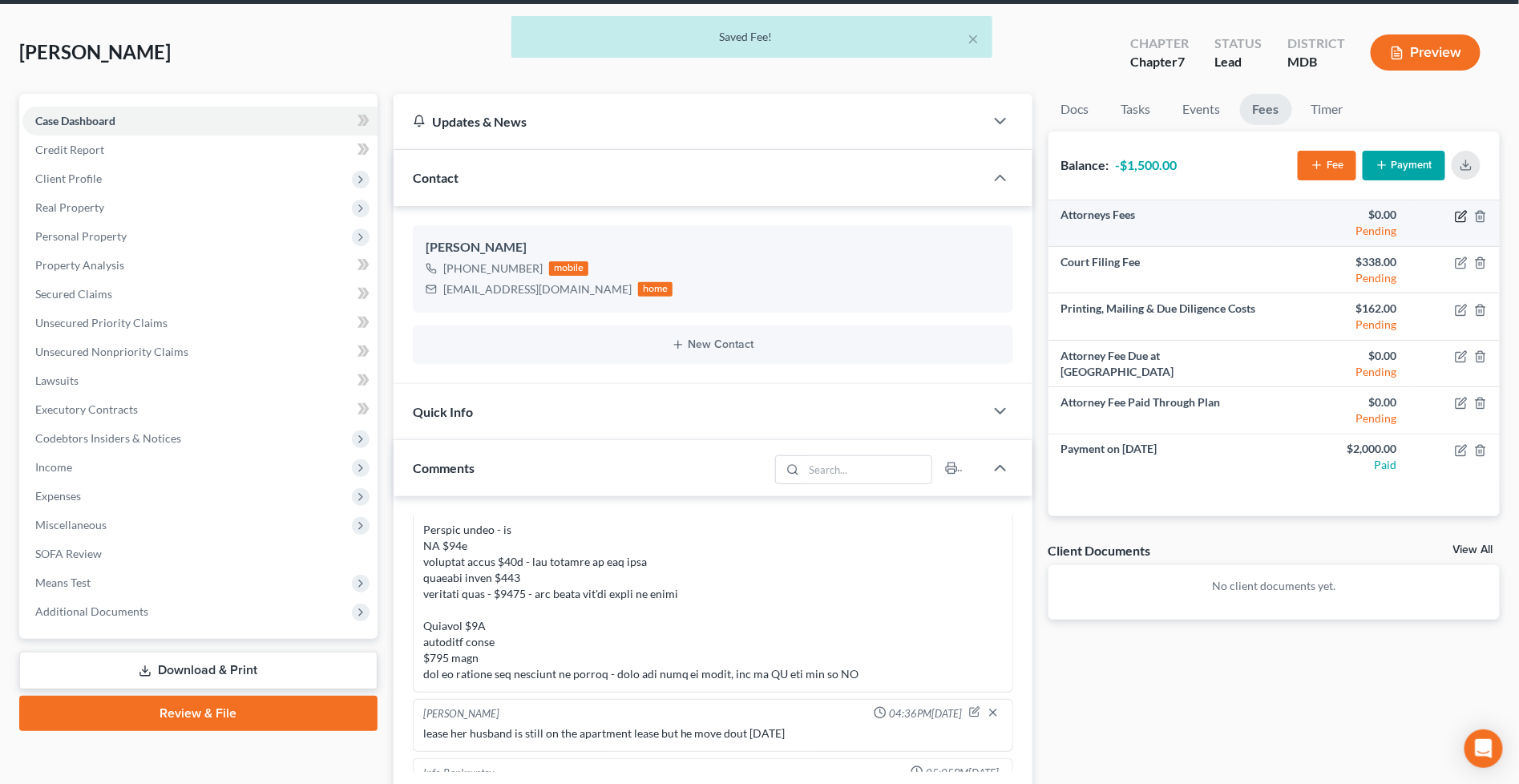
click at [1457, 214] on icon "button" at bounding box center [1461, 216] width 13 height 13
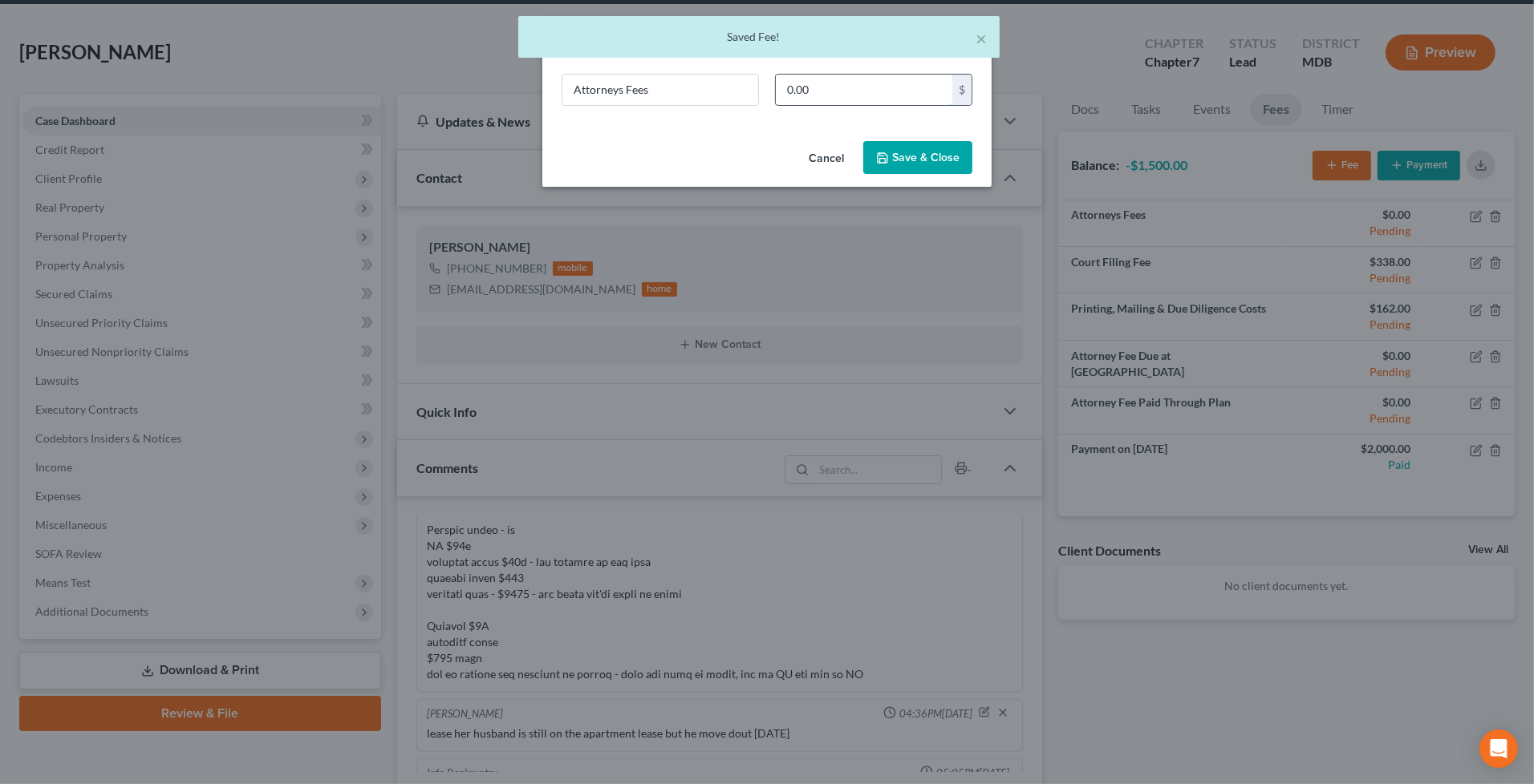
click at [813, 86] on input "0.00" at bounding box center [864, 90] width 176 height 31
type input "1,500"
click at [949, 153] on button "Save & Close" at bounding box center [917, 158] width 109 height 34
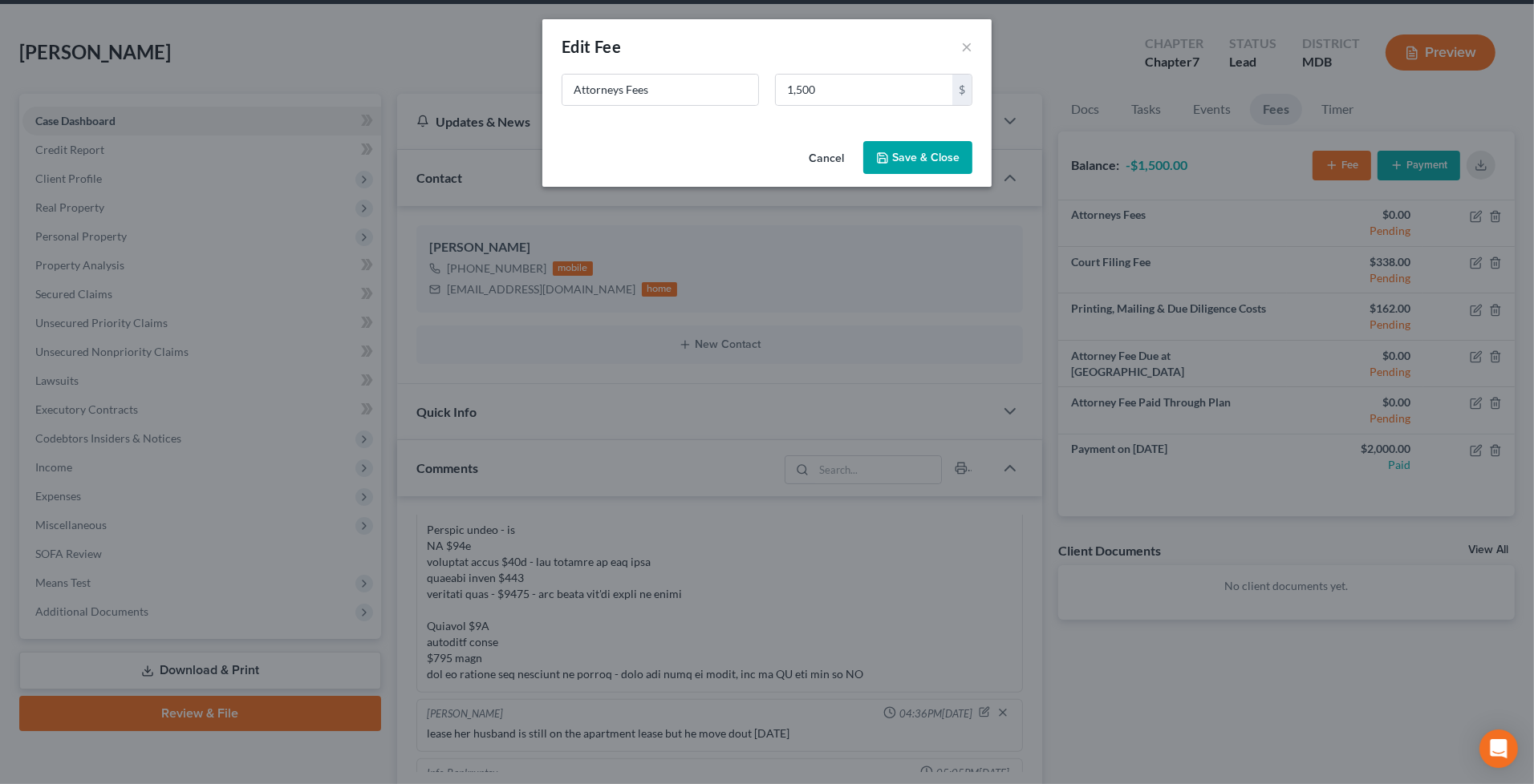
click at [951, 148] on button "Save & Close" at bounding box center [917, 158] width 109 height 34
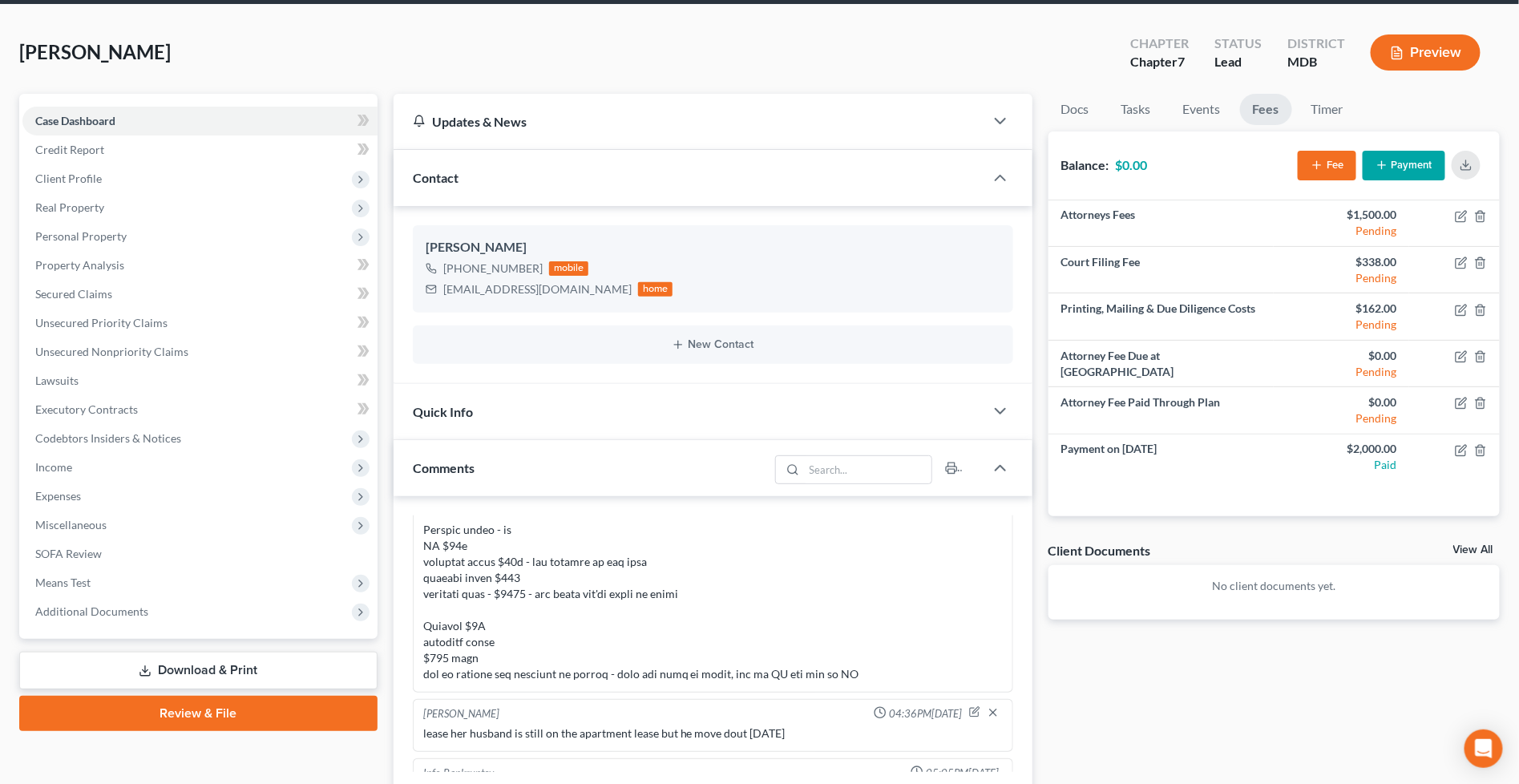
drag, startPoint x: 742, startPoint y: 399, endPoint x: 763, endPoint y: 389, distance: 23.3
click at [742, 399] on div "Quick Info" at bounding box center [688, 411] width 591 height 55
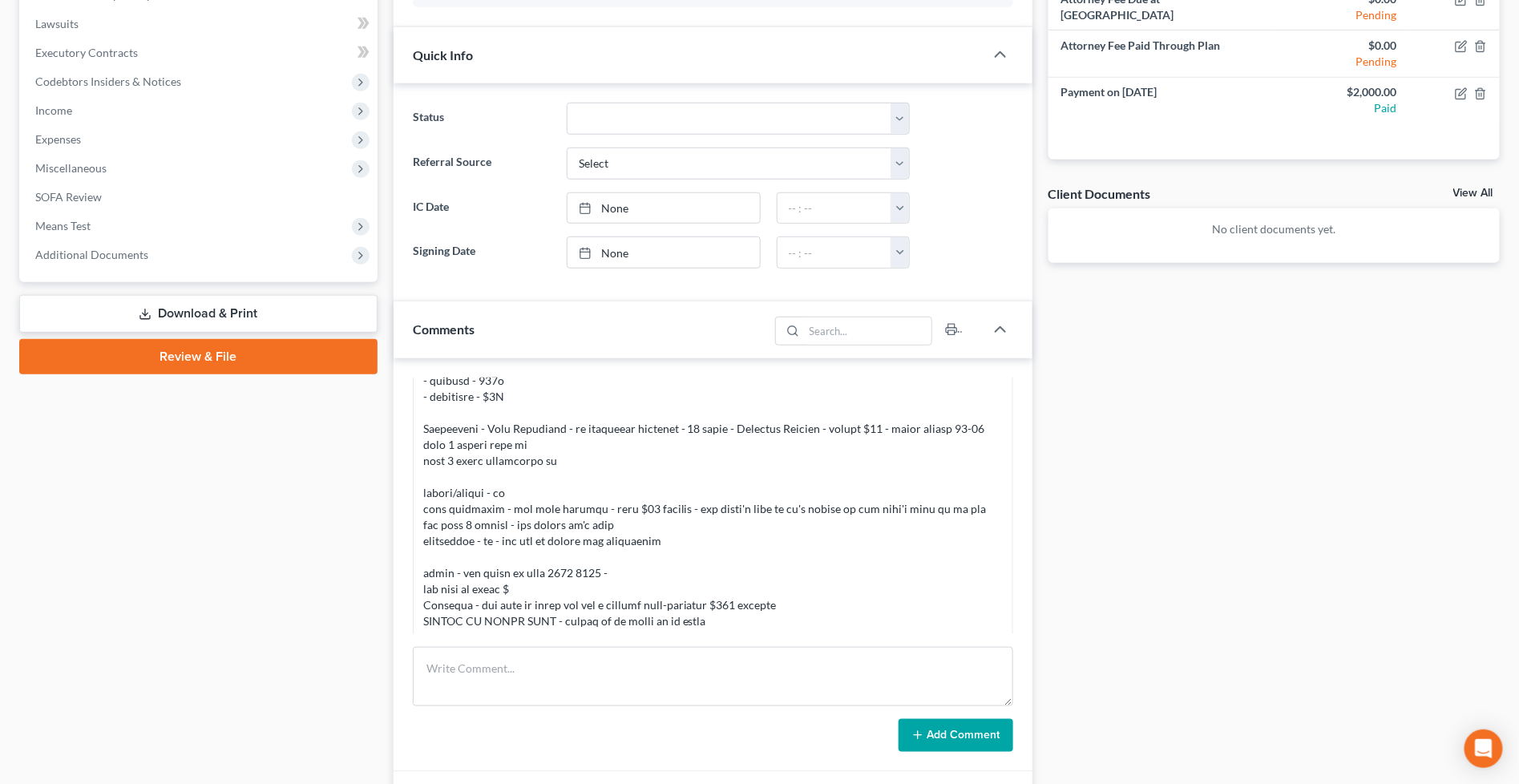
scroll to position [1246, 0]
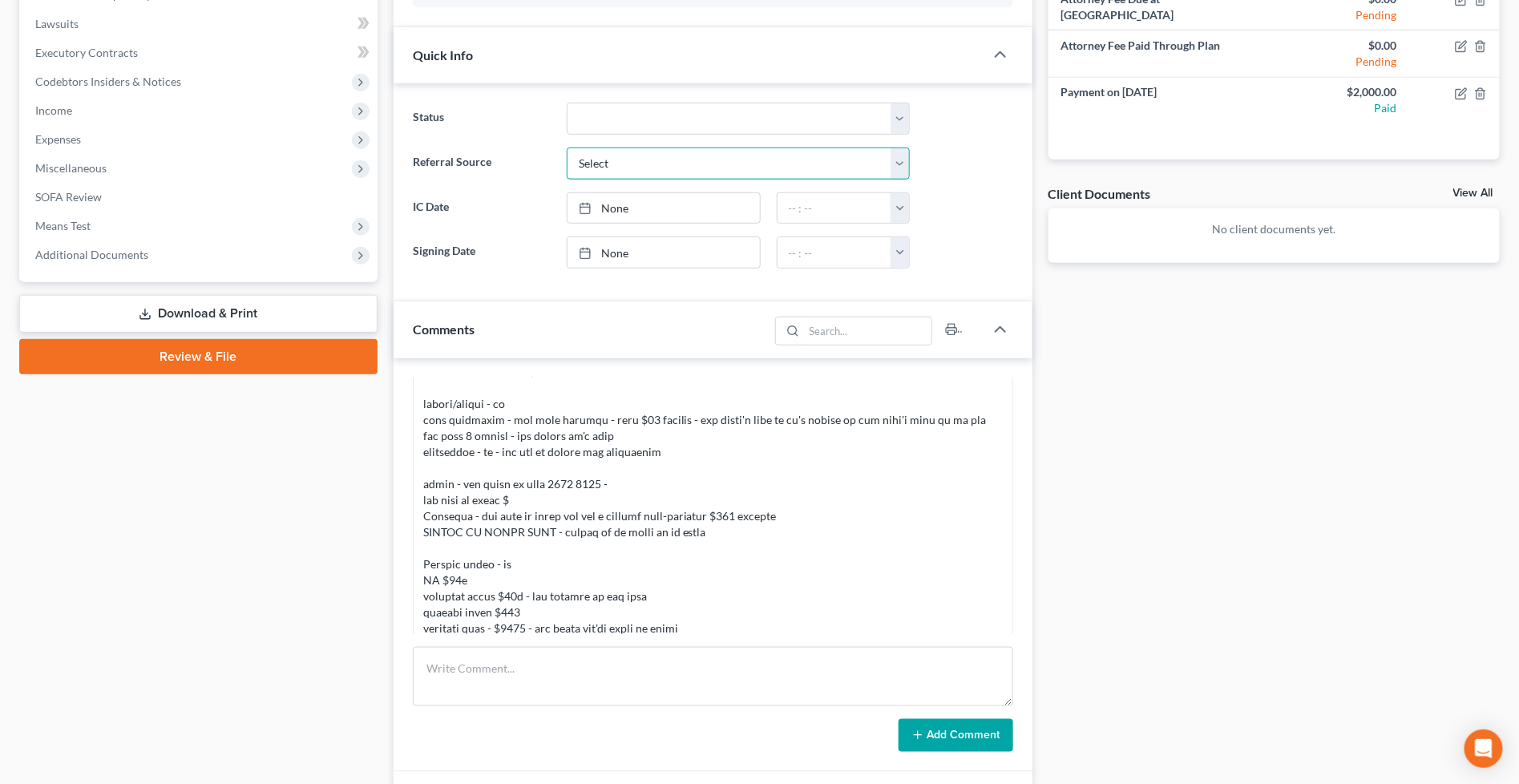
click at [707, 161] on select "Select Word Of Mouth Previous Clients Direct Mail Website Google Search Modern …" at bounding box center [738, 163] width 343 height 32
select select "0"
click at [567, 148] on select "Select Word Of Mouth Previous Clients Direct Mail Website Google Search Modern …" at bounding box center [738, 163] width 343 height 32
click at [612, 690] on textarea at bounding box center [713, 676] width 600 height 59
type textarea "Retainer sent to CL"
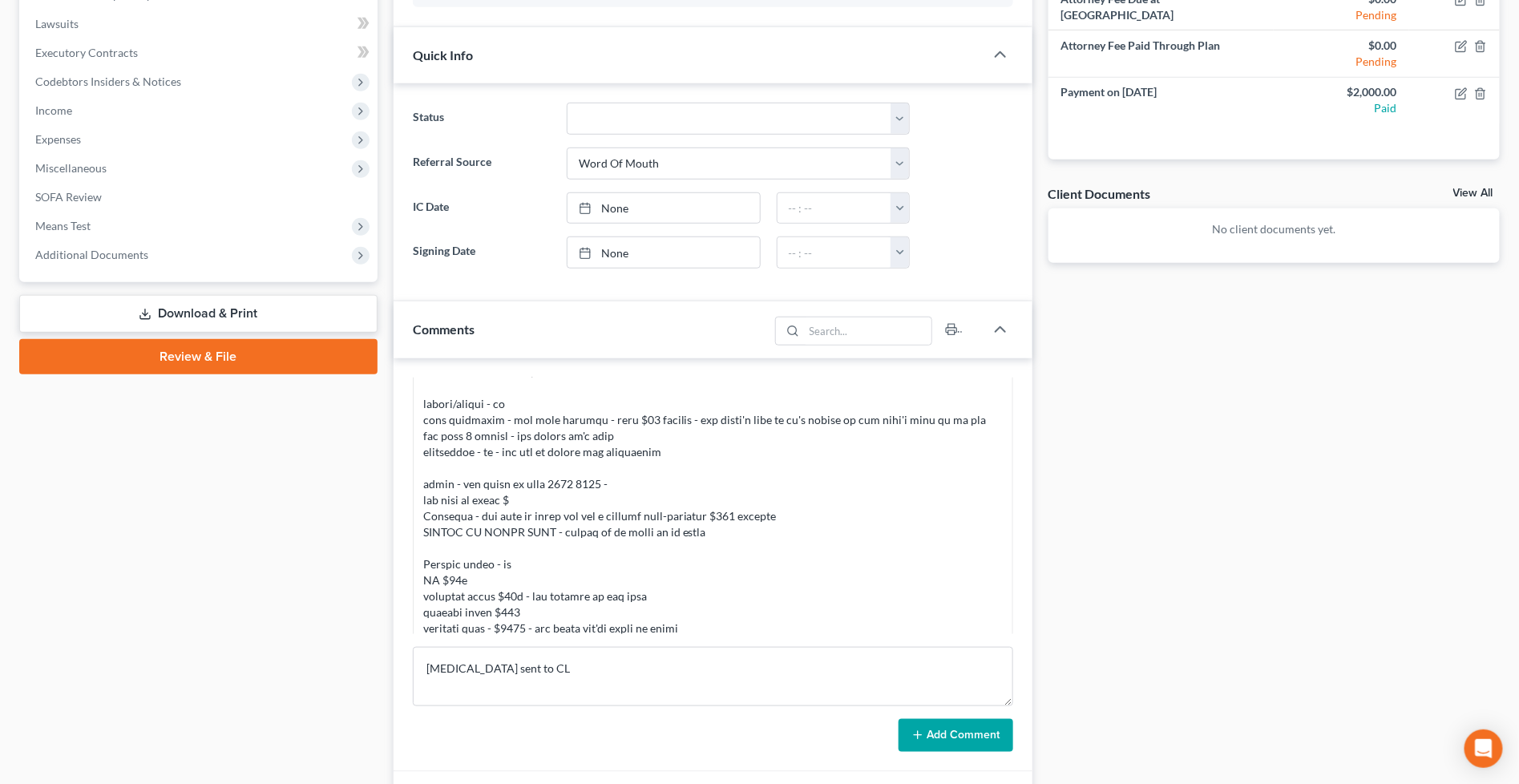
click at [937, 740] on button "Add Comment" at bounding box center [956, 736] width 115 height 34
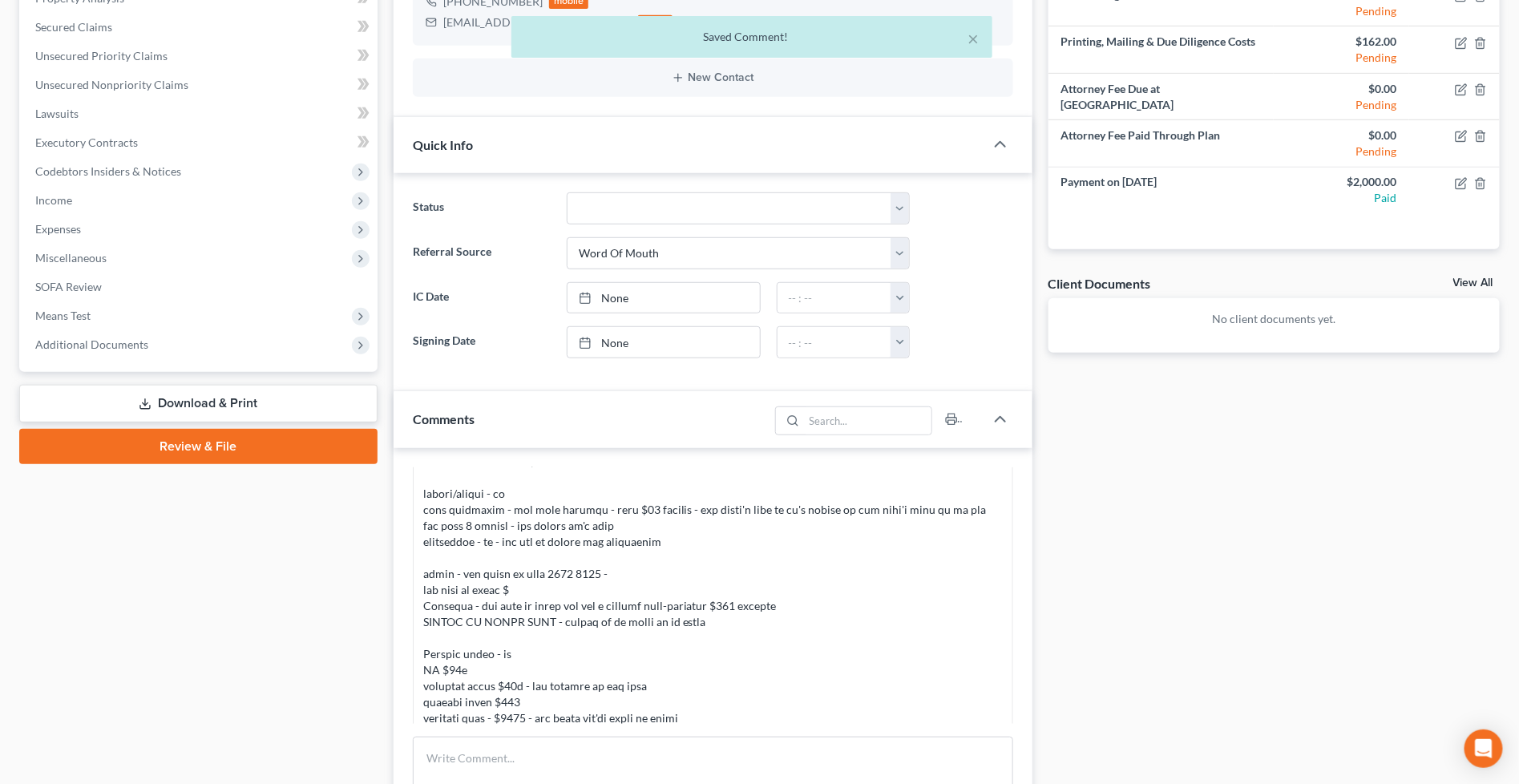
scroll to position [2726, 0]
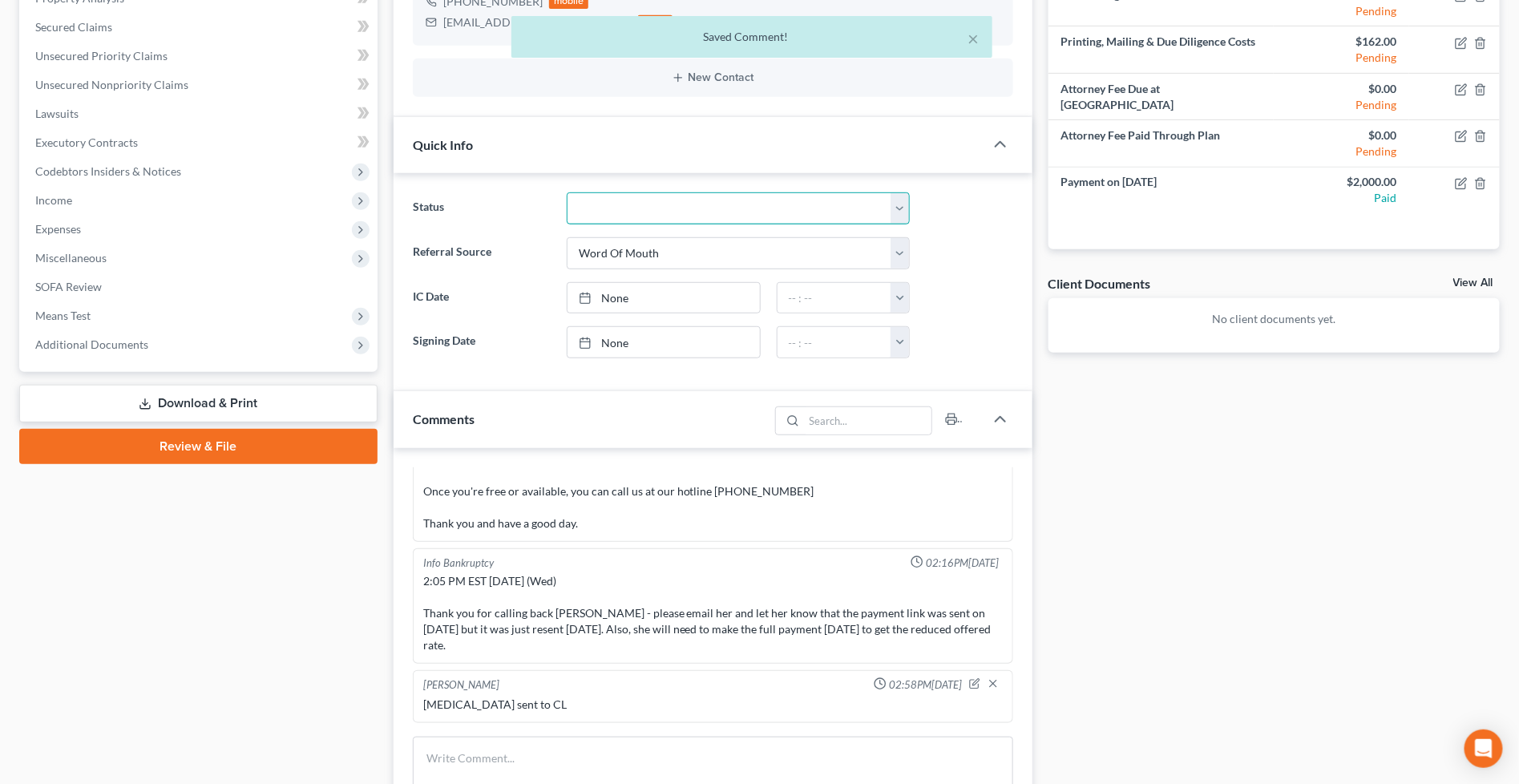
drag, startPoint x: 692, startPoint y: 195, endPoint x: 684, endPoint y: 220, distance: 26.2
click at [692, 196] on select "Discharged Discharged & Reported Discharge Litigation Dismissal Notice Dismisse…" at bounding box center [738, 208] width 343 height 32
select select "9"
click at [567, 192] on select "Discharged Discharged & Reported Discharge Litigation Dismissal Notice Dismisse…" at bounding box center [738, 208] width 343 height 32
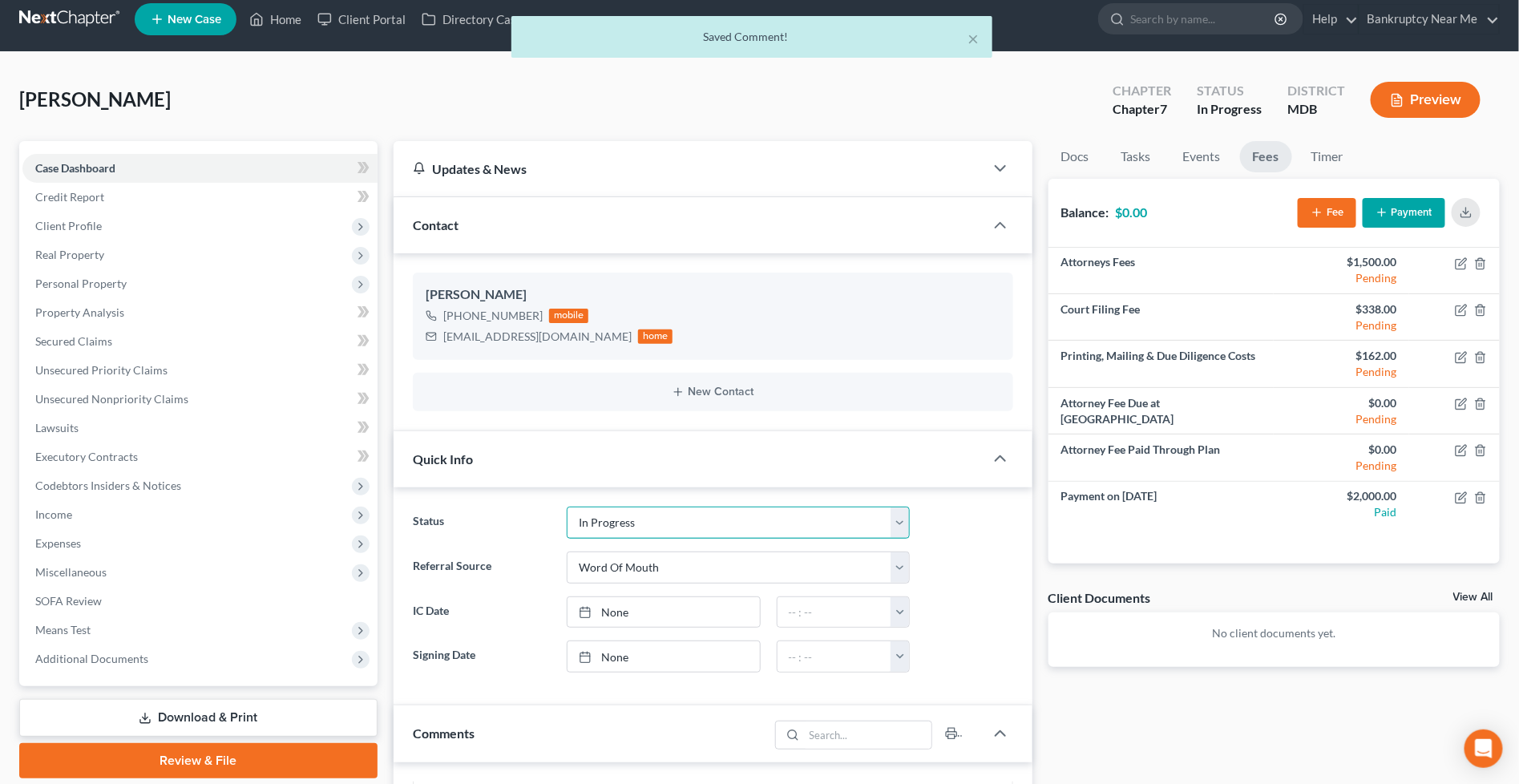
scroll to position [0, 0]
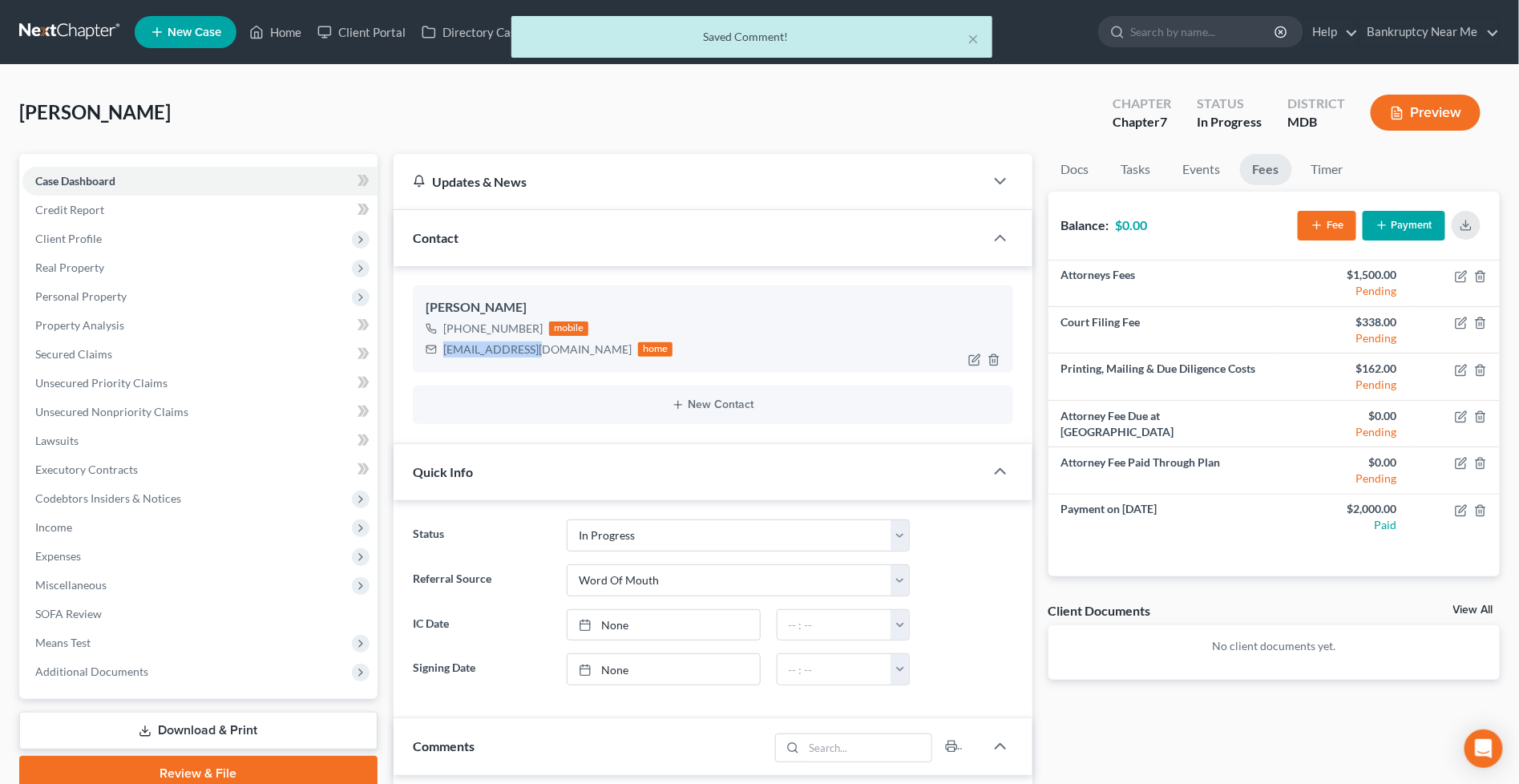
drag, startPoint x: 538, startPoint y: 343, endPoint x: 482, endPoint y: 325, distance: 58.8
click at [427, 346] on div "onebmitw@aol.com home" at bounding box center [549, 350] width 248 height 21
copy div "onebmitw@aol.com"
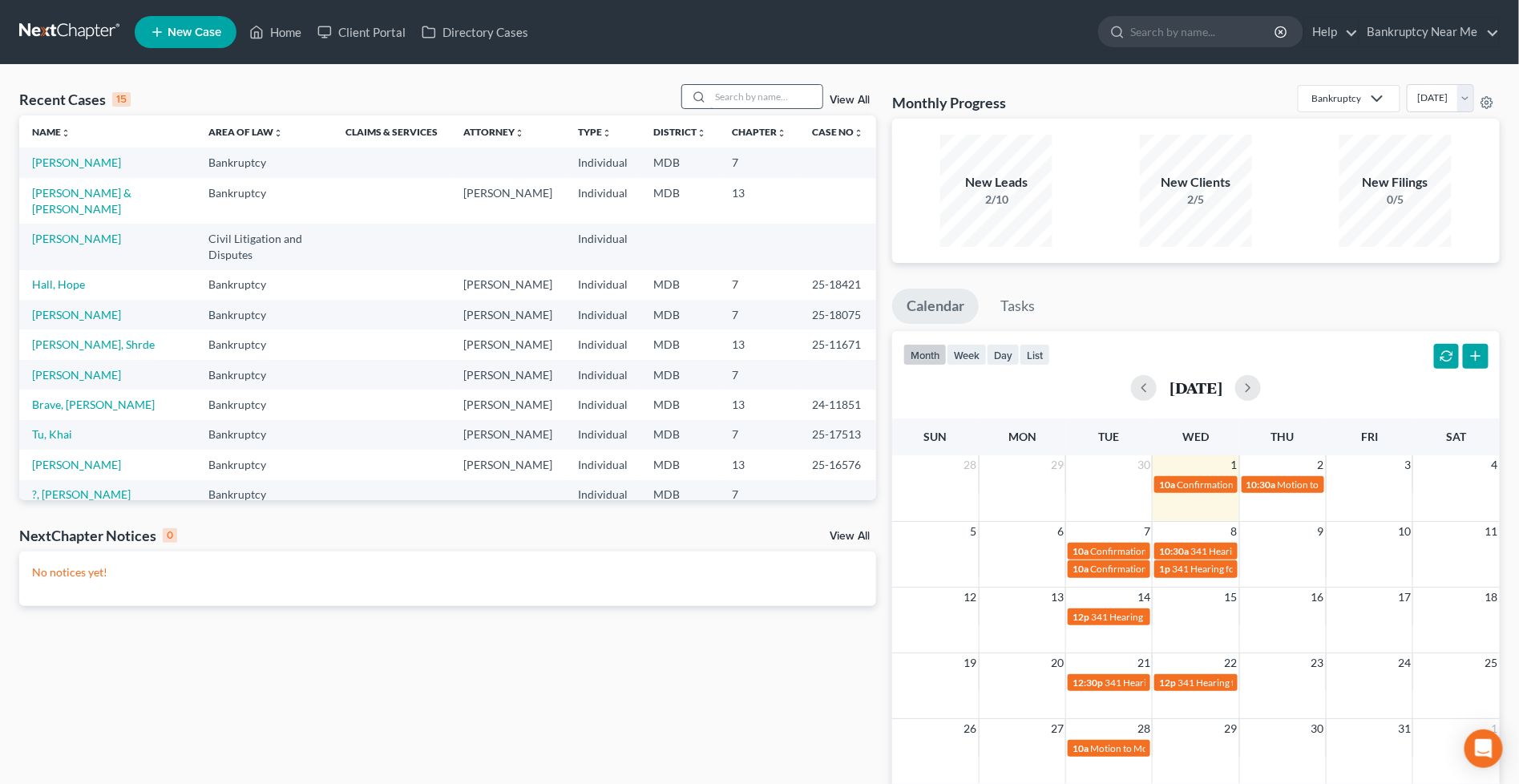
click at [756, 102] on input "search" at bounding box center [767, 97] width 112 height 23
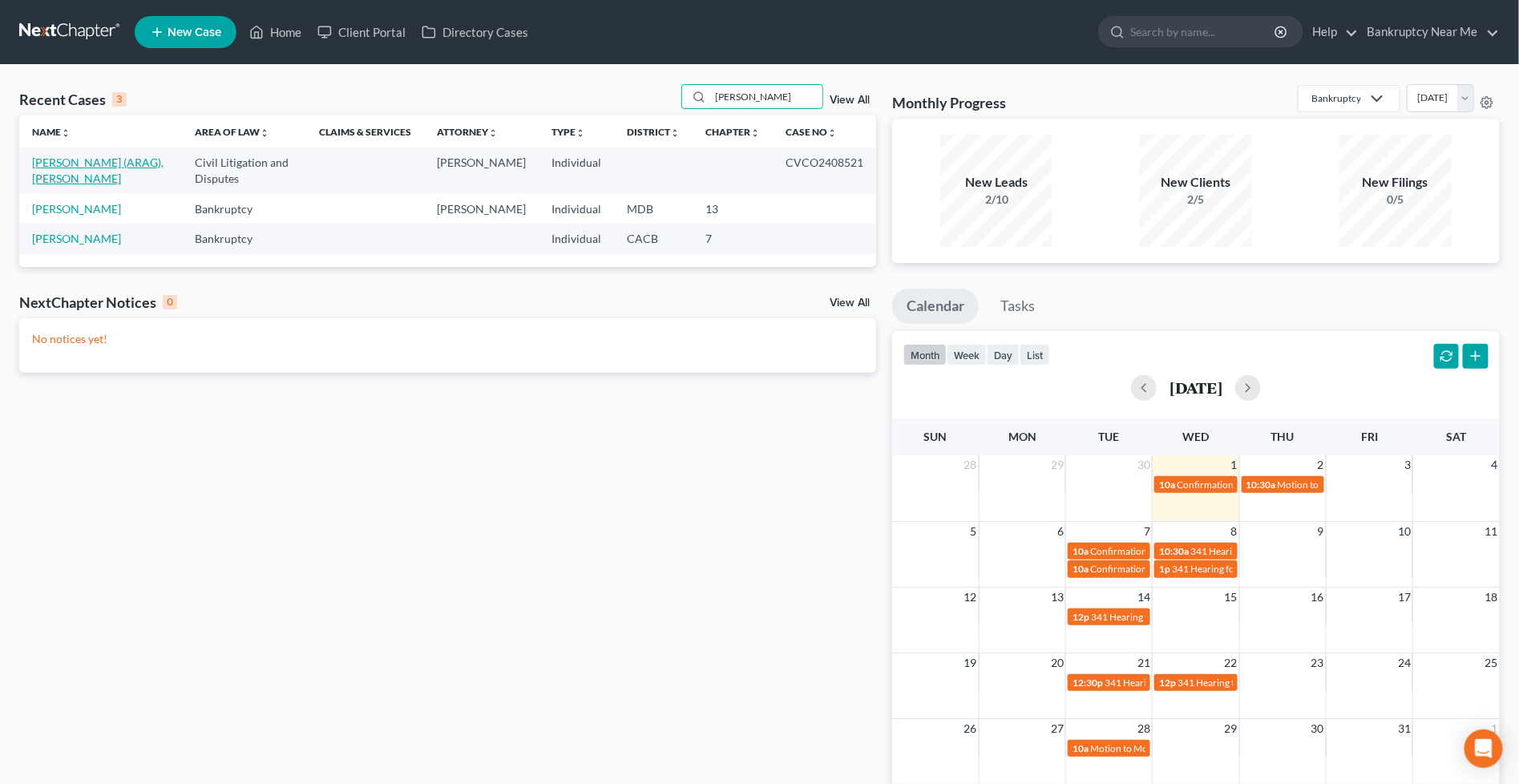
type input "[PERSON_NAME]"
click at [66, 160] on link "[PERSON_NAME] (ARAG), [PERSON_NAME]" at bounding box center [98, 170] width 131 height 30
select select "0"
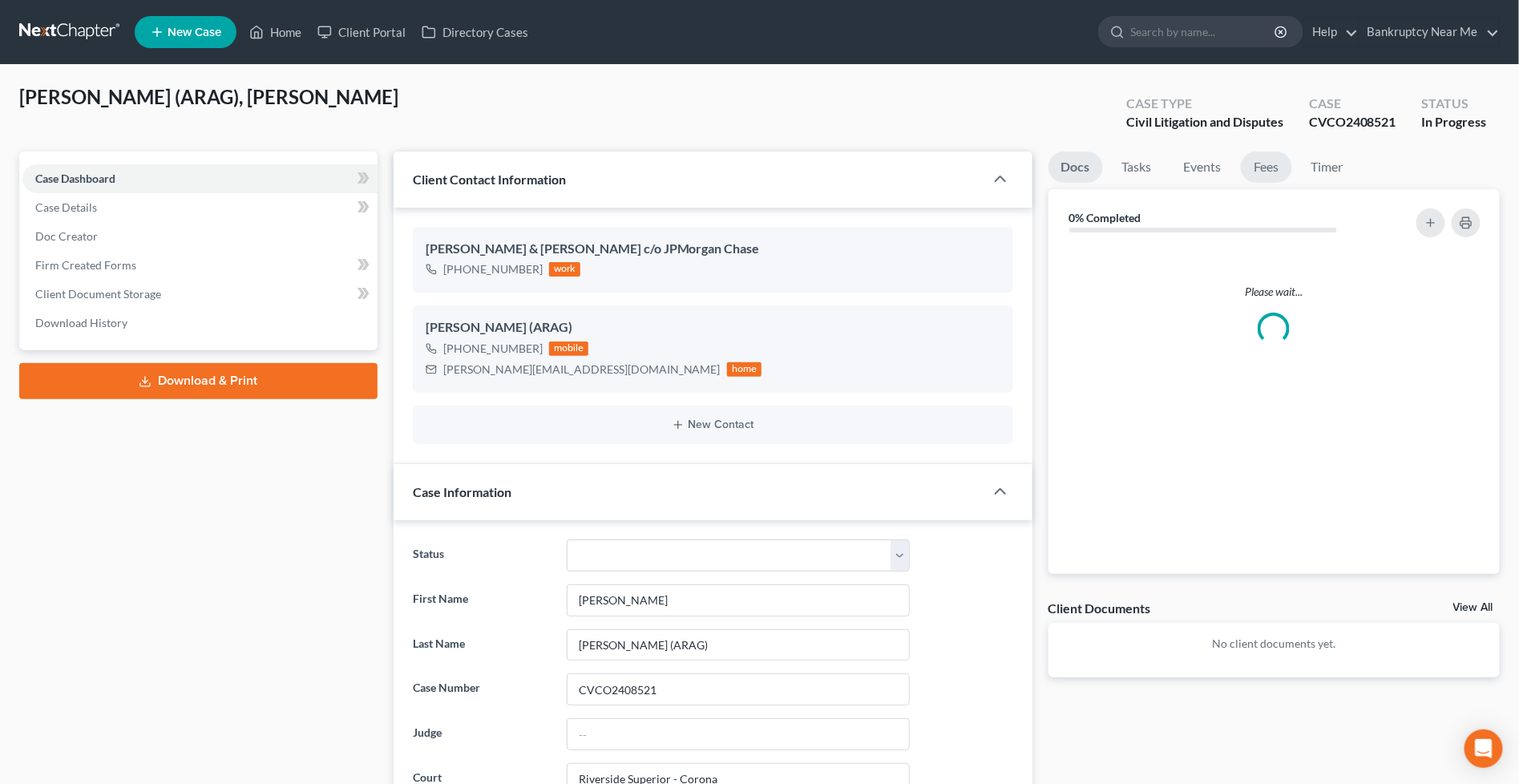
scroll to position [9833, 0]
click at [1332, 165] on link "Timer" at bounding box center [1328, 167] width 58 height 31
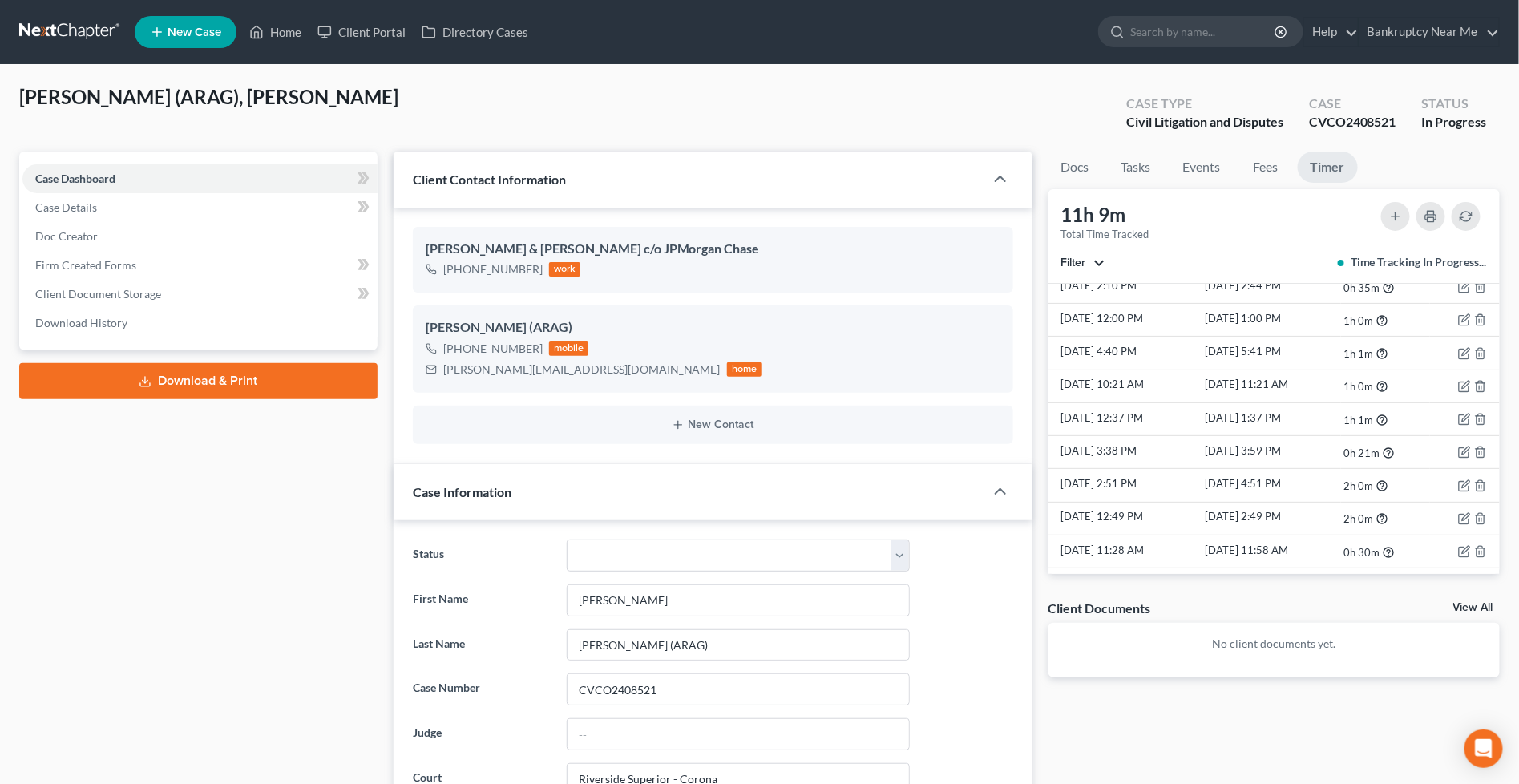
scroll to position [502, 0]
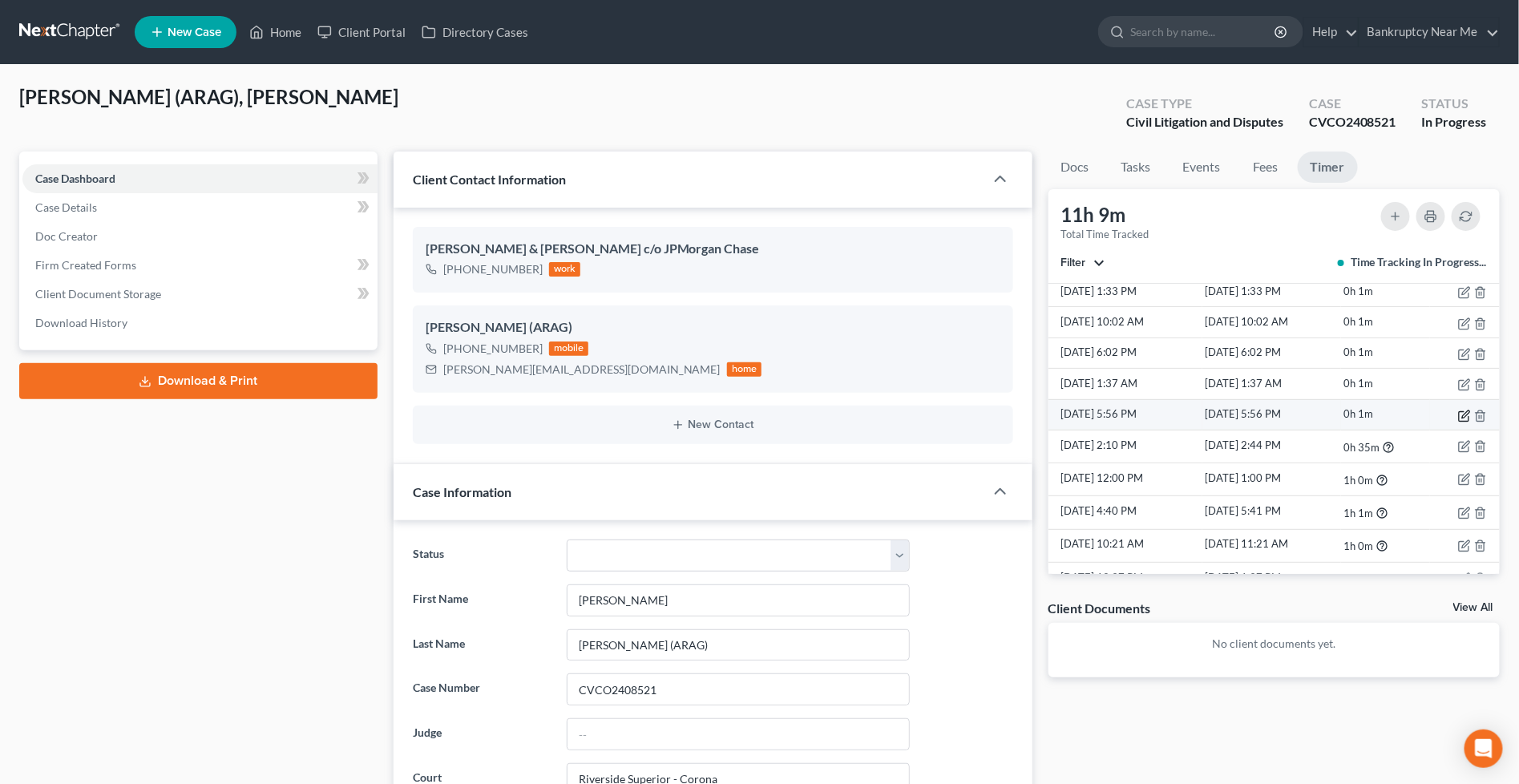
click at [1458, 417] on icon "button" at bounding box center [1464, 416] width 13 height 13
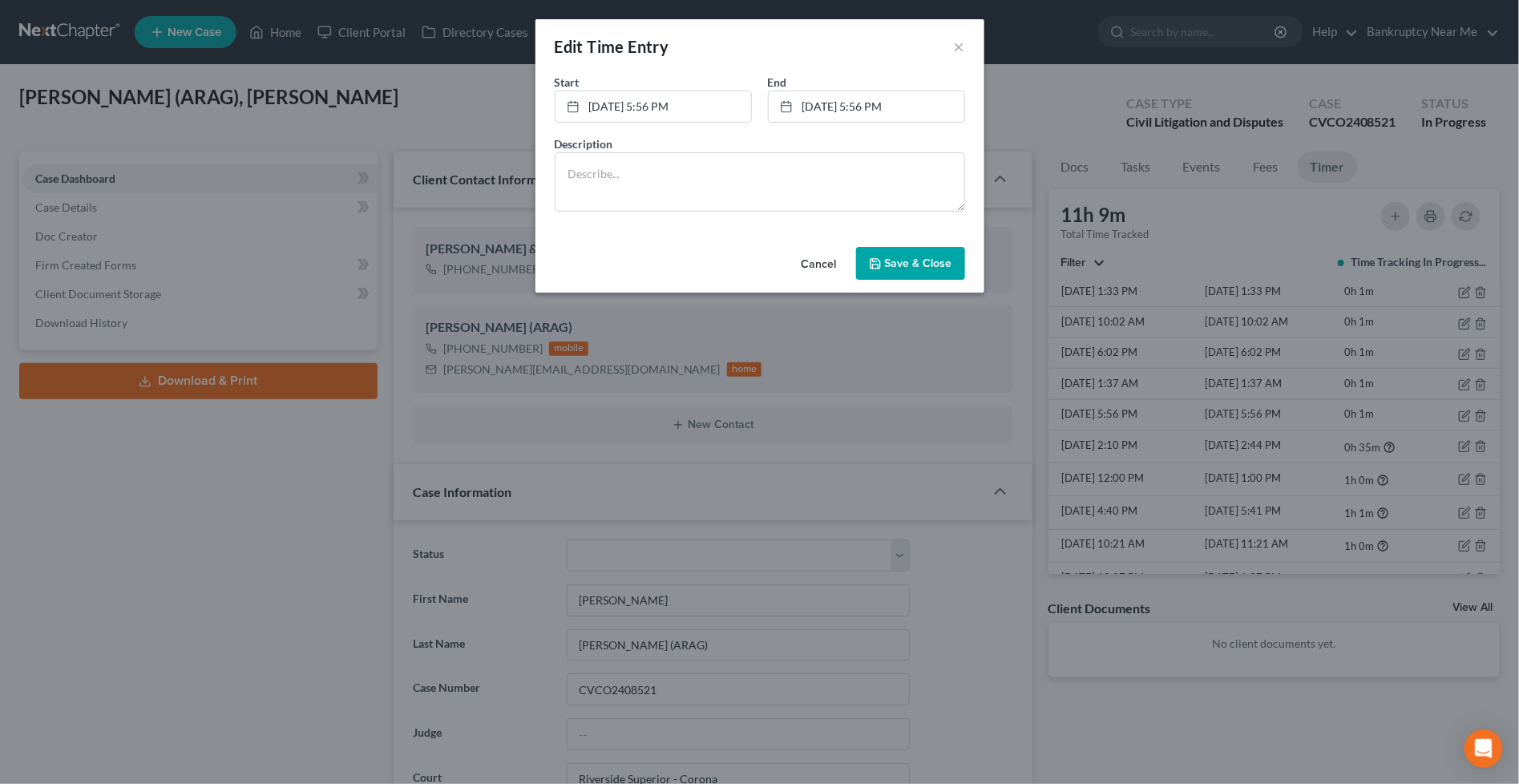
scroll to position [9800, 0]
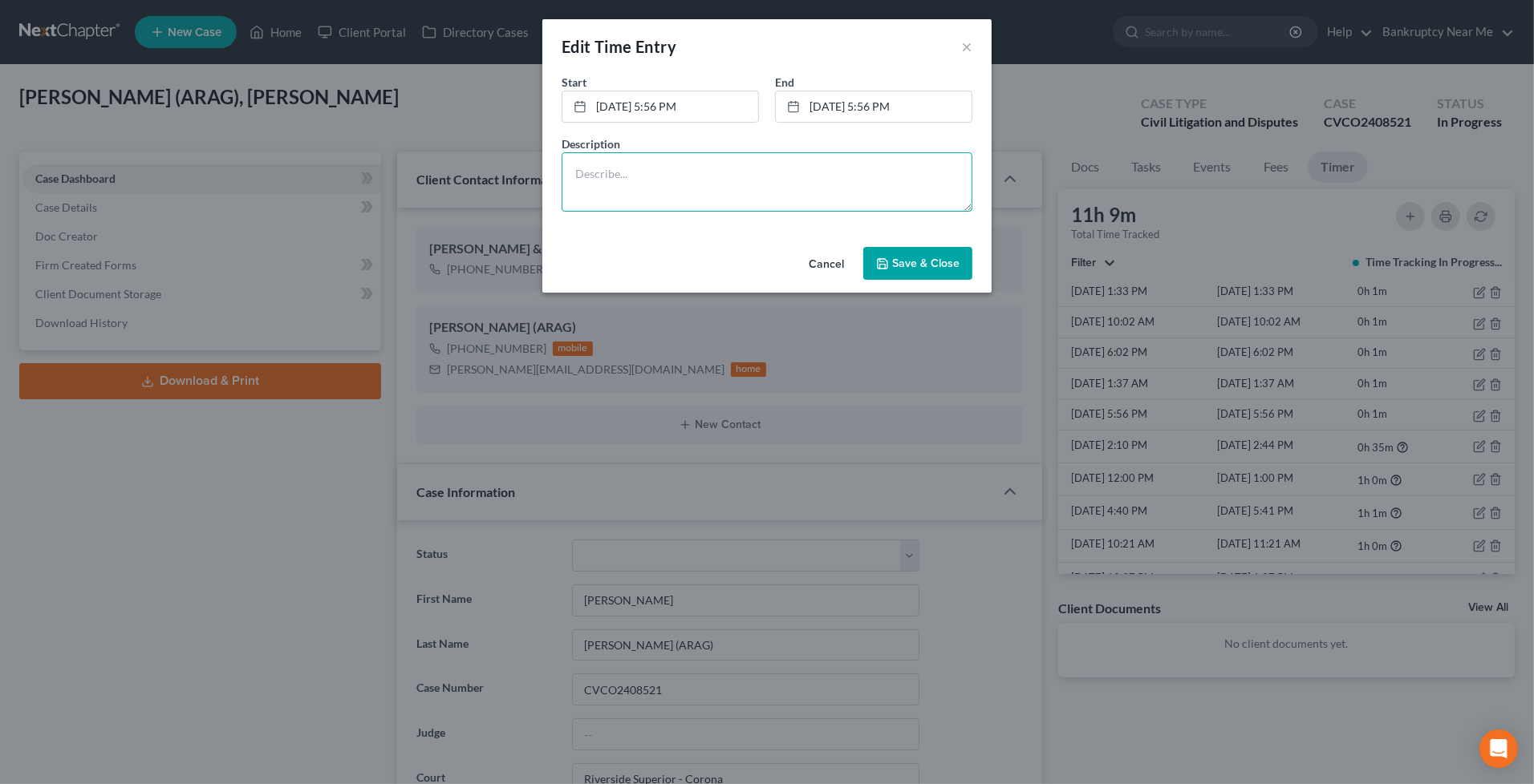
click at [798, 182] on textarea at bounding box center [766, 182] width 411 height 59
drag, startPoint x: 797, startPoint y: 182, endPoint x: 234, endPoint y: 182, distance: 563.0
click at [234, 182] on div "Edit Time Entry × Start * [DATE] 5:56 PM close Date [DATE] Time 5:56 PM chevron…" at bounding box center [767, 392] width 1534 height 784
type textarea "Review and process case"
click at [840, 101] on link "[DATE] 5:56 PM" at bounding box center [873, 107] width 195 height 31
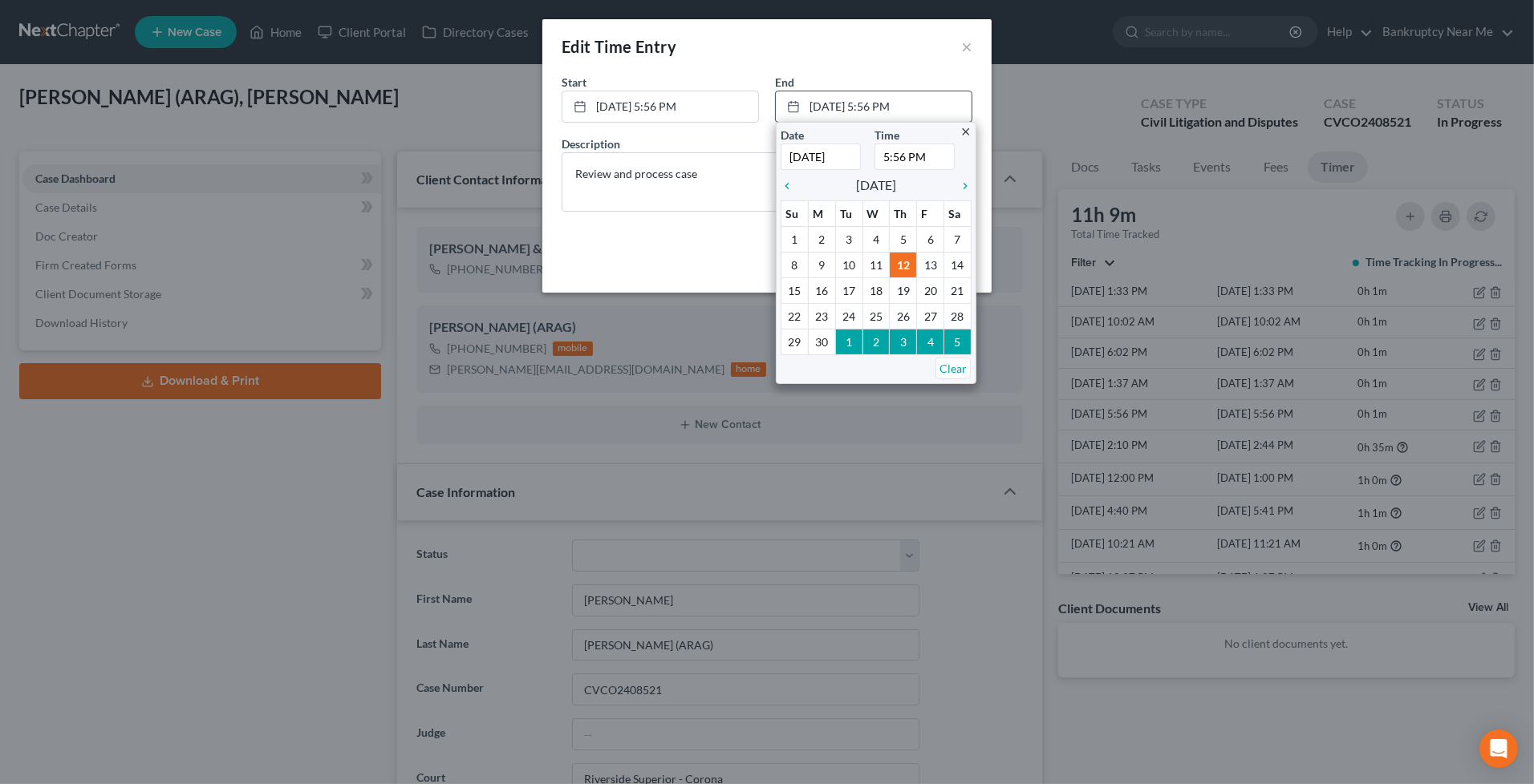
drag, startPoint x: 903, startPoint y: 157, endPoint x: 884, endPoint y: 160, distance: 19.2
click at [884, 160] on input "5:56 PM" at bounding box center [914, 156] width 80 height 26
type input "6:20 PM"
click at [599, 210] on textarea "Review and process case" at bounding box center [766, 182] width 411 height 59
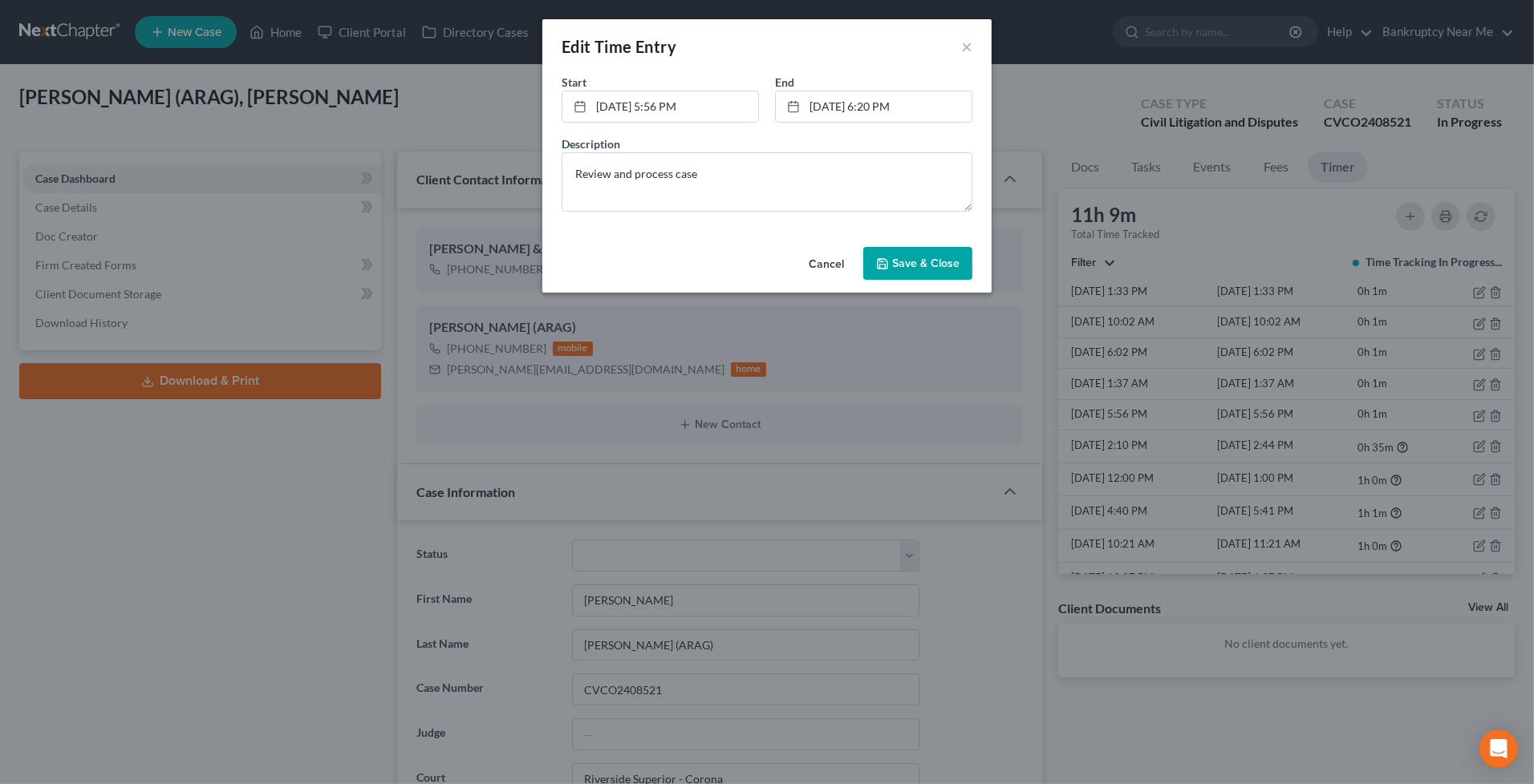
click at [903, 262] on span "Save & Close" at bounding box center [926, 263] width 68 height 14
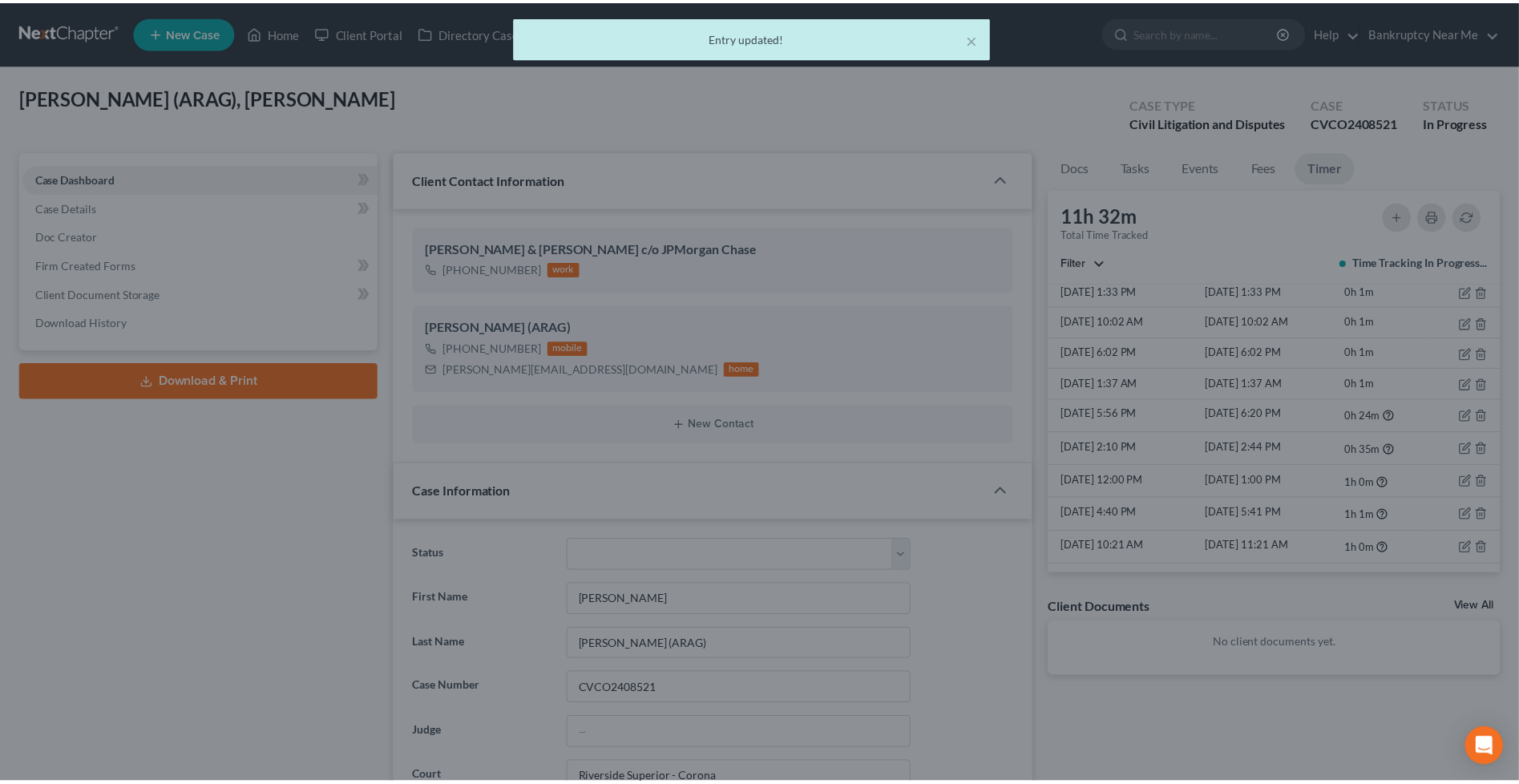
scroll to position [9833, 0]
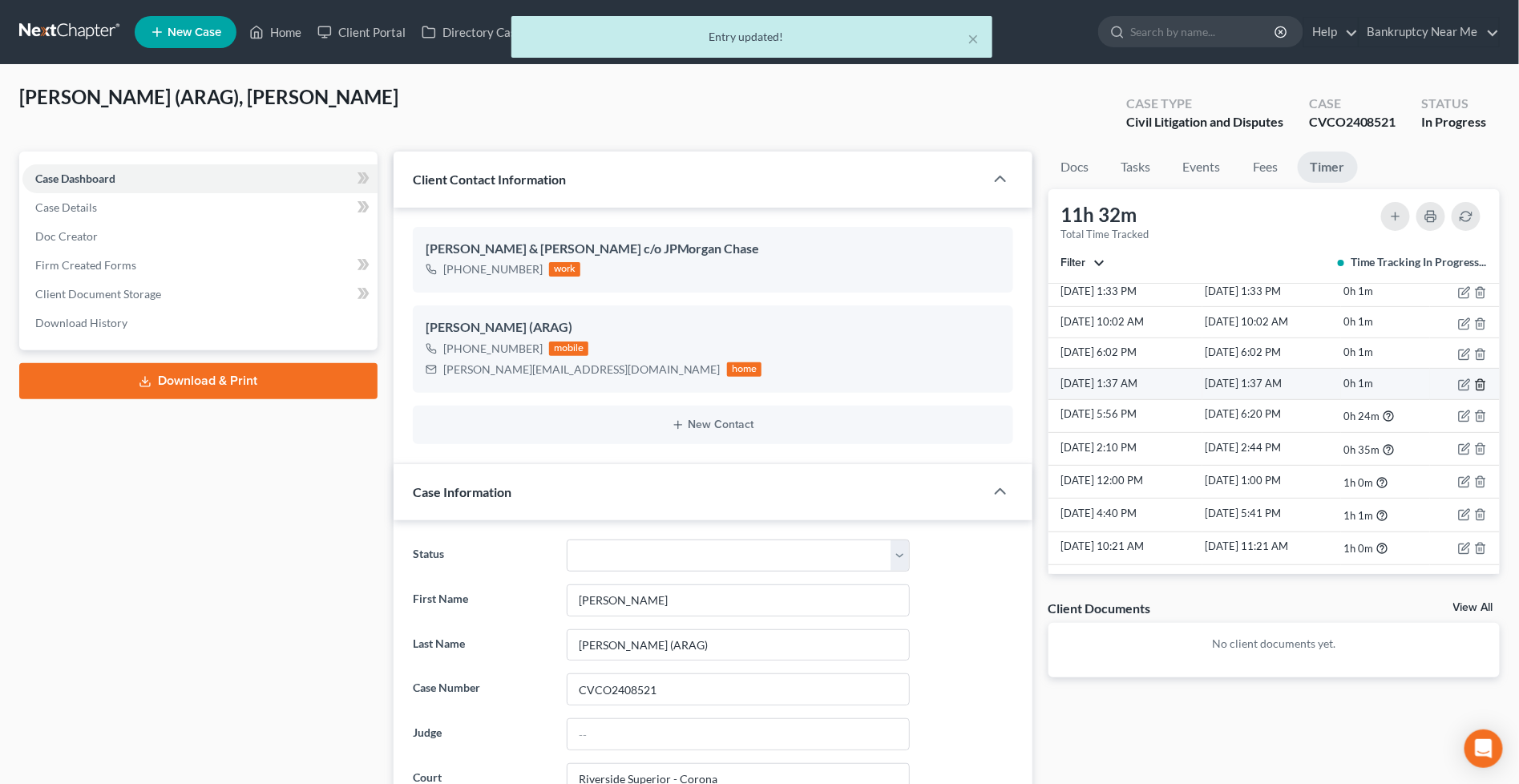
click at [1480, 385] on line "button" at bounding box center [1480, 386] width 0 height 3
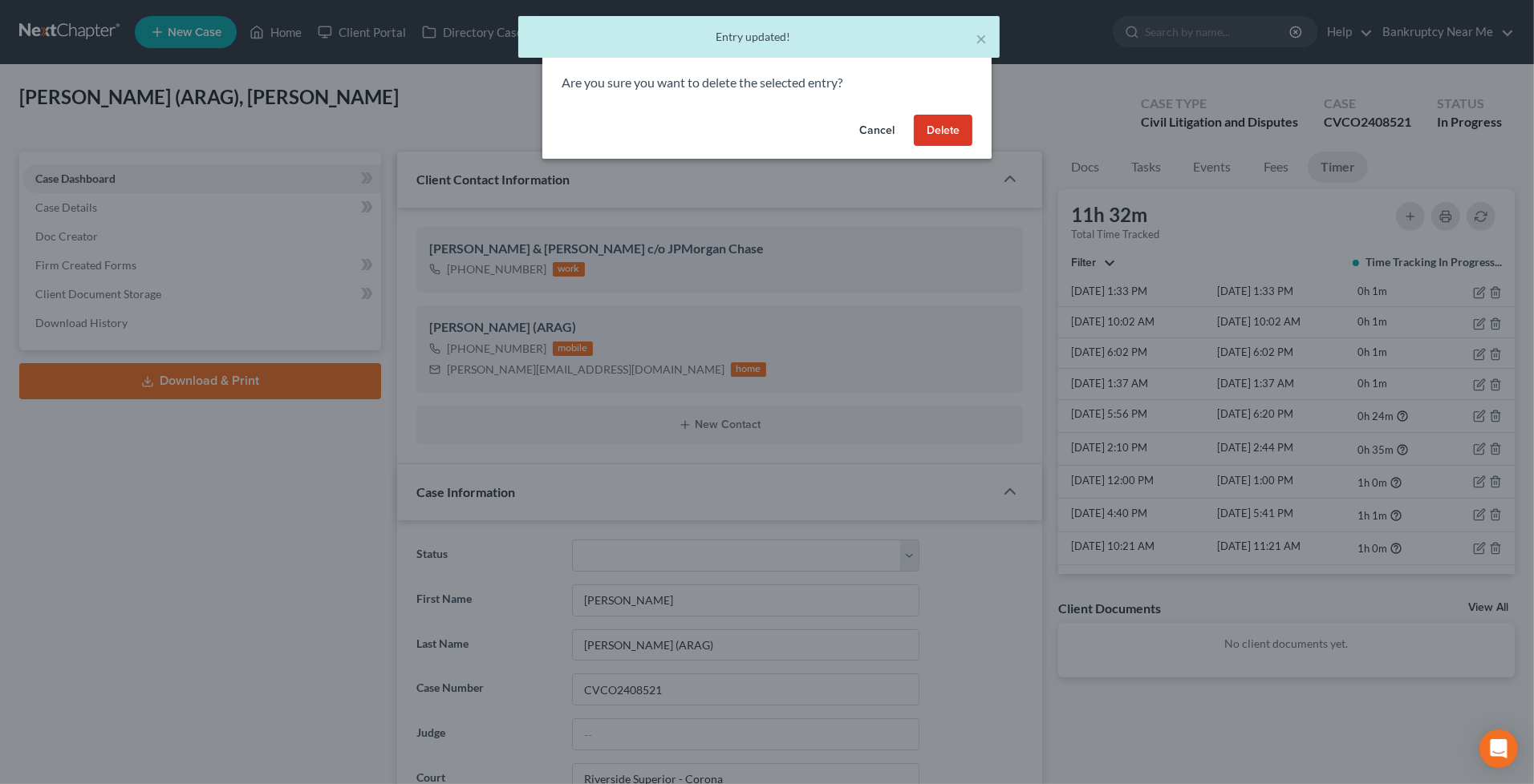
click at [950, 131] on button "Delete" at bounding box center [943, 131] width 59 height 32
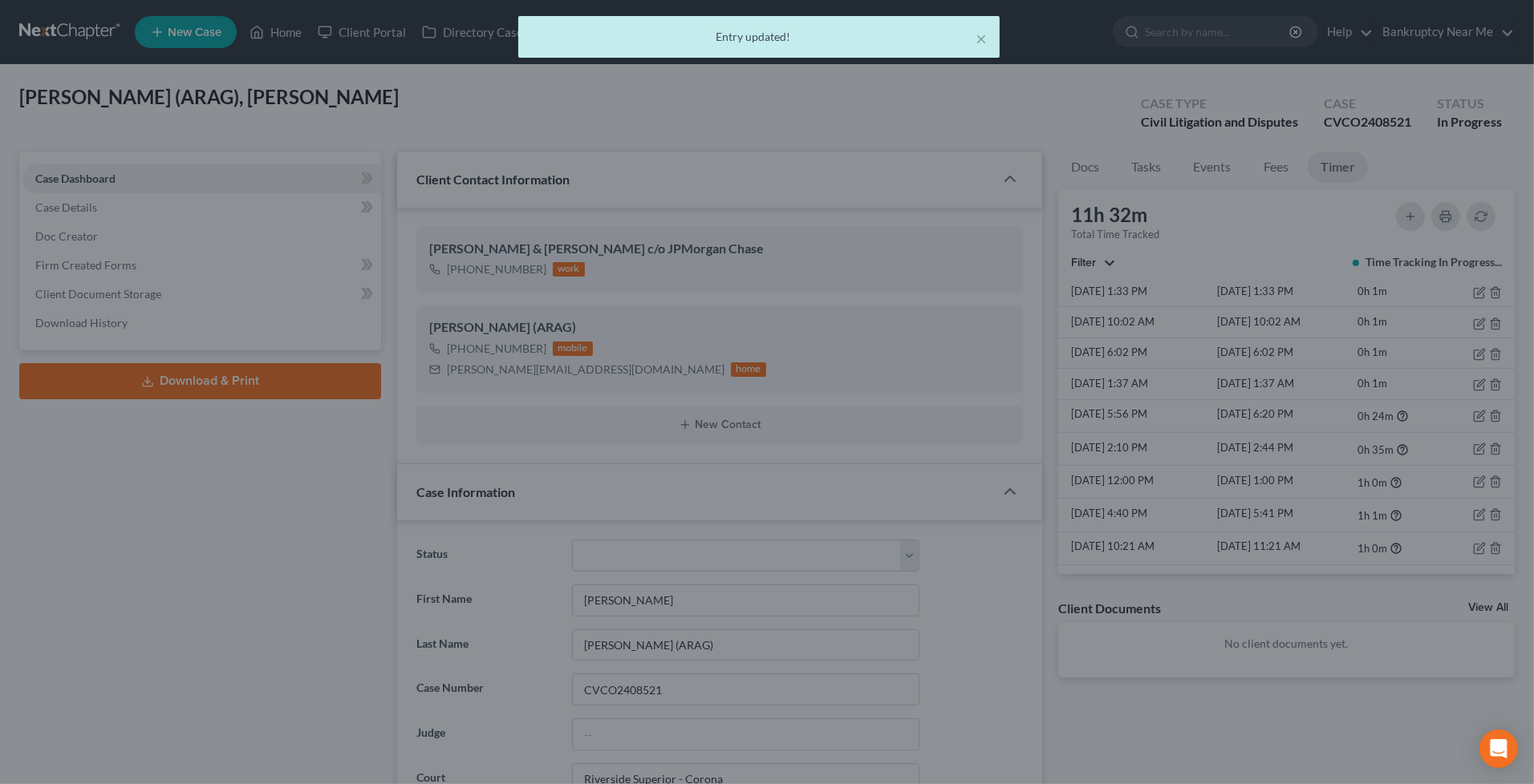
scroll to position [9833, 0]
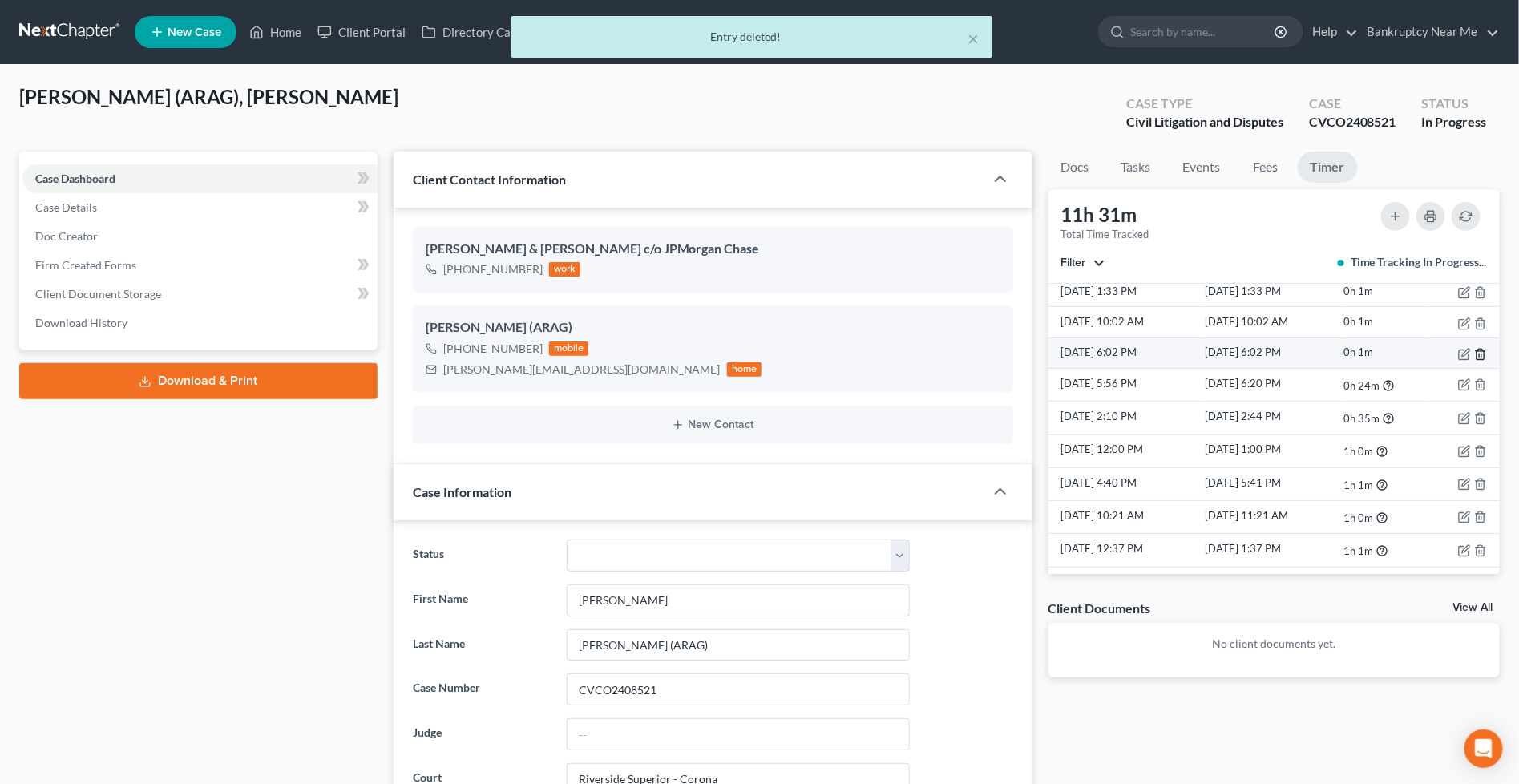
click at [1475, 350] on icon "button" at bounding box center [1480, 354] width 13 height 13
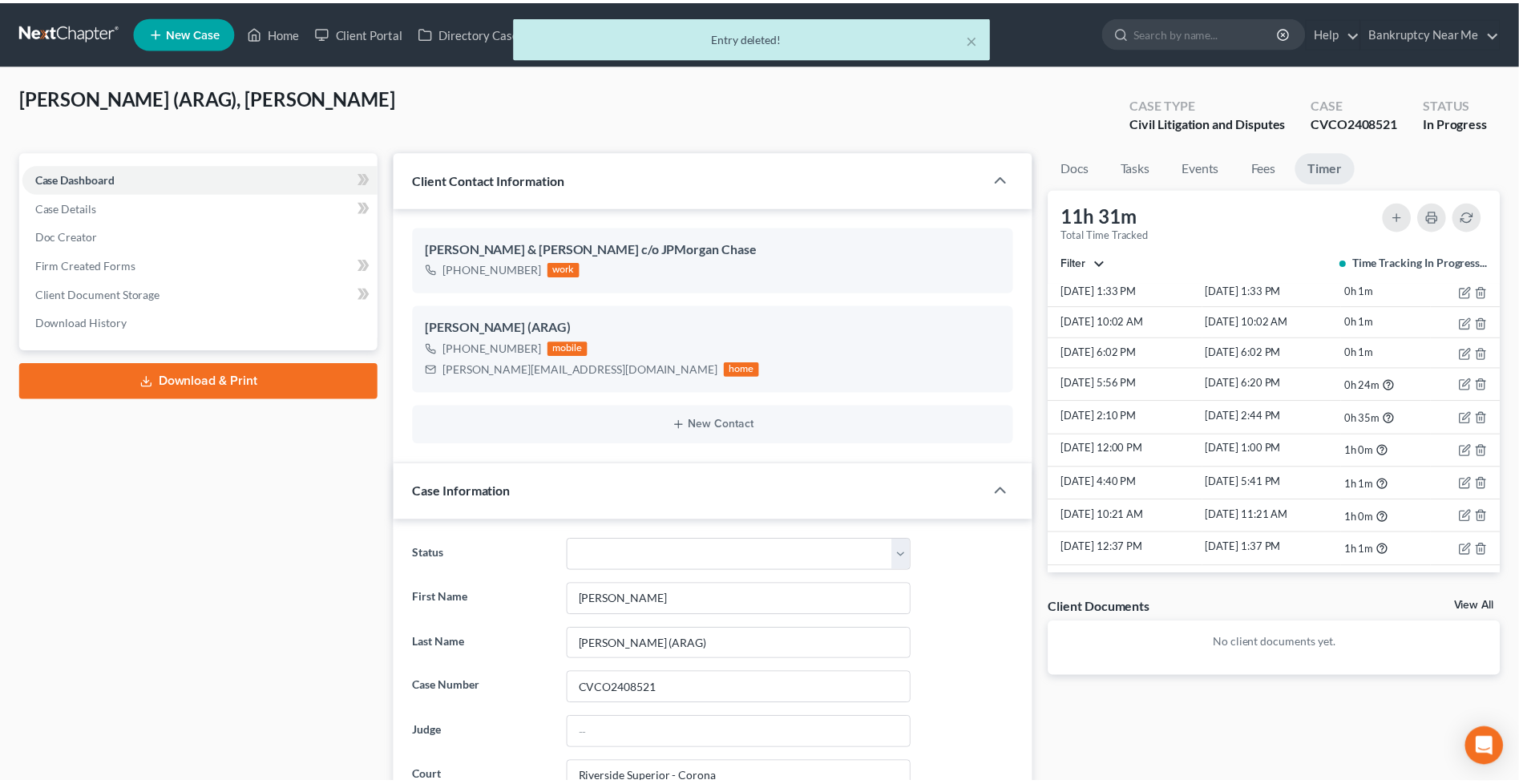
scroll to position [9800, 0]
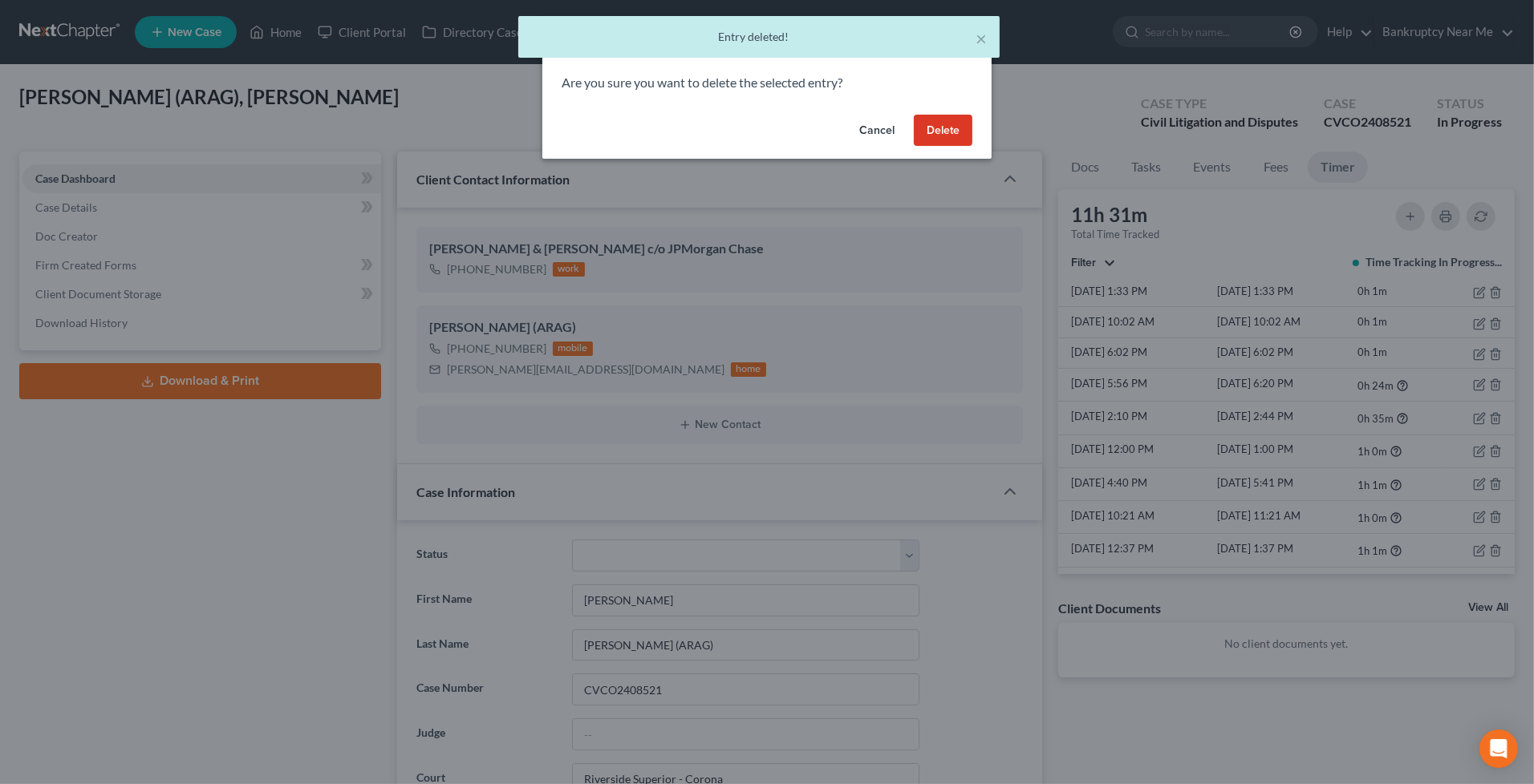
click at [936, 122] on button "Delete" at bounding box center [943, 131] width 59 height 32
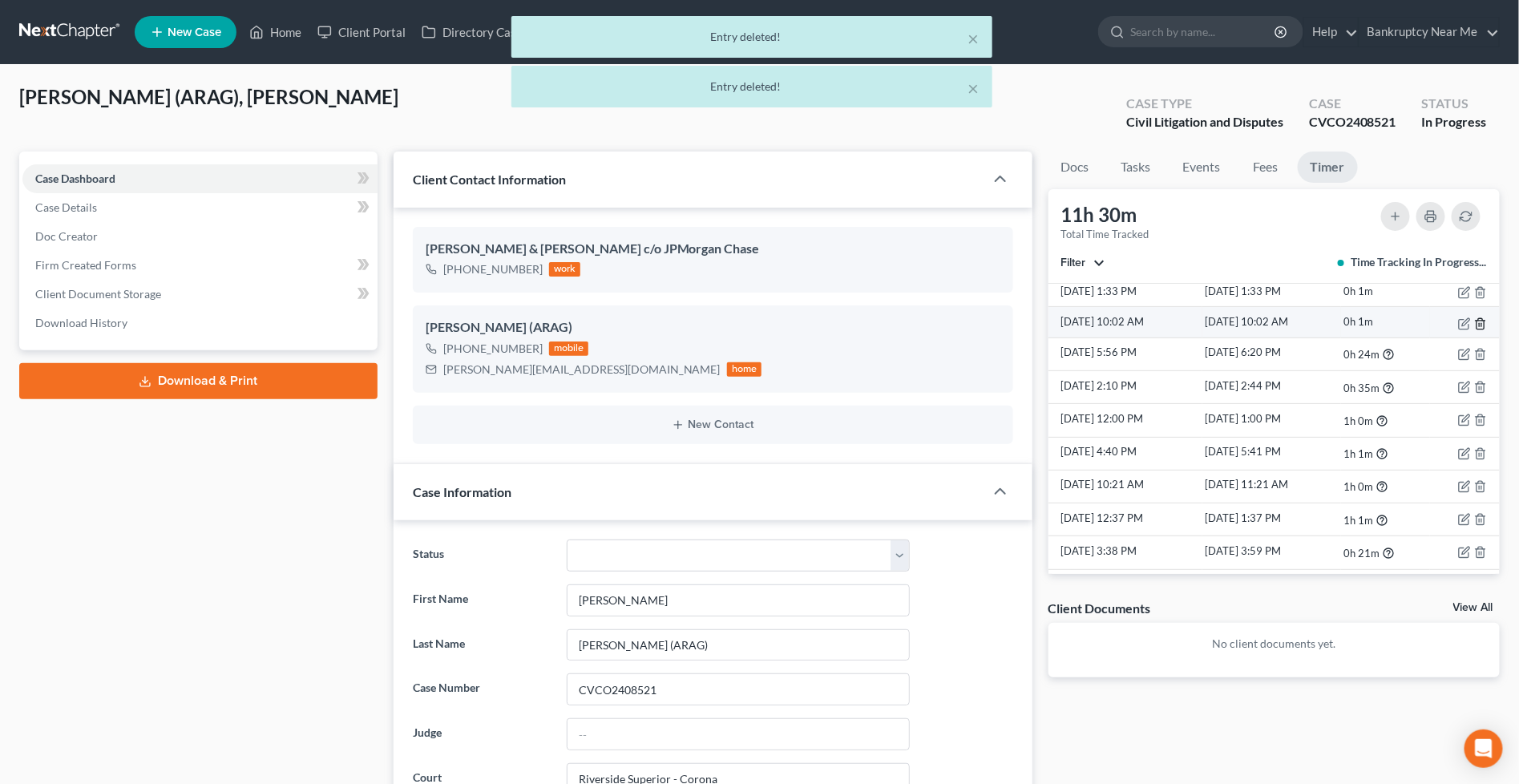
click at [1475, 322] on icon "button" at bounding box center [1480, 323] width 13 height 13
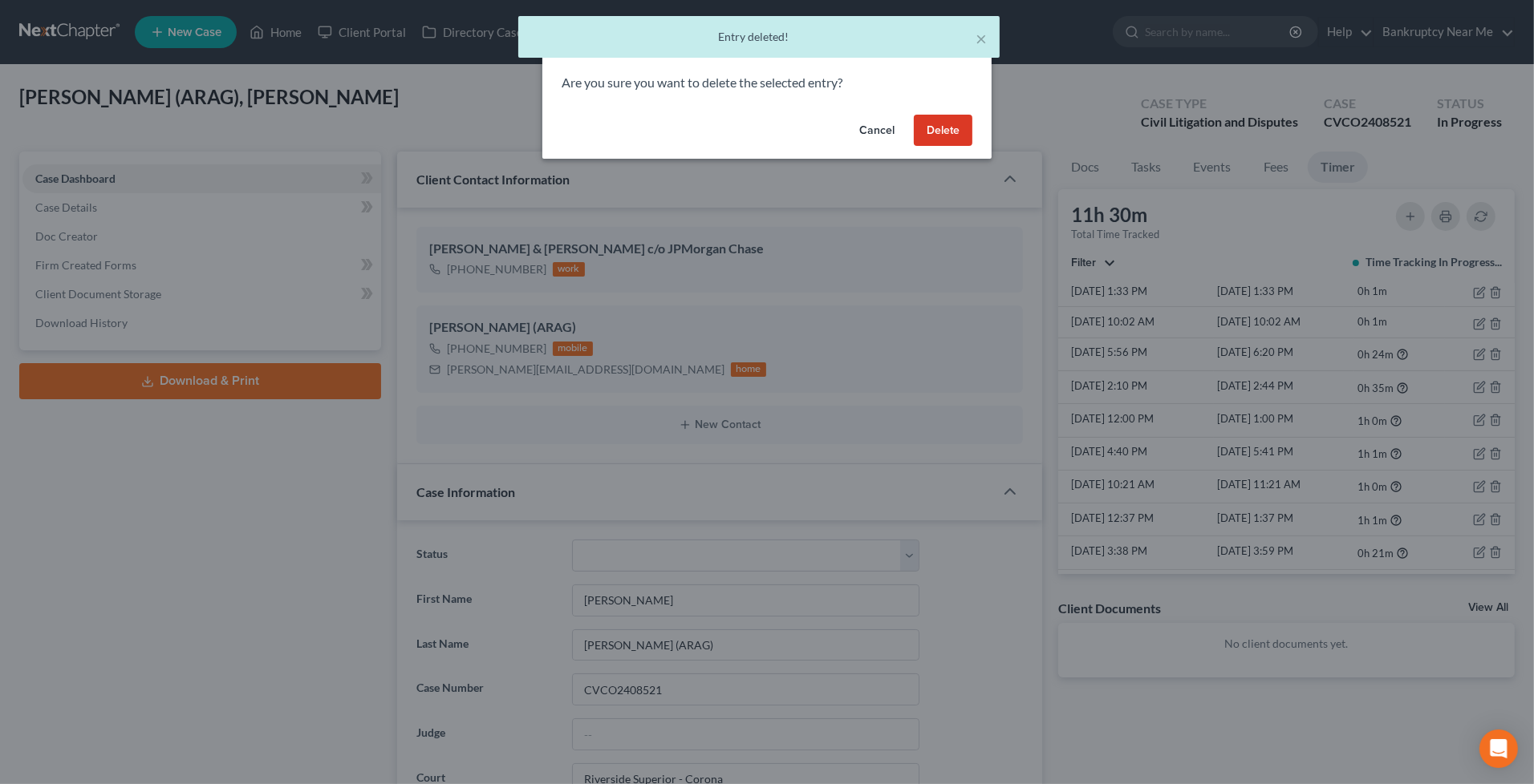
click at [943, 127] on button "Delete" at bounding box center [943, 131] width 59 height 32
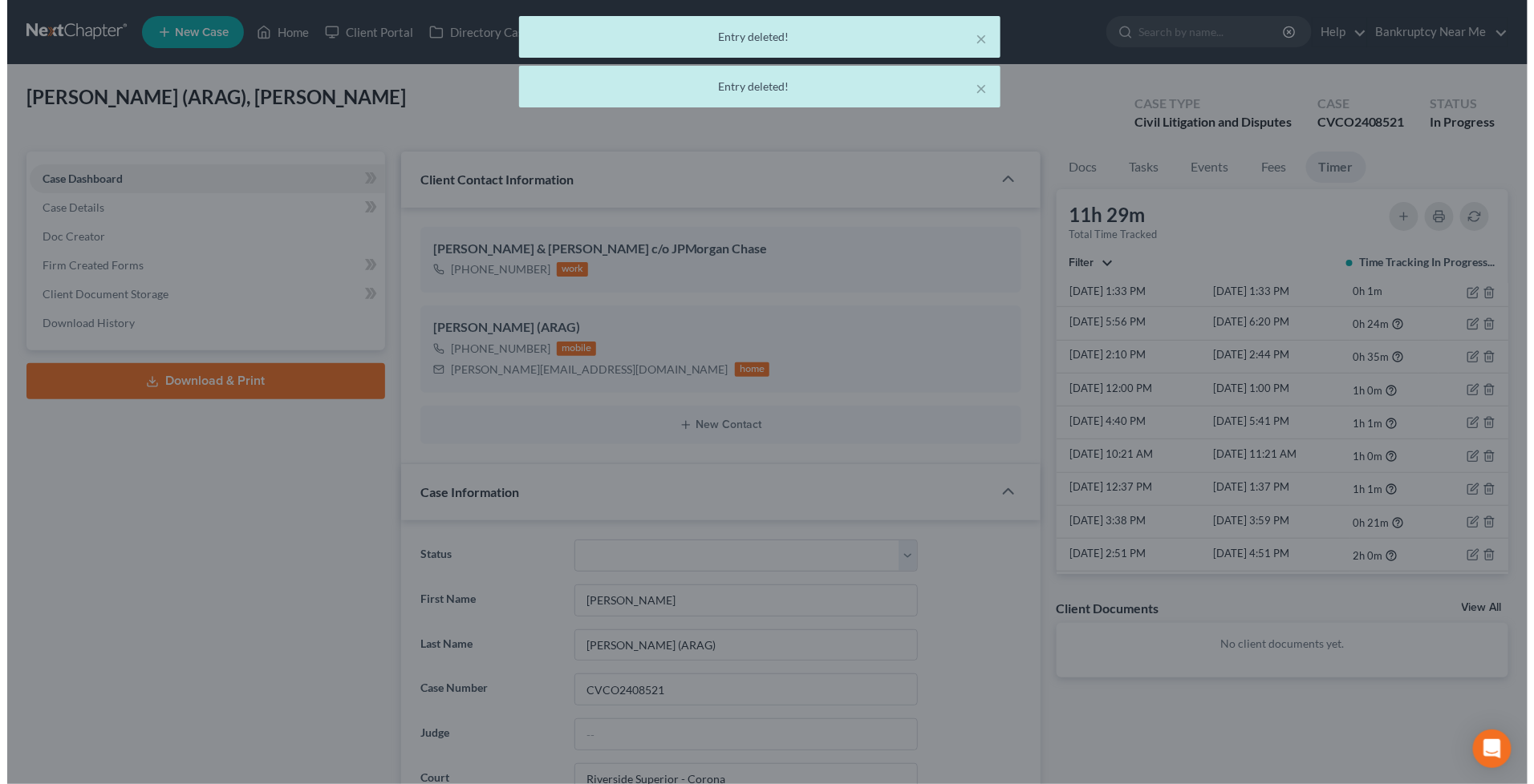
scroll to position [9833, 0]
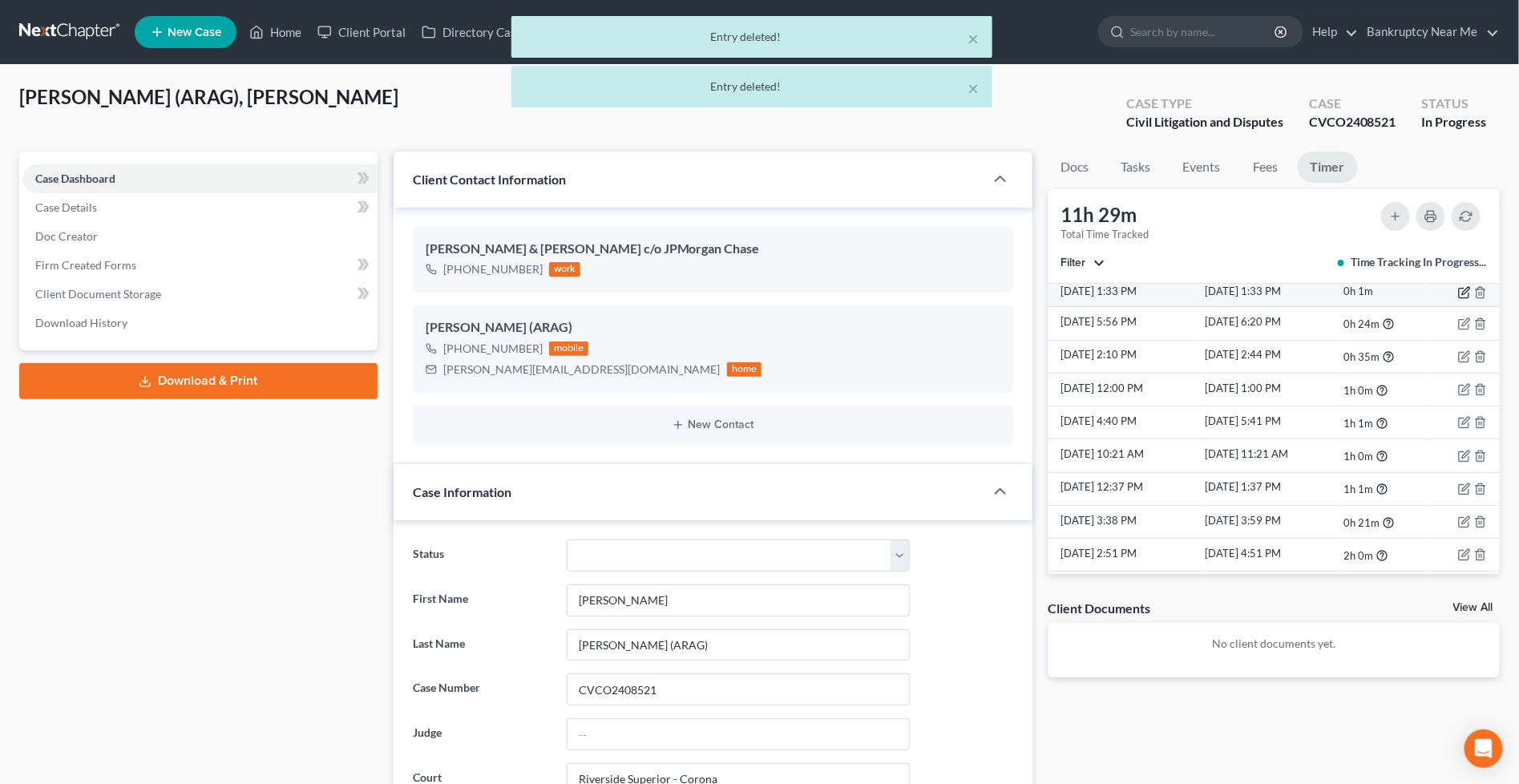
click at [1458, 294] on icon "button" at bounding box center [1464, 292] width 13 height 13
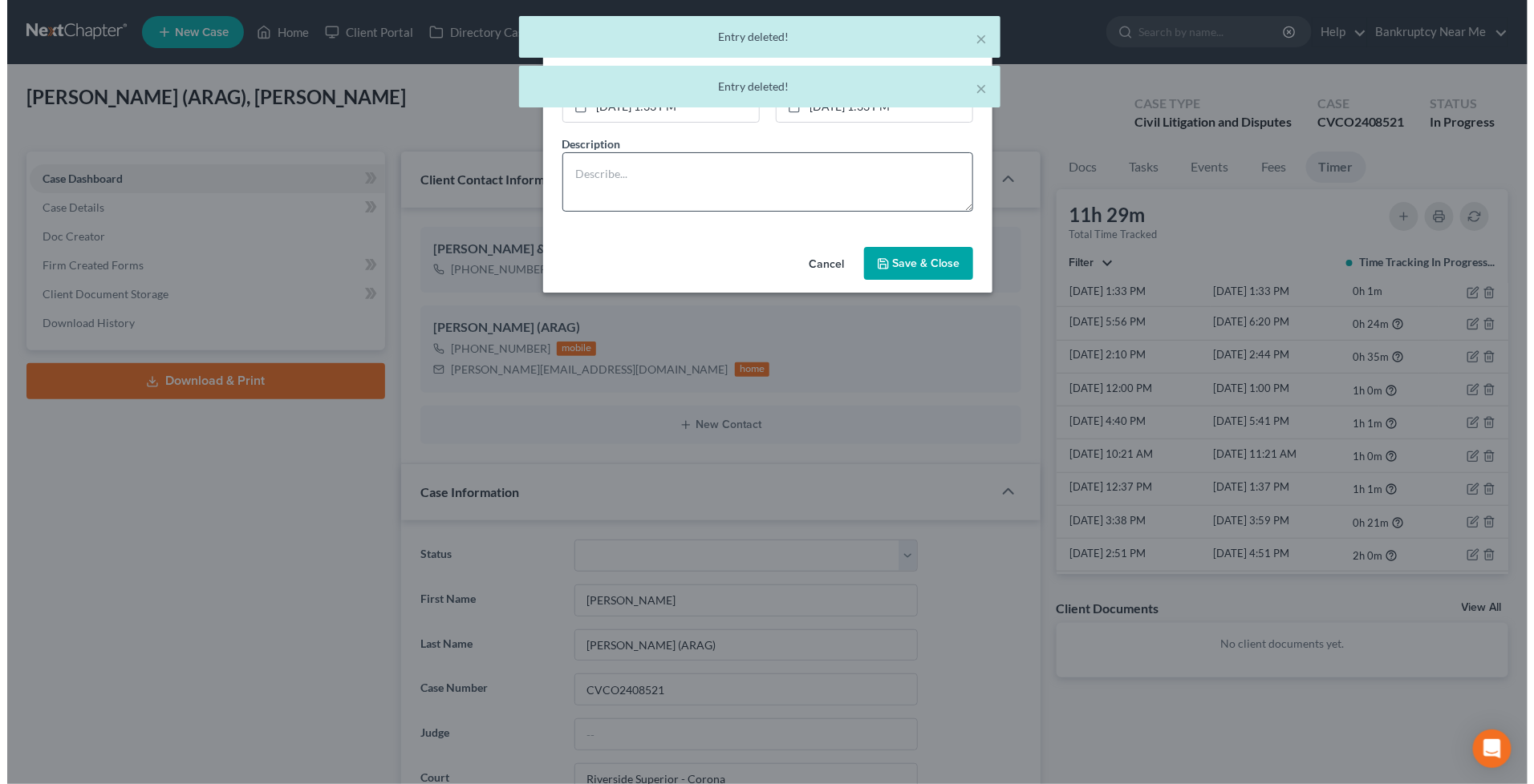
scroll to position [9800, 0]
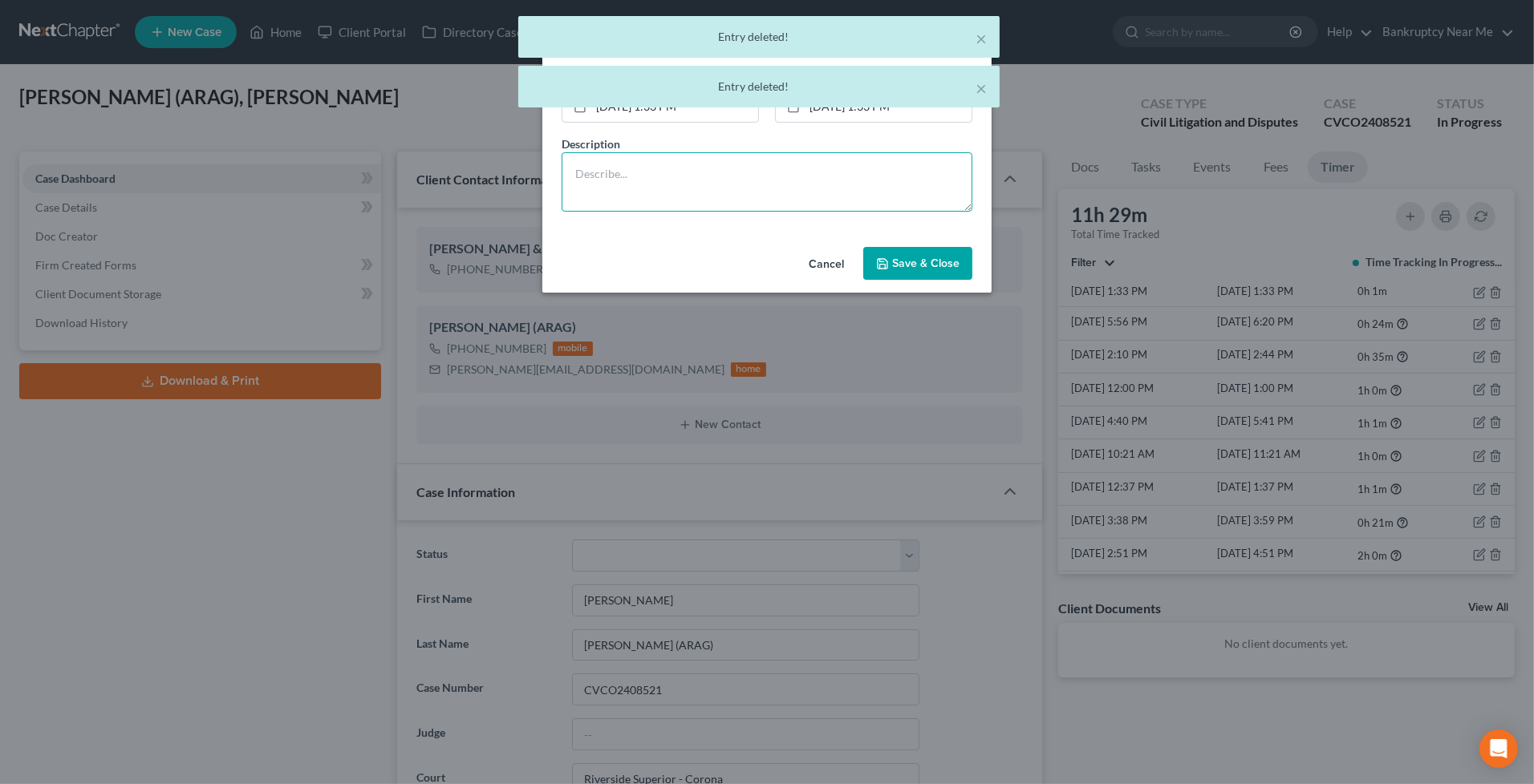
click at [660, 174] on textarea at bounding box center [766, 182] width 411 height 59
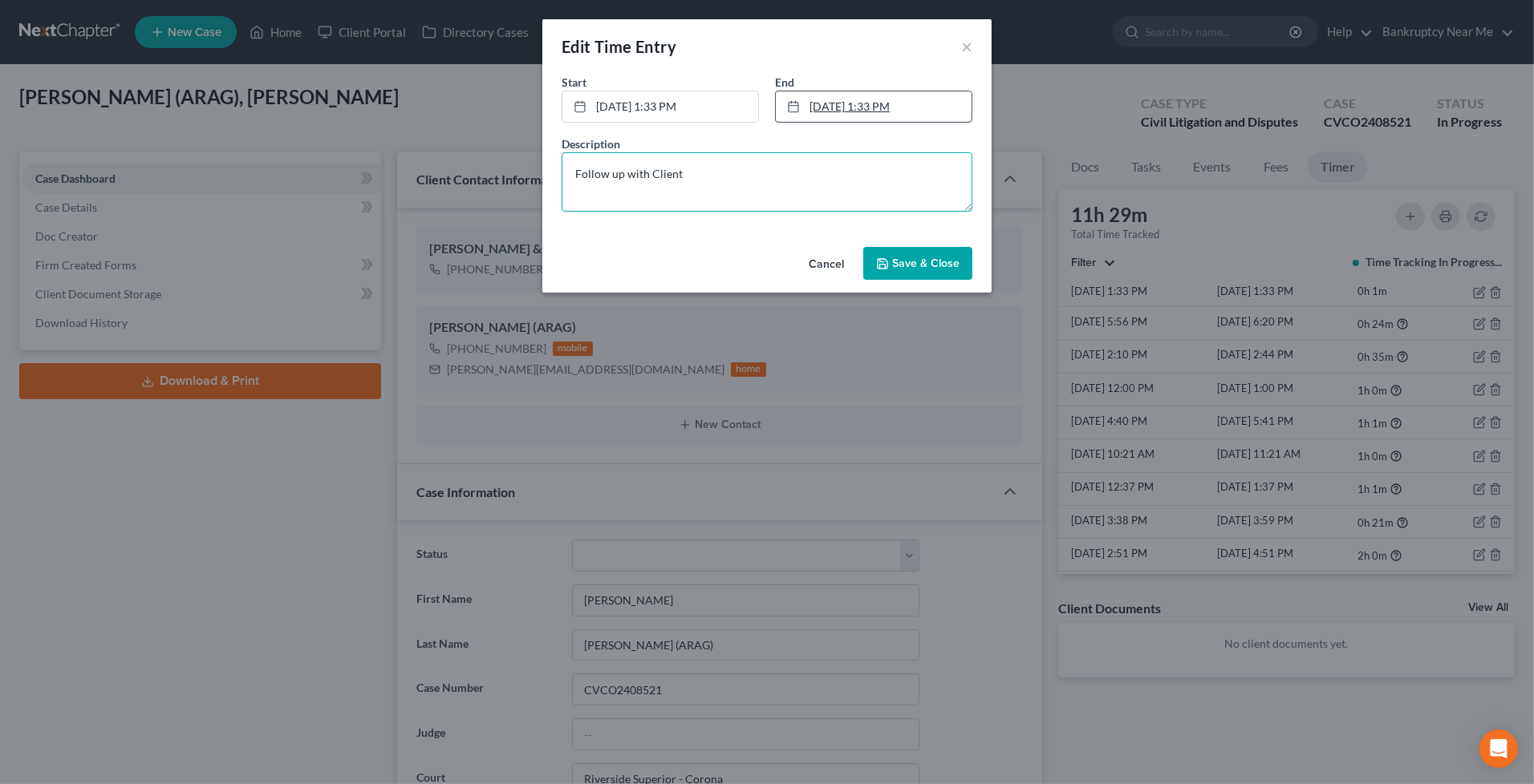
type textarea "Follow up with Client"
click at [897, 106] on link "[DATE] 1:33 PM" at bounding box center [873, 107] width 195 height 31
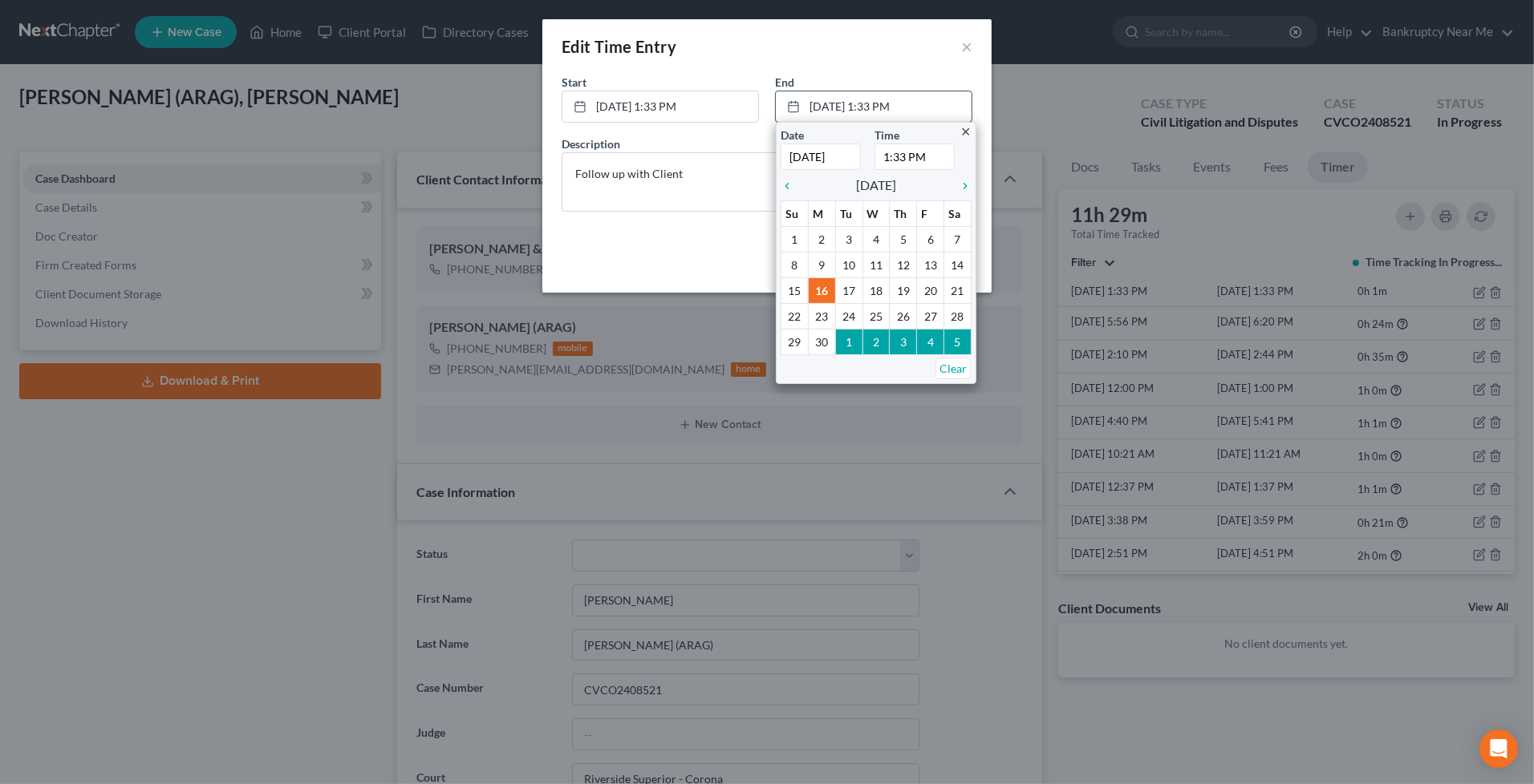
click at [904, 156] on input "1:33 PM" at bounding box center [914, 156] width 80 height 26
type input "1:36 PM"
click at [668, 202] on textarea "Follow up with Client" at bounding box center [766, 182] width 411 height 59
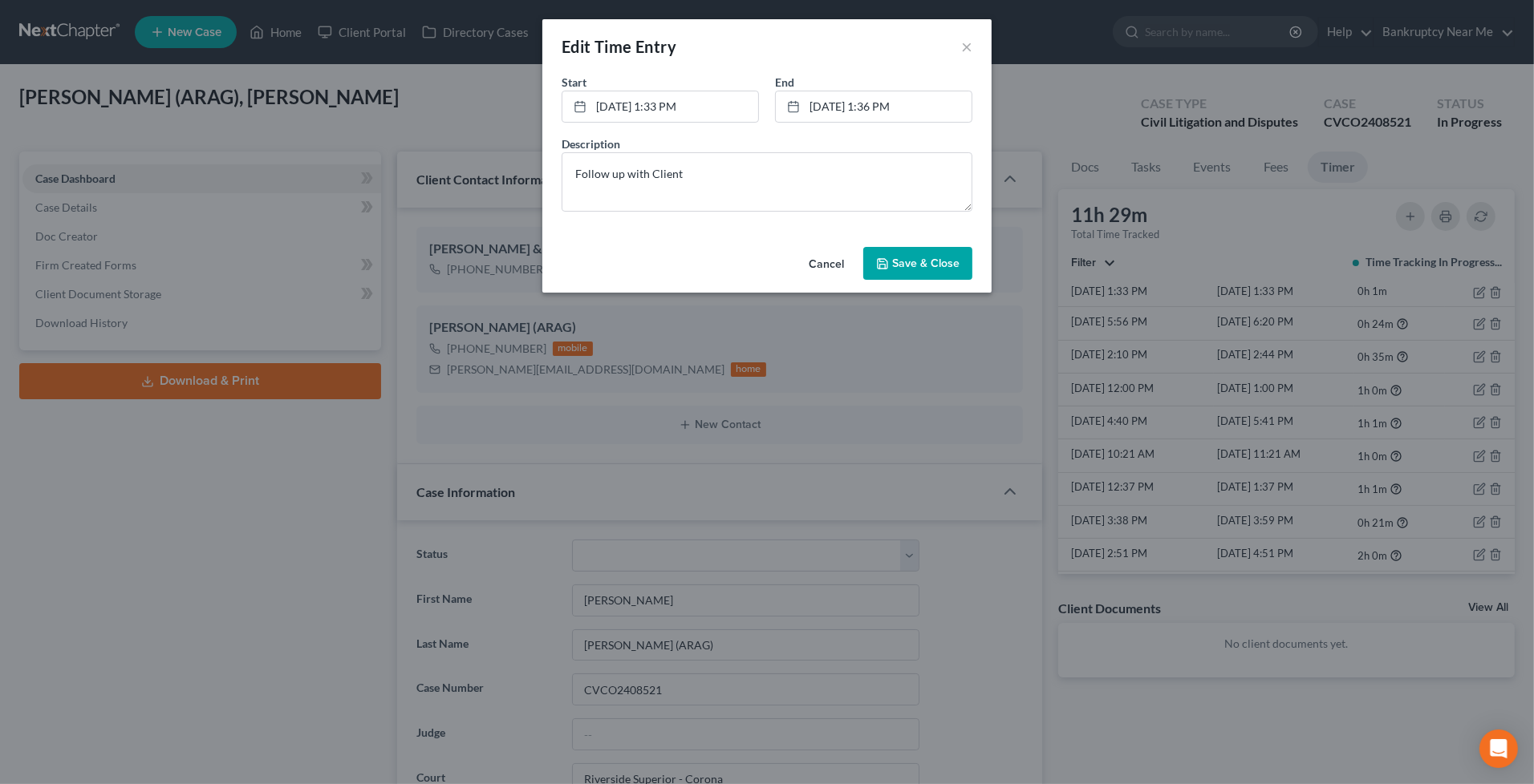
click at [938, 269] on span "Save & Close" at bounding box center [926, 263] width 68 height 14
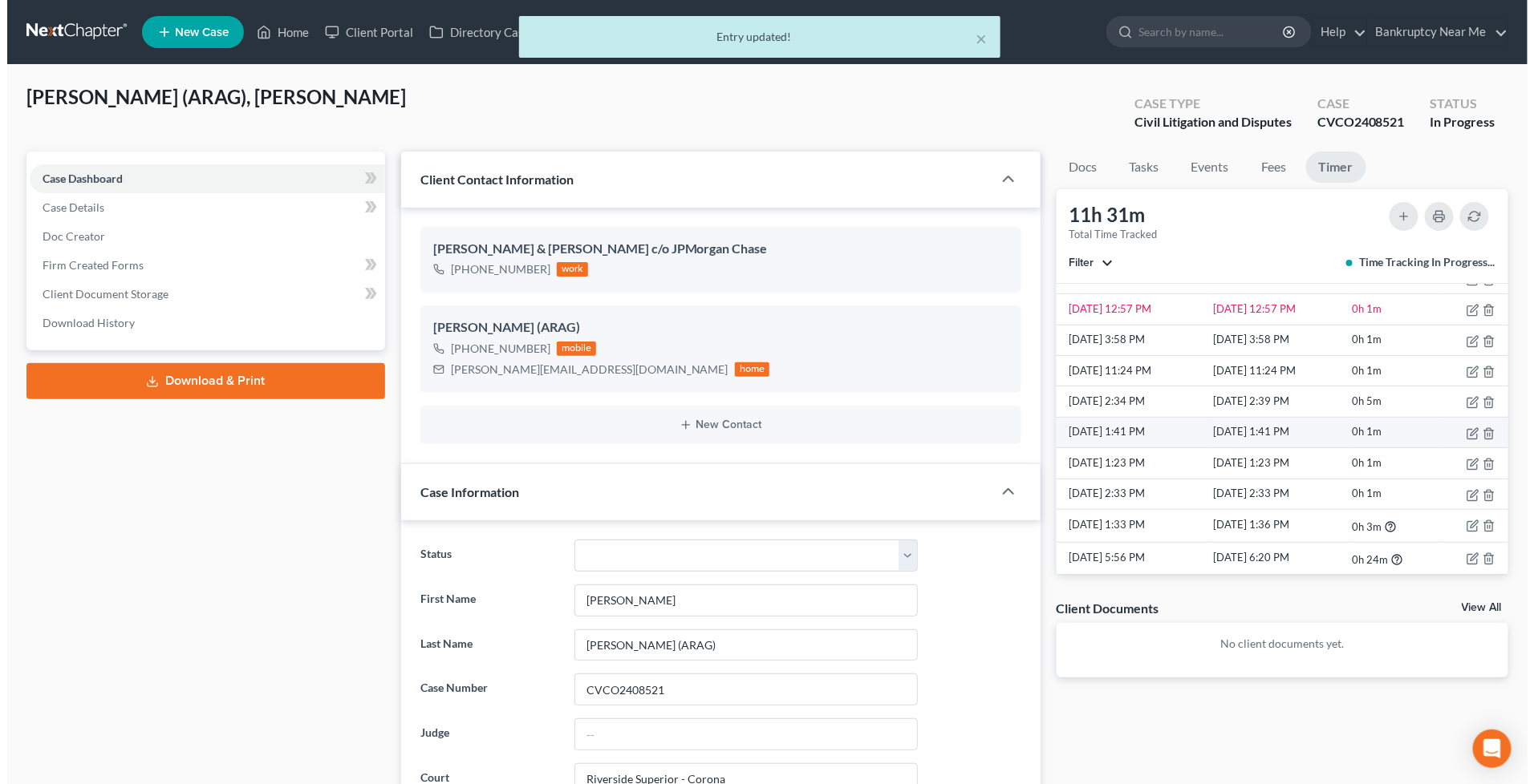
scroll to position [237, 0]
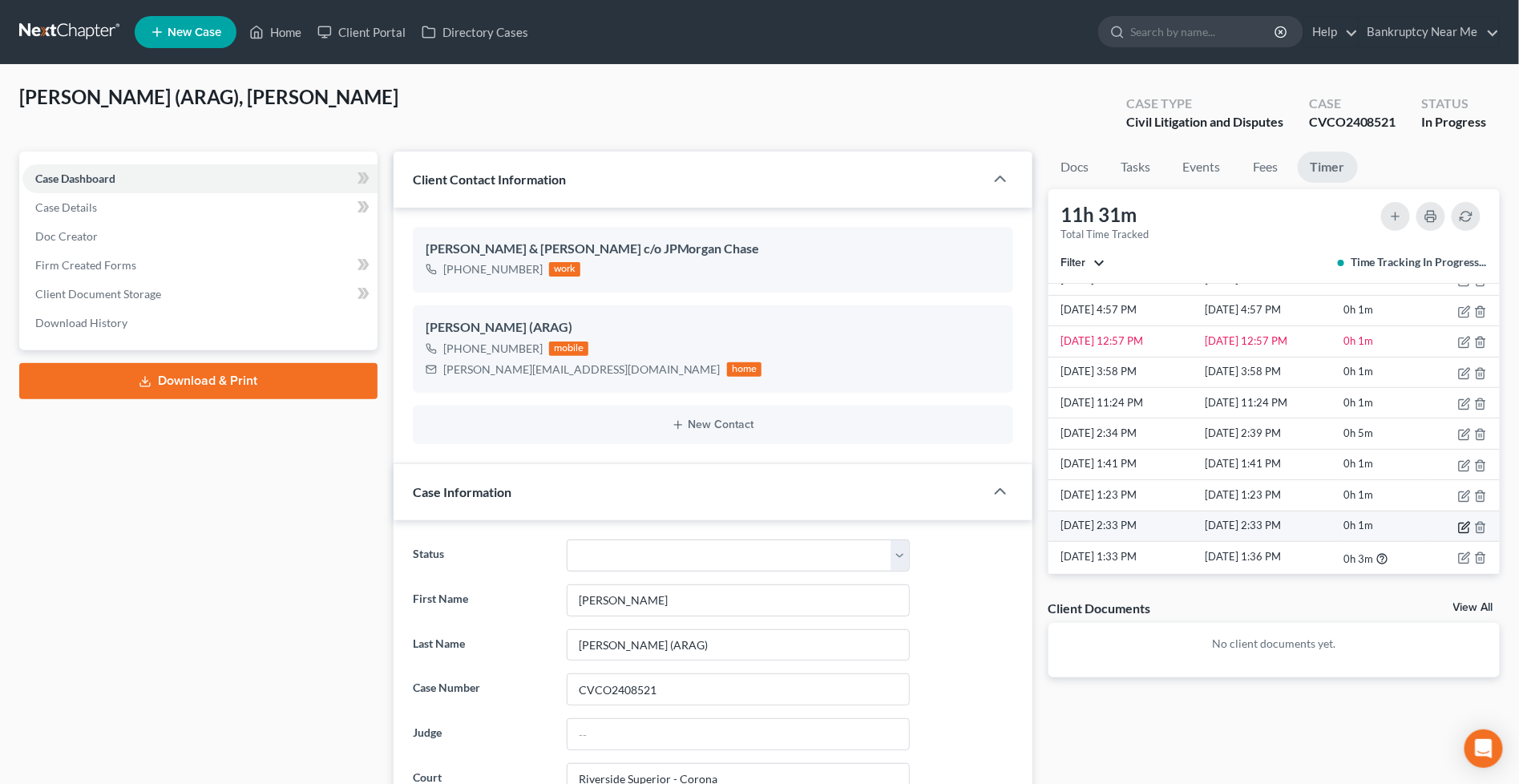
click at [1458, 527] on icon "button" at bounding box center [1464, 527] width 13 height 13
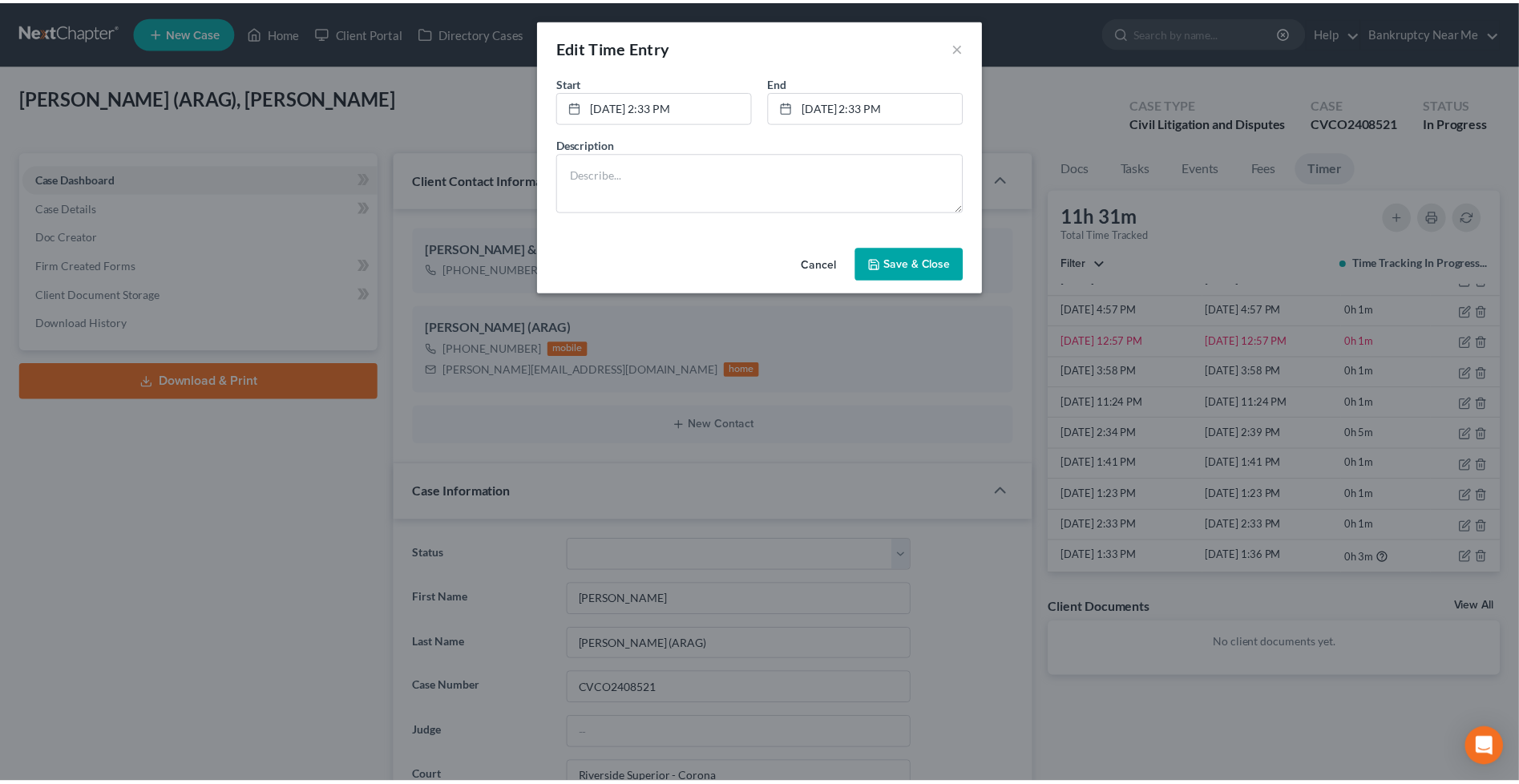
scroll to position [9800, 0]
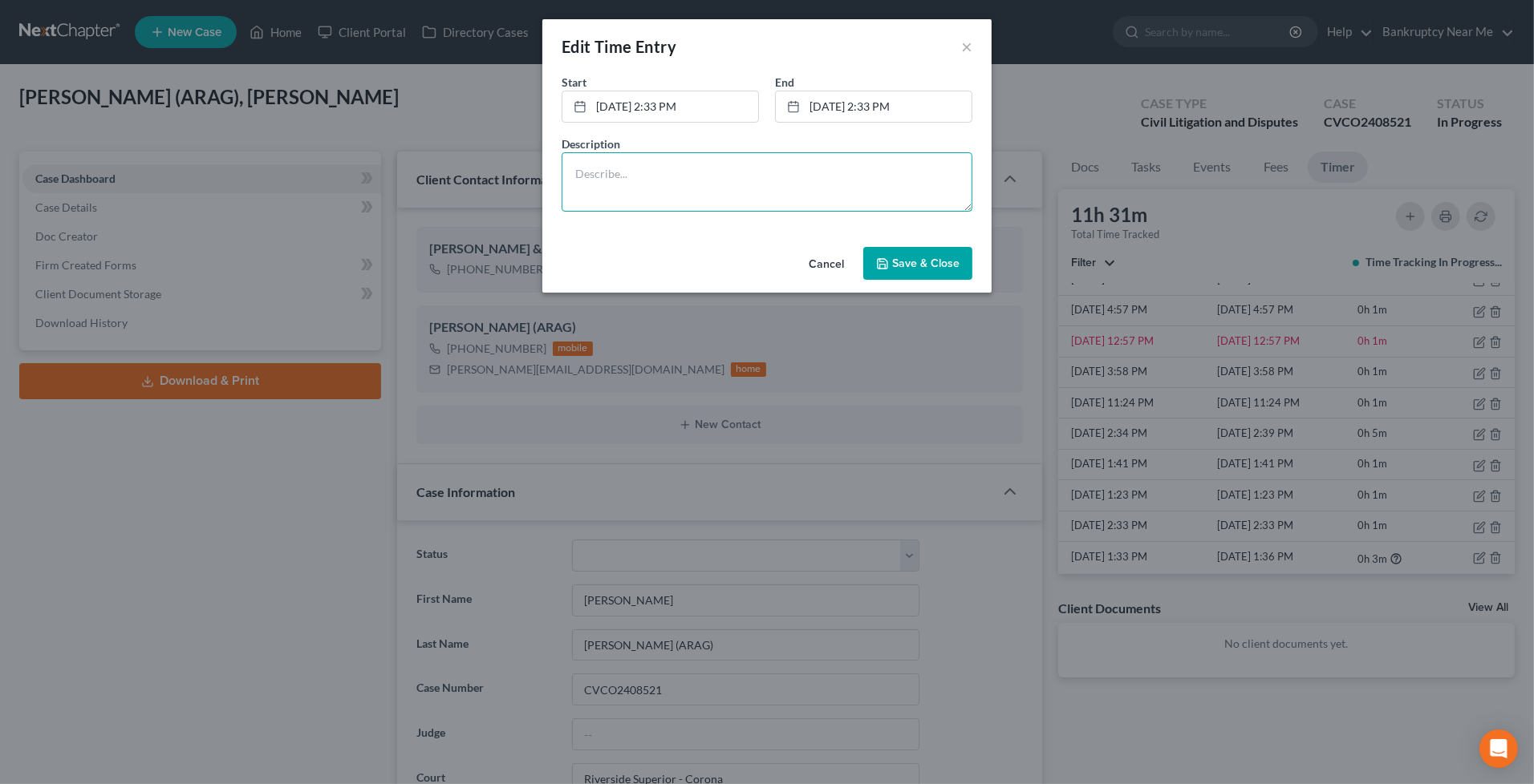
click at [912, 175] on textarea at bounding box center [766, 182] width 411 height 59
type textarea "Cl prep"
click at [858, 109] on link "[DATE] 2:33 PM" at bounding box center [873, 107] width 195 height 31
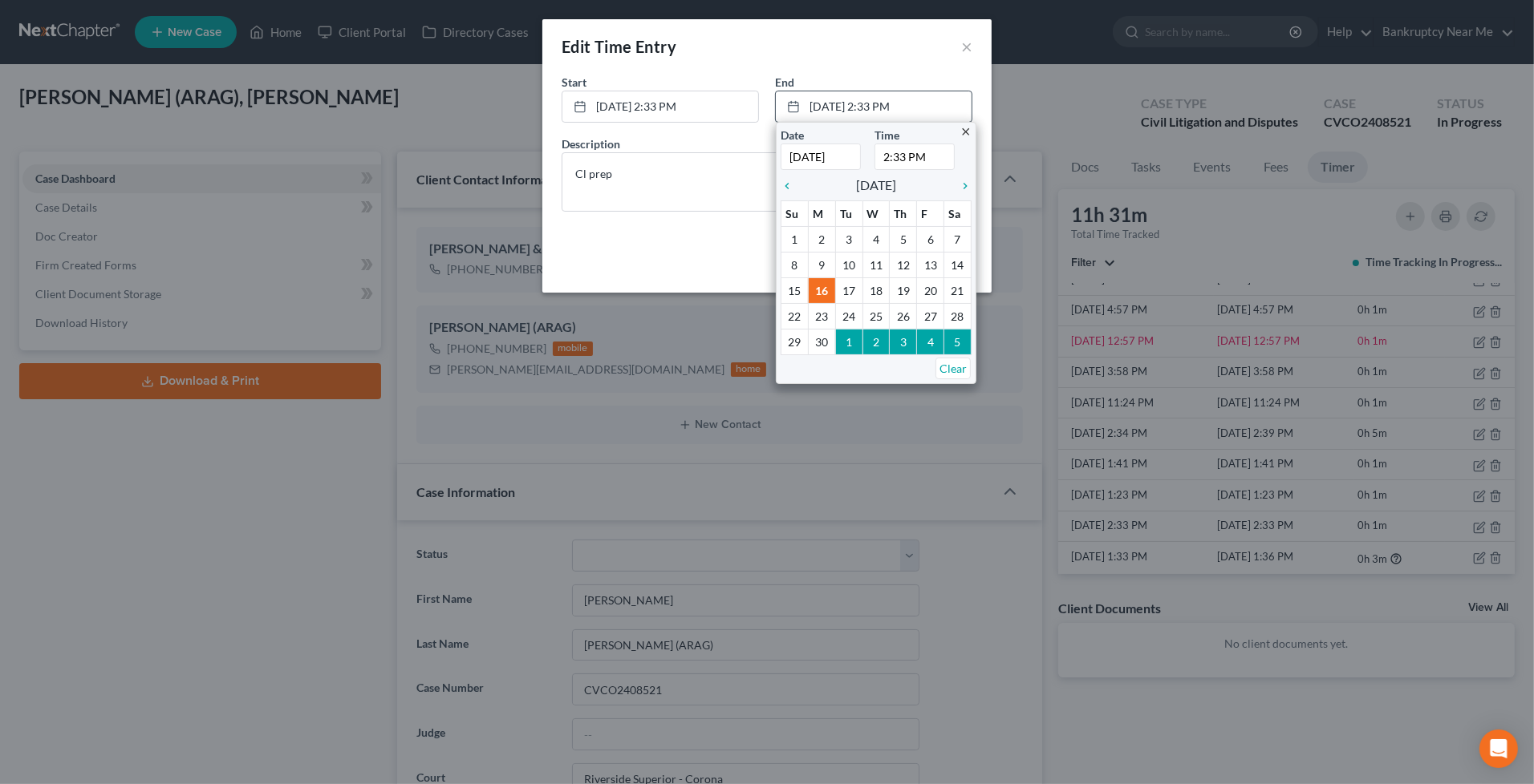
click at [882, 153] on input "2:33 PM" at bounding box center [914, 156] width 80 height 26
type input "3:33 PM"
click at [692, 189] on textarea "Cl prep" at bounding box center [766, 182] width 411 height 59
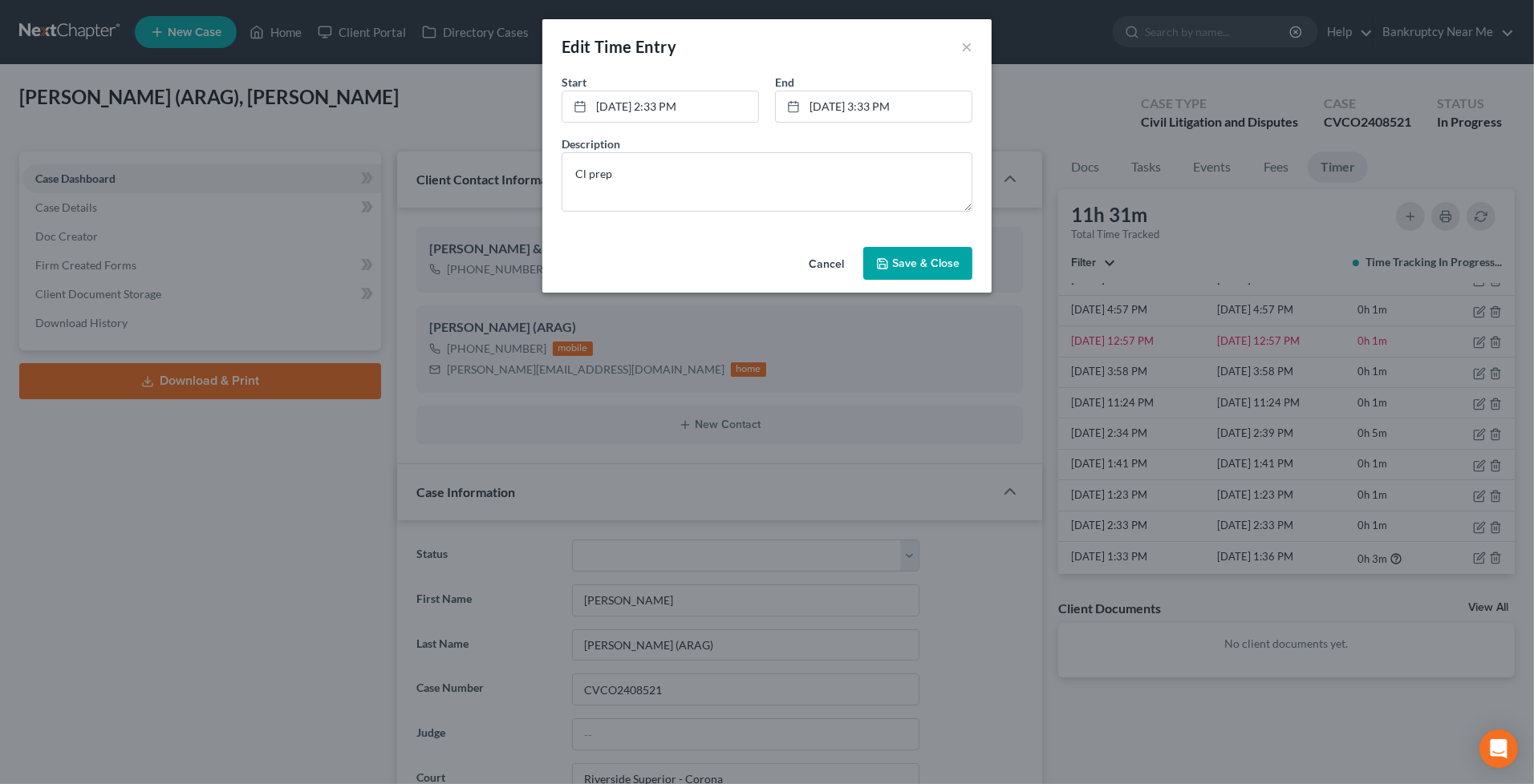
drag, startPoint x: 895, startPoint y: 257, endPoint x: 909, endPoint y: 257, distance: 14.0
click at [896, 257] on span "Save & Close" at bounding box center [926, 263] width 68 height 14
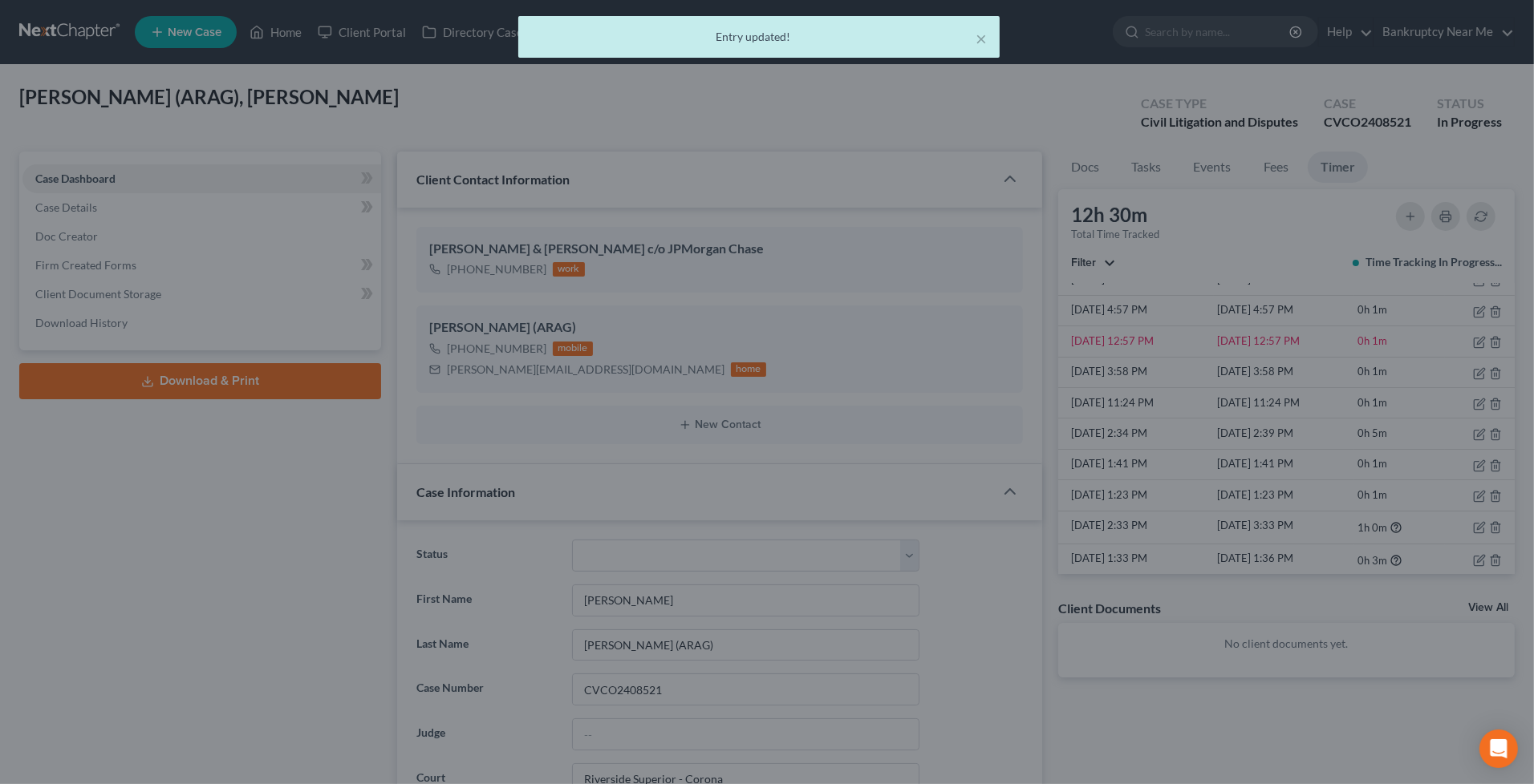
scroll to position [9833, 0]
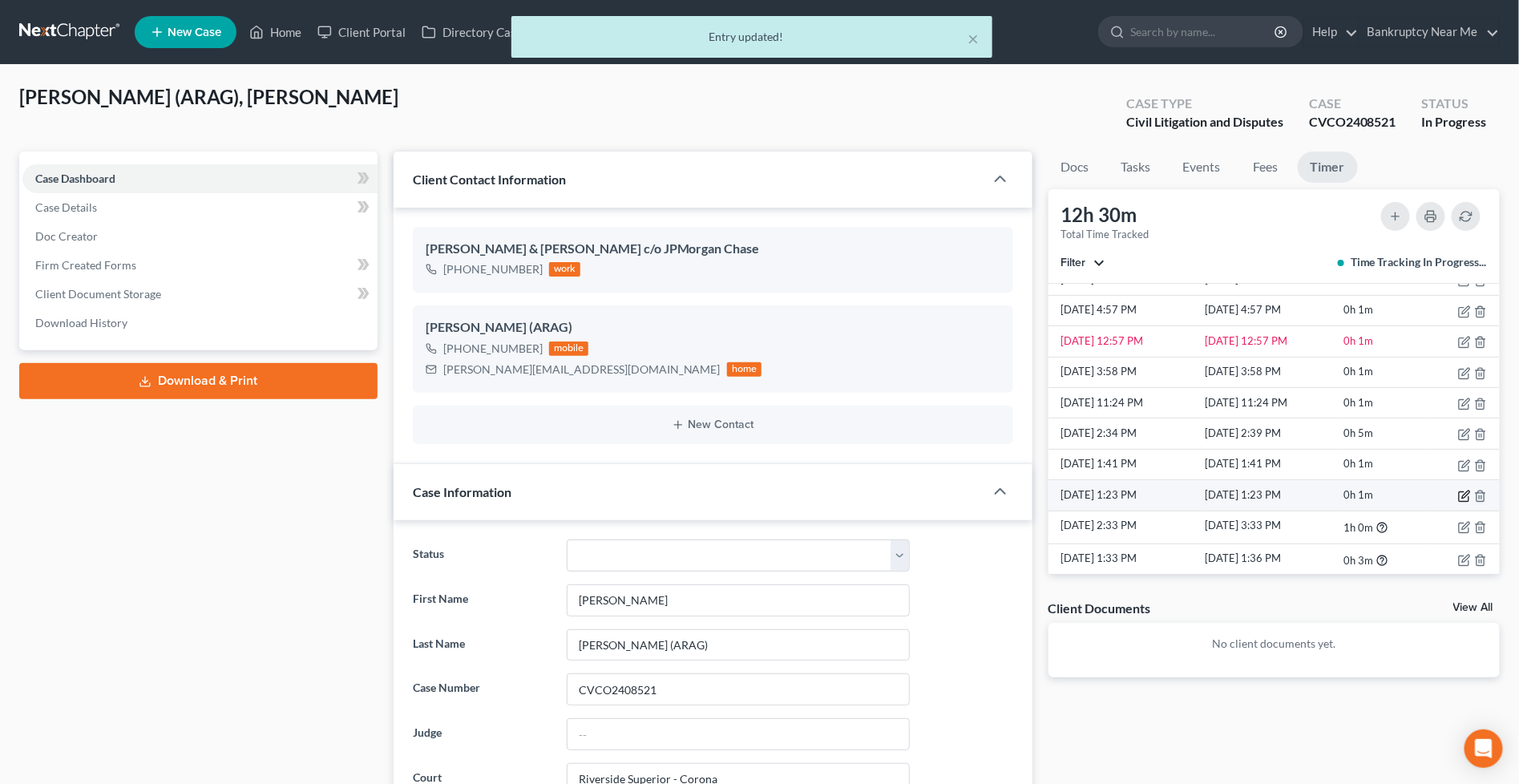
click at [1458, 495] on icon "button" at bounding box center [1464, 496] width 13 height 13
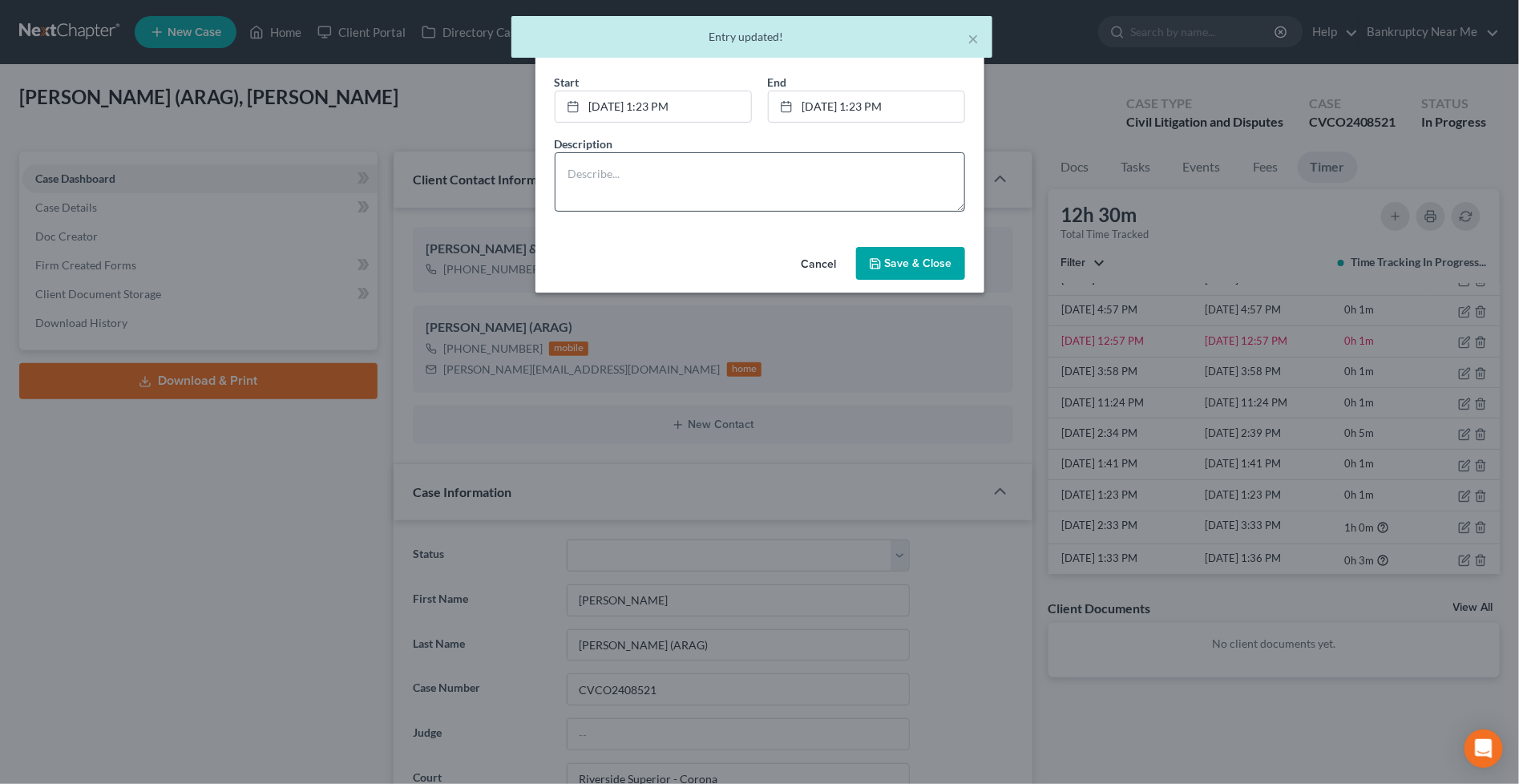
scroll to position [9800, 0]
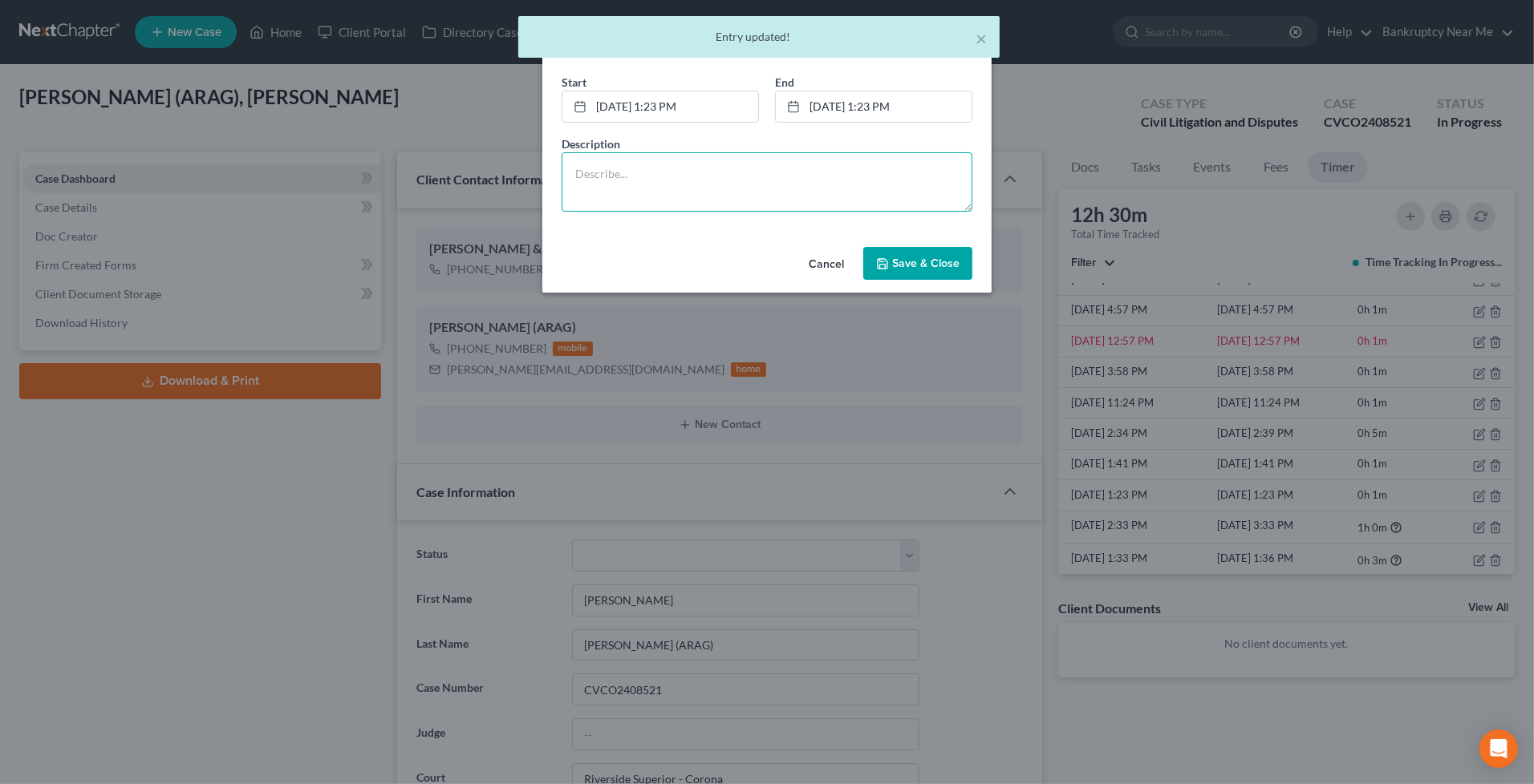
click at [765, 209] on textarea at bounding box center [766, 182] width 411 height 59
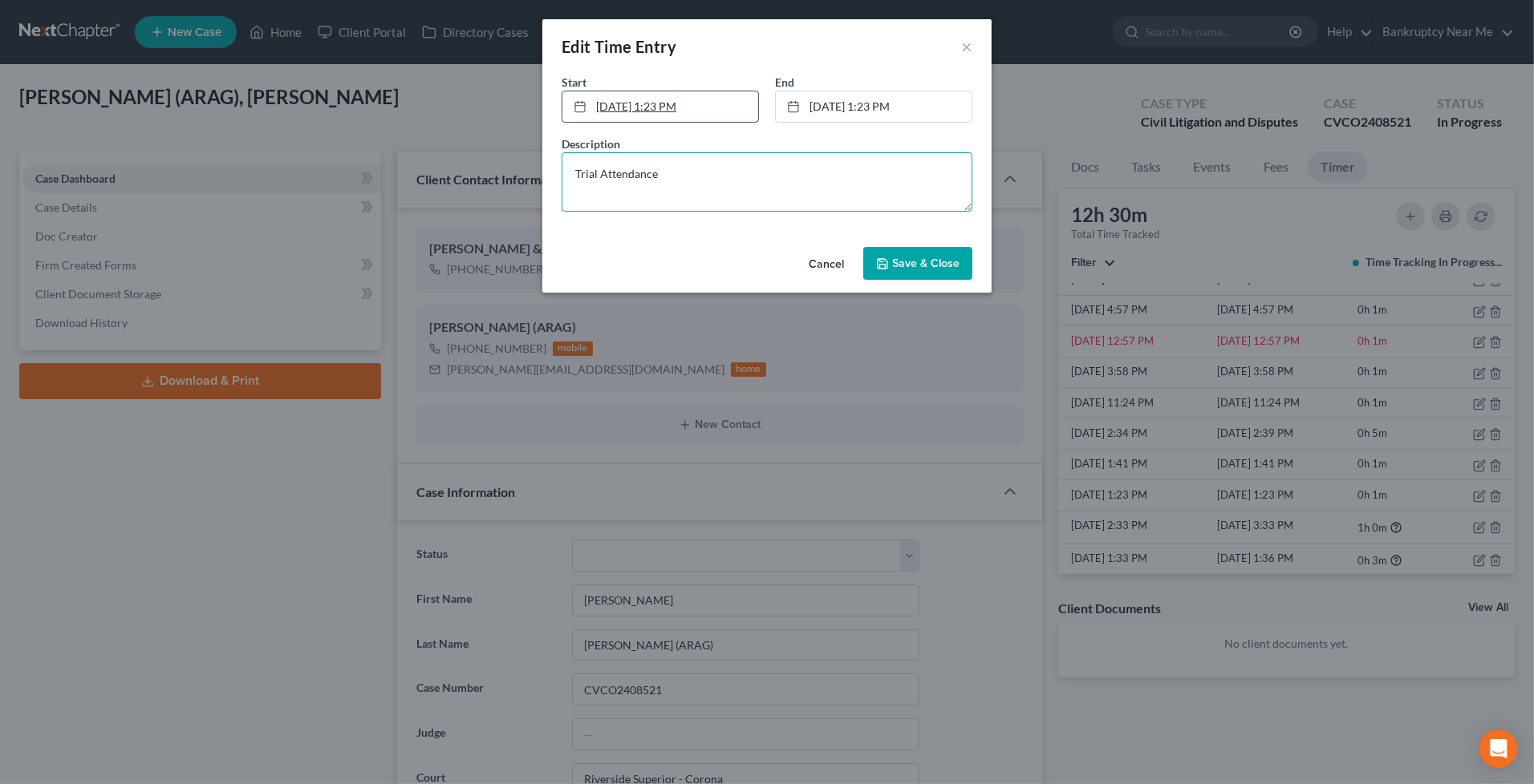
type textarea "Trial Attendance"
click at [651, 106] on link "[DATE] 1:23 PM" at bounding box center [660, 107] width 195 height 31
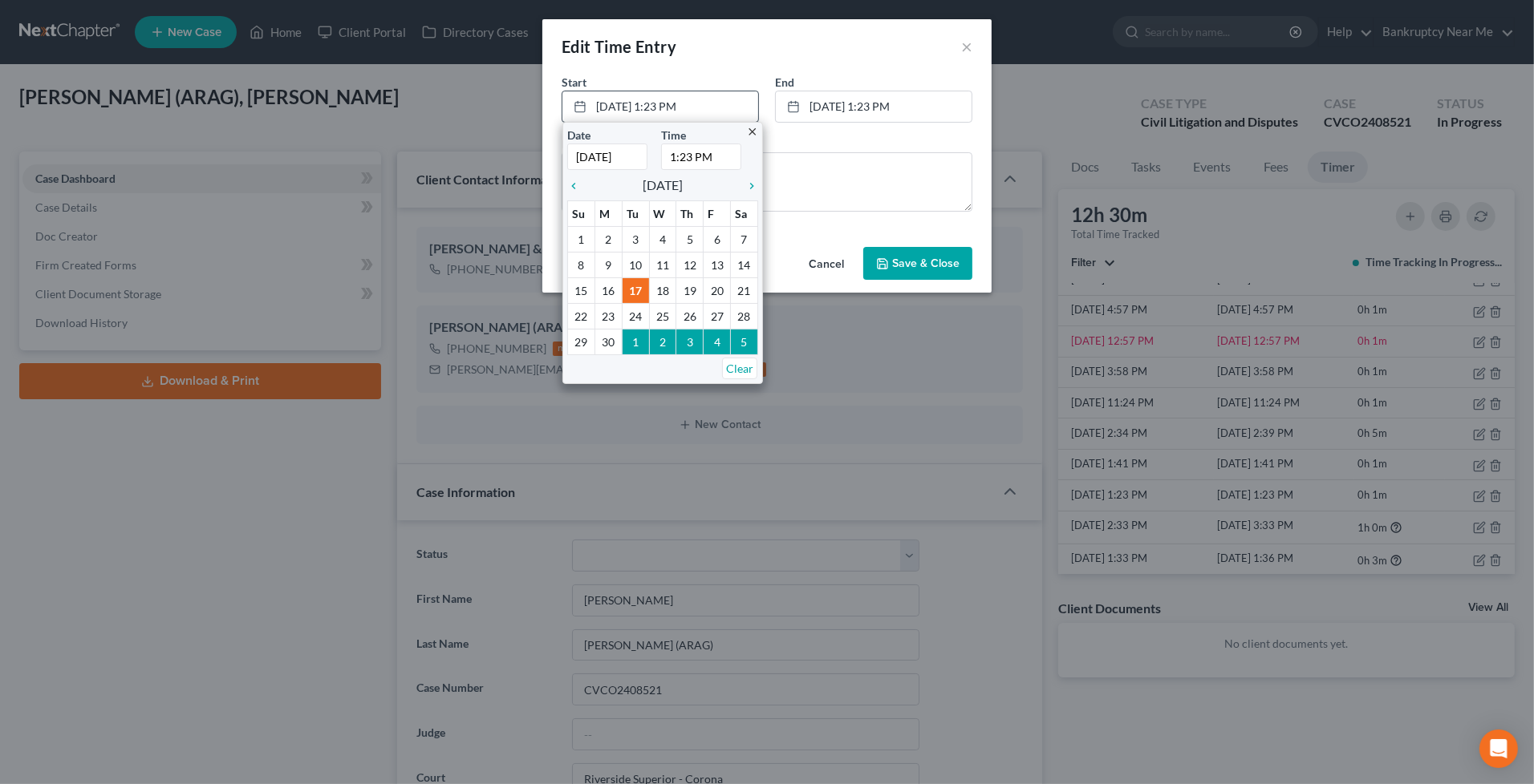
click at [666, 149] on input "1:23 PM" at bounding box center [700, 156] width 80 height 26
click at [700, 158] on input "9:23 PM" at bounding box center [700, 156] width 80 height 26
type input "9:23 AM"
click at [827, 192] on textarea "Trial Attendance" at bounding box center [766, 182] width 411 height 59
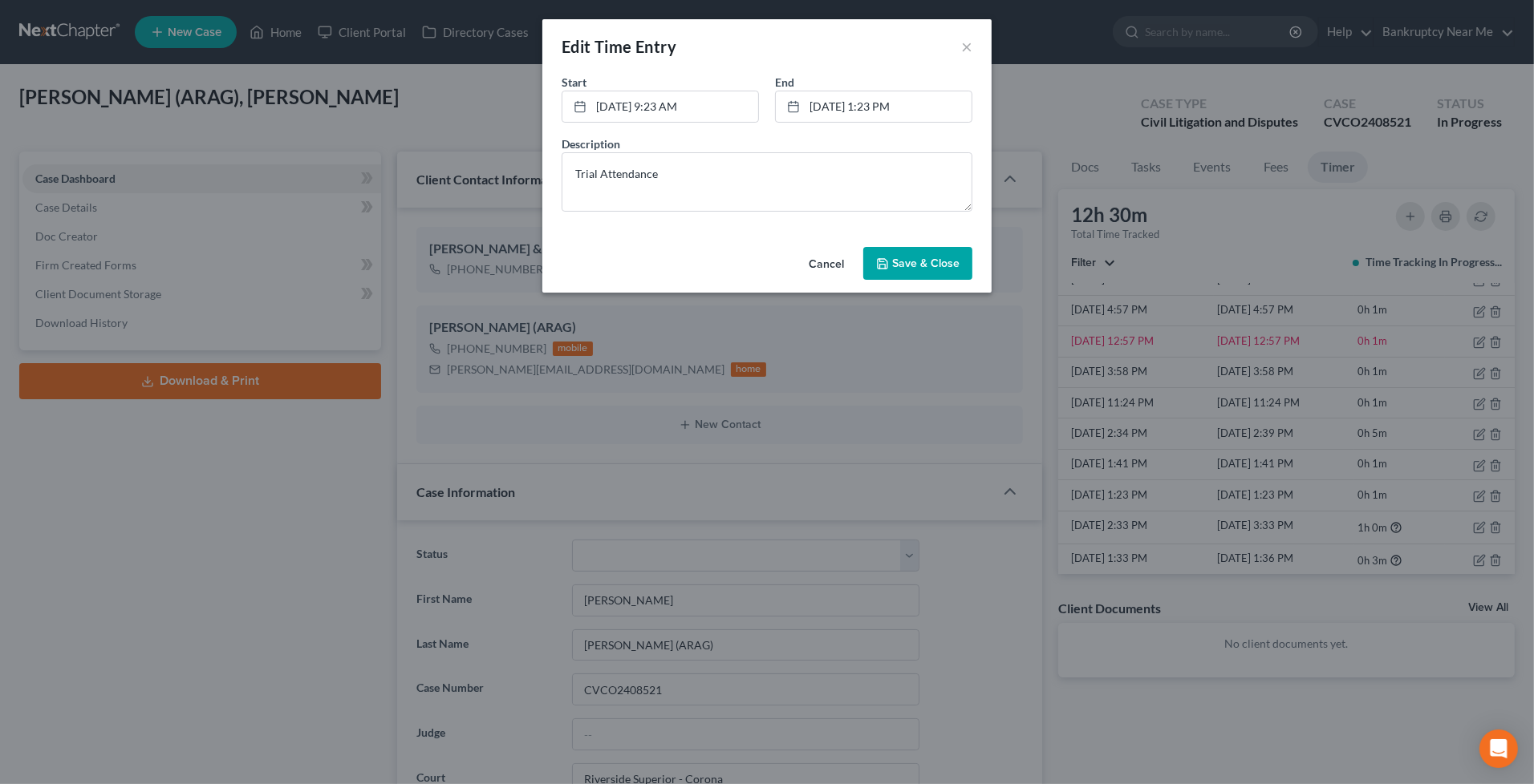
click at [924, 248] on button "Save & Close" at bounding box center [917, 263] width 109 height 34
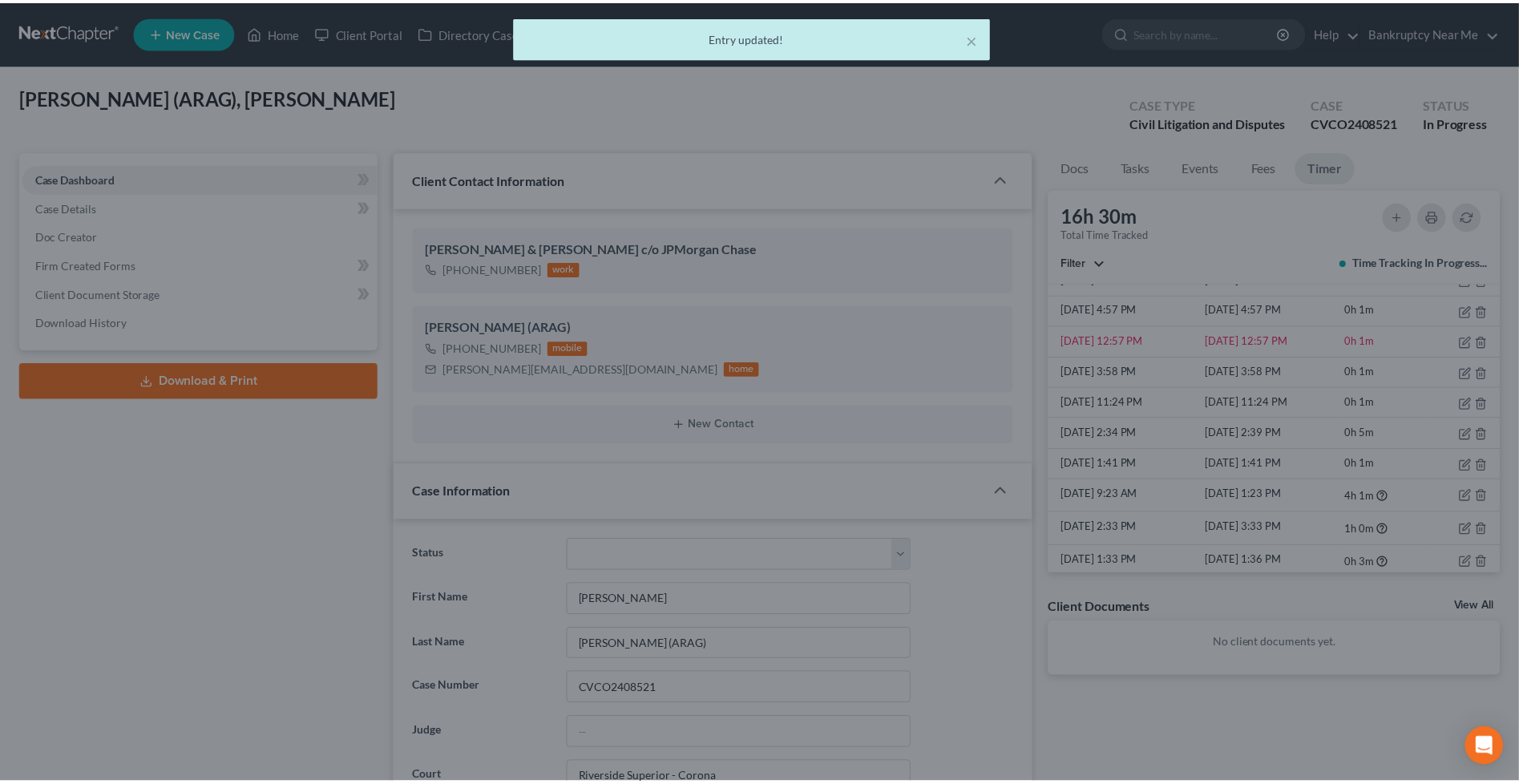
scroll to position [9833, 0]
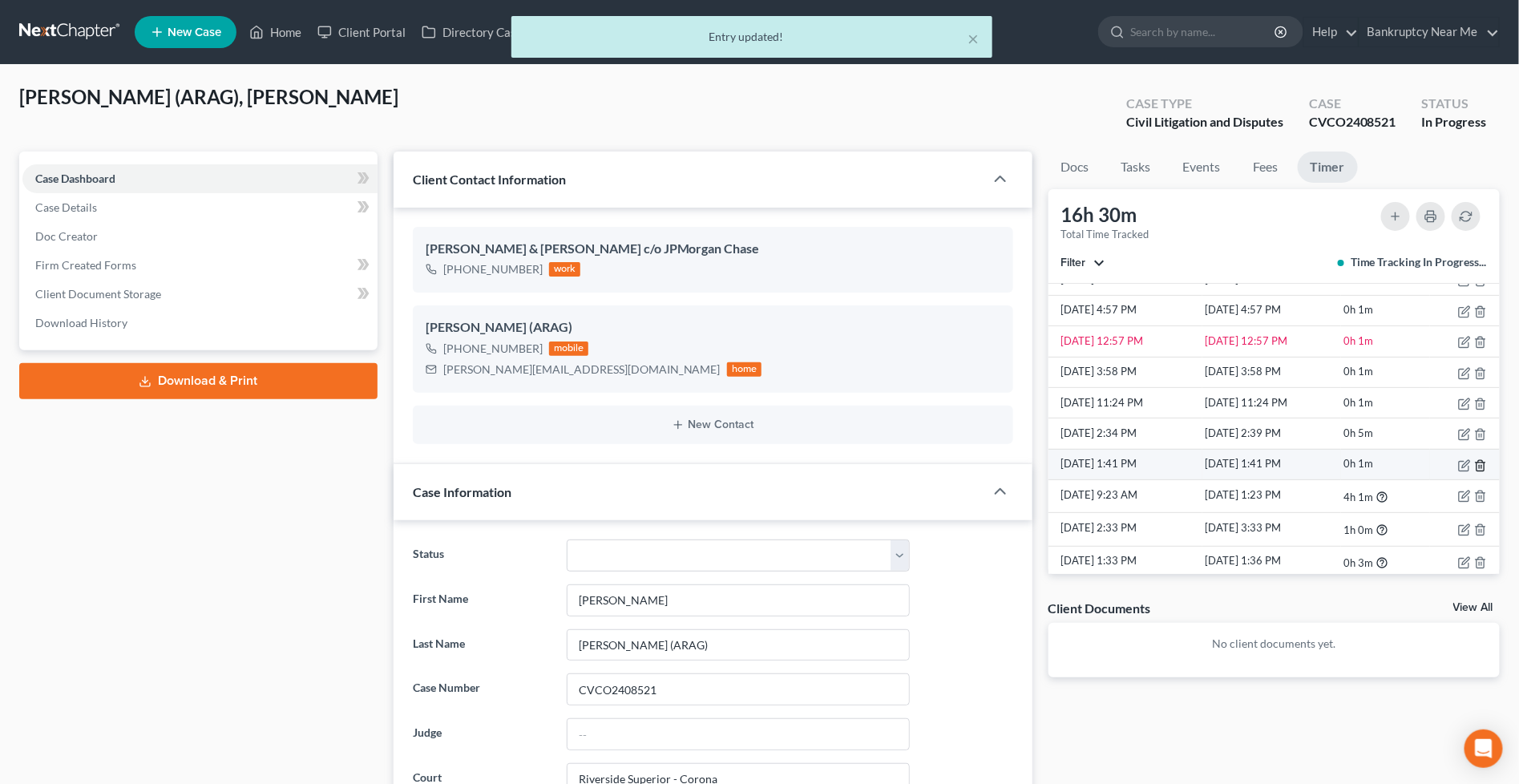
click at [1476, 462] on icon "button" at bounding box center [1479, 465] width 7 height 11
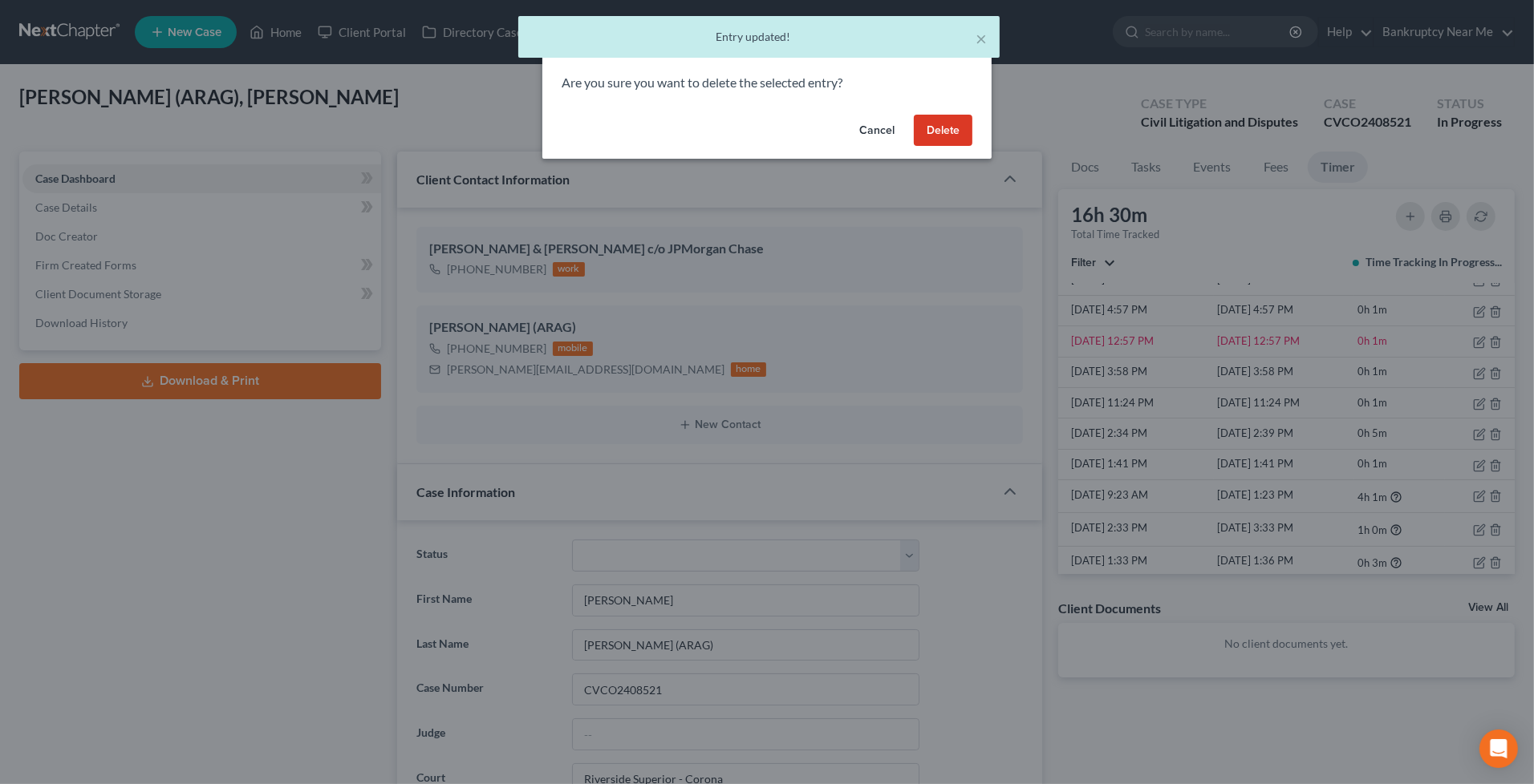
click at [935, 131] on button "Delete" at bounding box center [943, 131] width 59 height 32
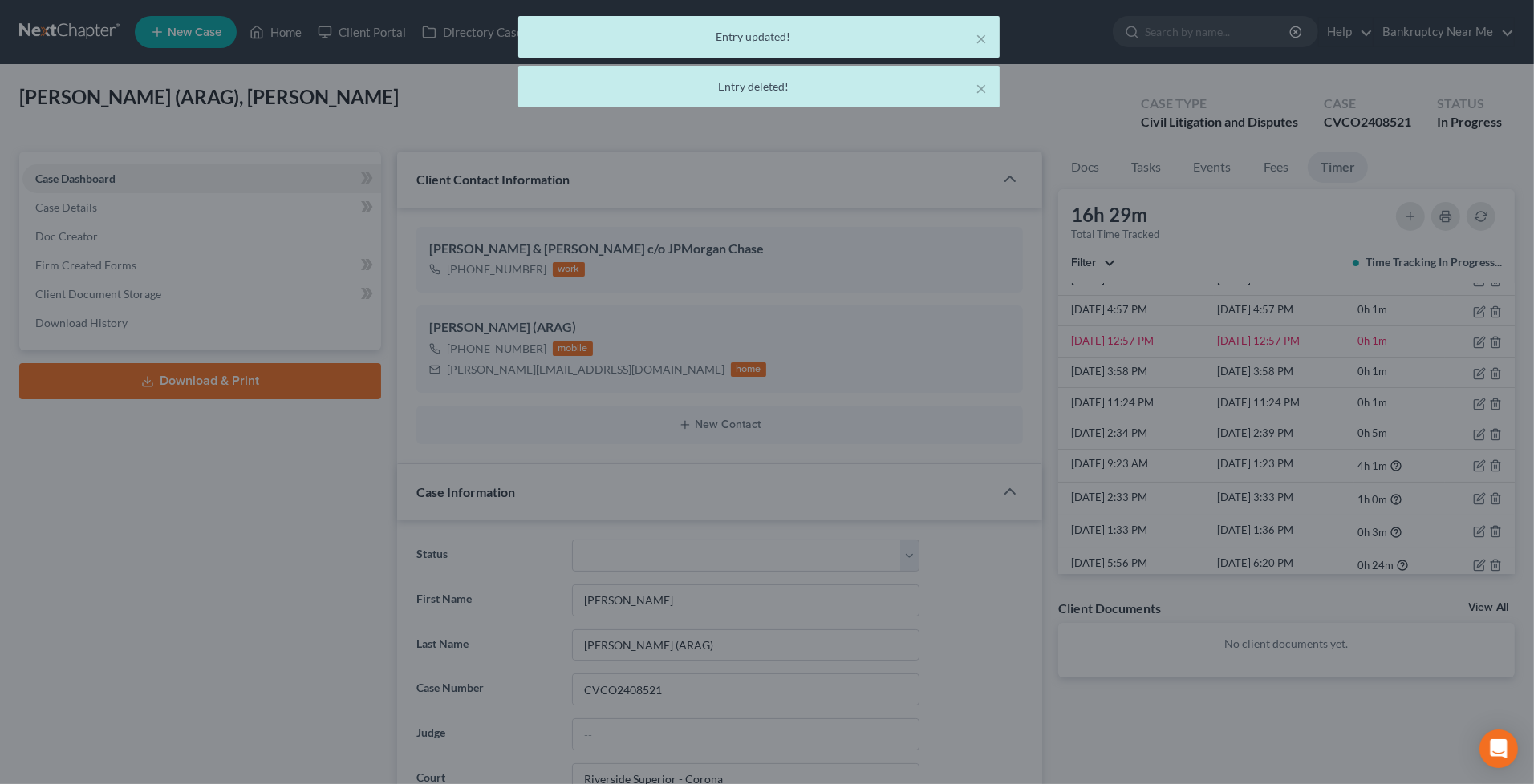
scroll to position [9833, 0]
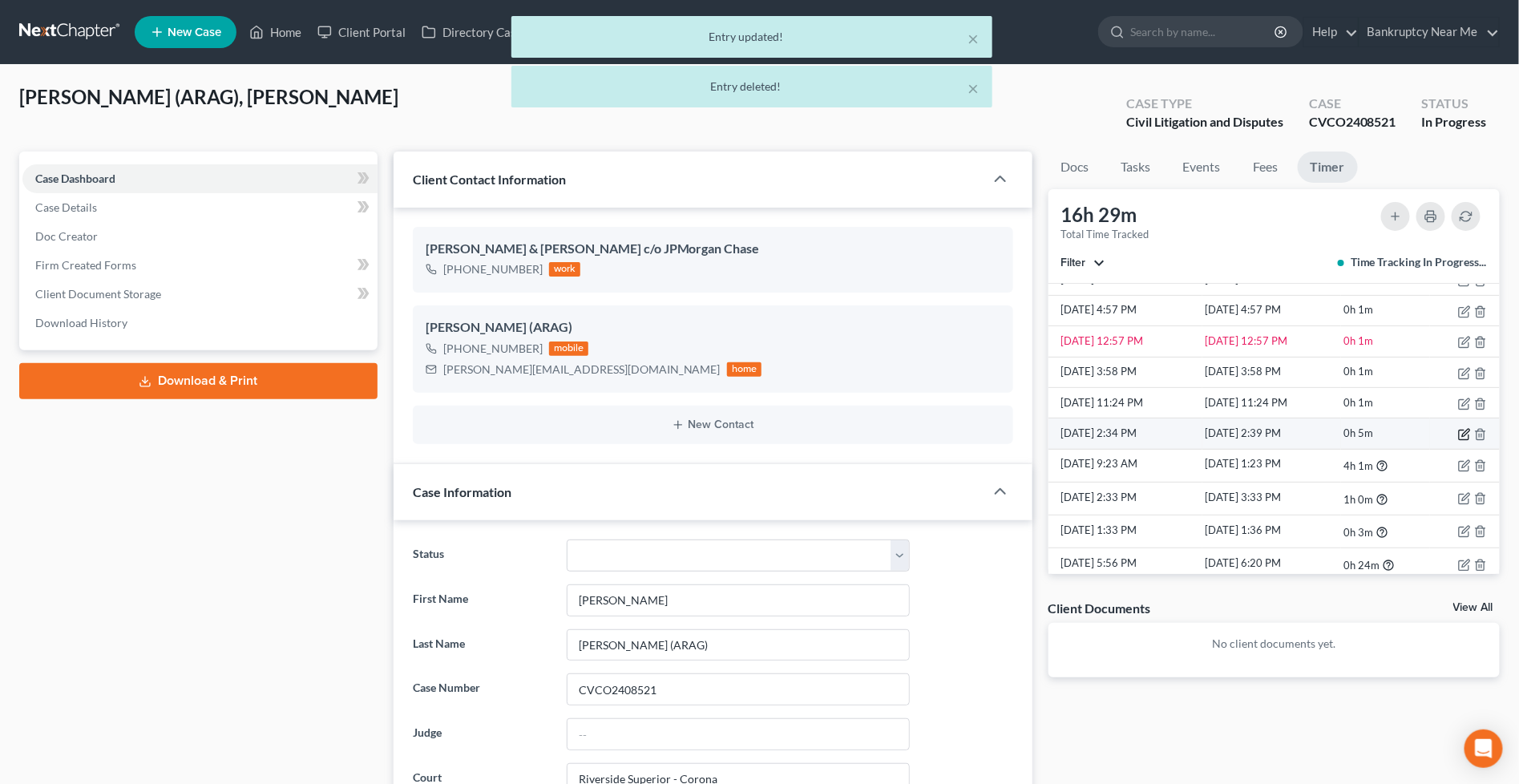
click at [1458, 436] on icon "button" at bounding box center [1464, 434] width 13 height 13
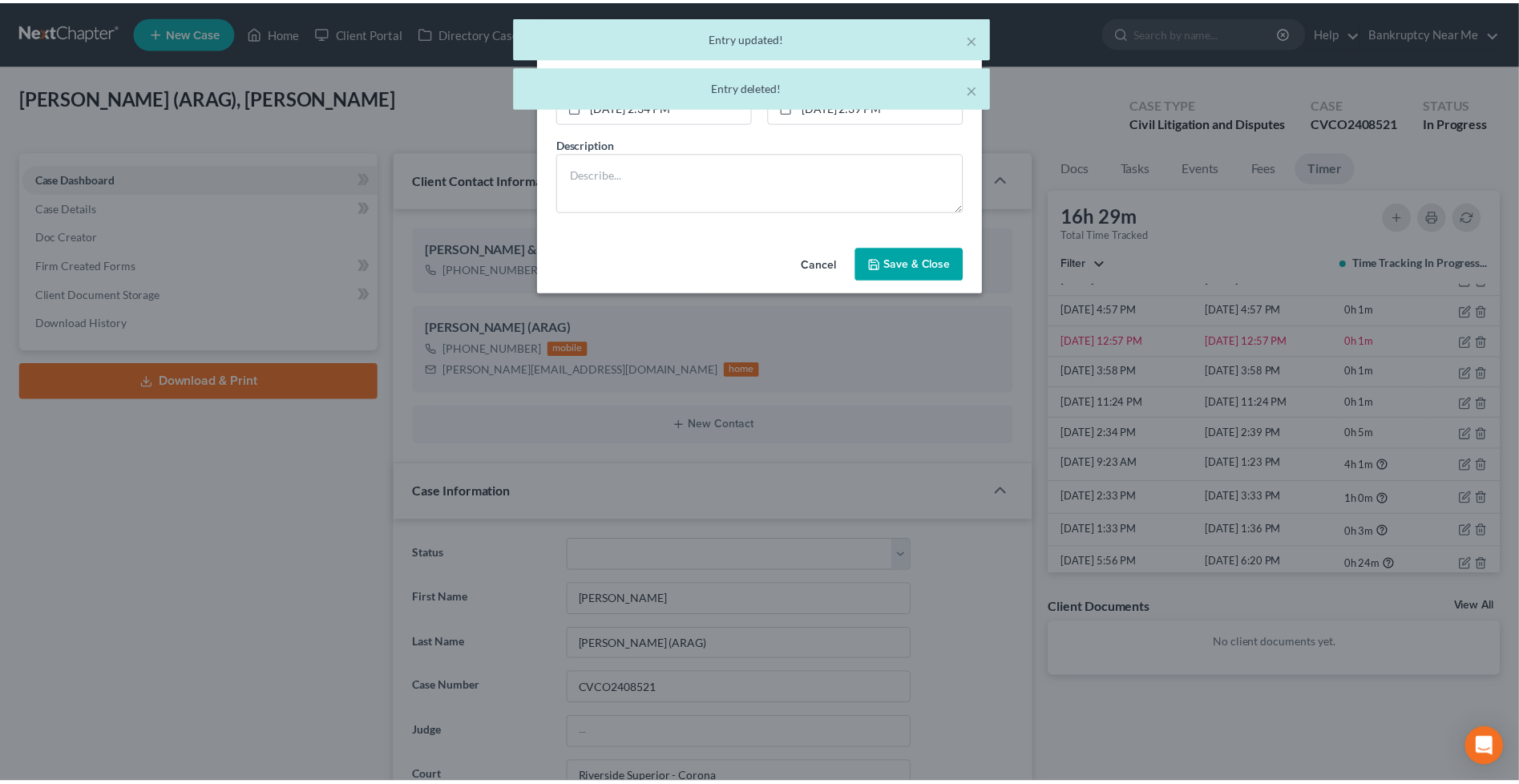
scroll to position [9800, 0]
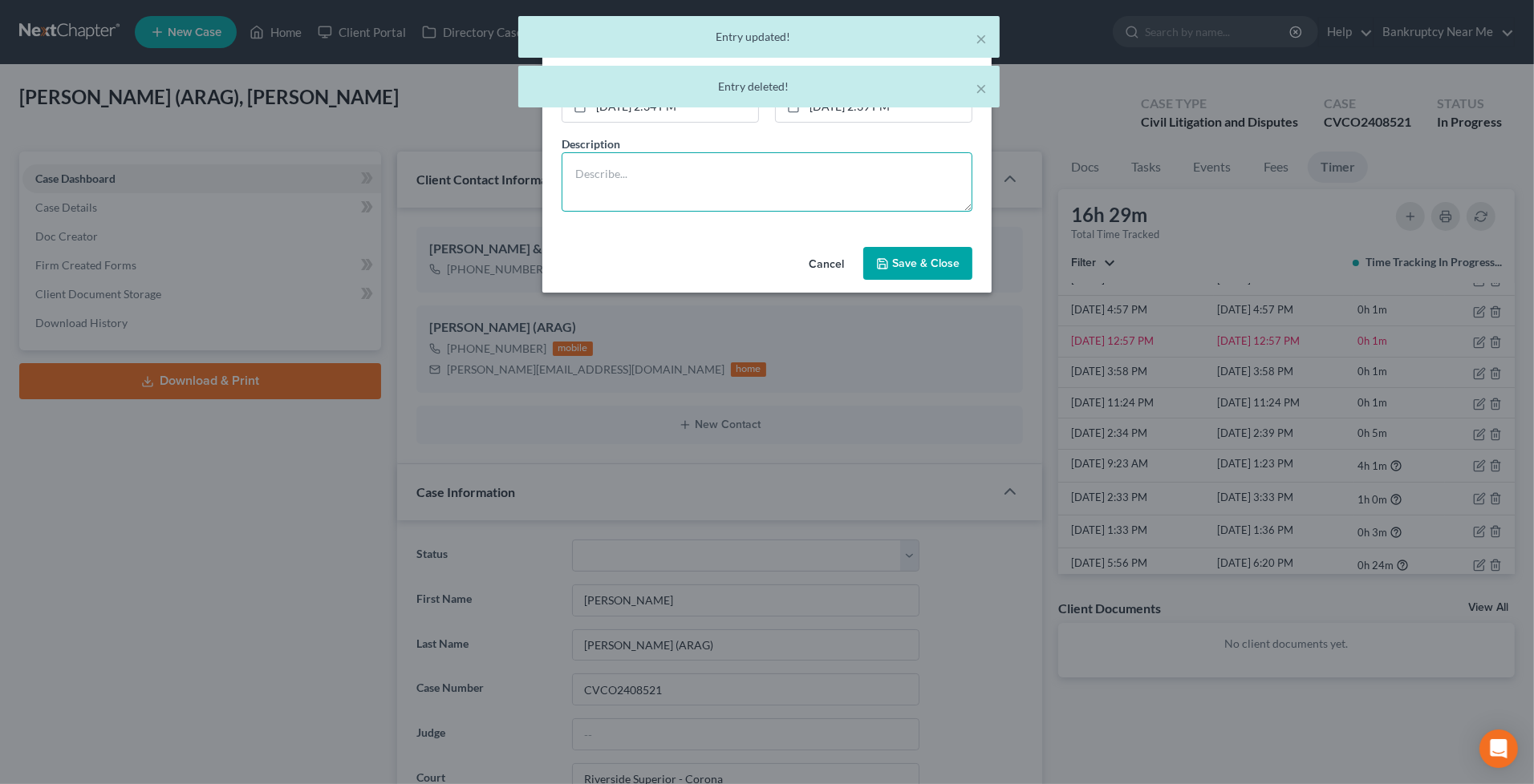
click at [776, 174] on textarea at bounding box center [766, 182] width 411 height 59
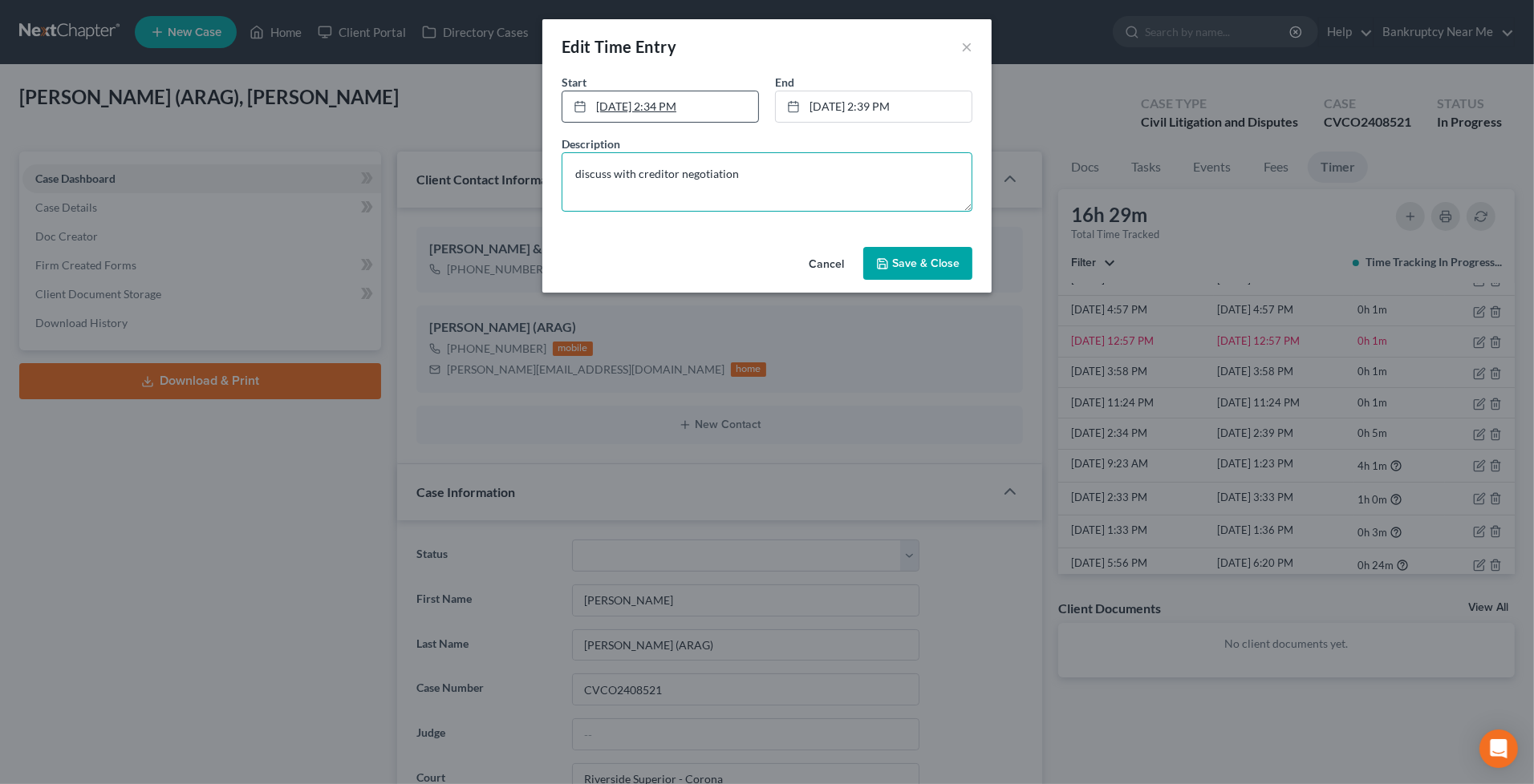
type textarea "discuss with creditor negotiation"
click at [672, 97] on link "[DATE] 2:34 PM" at bounding box center [660, 107] width 195 height 31
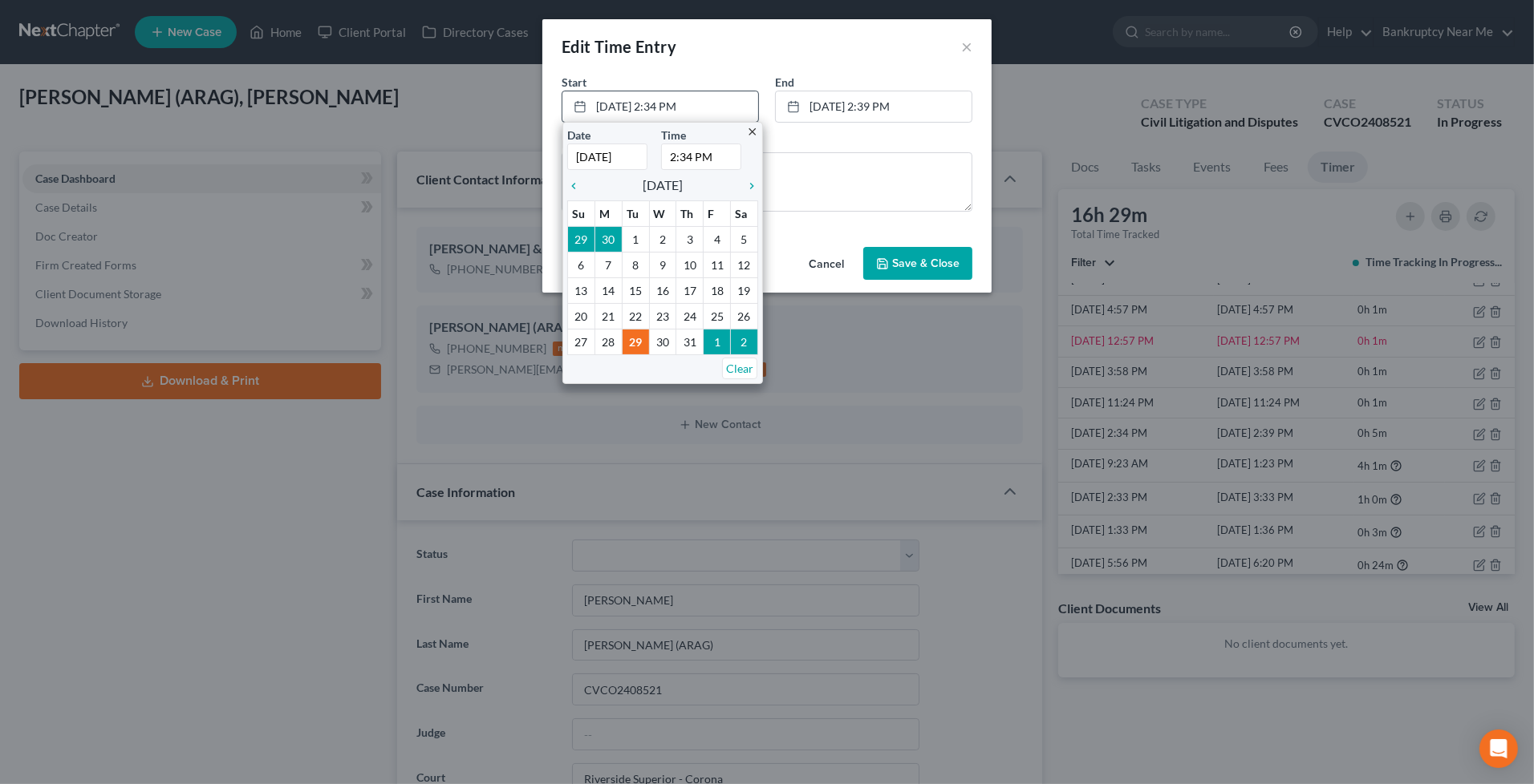
click at [688, 150] on input "2:34 PM" at bounding box center [700, 156] width 80 height 26
type input "2:00 PM"
drag, startPoint x: 833, startPoint y: 192, endPoint x: 947, endPoint y: 253, distance: 129.3
click at [834, 192] on textarea "discuss with creditor negotiation" at bounding box center [766, 182] width 411 height 59
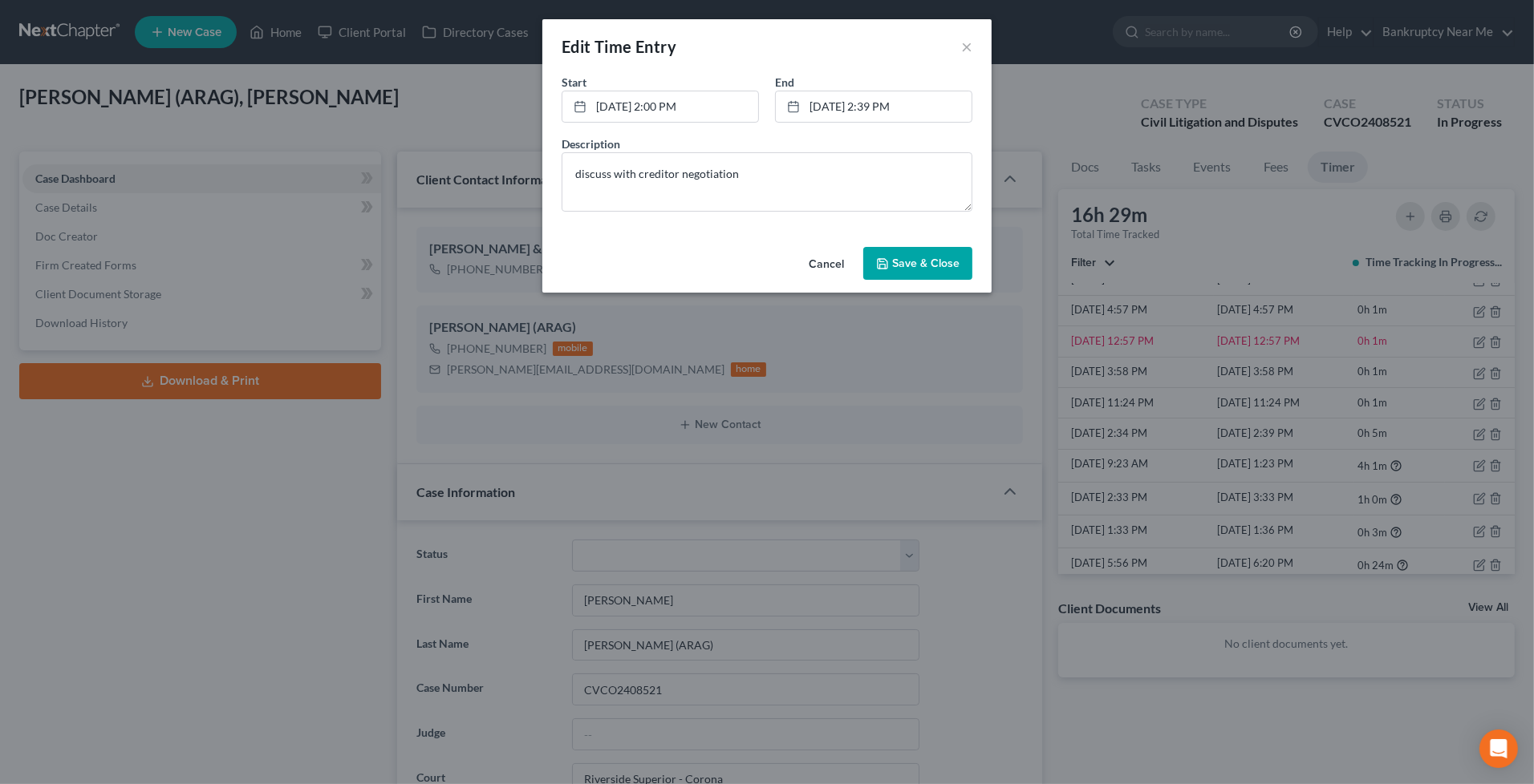
click at [984, 275] on div "Cancel Save & Close" at bounding box center [767, 267] width 449 height 53
drag, startPoint x: 933, startPoint y: 259, endPoint x: 951, endPoint y: 263, distance: 18.4
click at [932, 259] on span "Save & Close" at bounding box center [926, 263] width 68 height 14
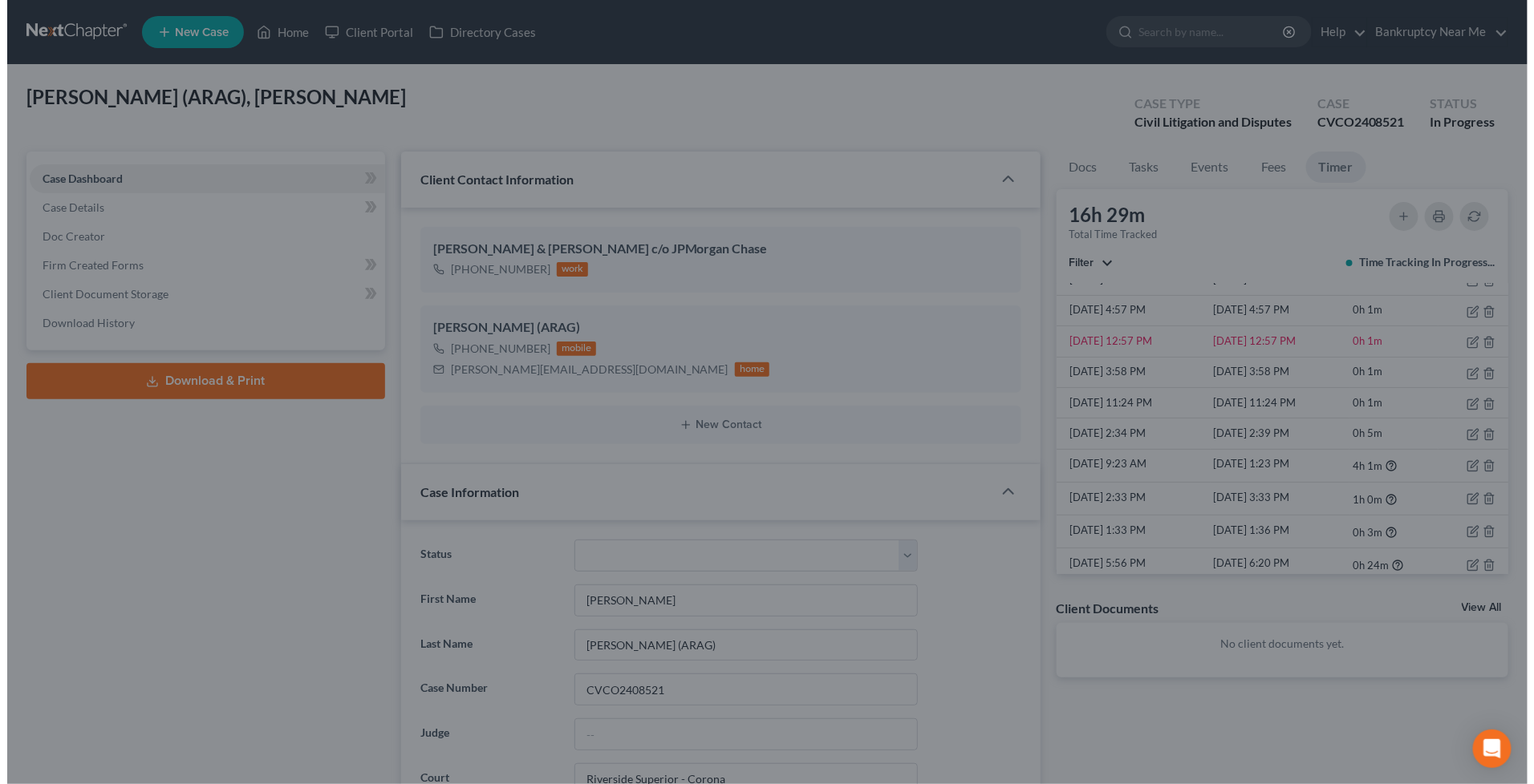
scroll to position [9833, 0]
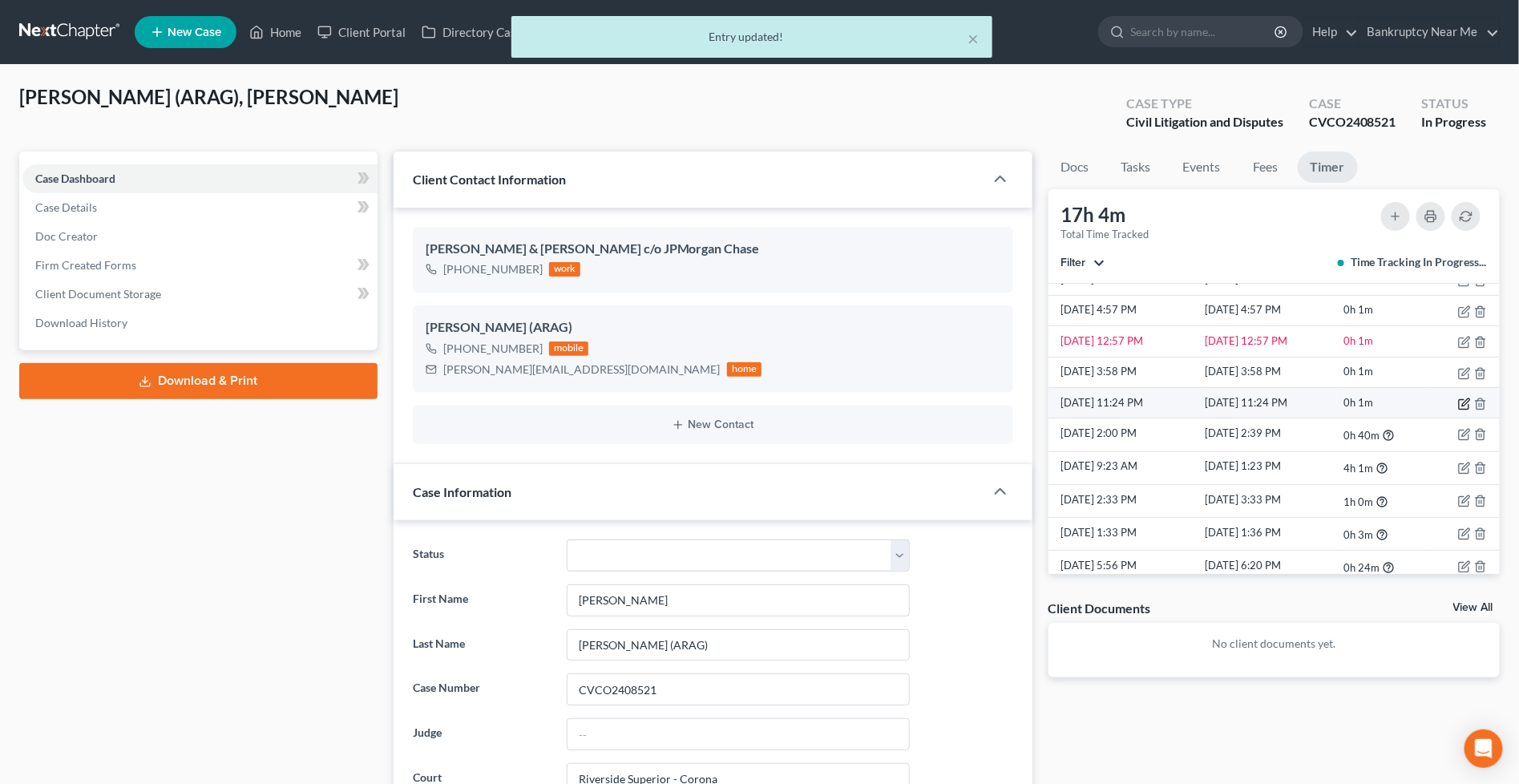
click at [1463, 405] on icon "button" at bounding box center [1466, 401] width 7 height 7
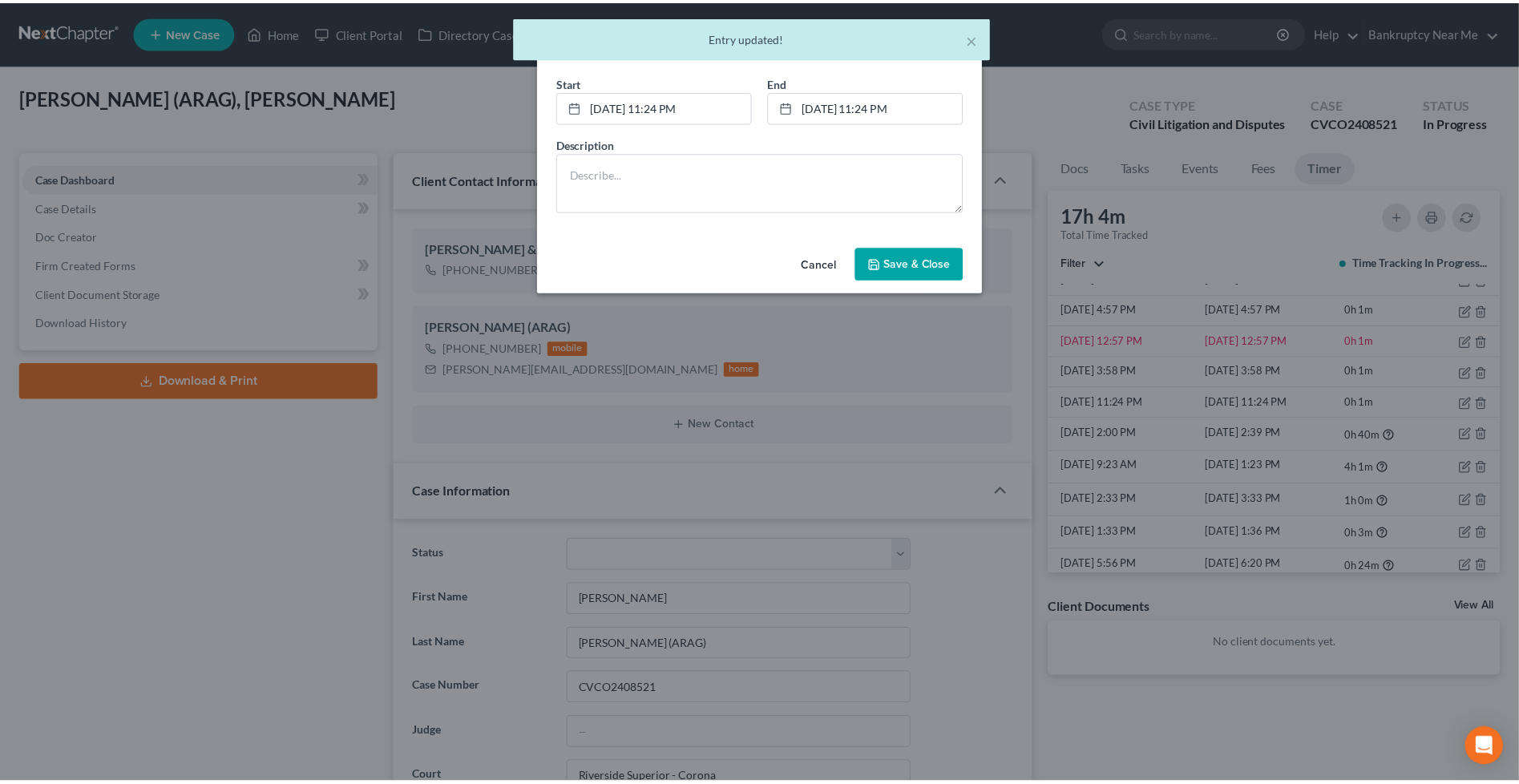
scroll to position [9800, 0]
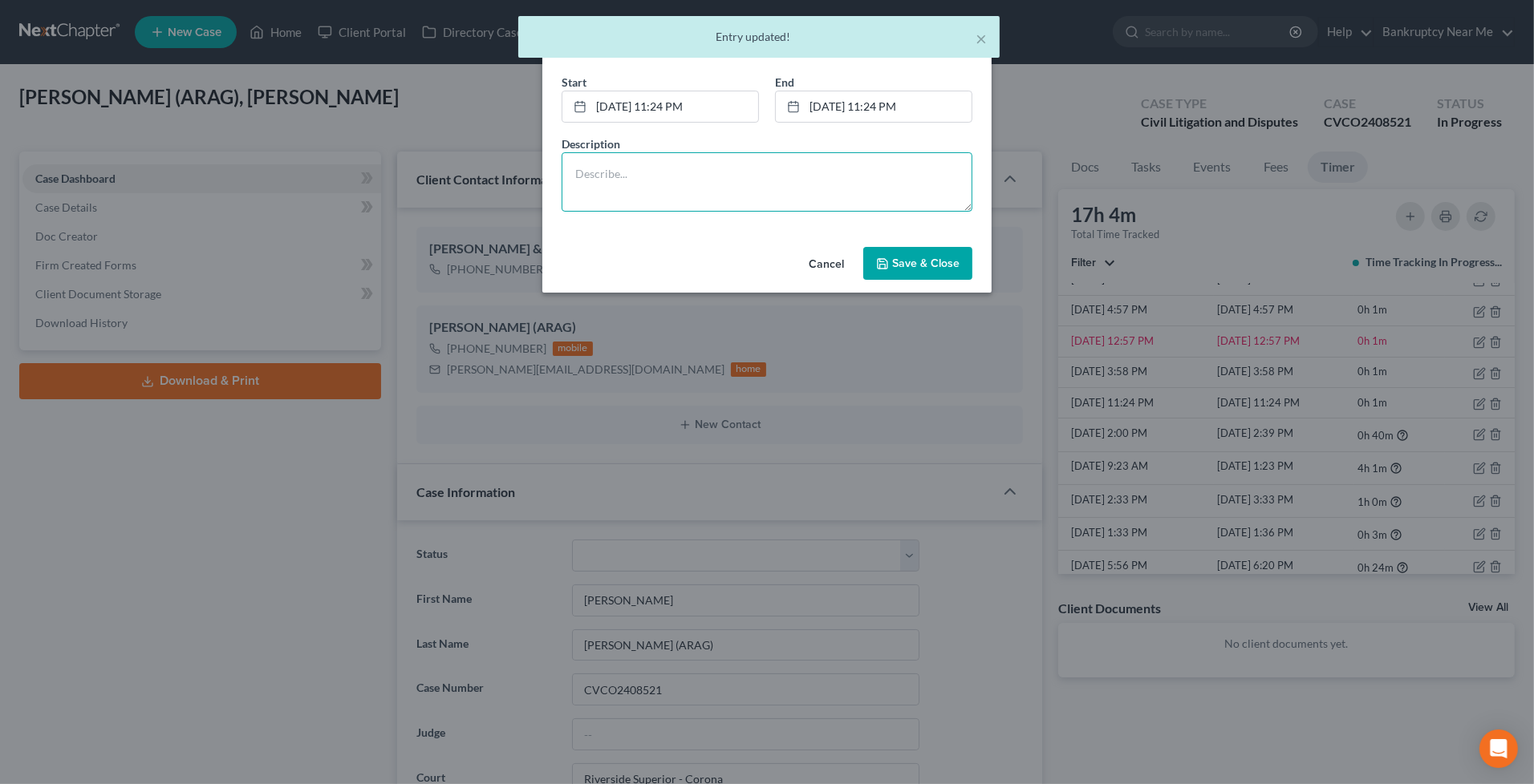
click at [800, 181] on textarea at bounding box center [766, 182] width 411 height 59
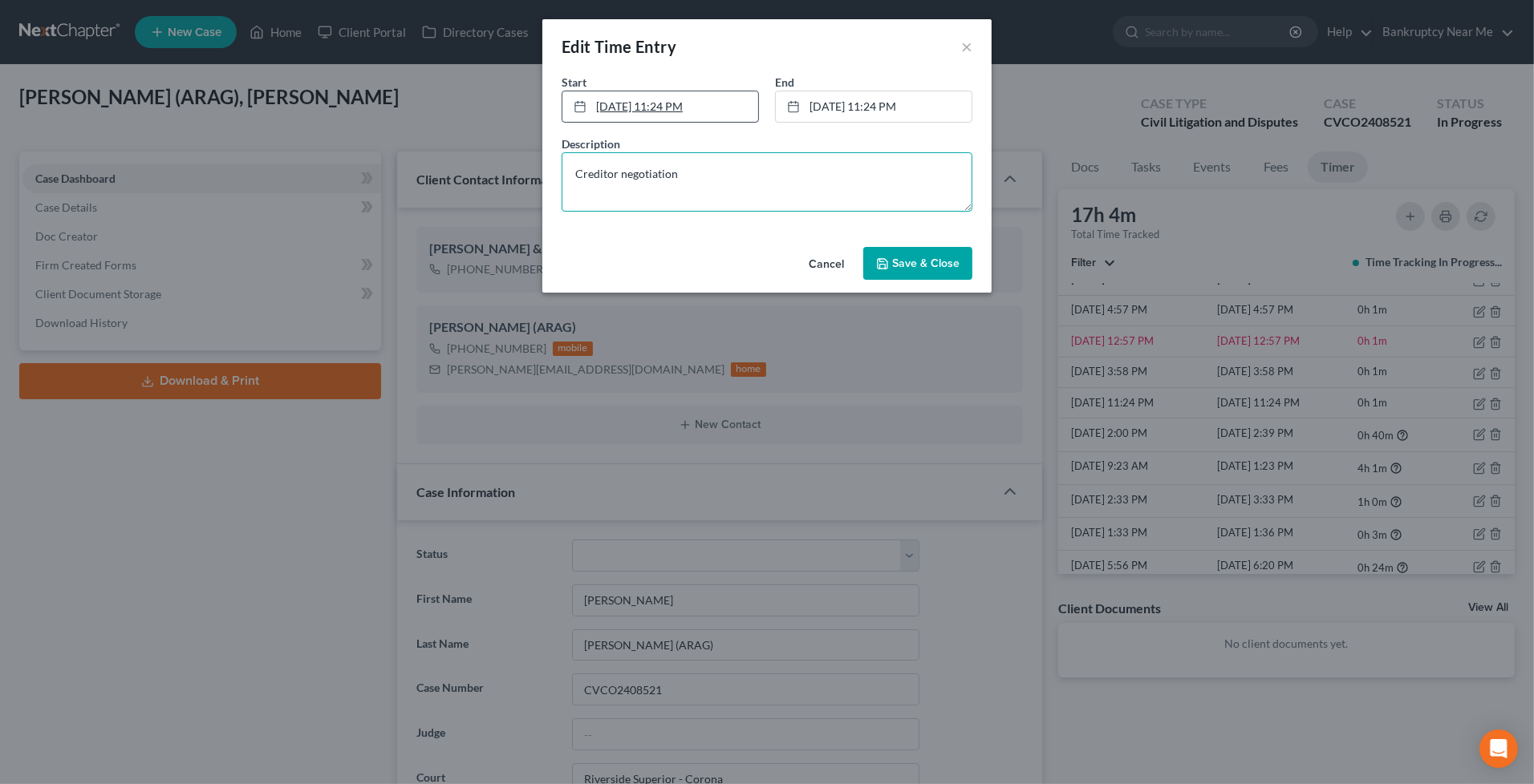
type textarea "Creditor negotiation"
drag, startPoint x: 664, startPoint y: 105, endPoint x: 677, endPoint y: 108, distance: 13.3
click at [664, 105] on link "[DATE] 11:24 PM" at bounding box center [660, 107] width 195 height 31
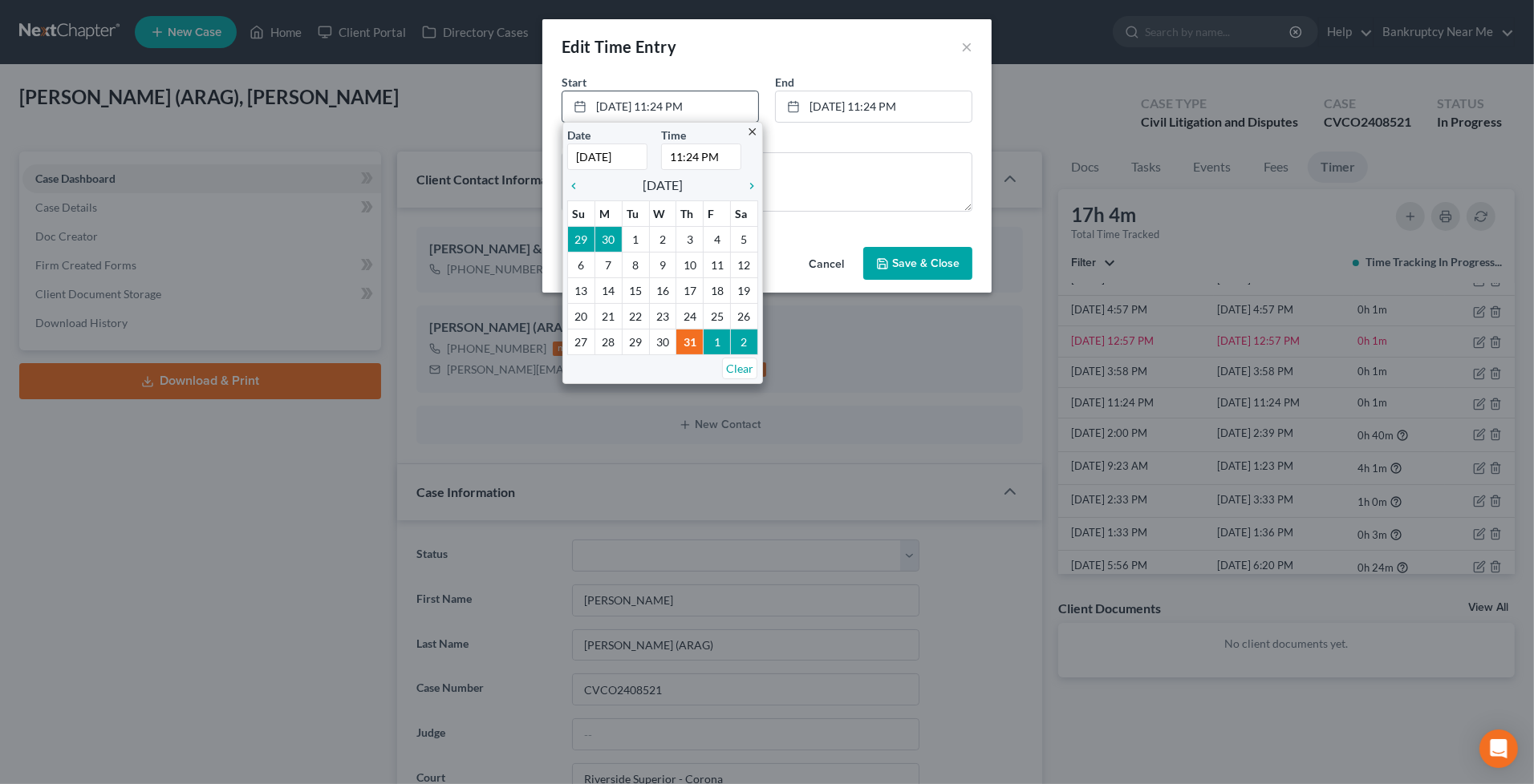
click at [693, 155] on input "11:24 PM" at bounding box center [700, 156] width 80 height 26
type input "11:00 PM"
click at [920, 267] on span "Save & Close" at bounding box center [926, 263] width 68 height 14
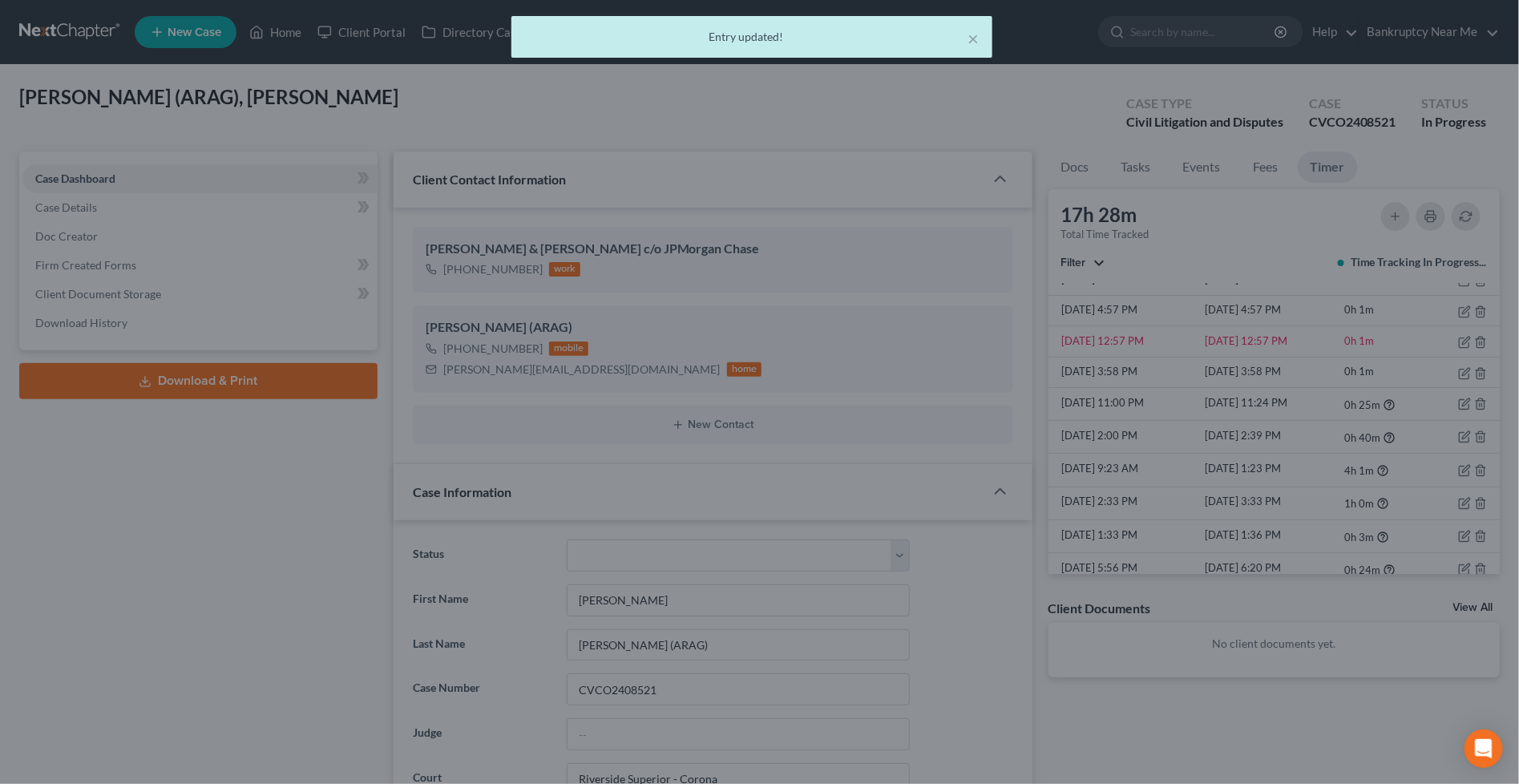
scroll to position [9833, 0]
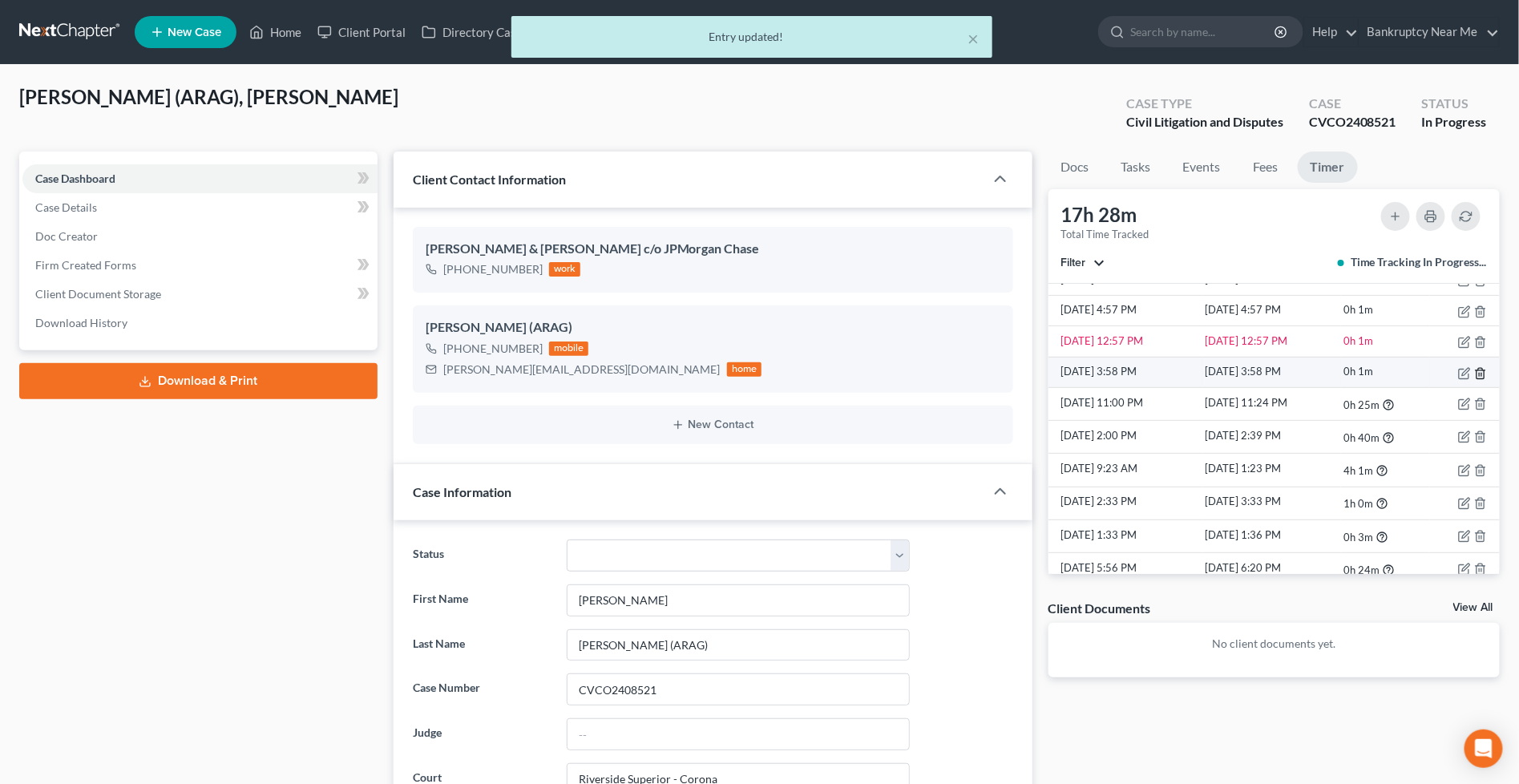
click at [1480, 373] on line "button" at bounding box center [1480, 374] width 0 height 3
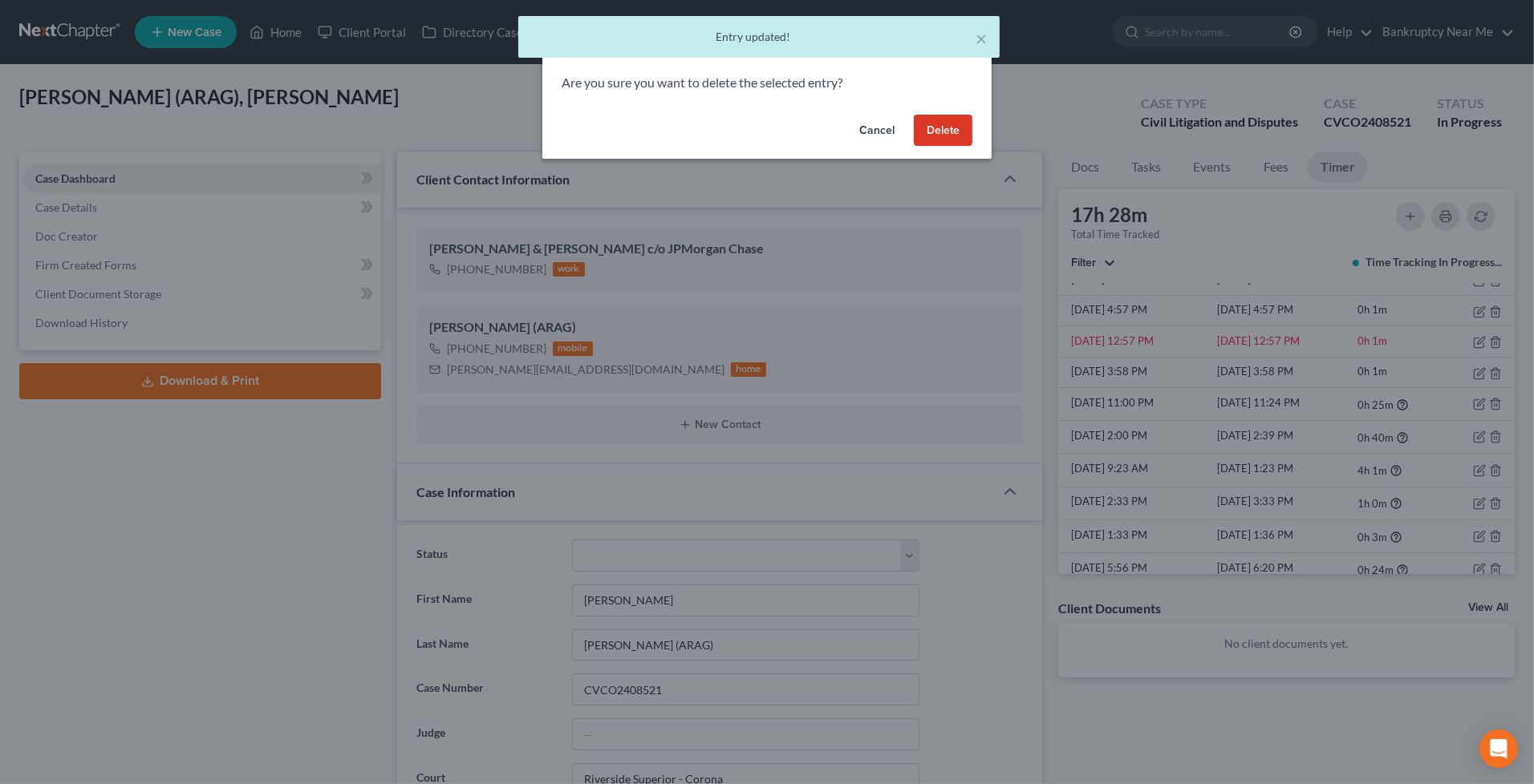
click at [937, 130] on button "Delete" at bounding box center [943, 131] width 59 height 32
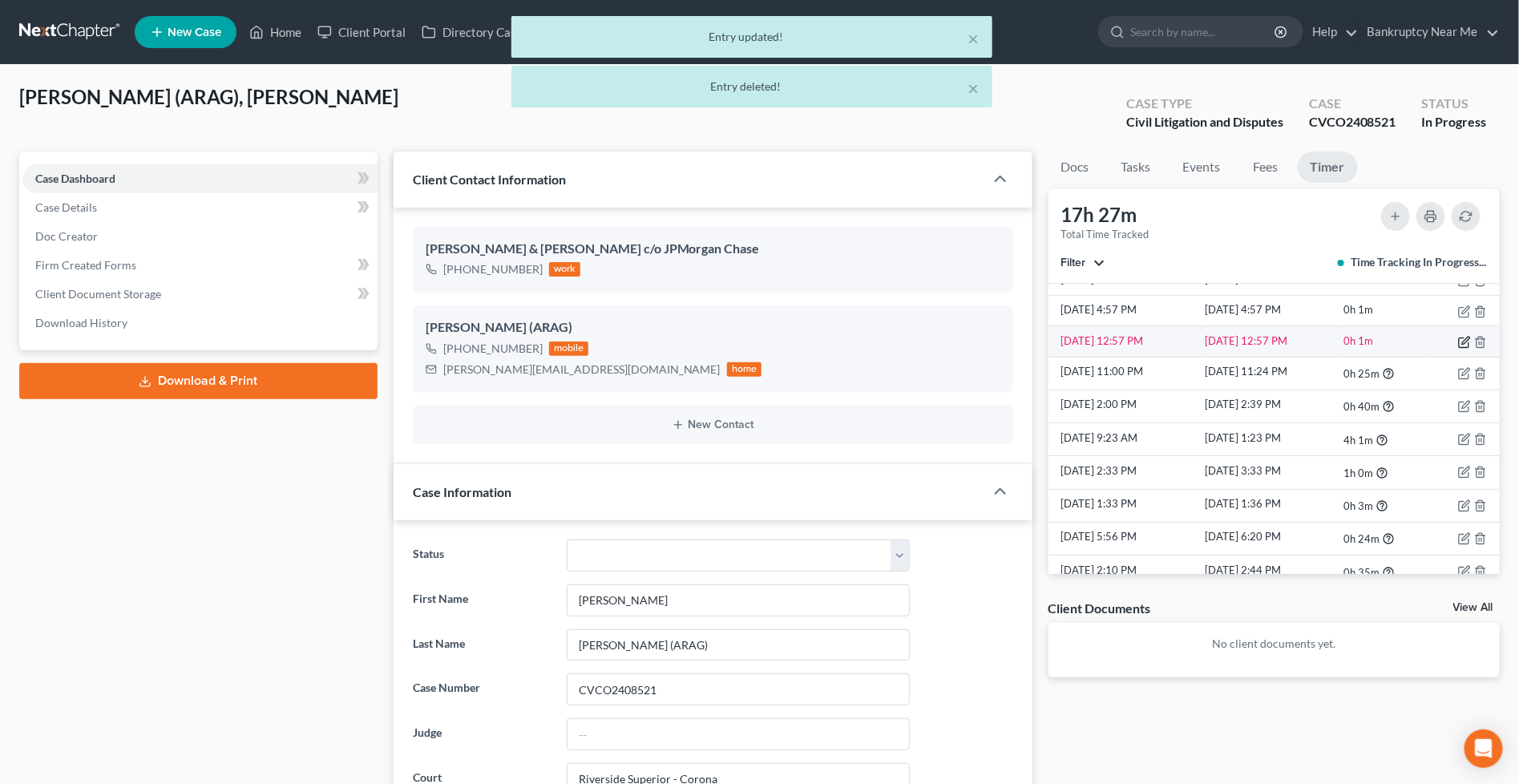
click at [1458, 339] on icon "button" at bounding box center [1464, 341] width 13 height 13
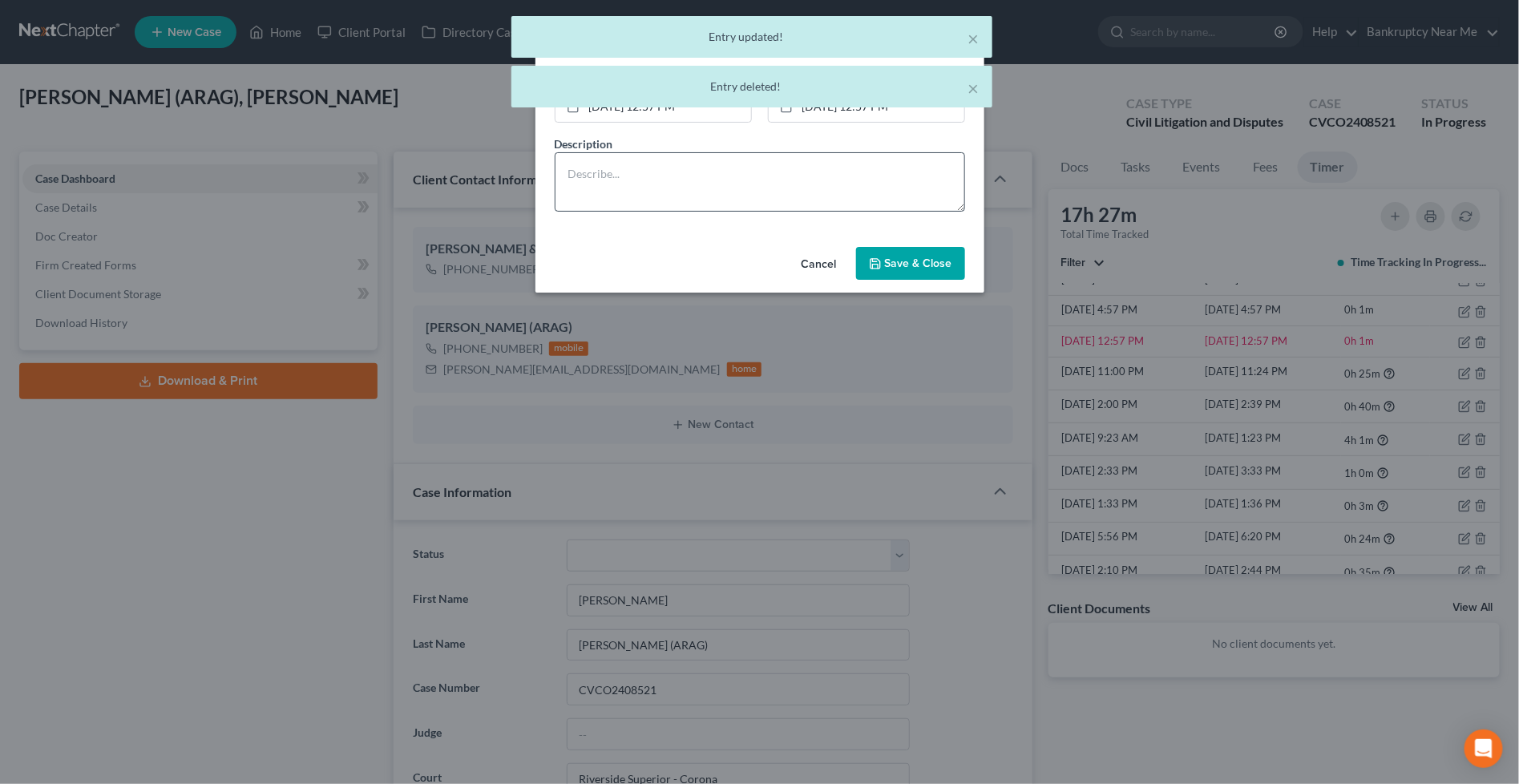
scroll to position [9800, 0]
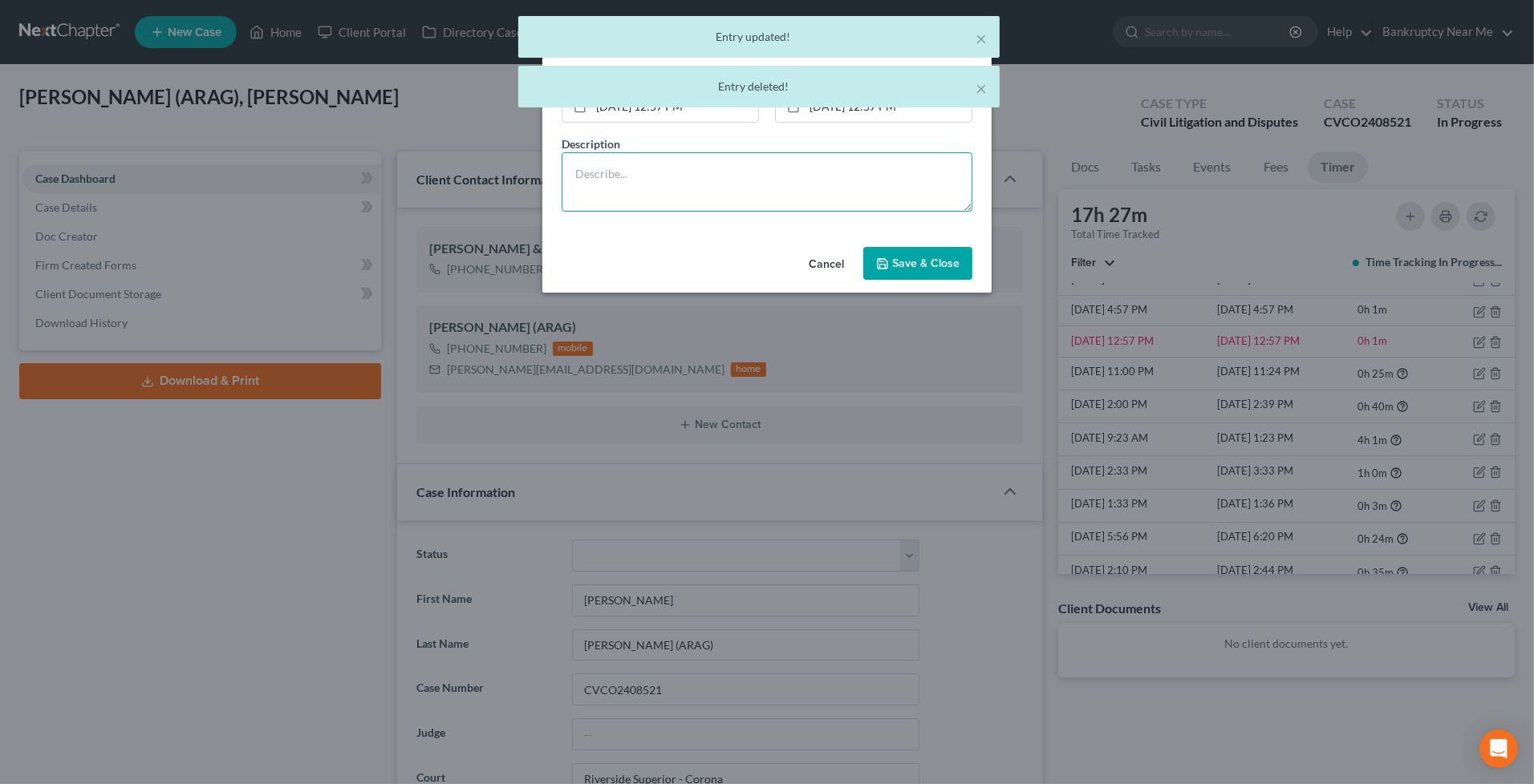
click at [801, 195] on textarea at bounding box center [766, 182] width 411 height 59
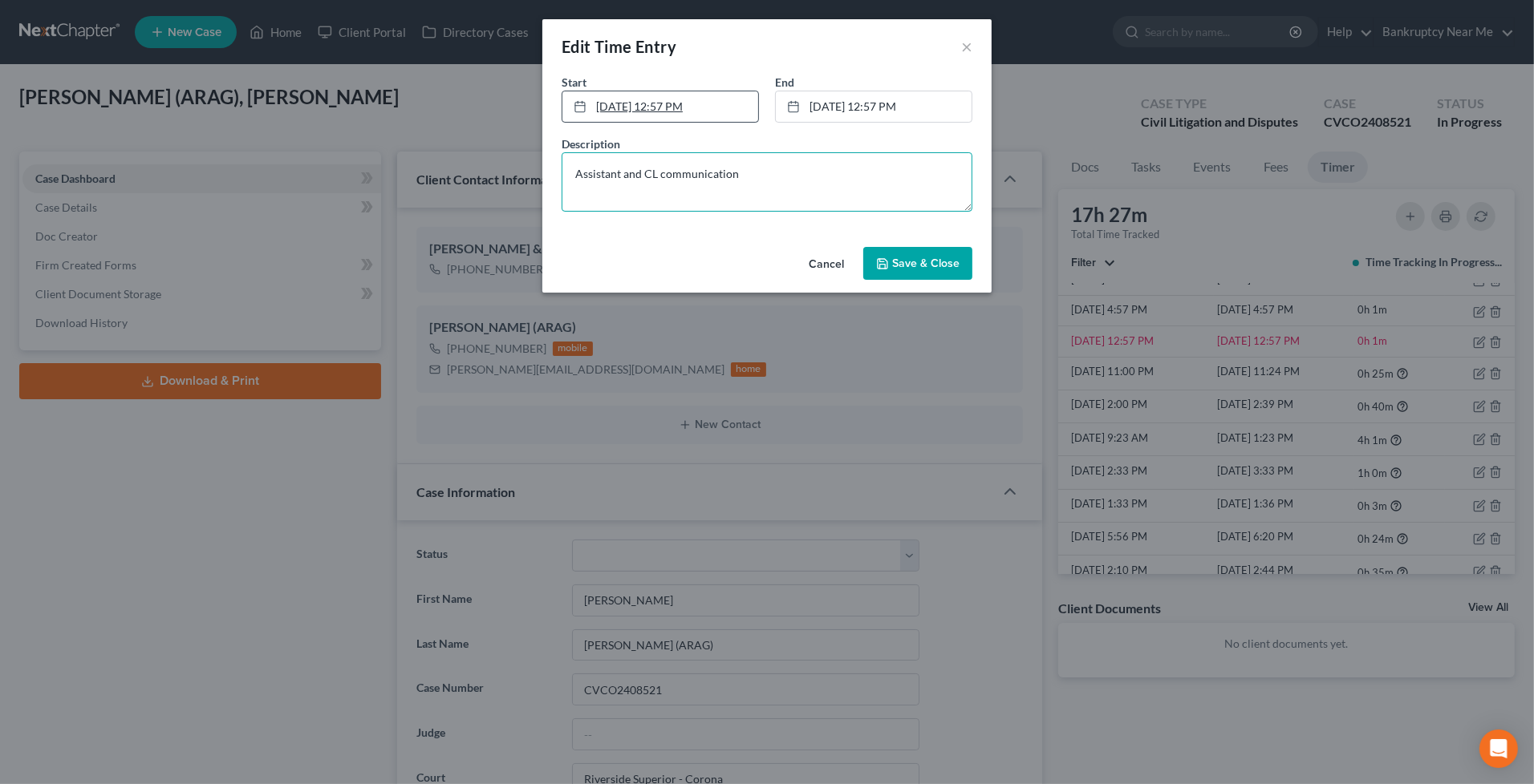
type textarea "Assistant and CL communication"
click at [693, 113] on link "[DATE] 12:57 PM" at bounding box center [660, 107] width 195 height 31
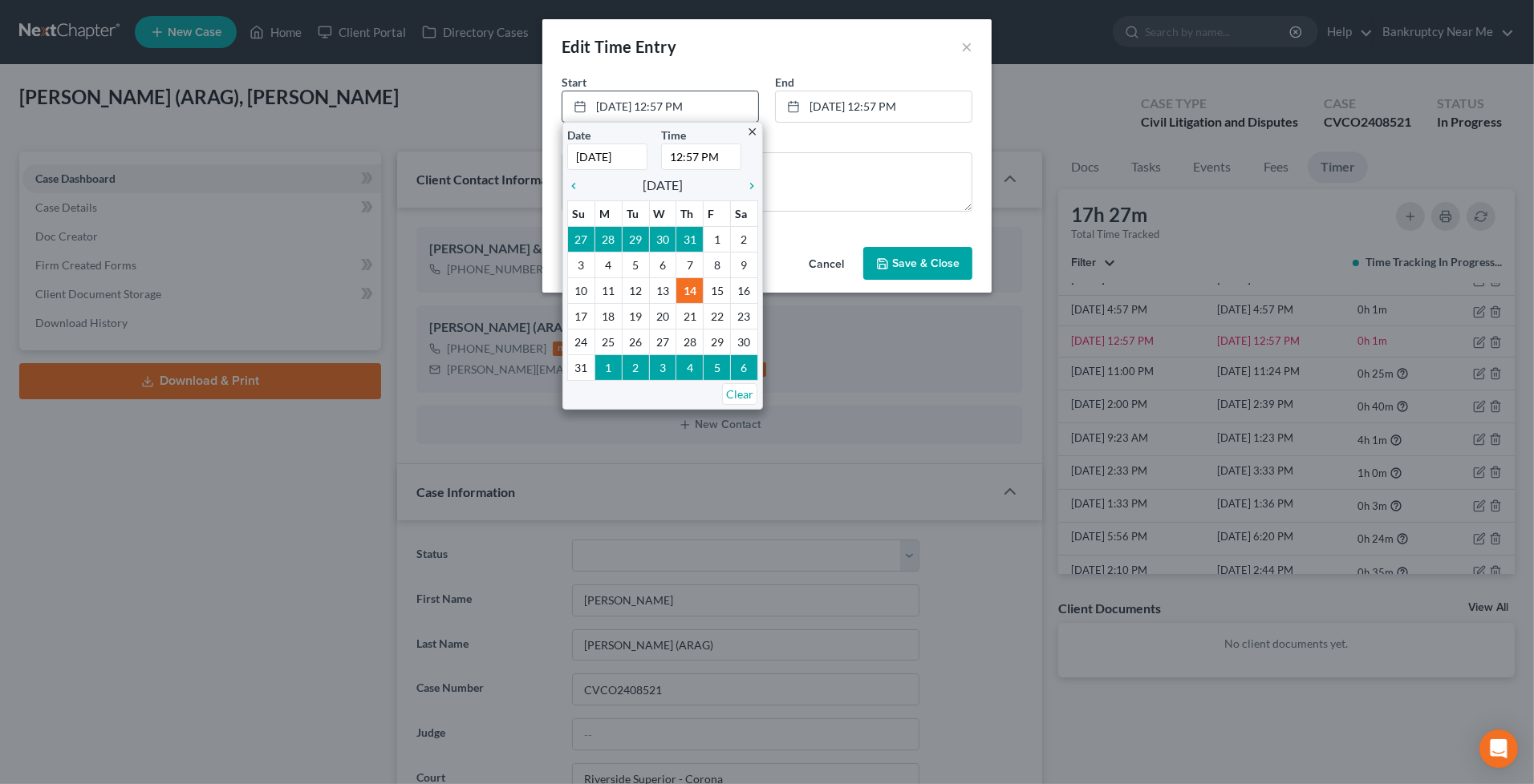
click at [693, 150] on input "12:57 PM" at bounding box center [700, 156] width 80 height 26
type input "12:37 PM"
click at [839, 171] on textarea "Assistant and CL communication" at bounding box center [766, 182] width 411 height 59
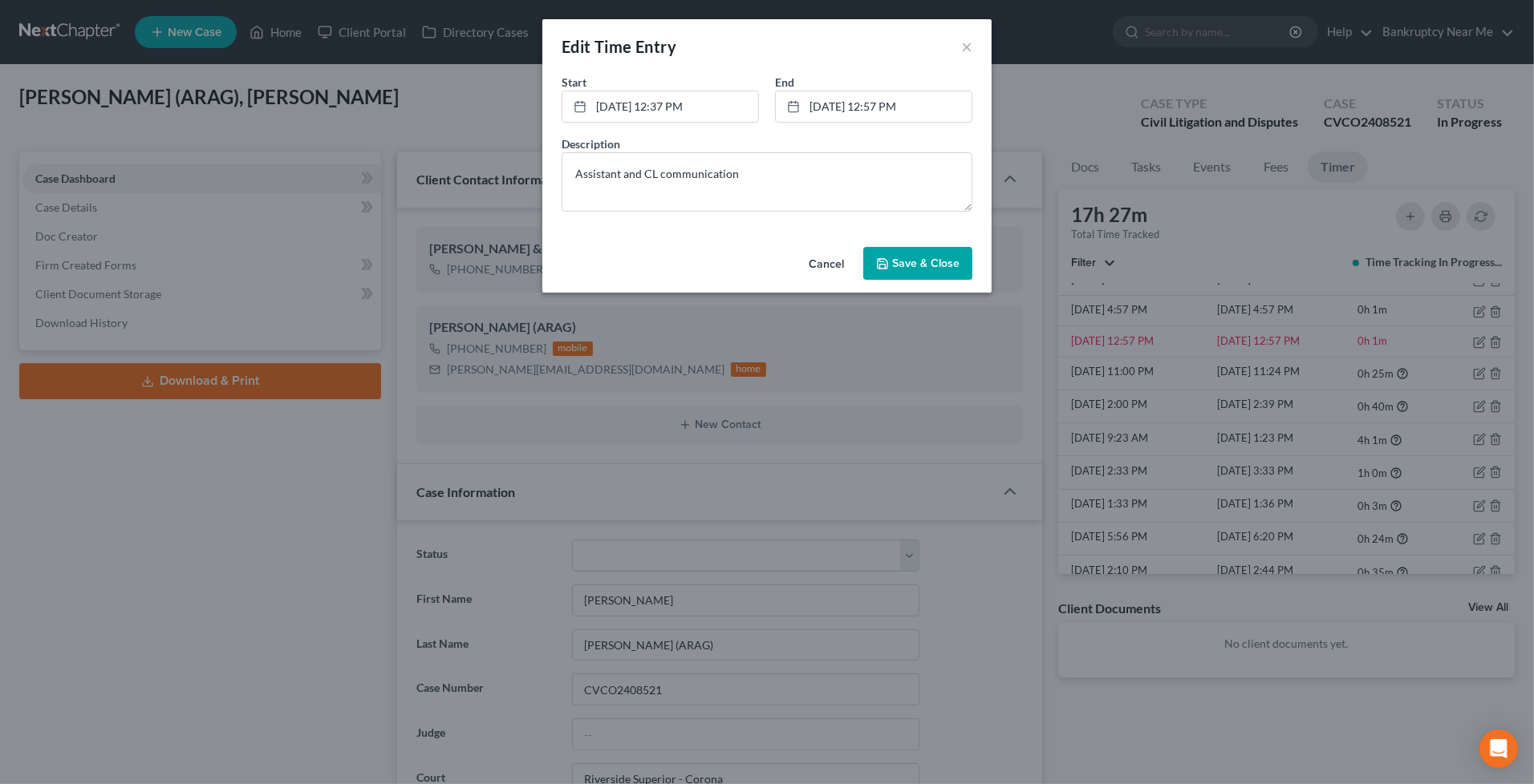
click at [900, 252] on button "Save & Close" at bounding box center [917, 263] width 109 height 34
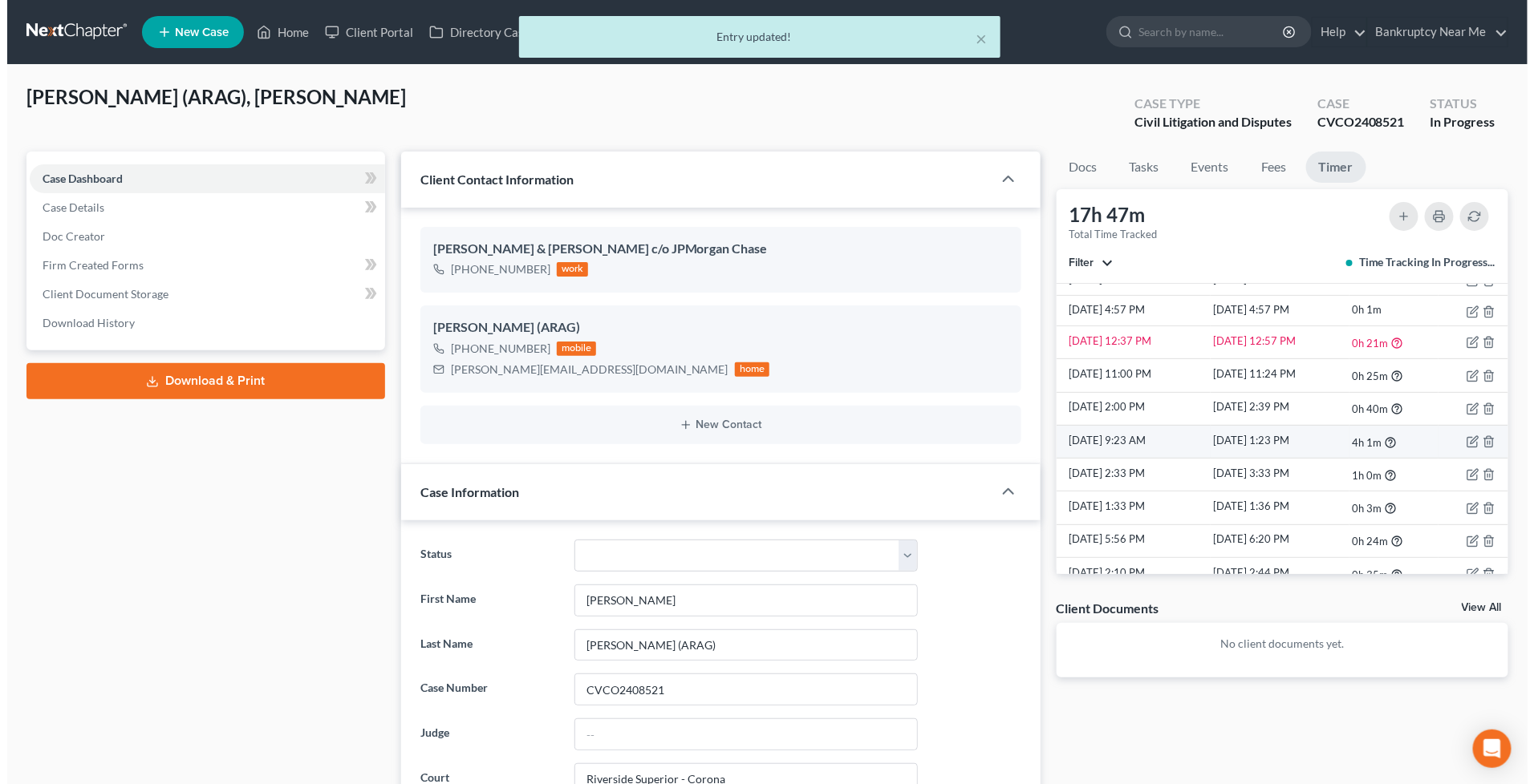
scroll to position [59, 0]
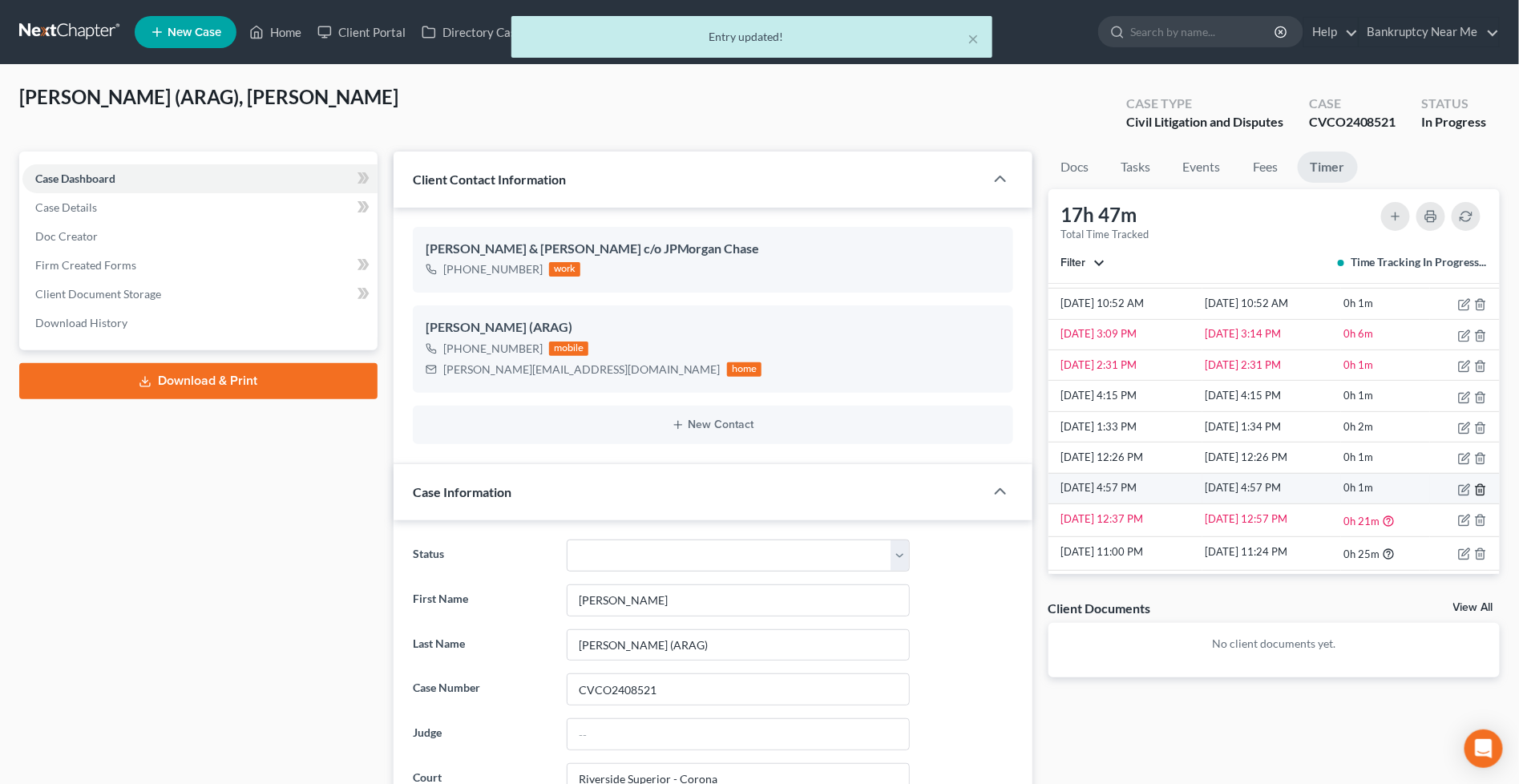
click at [1475, 489] on icon "button" at bounding box center [1480, 489] width 13 height 13
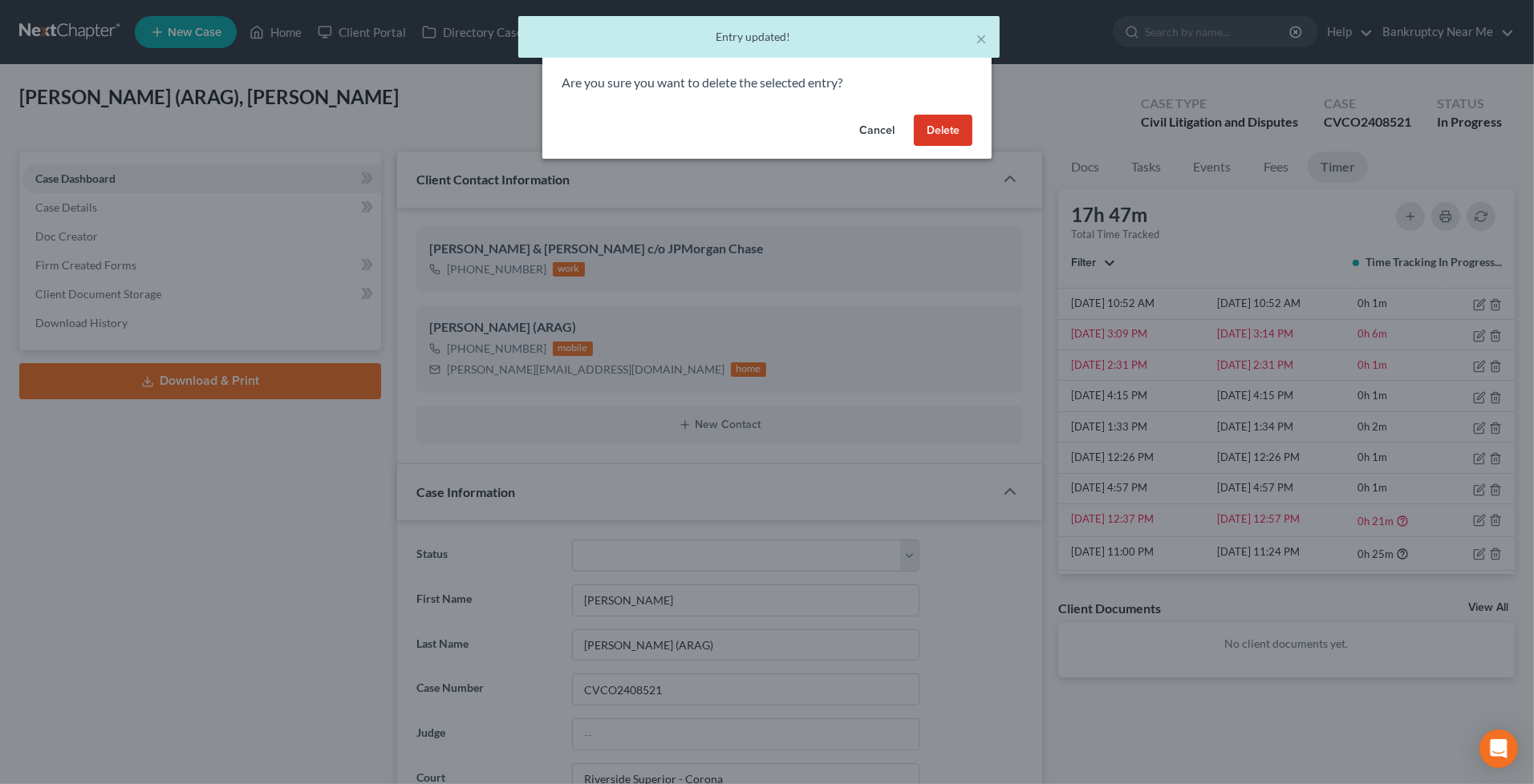
click at [936, 127] on button "Delete" at bounding box center [943, 131] width 59 height 32
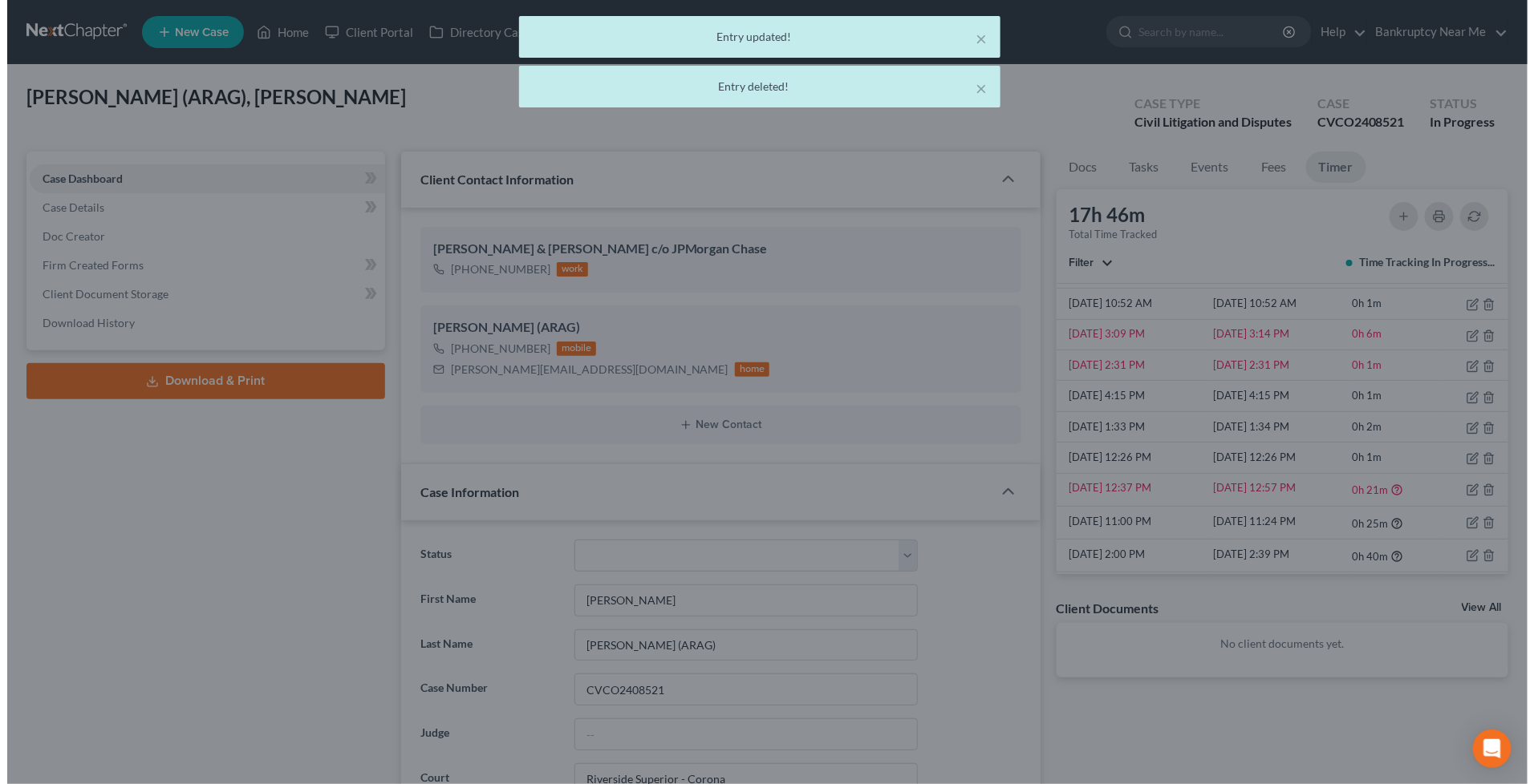
scroll to position [9833, 0]
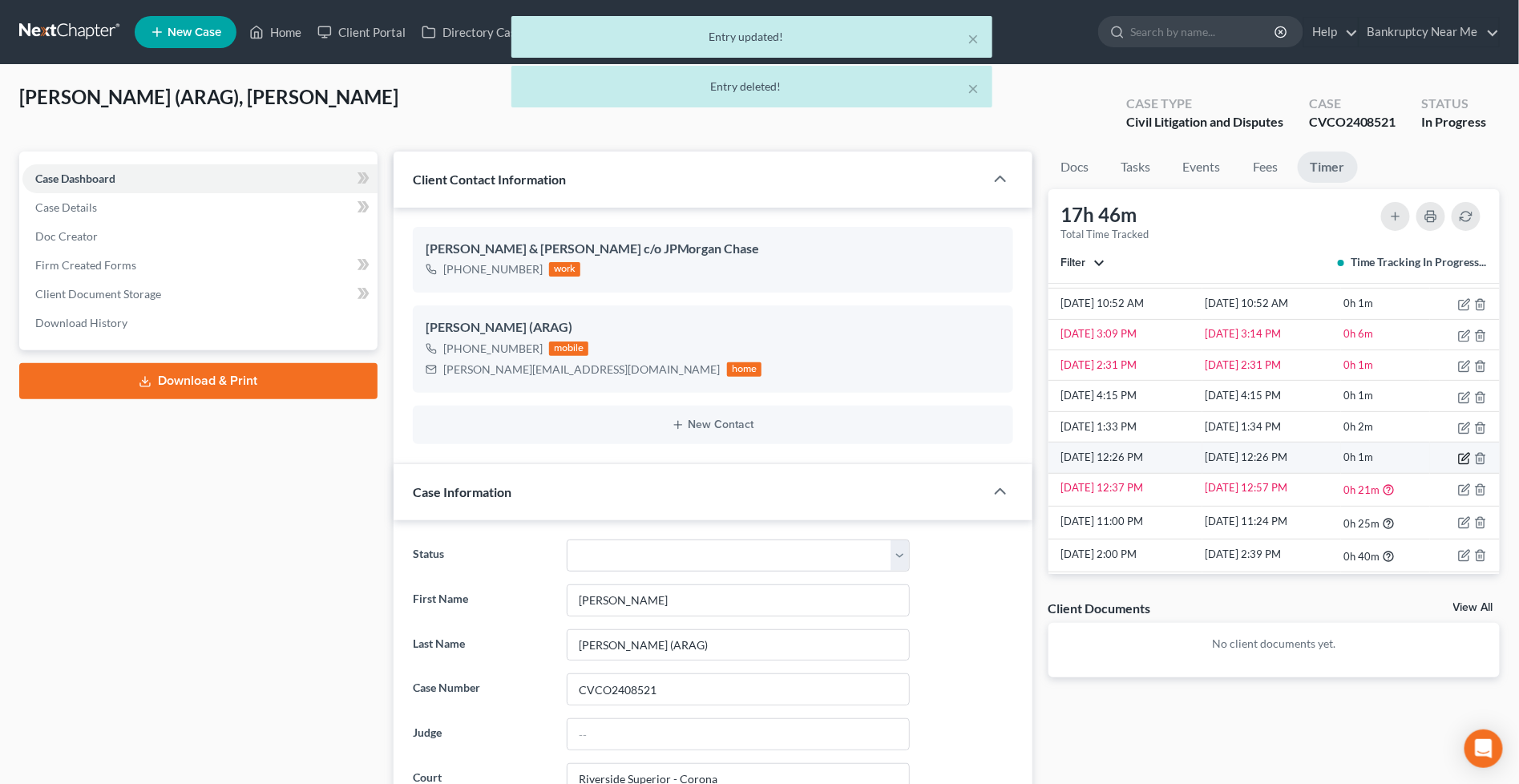
click at [1458, 453] on icon "button" at bounding box center [1464, 458] width 13 height 13
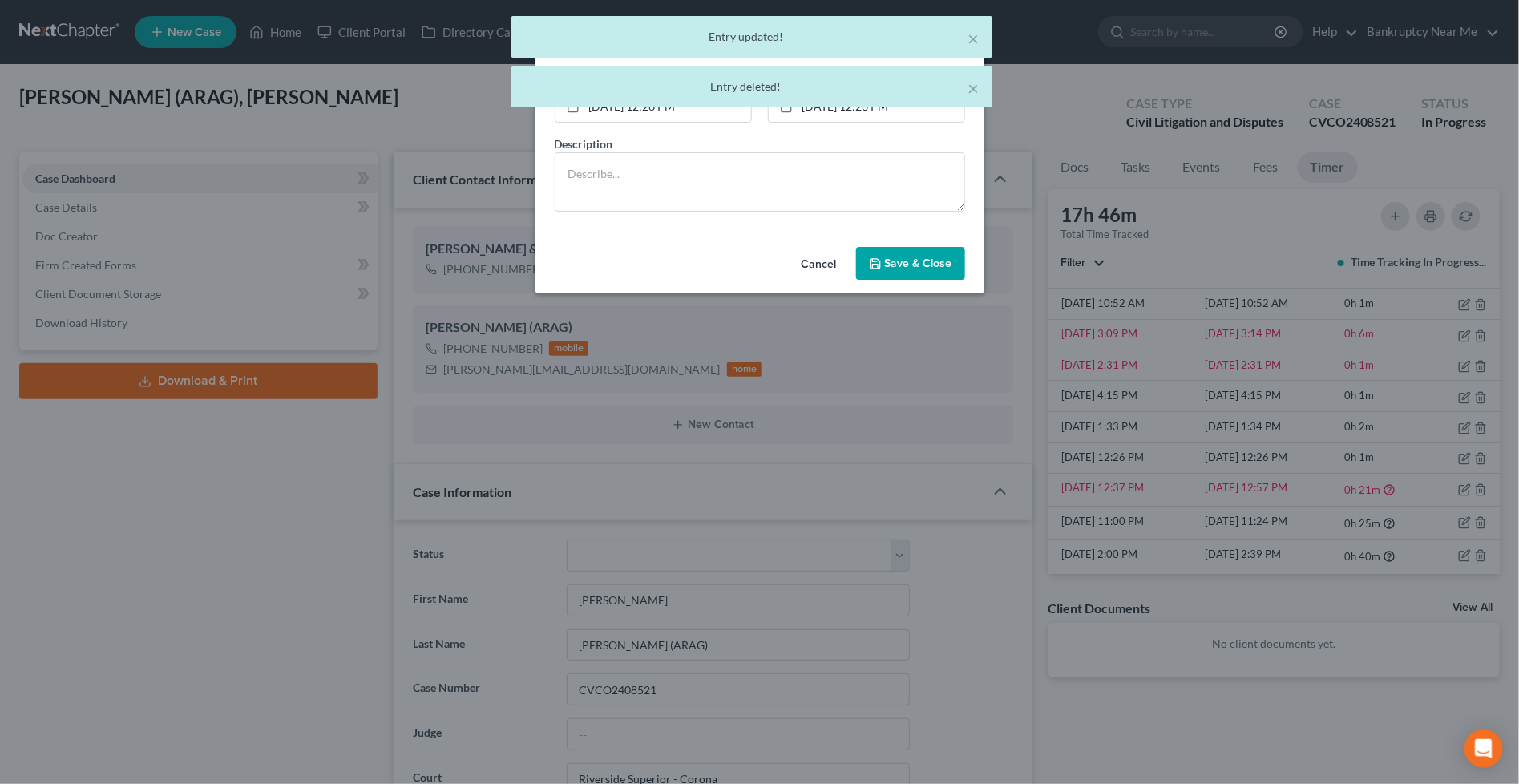
scroll to position [9800, 0]
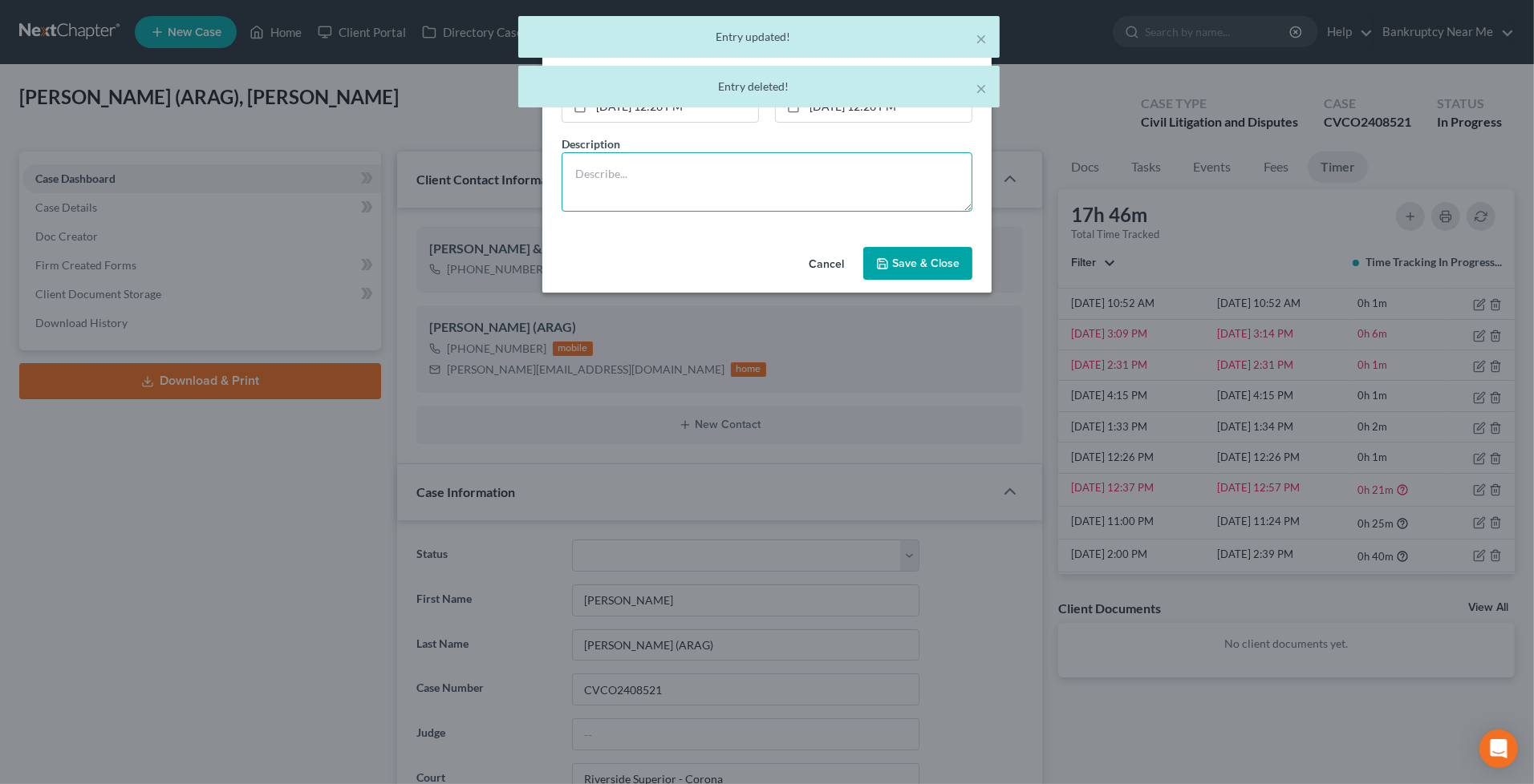
click at [816, 171] on textarea at bounding box center [766, 182] width 411 height 59
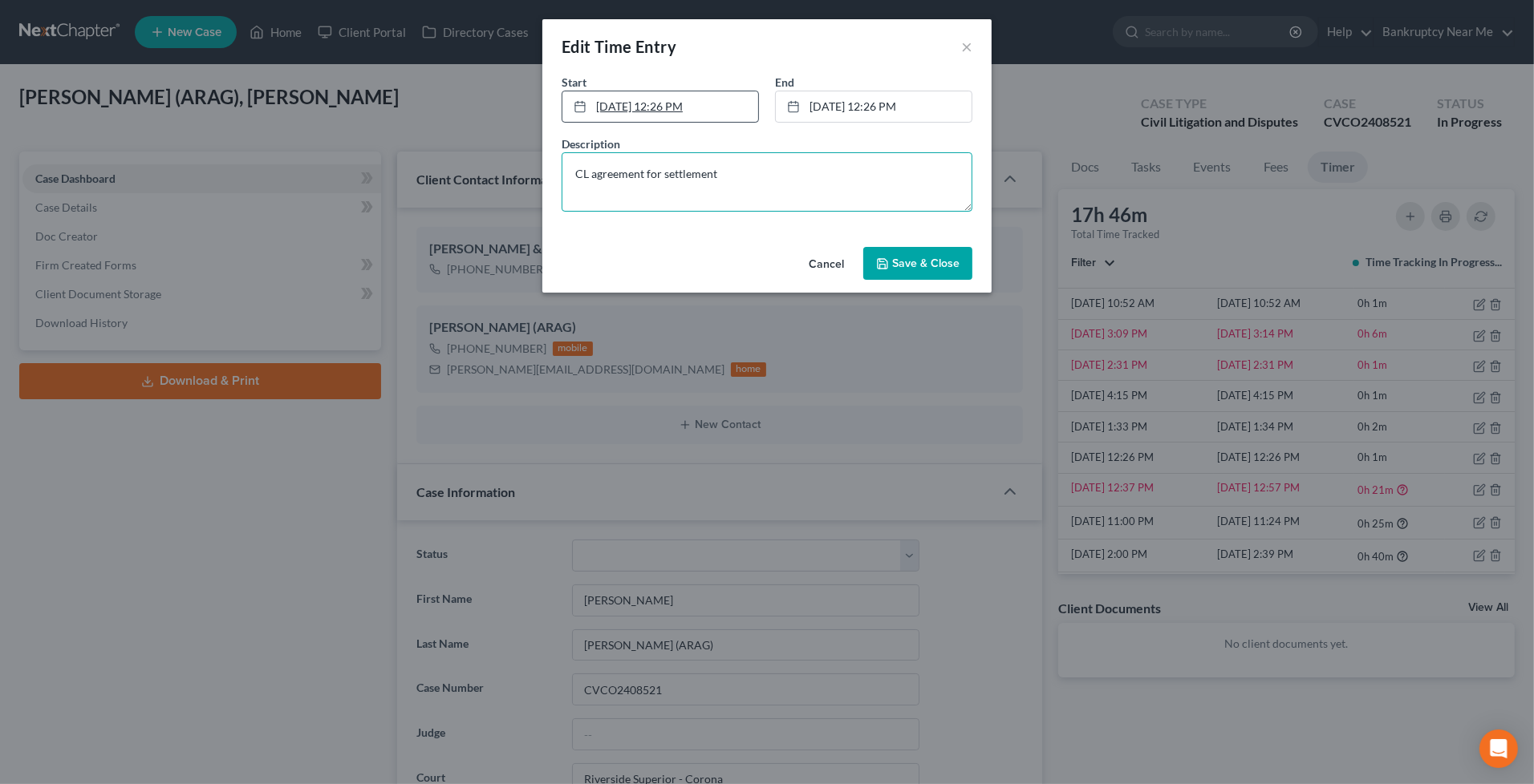
type textarea "CL agreement for settlement"
click at [672, 110] on link "[DATE] 12:26 PM" at bounding box center [660, 107] width 195 height 31
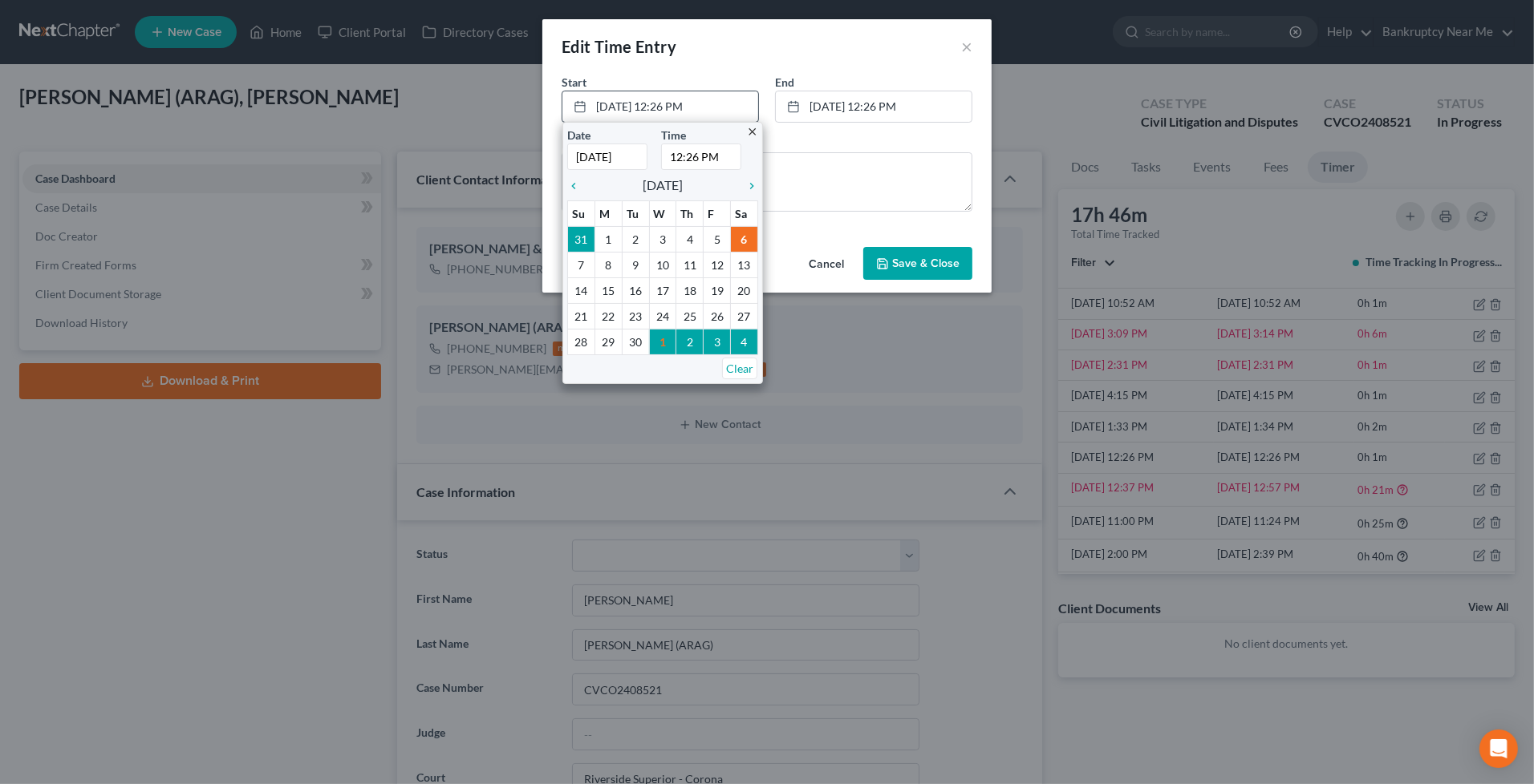
click at [695, 155] on input "12:26 PM" at bounding box center [700, 156] width 80 height 26
type input "12:00 PM"
drag, startPoint x: 913, startPoint y: 270, endPoint x: 927, endPoint y: 261, distance: 16.6
click at [913, 270] on button "Save & Close" at bounding box center [917, 263] width 109 height 34
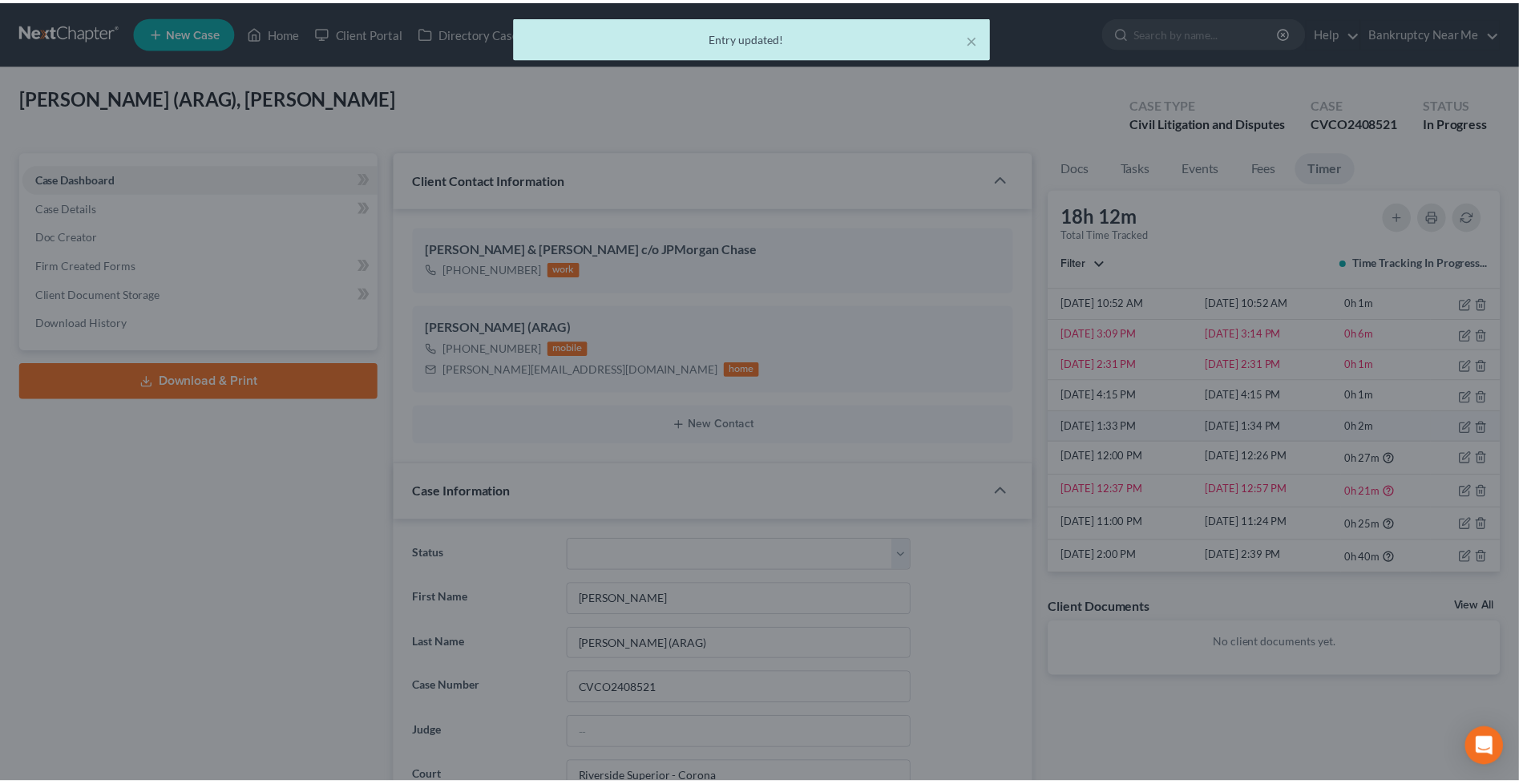
scroll to position [9833, 0]
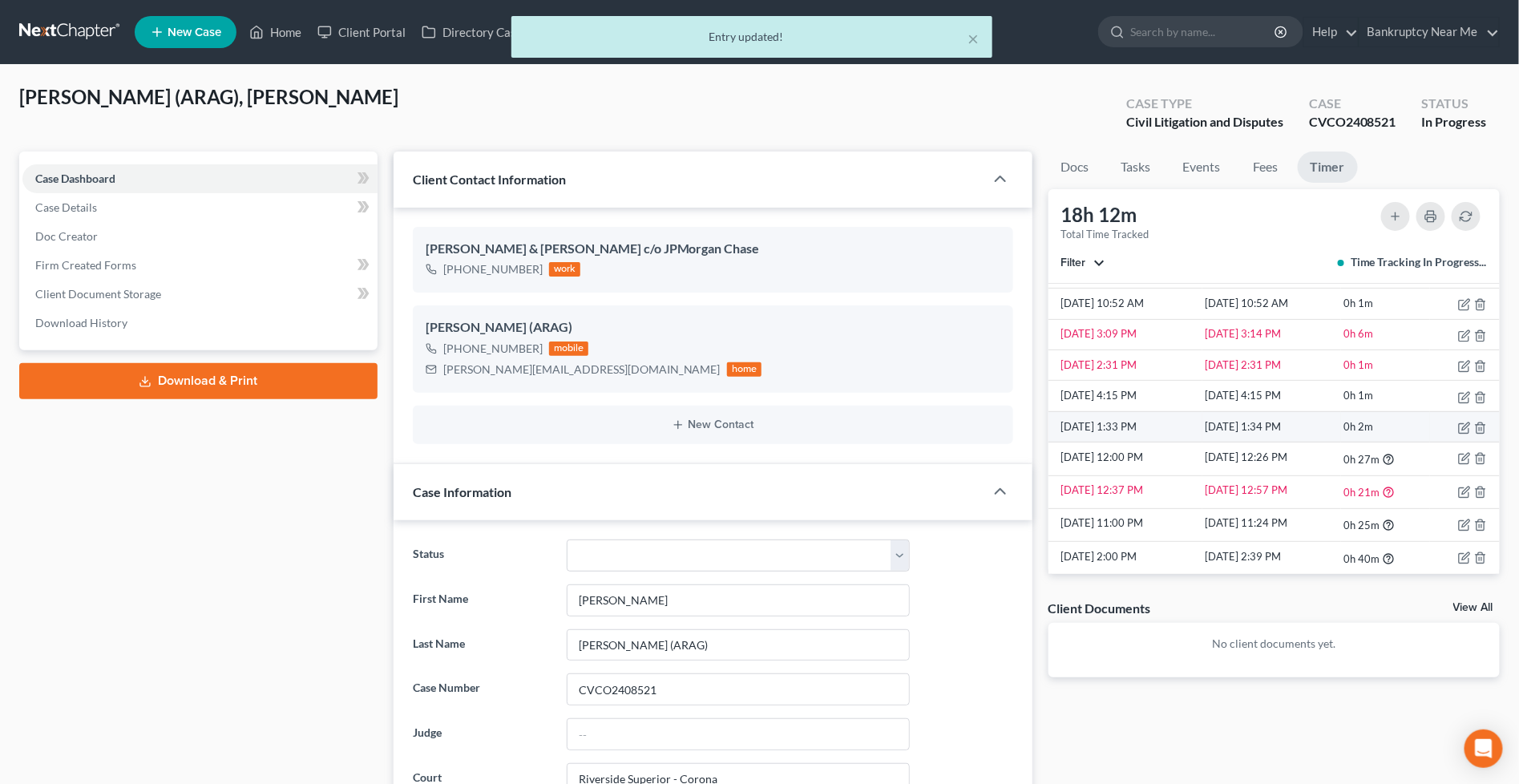
click at [1474, 425] on td at bounding box center [1465, 426] width 70 height 31
click at [1476, 425] on icon "button" at bounding box center [1479, 427] width 7 height 11
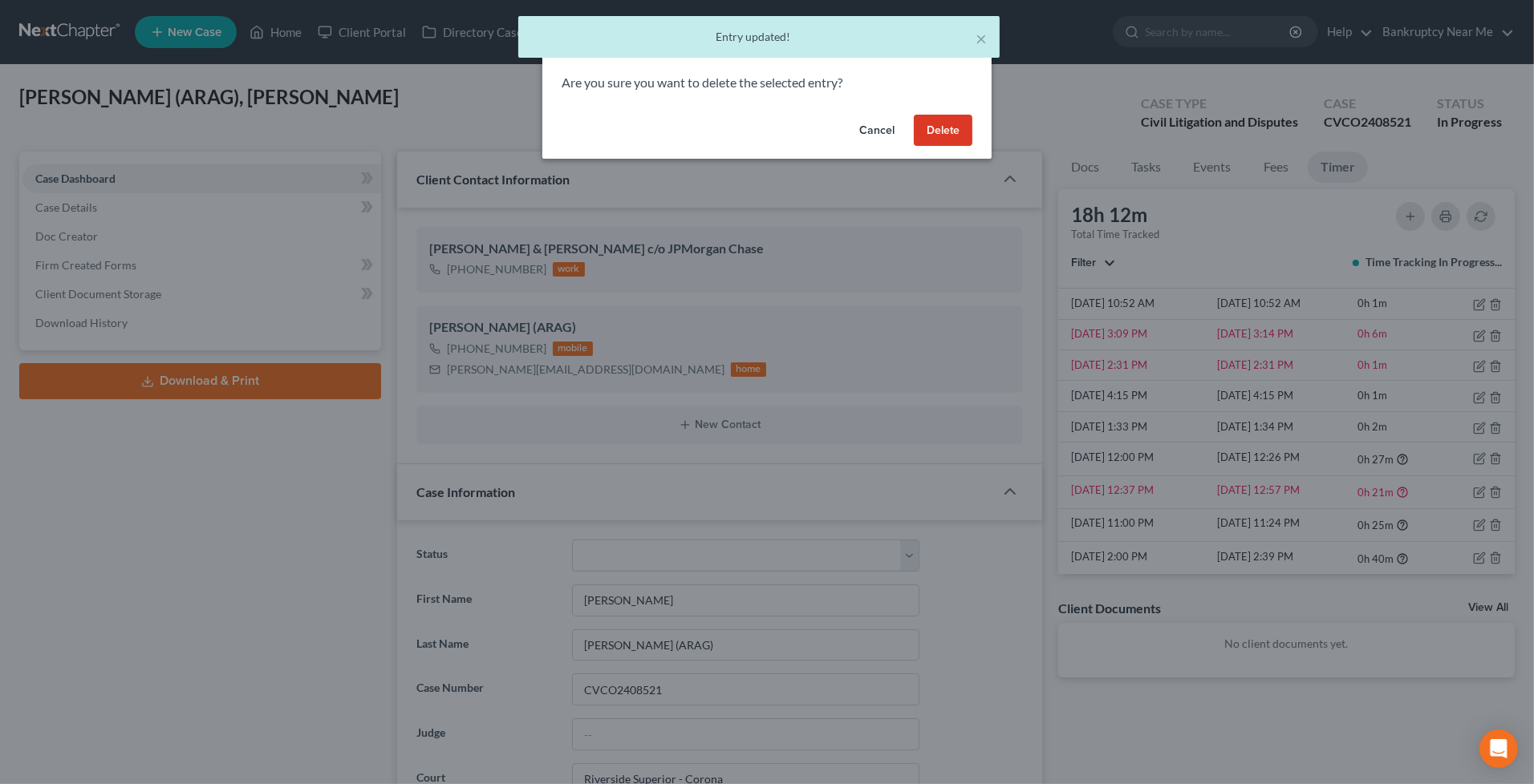
click at [962, 138] on button "Delete" at bounding box center [943, 131] width 59 height 32
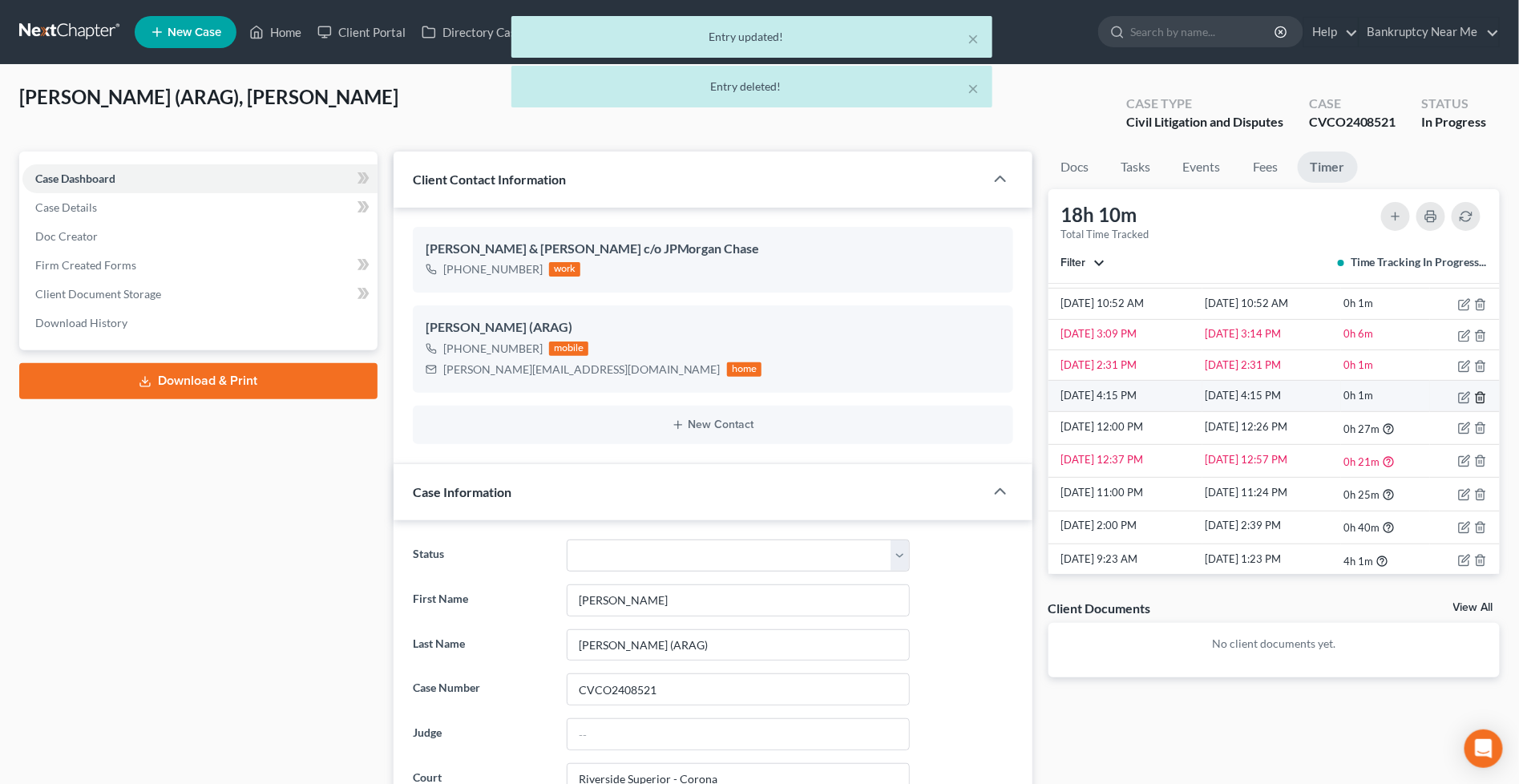
click at [1481, 396] on line "button" at bounding box center [1481, 397] width 0 height 3
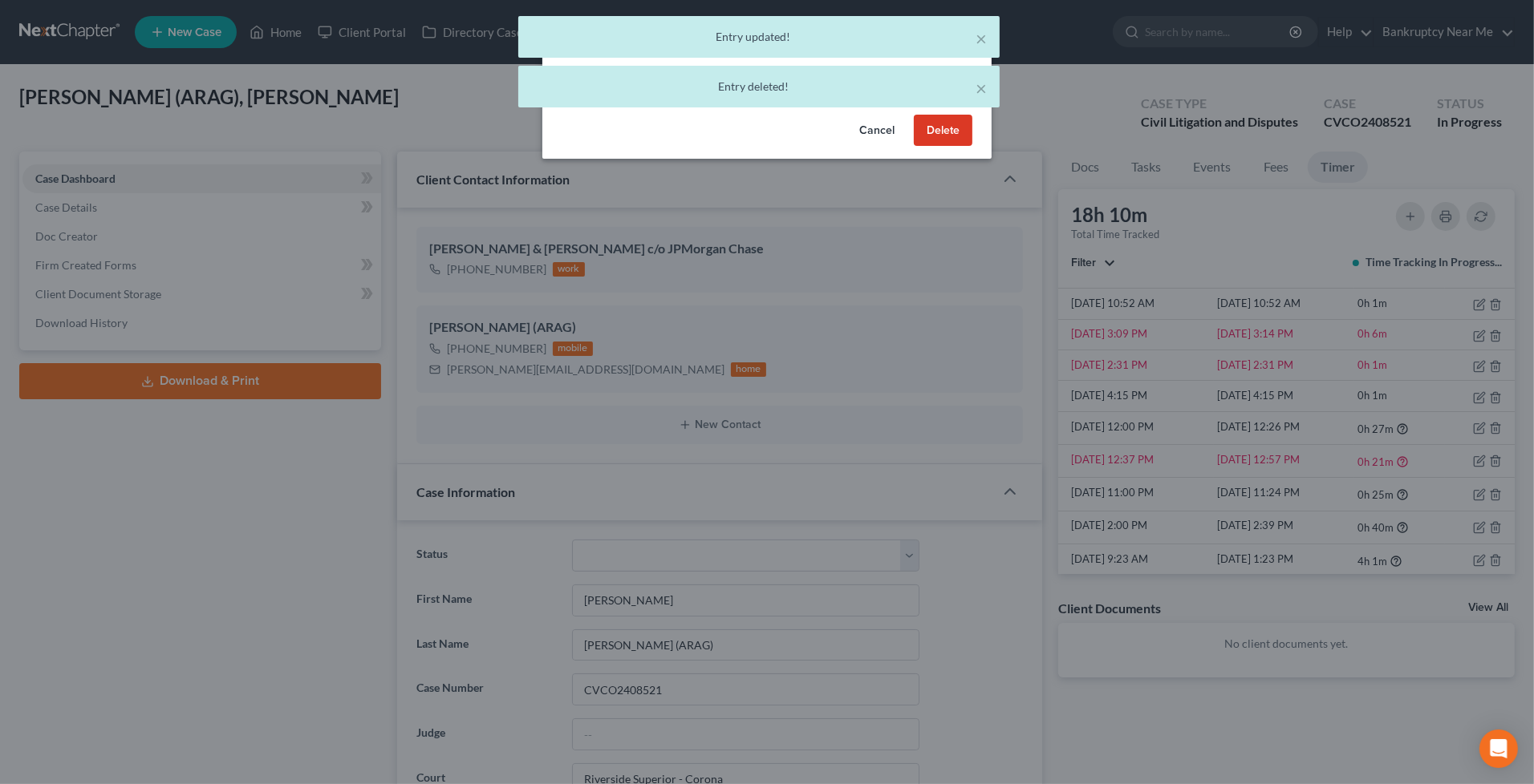
click at [956, 133] on button "Delete" at bounding box center [943, 131] width 59 height 32
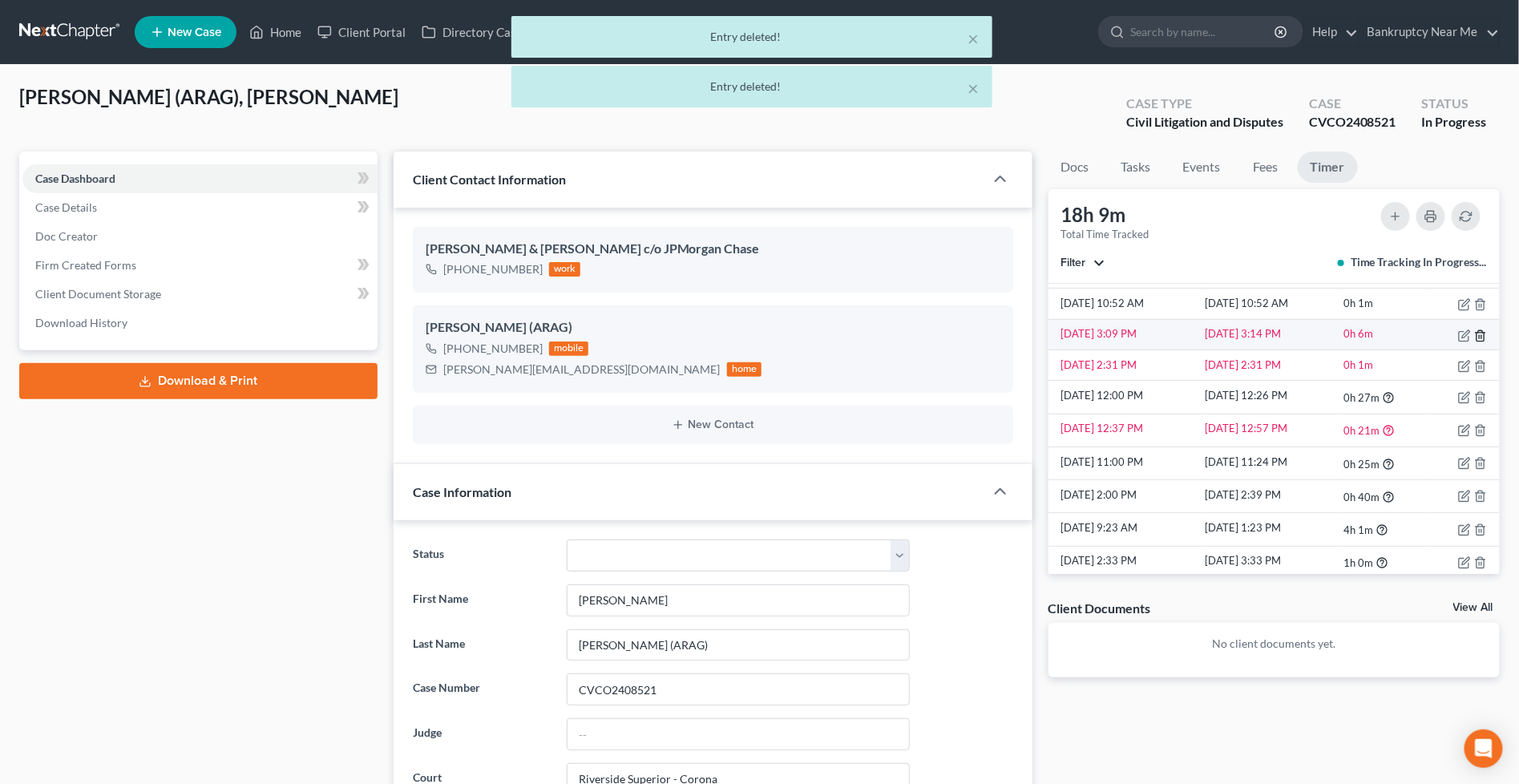
click at [1475, 334] on icon "button" at bounding box center [1480, 335] width 13 height 13
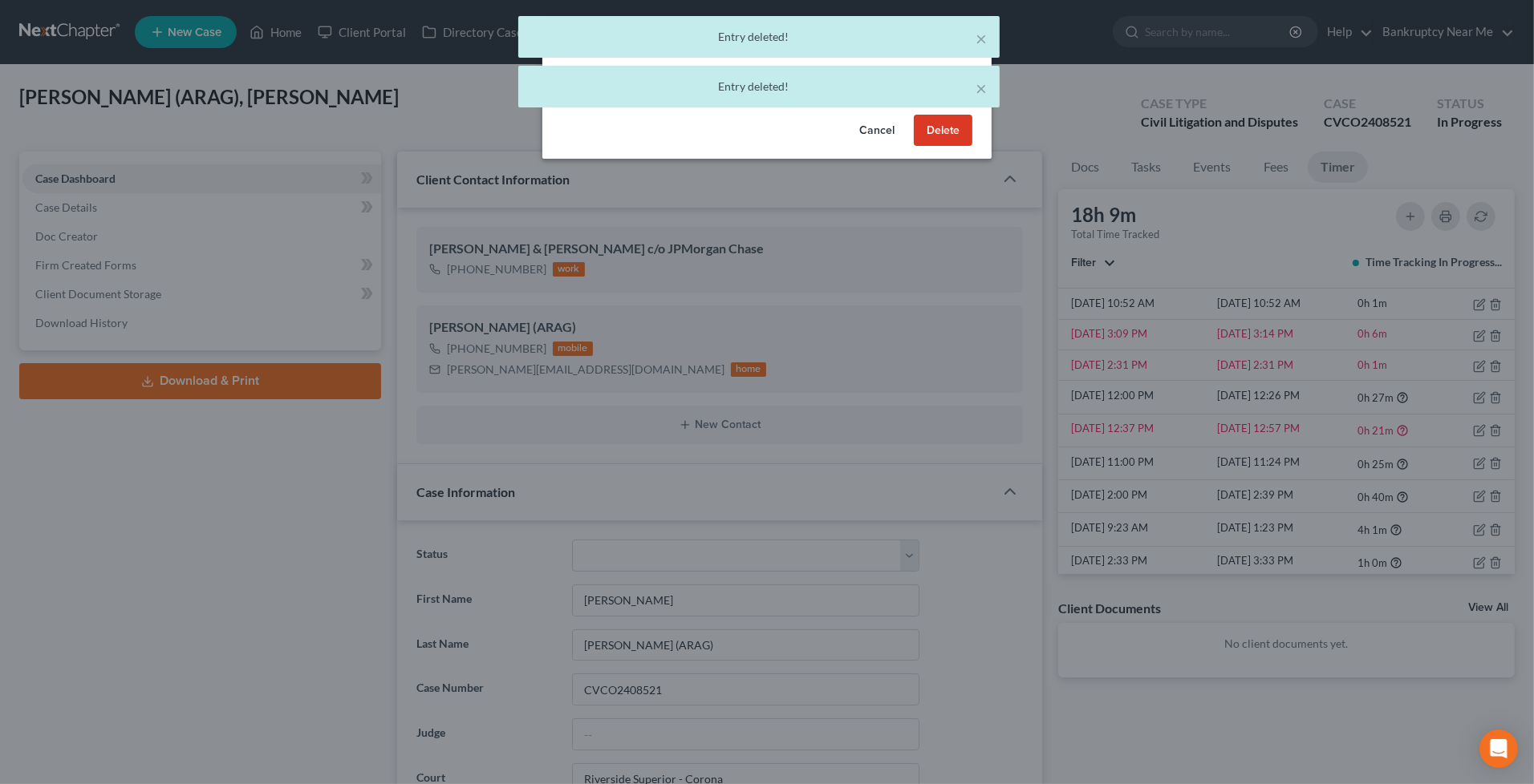
click at [942, 130] on button "Delete" at bounding box center [943, 131] width 59 height 32
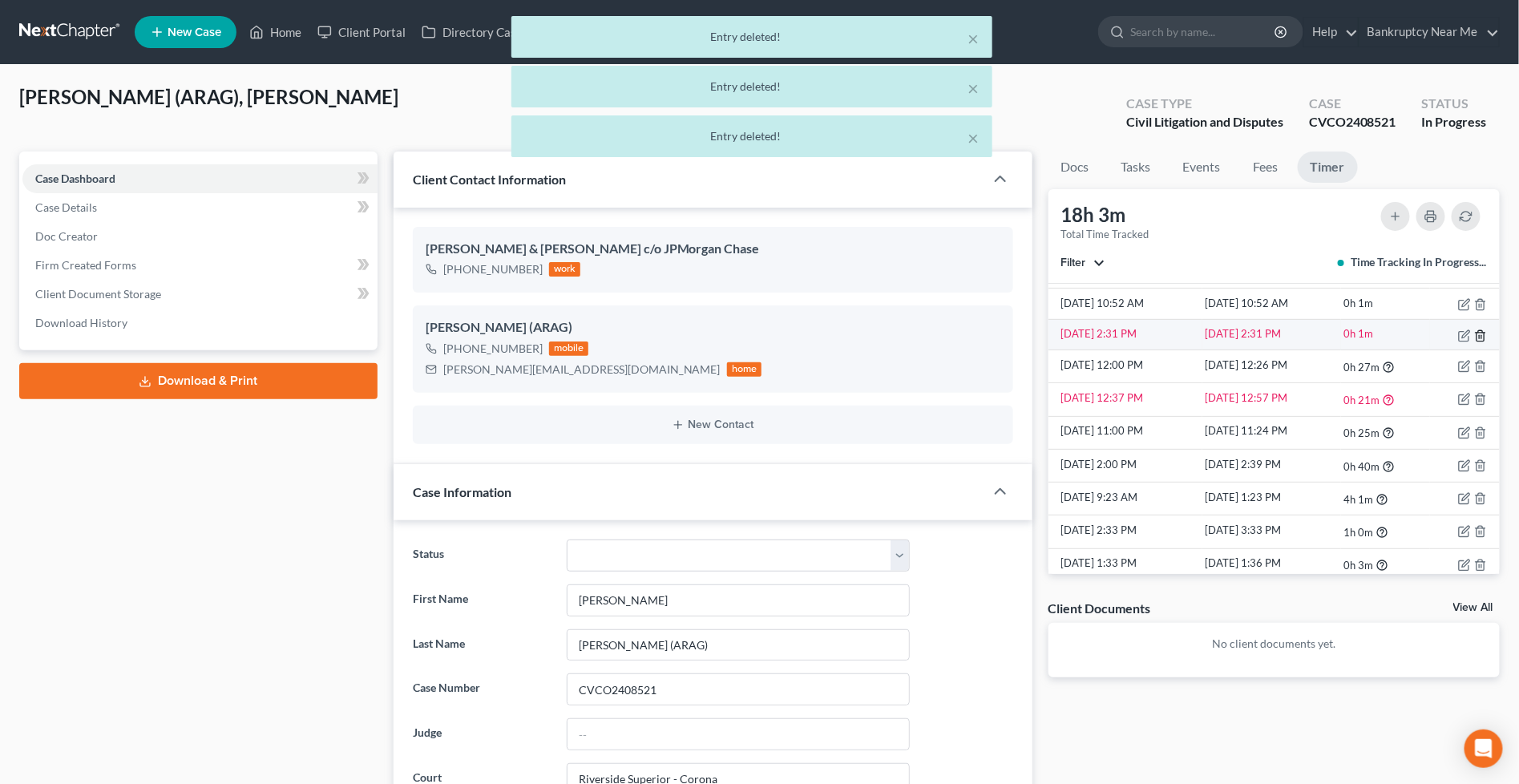
click at [1475, 334] on icon "button" at bounding box center [1480, 335] width 13 height 13
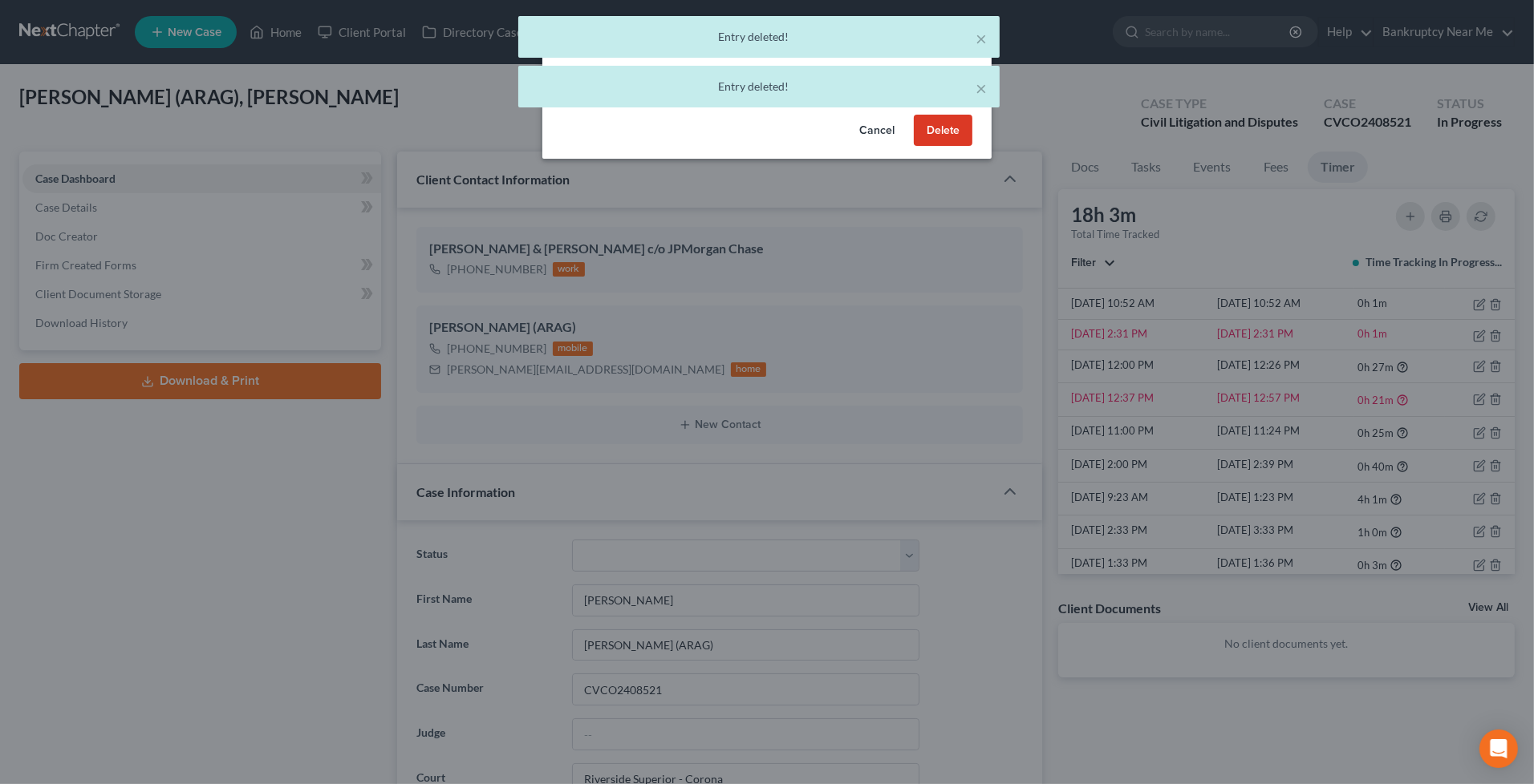
click at [936, 129] on button "Delete" at bounding box center [943, 131] width 59 height 32
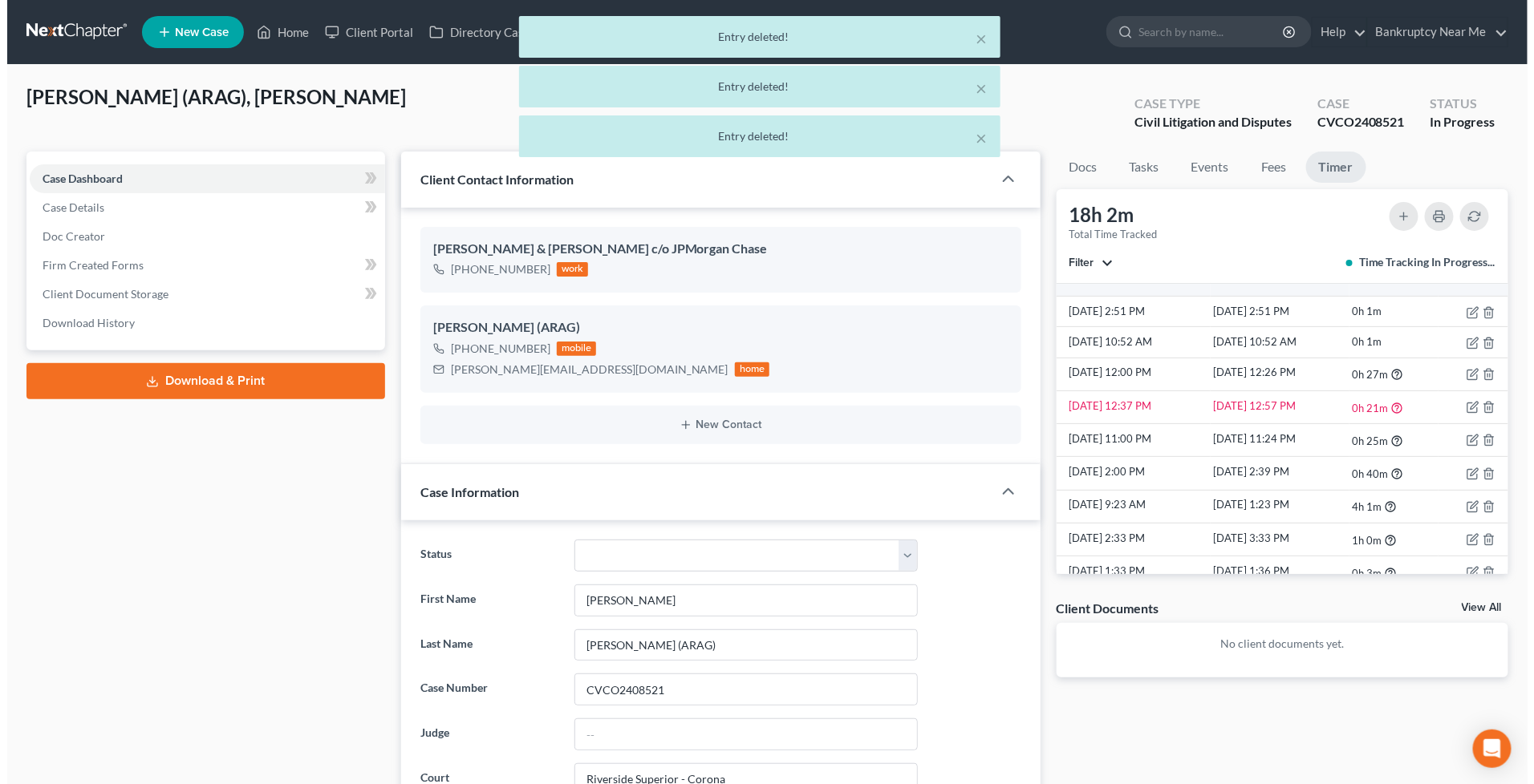
scroll to position [0, 0]
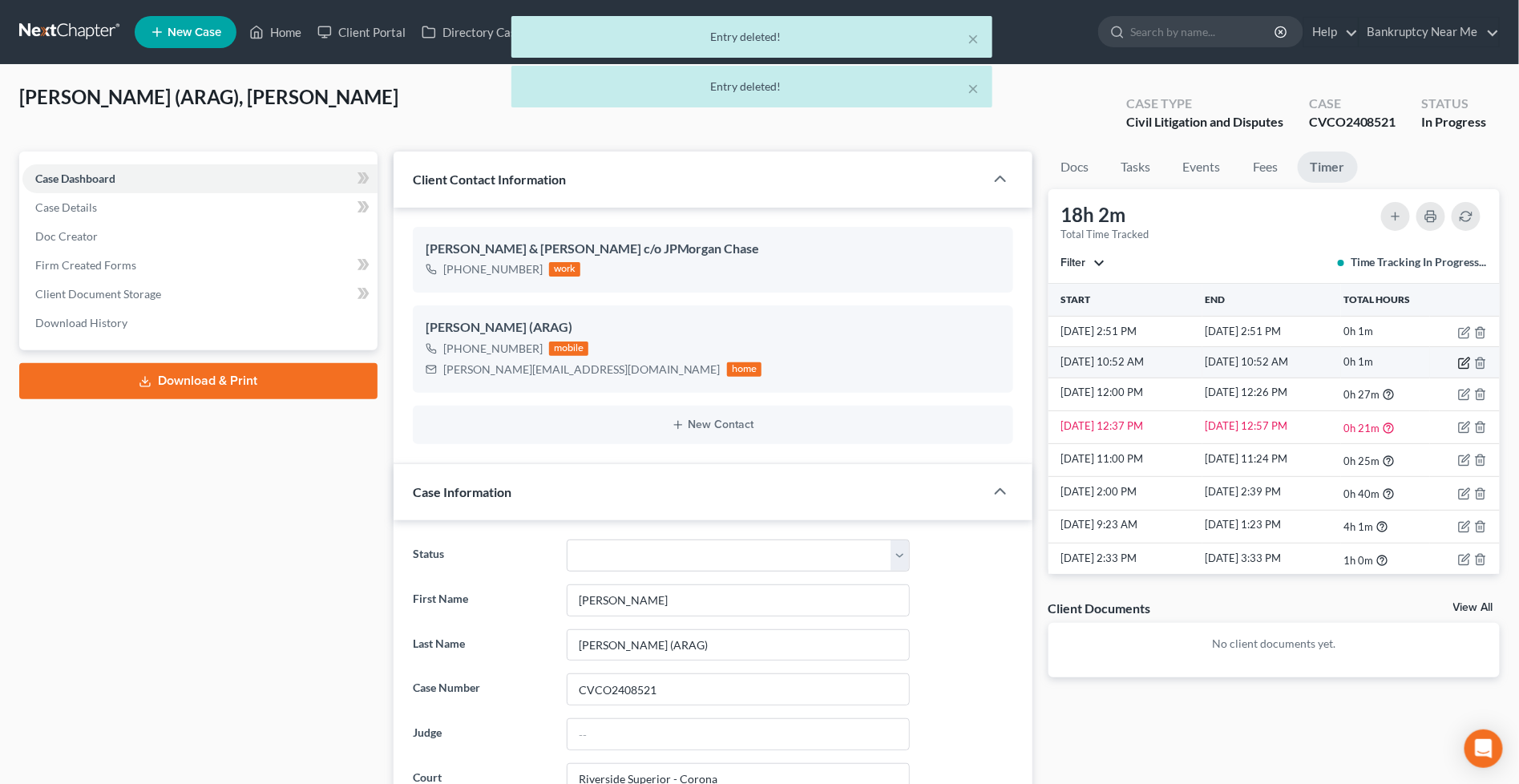
click at [1458, 363] on icon "button" at bounding box center [1464, 363] width 13 height 13
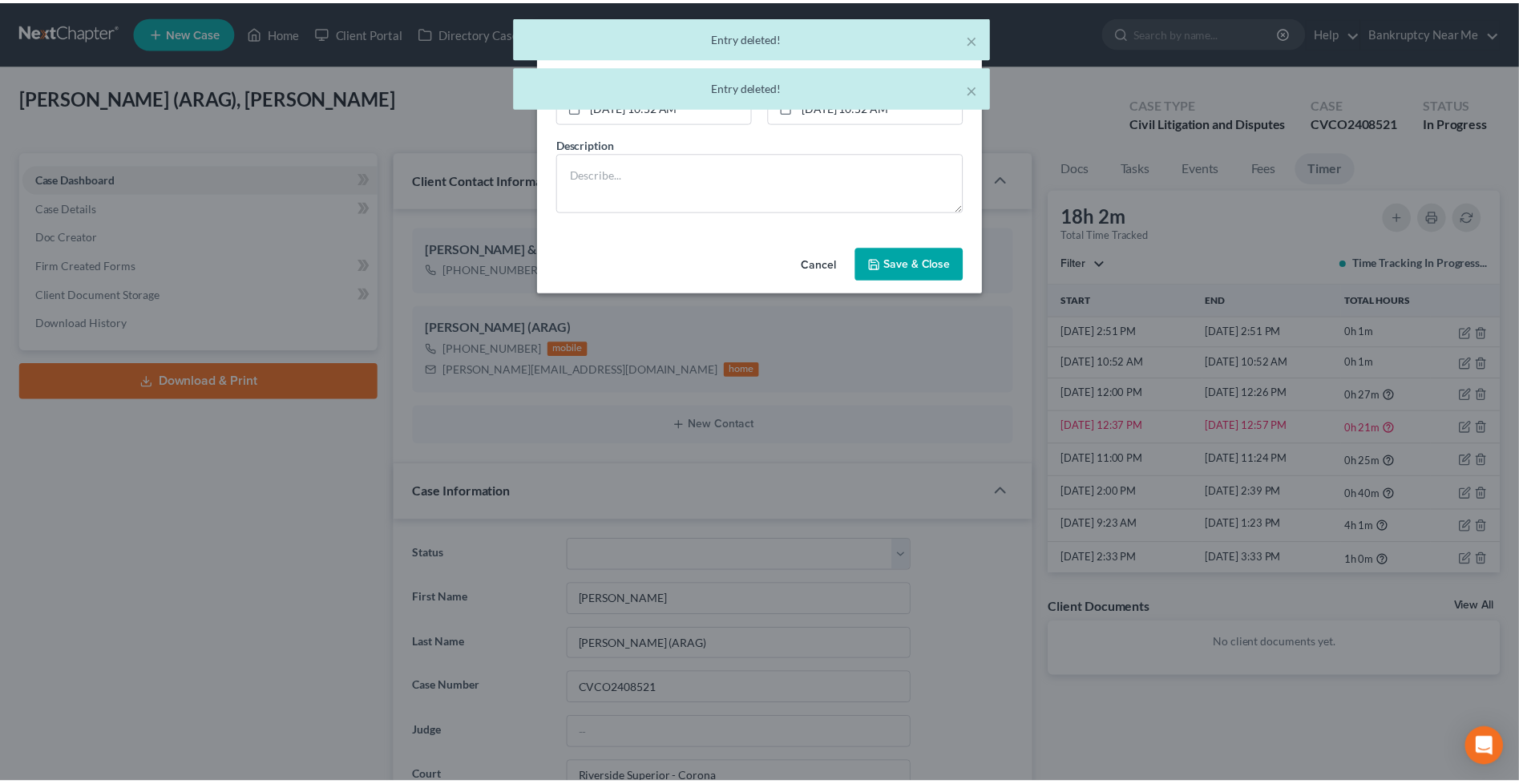
scroll to position [9800, 0]
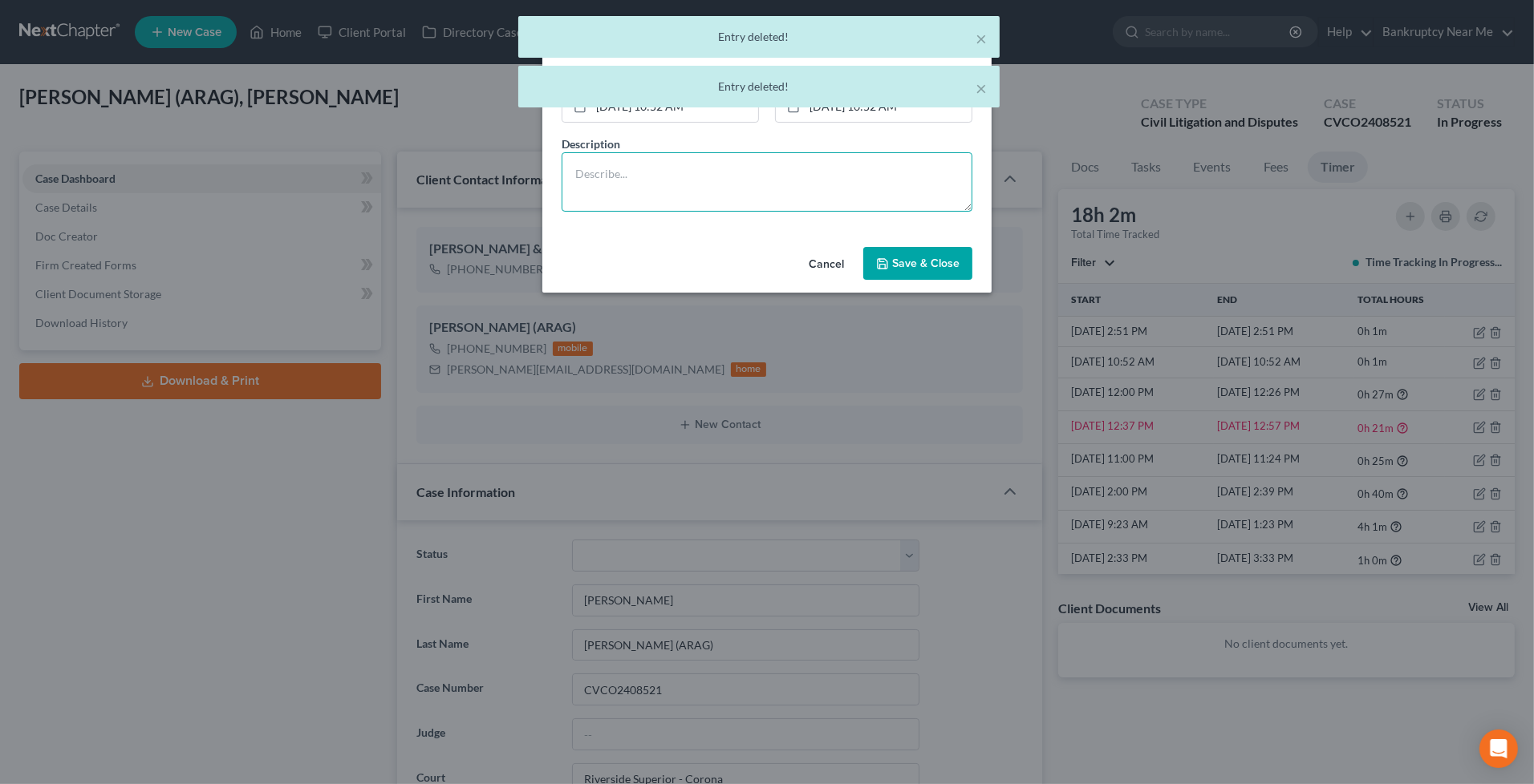
click at [834, 185] on textarea at bounding box center [766, 182] width 411 height 59
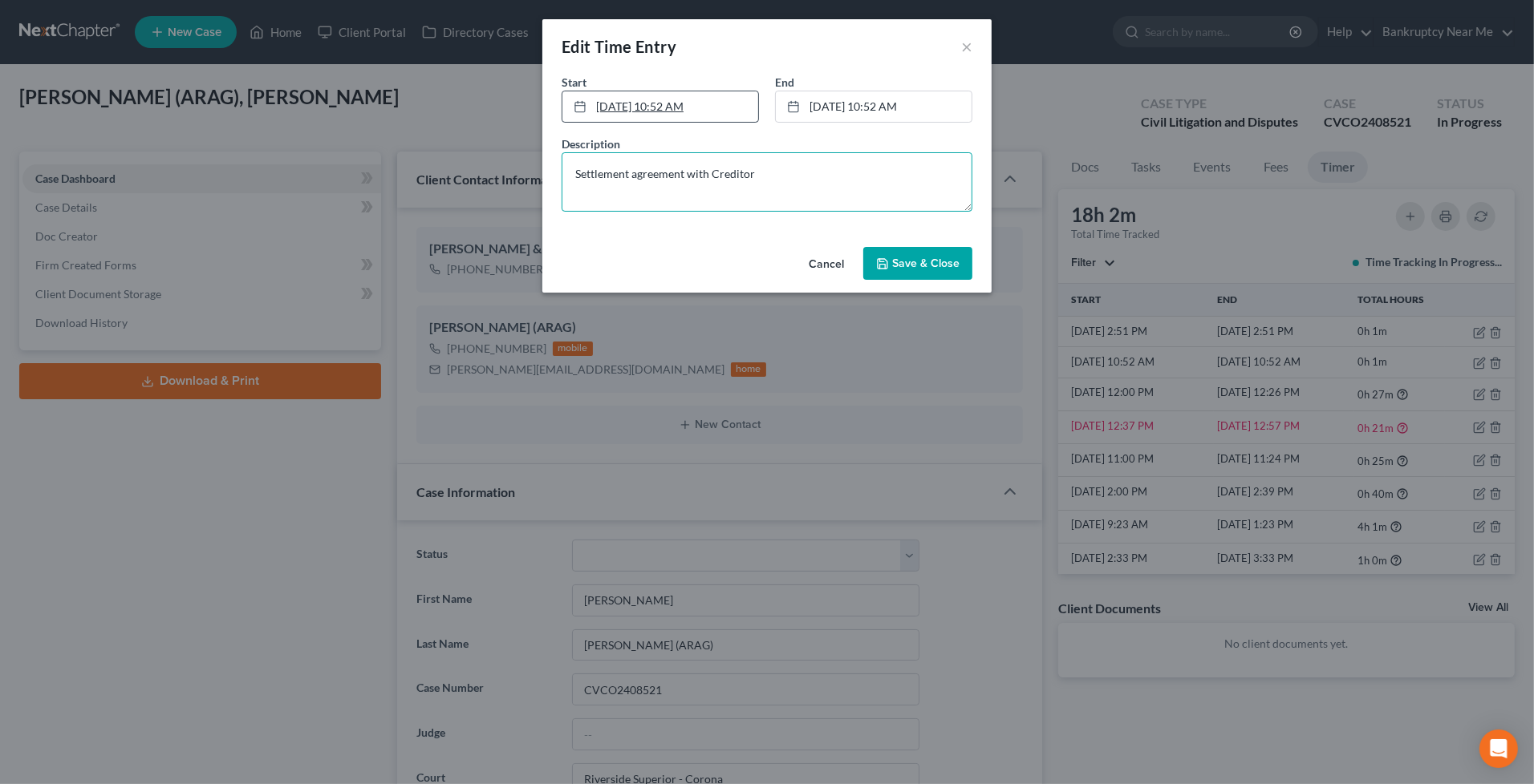
type textarea "Settlement agreement with Creditor"
drag, startPoint x: 661, startPoint y: 100, endPoint x: 727, endPoint y: 125, distance: 70.6
click at [662, 100] on link "[DATE] 10:52 AM" at bounding box center [660, 107] width 195 height 31
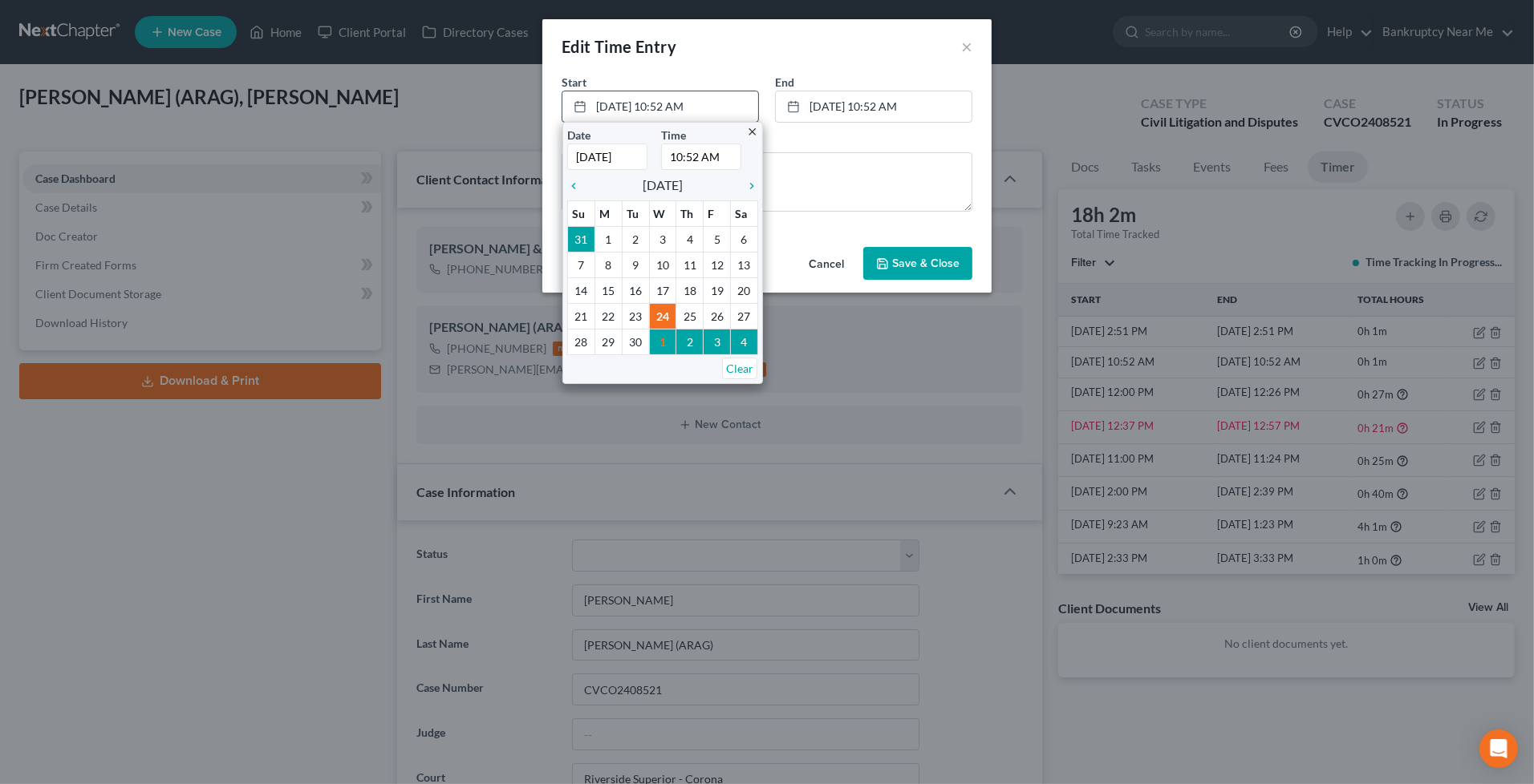
drag, startPoint x: 686, startPoint y: 150, endPoint x: 696, endPoint y: 150, distance: 10.0
click at [696, 150] on input "10:52 AM" at bounding box center [700, 156] width 80 height 26
type input "10:00 AM"
click at [908, 247] on button "Save & Close" at bounding box center [917, 263] width 109 height 34
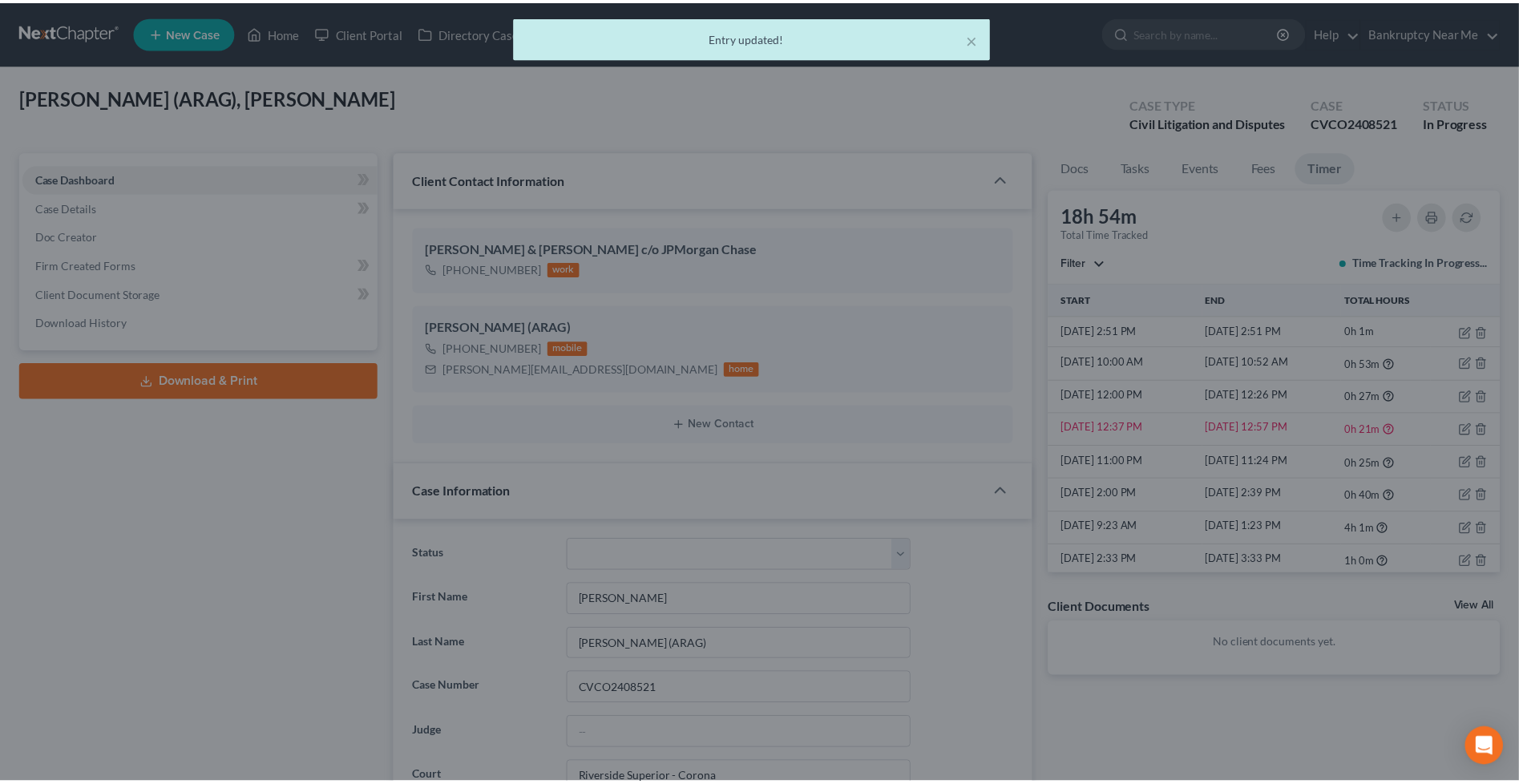
scroll to position [9833, 0]
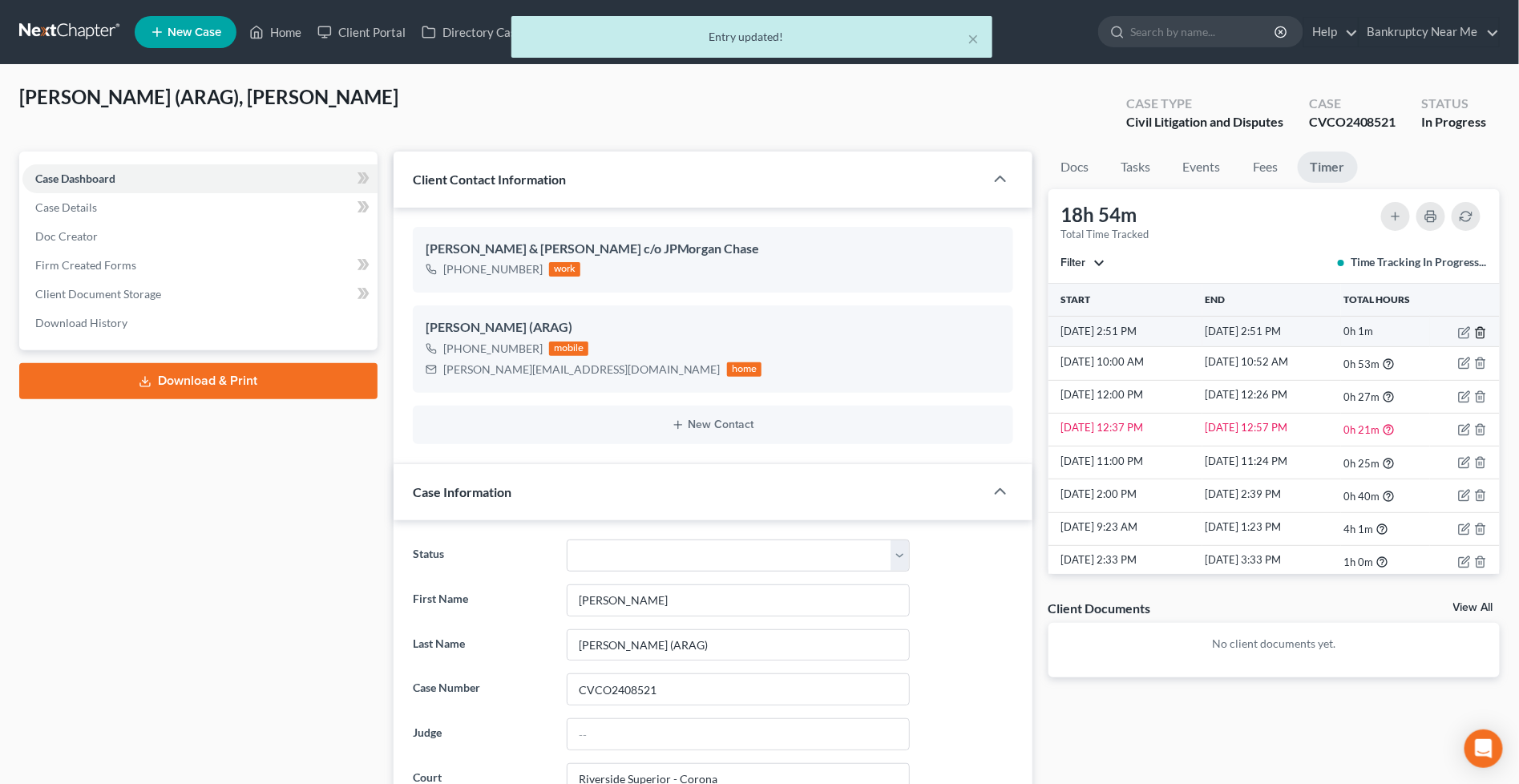
click at [1475, 327] on icon "button" at bounding box center [1480, 333] width 13 height 13
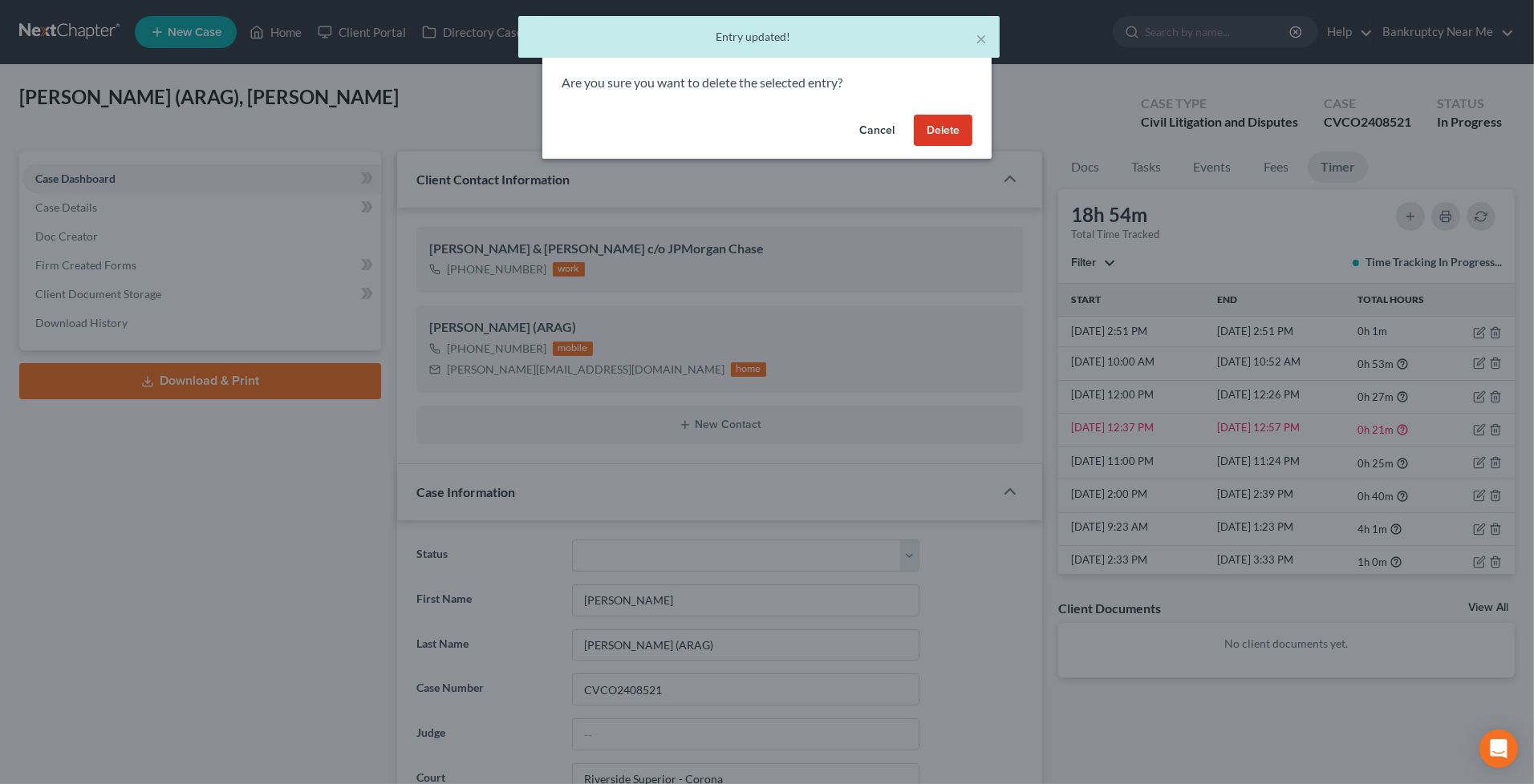
drag, startPoint x: 911, startPoint y: 122, endPoint x: 1013, endPoint y: 134, distance: 102.7
click at [913, 121] on div "Cancel Delete" at bounding box center [767, 133] width 449 height 51
drag, startPoint x: 975, startPoint y: 148, endPoint x: 925, endPoint y: 133, distance: 52.2
click at [974, 148] on div "Cancel Delete" at bounding box center [767, 133] width 449 height 51
click at [925, 133] on button "Delete" at bounding box center [943, 131] width 59 height 32
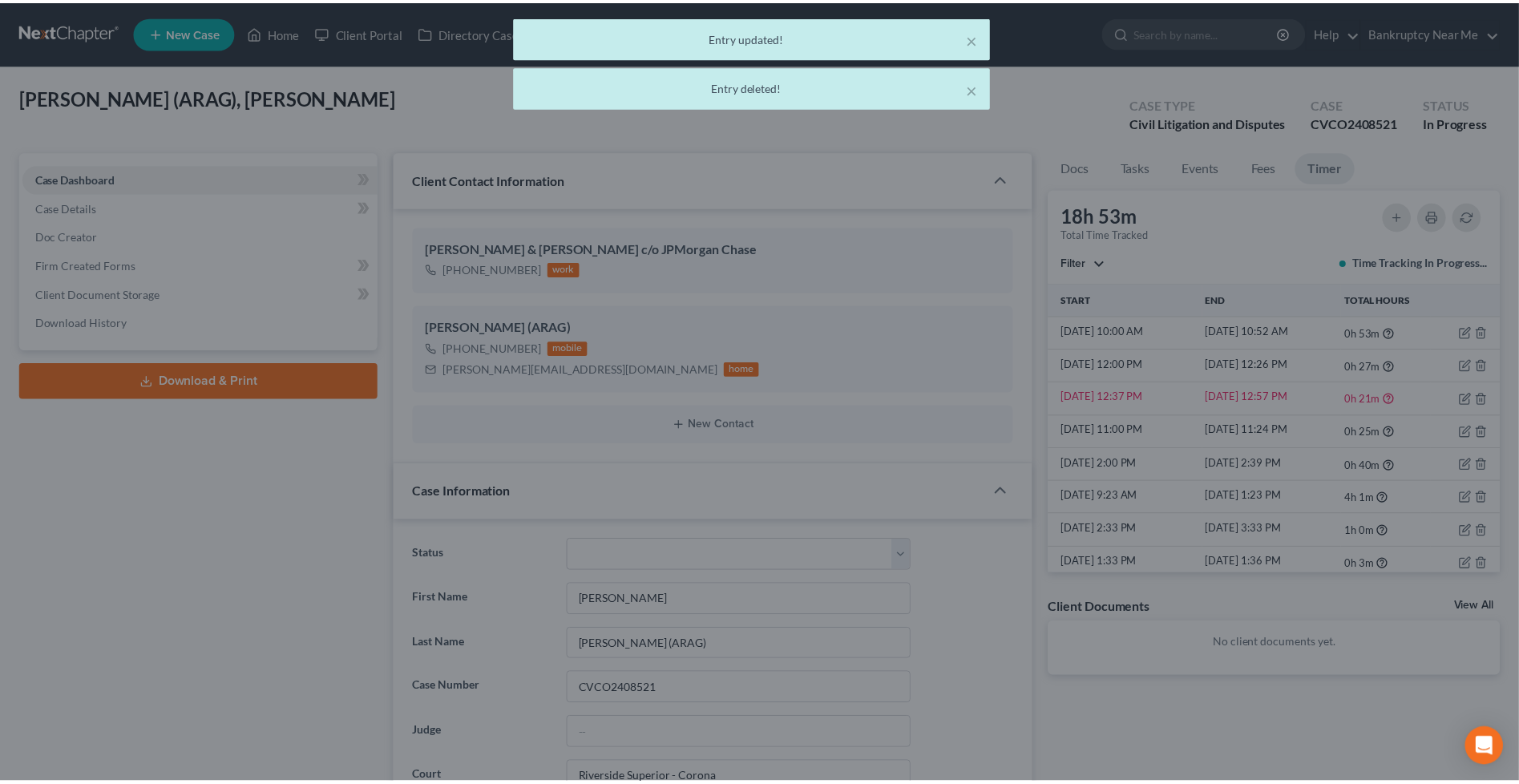
scroll to position [9833, 0]
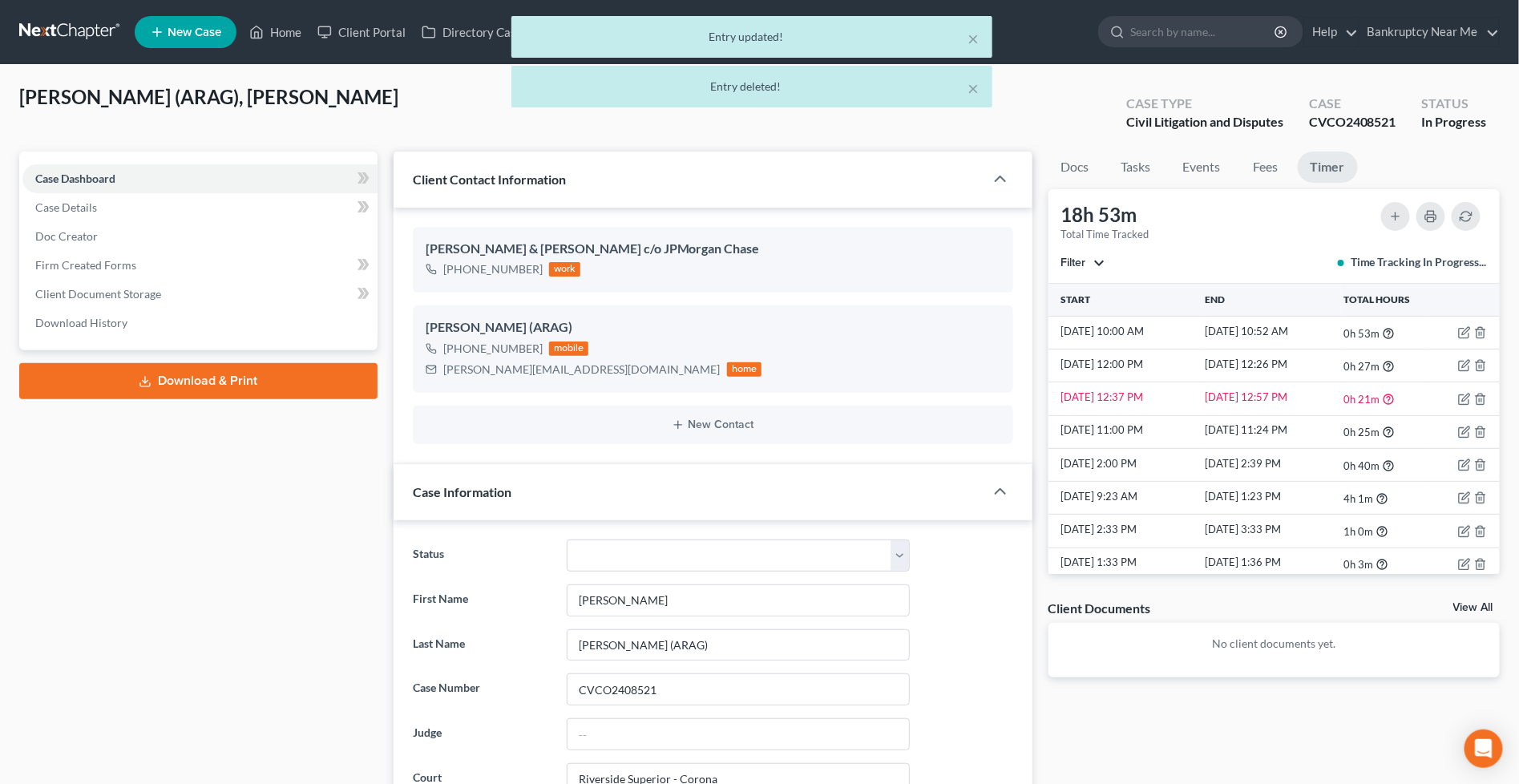
click at [1414, 209] on div at bounding box center [1434, 228] width 105 height 52
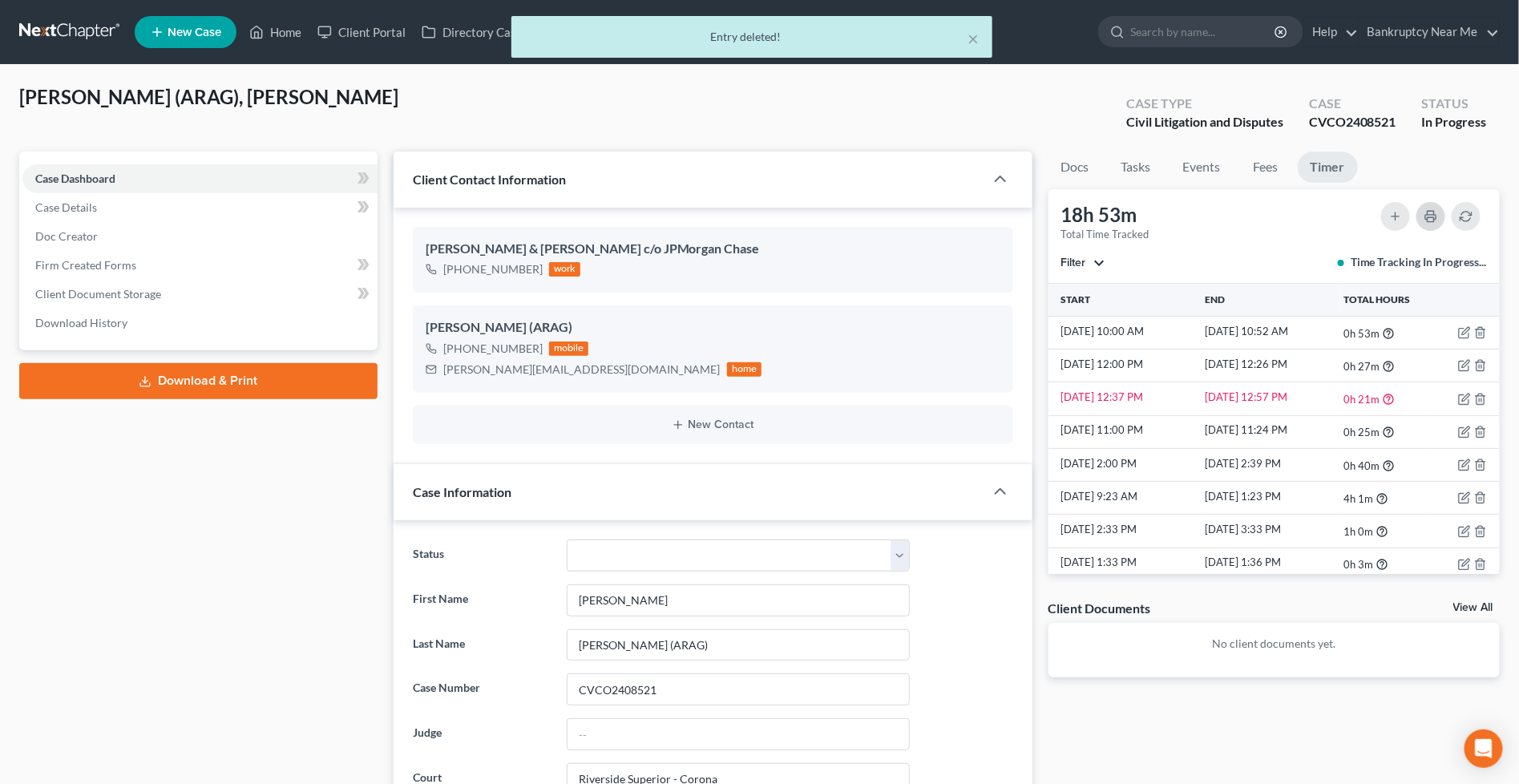
click at [1430, 209] on button "button" at bounding box center [1431, 217] width 29 height 29
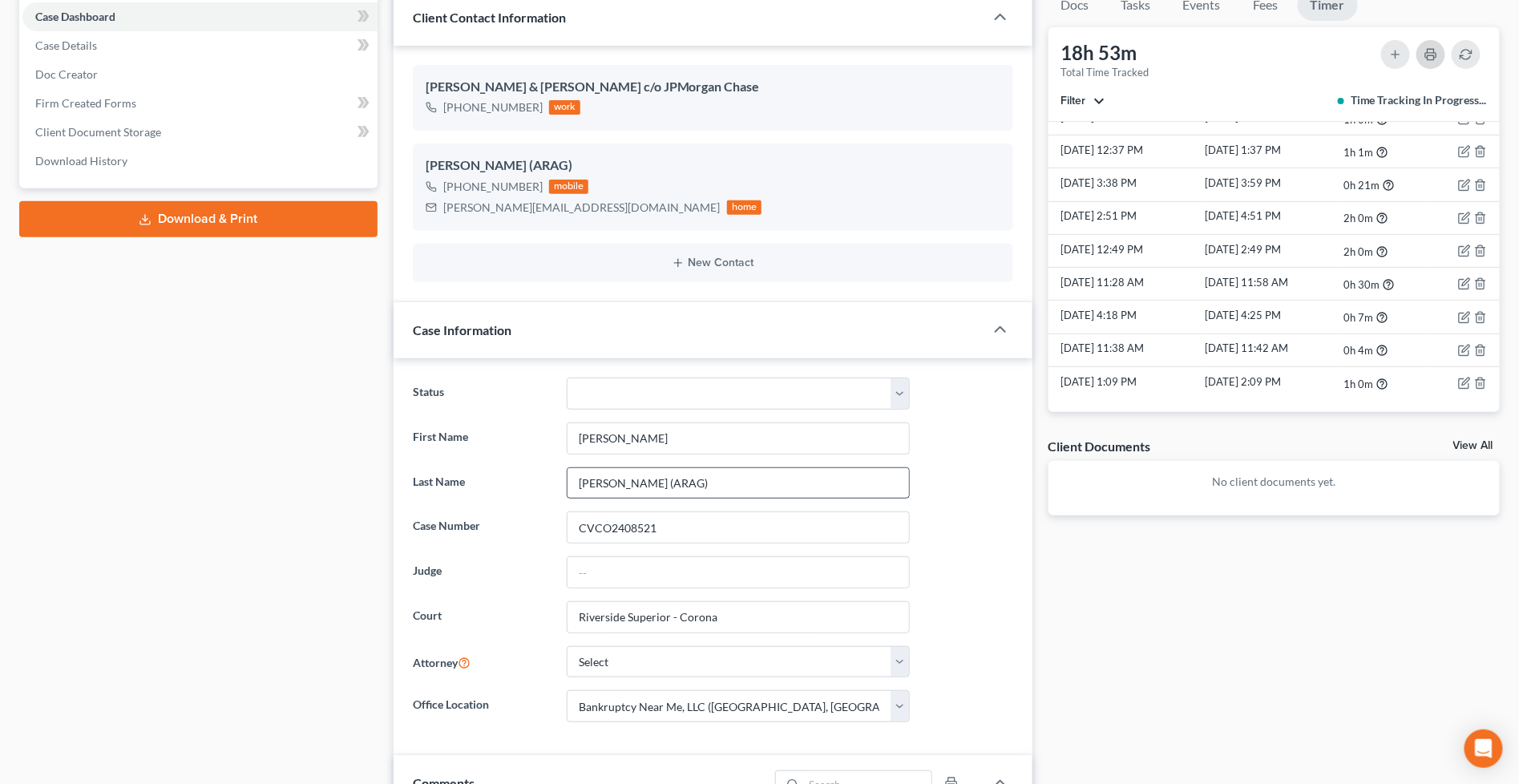
scroll to position [178, 0]
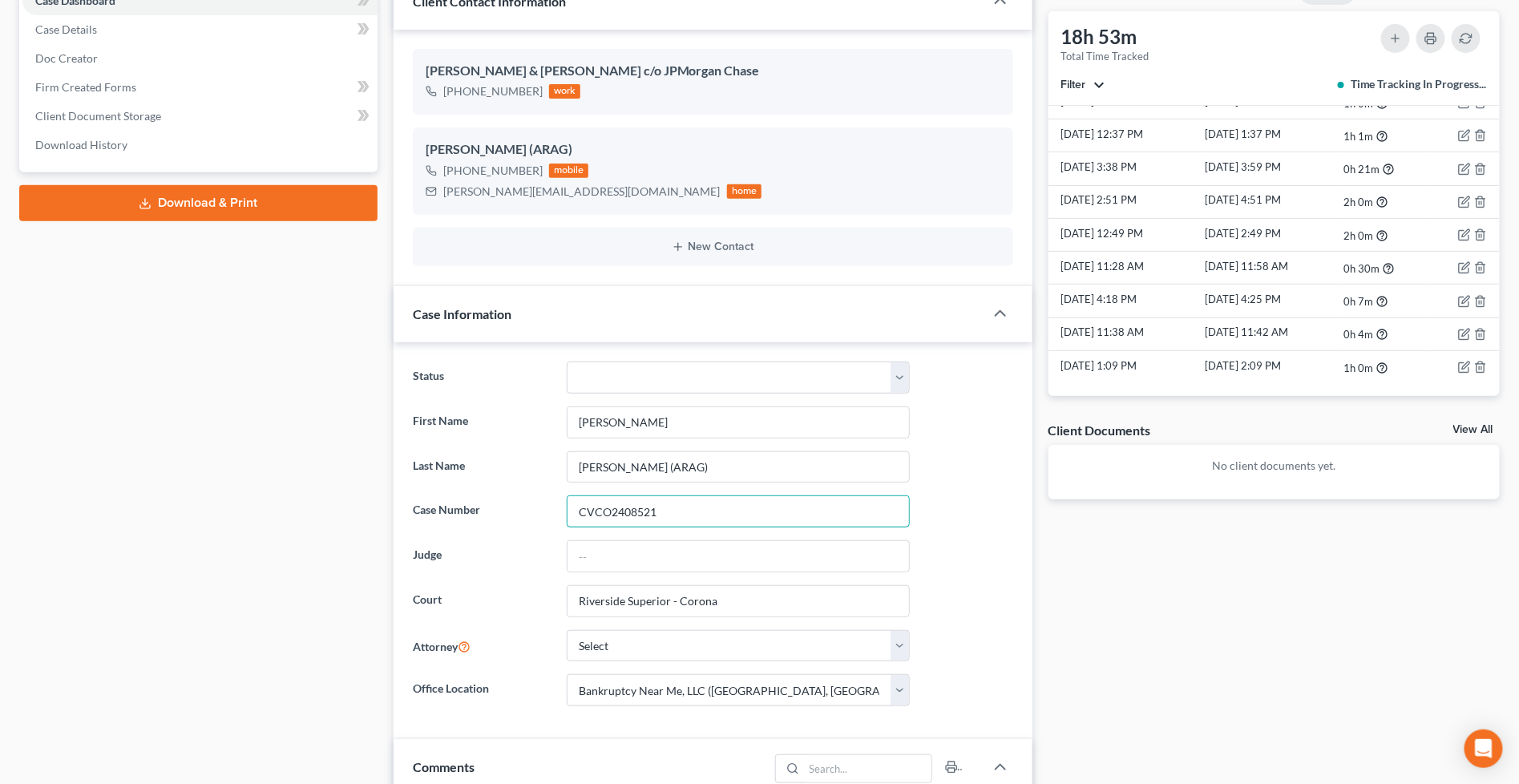
drag, startPoint x: 697, startPoint y: 514, endPoint x: 533, endPoint y: 479, distance: 167.7
click at [501, 498] on div "Case Number CVCO2408521" at bounding box center [714, 510] width 617 height 32
